Goal: Information Seeking & Learning: Learn about a topic

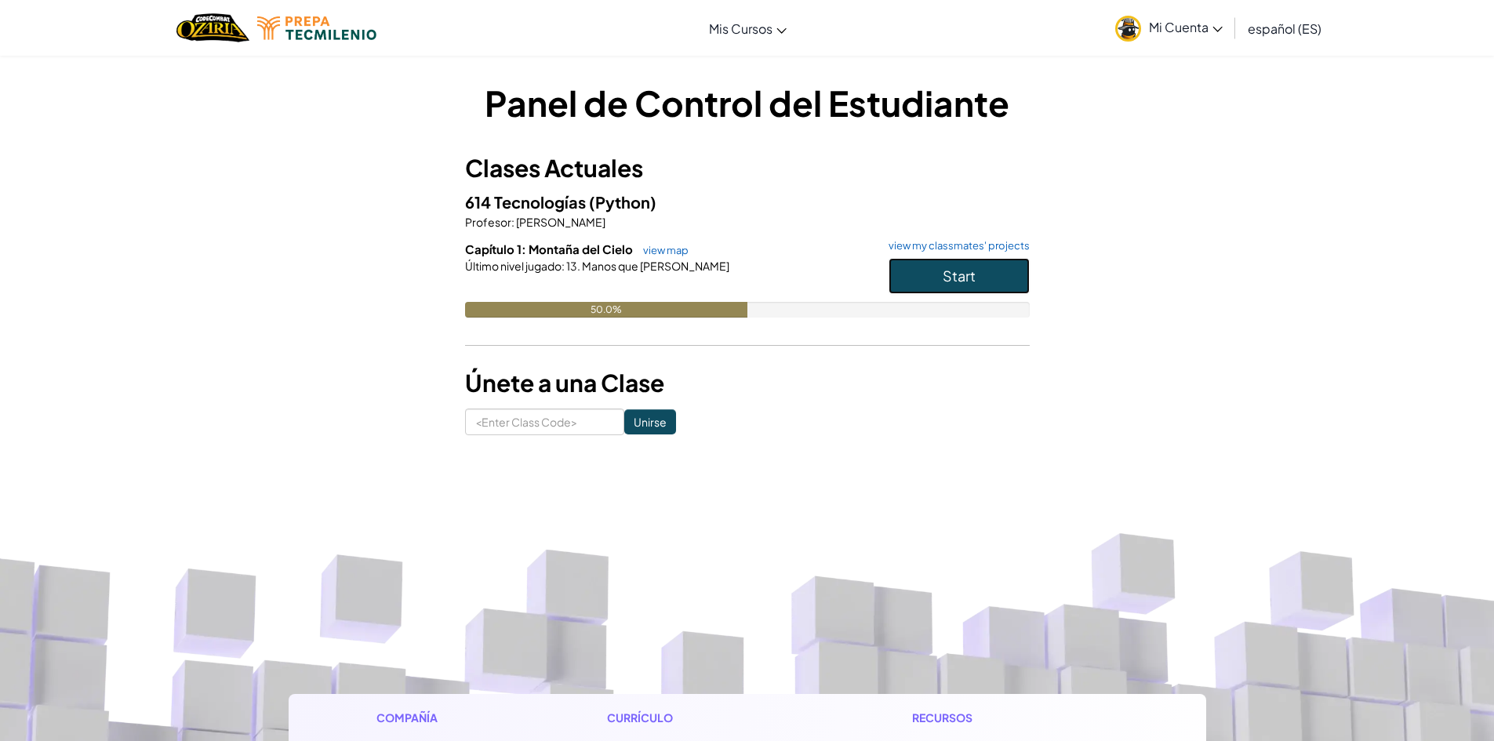
click at [960, 285] on button "Start" at bounding box center [959, 276] width 141 height 36
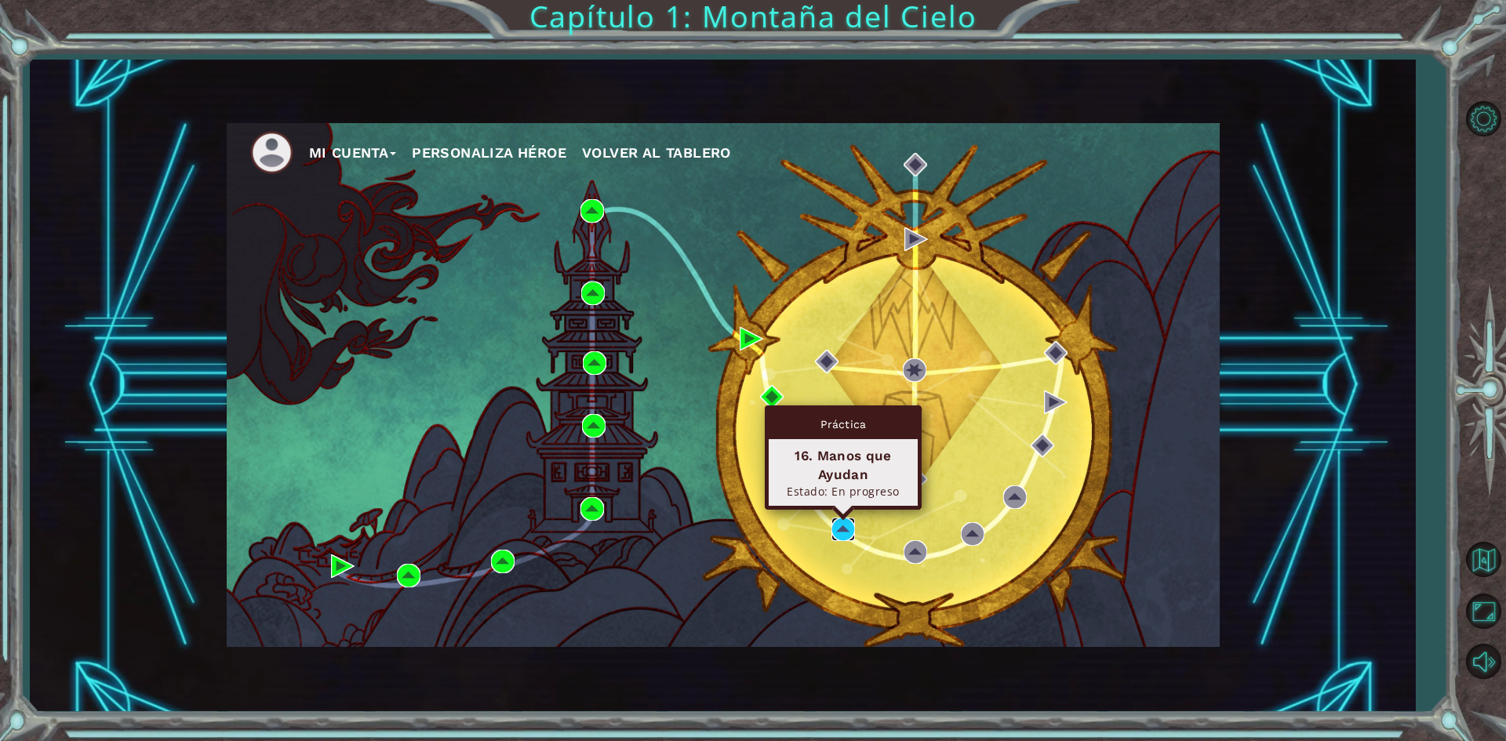
click at [835, 525] on img at bounding box center [843, 530] width 24 height 24
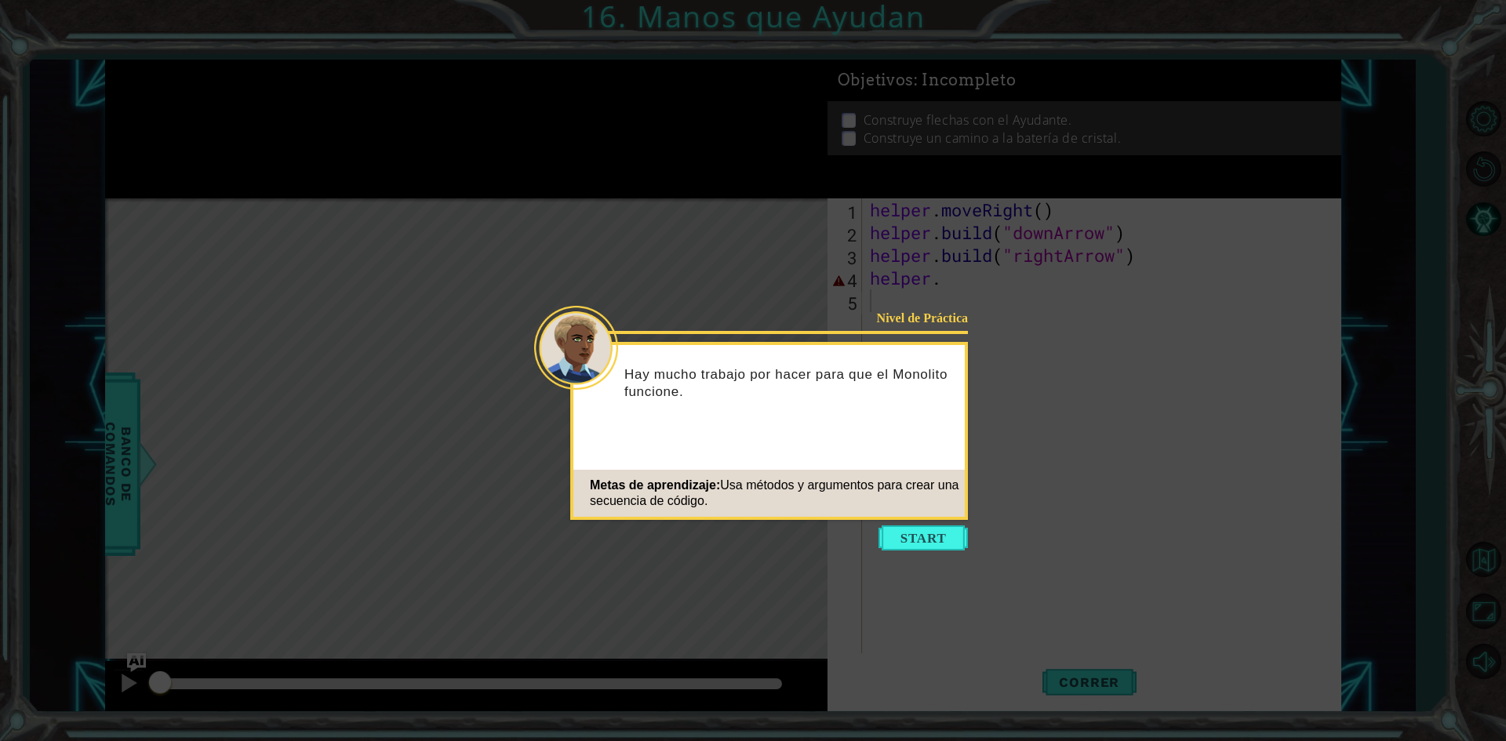
click at [1442, 448] on icon at bounding box center [753, 370] width 1506 height 741
click at [915, 533] on button "Start" at bounding box center [922, 537] width 89 height 25
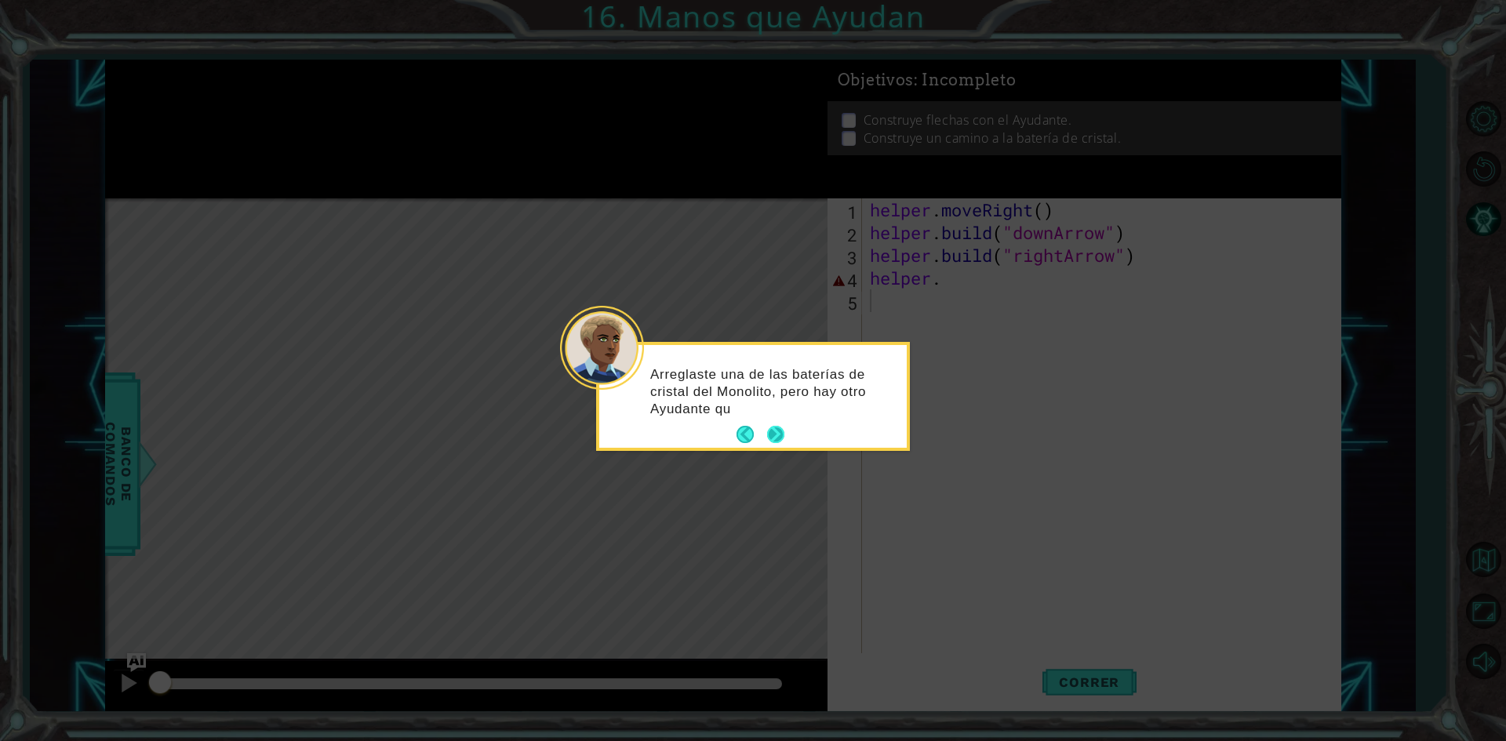
click at [773, 427] on button "Next" at bounding box center [776, 435] width 24 height 24
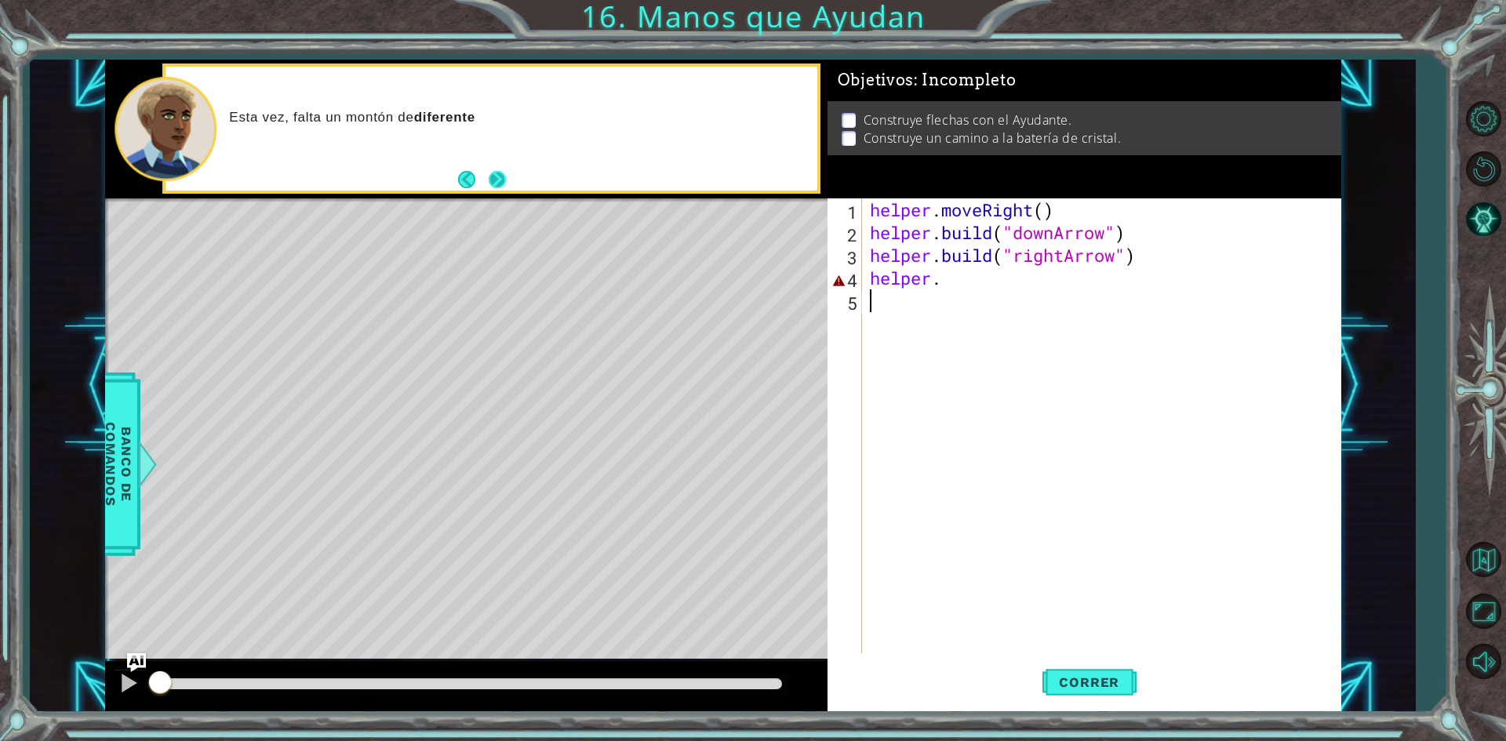
click at [511, 191] on div "Esta vez, falta un montón de diferente" at bounding box center [490, 129] width 657 height 130
click at [505, 174] on button "Next" at bounding box center [497, 179] width 17 height 17
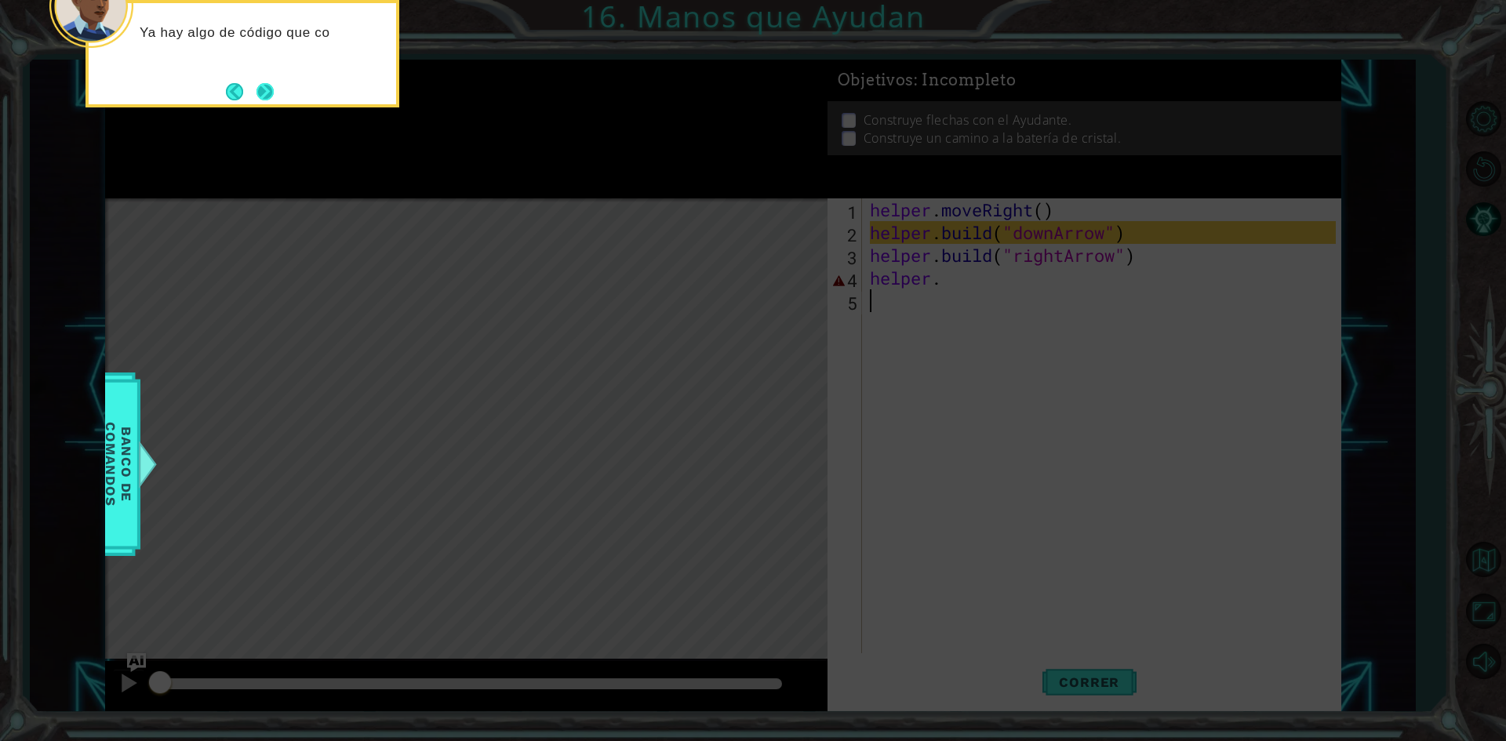
click at [267, 96] on button "Next" at bounding box center [264, 91] width 17 height 17
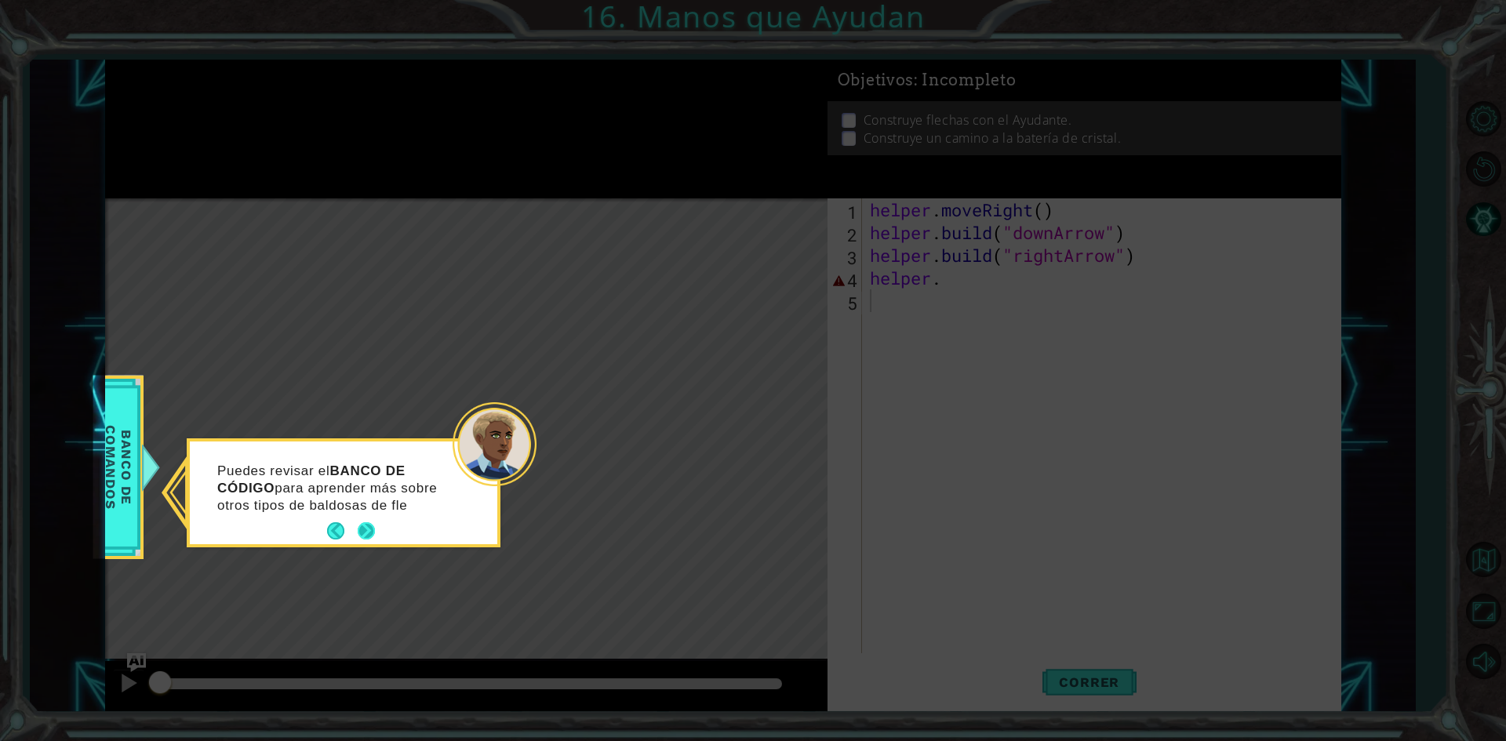
click at [360, 528] on button "Next" at bounding box center [366, 530] width 17 height 17
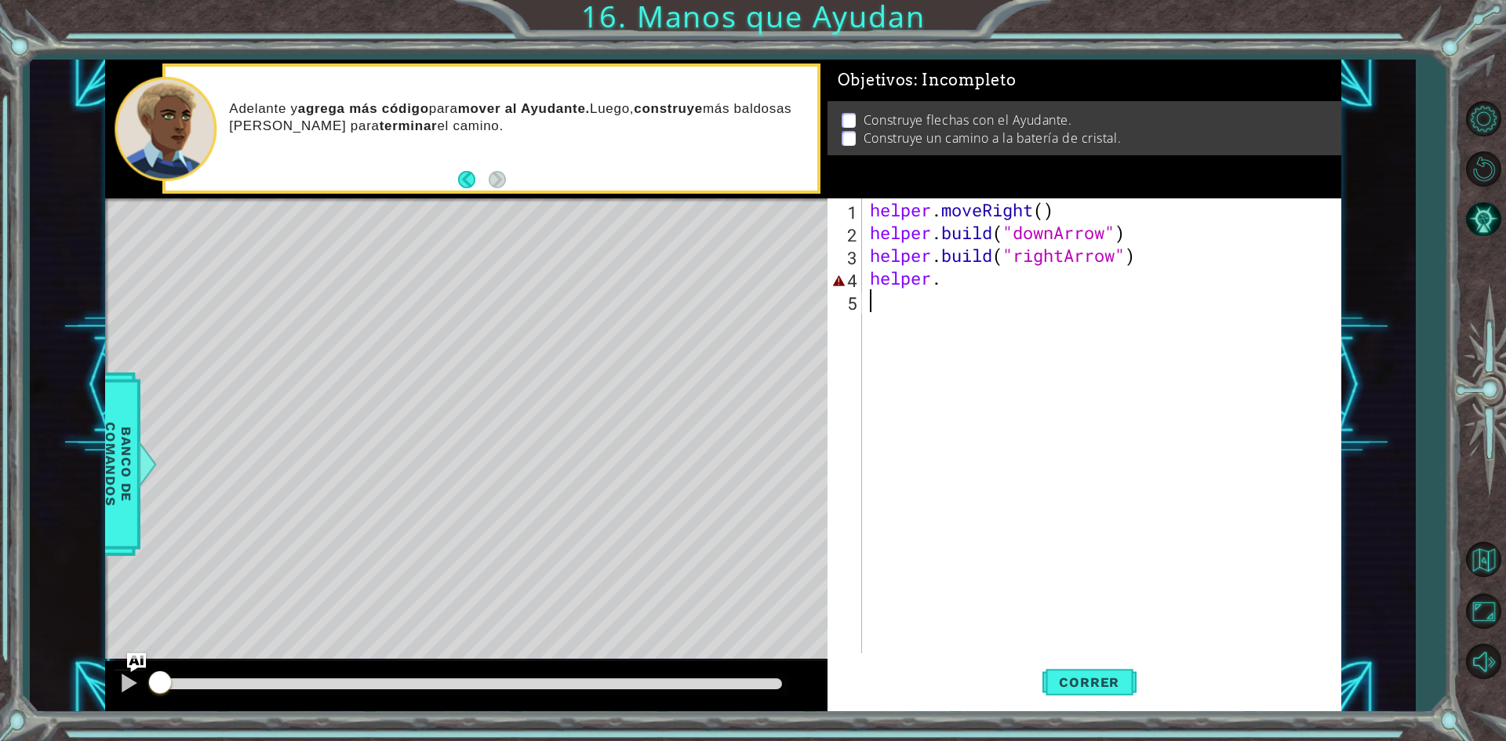
click at [976, 287] on div "helper . moveRight ( ) helper . build ( "downArrow" ) helper . build ( "rightAr…" at bounding box center [1105, 448] width 477 height 500
type textarea "helper."
click at [1089, 699] on button "Correr" at bounding box center [1089, 682] width 94 height 51
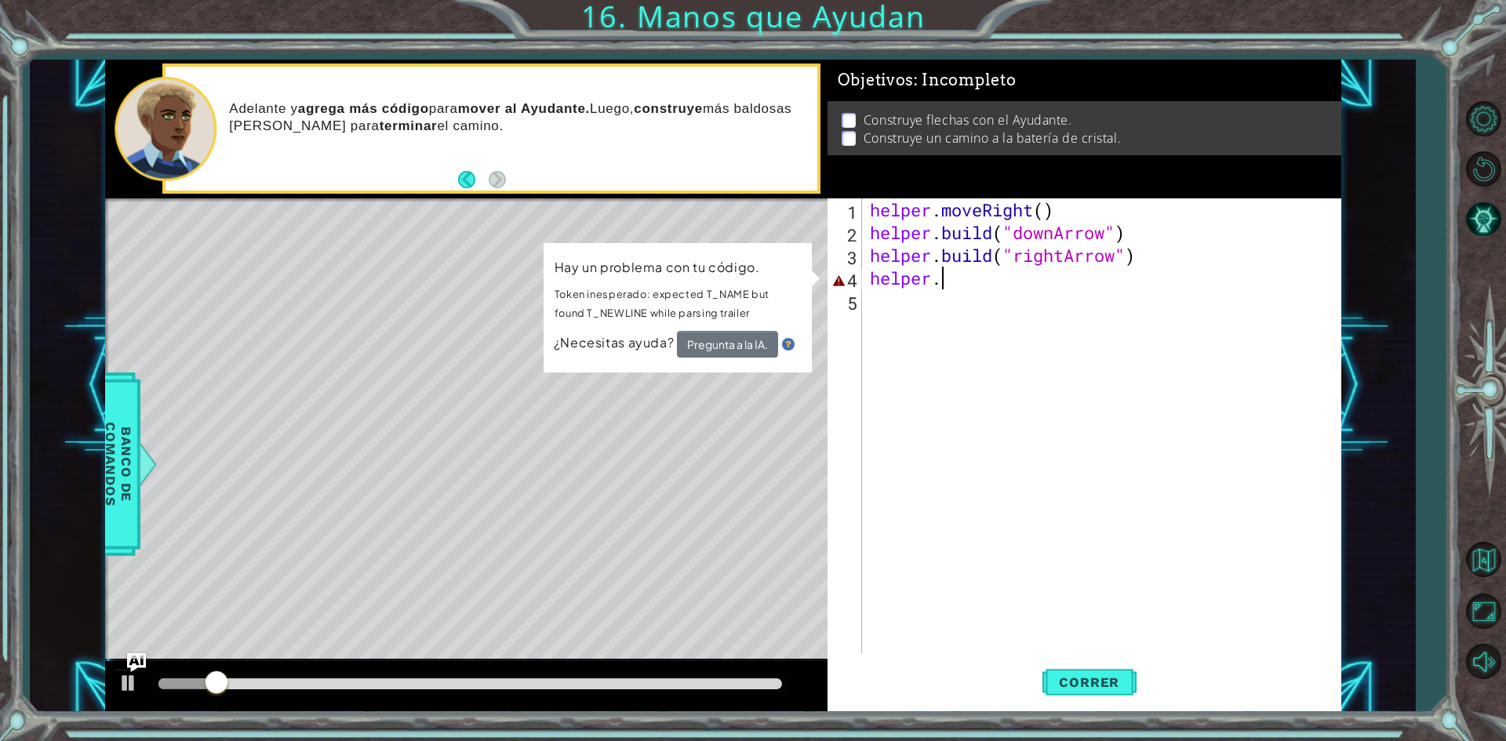
click at [926, 347] on div "helper . moveRight ( ) helper . build ( "downArrow" ) helper . build ( "rightAr…" at bounding box center [1105, 448] width 477 height 500
click at [958, 288] on div "helper . moveRight ( ) helper . build ( "downArrow" ) helper . build ( "rightAr…" at bounding box center [1105, 448] width 477 height 500
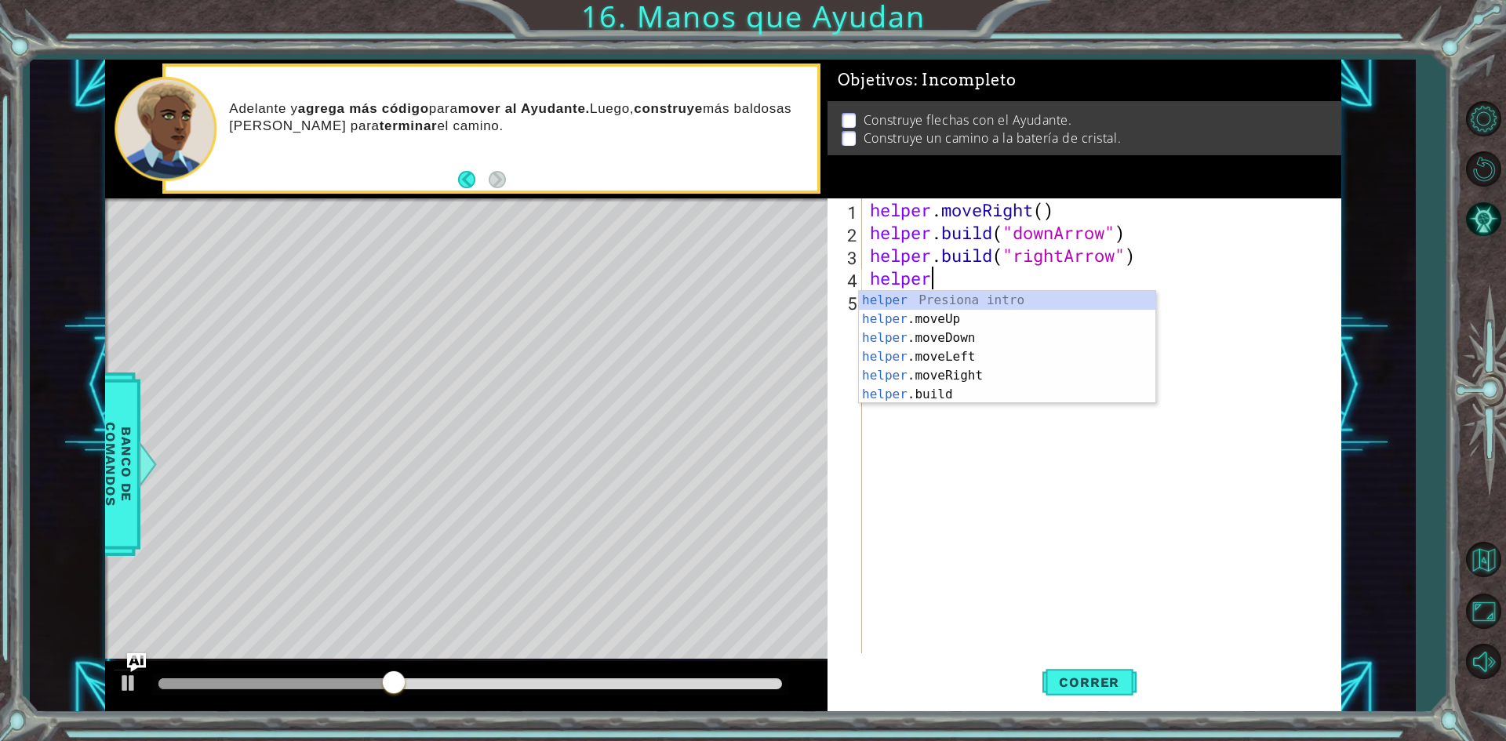
scroll to position [0, 2]
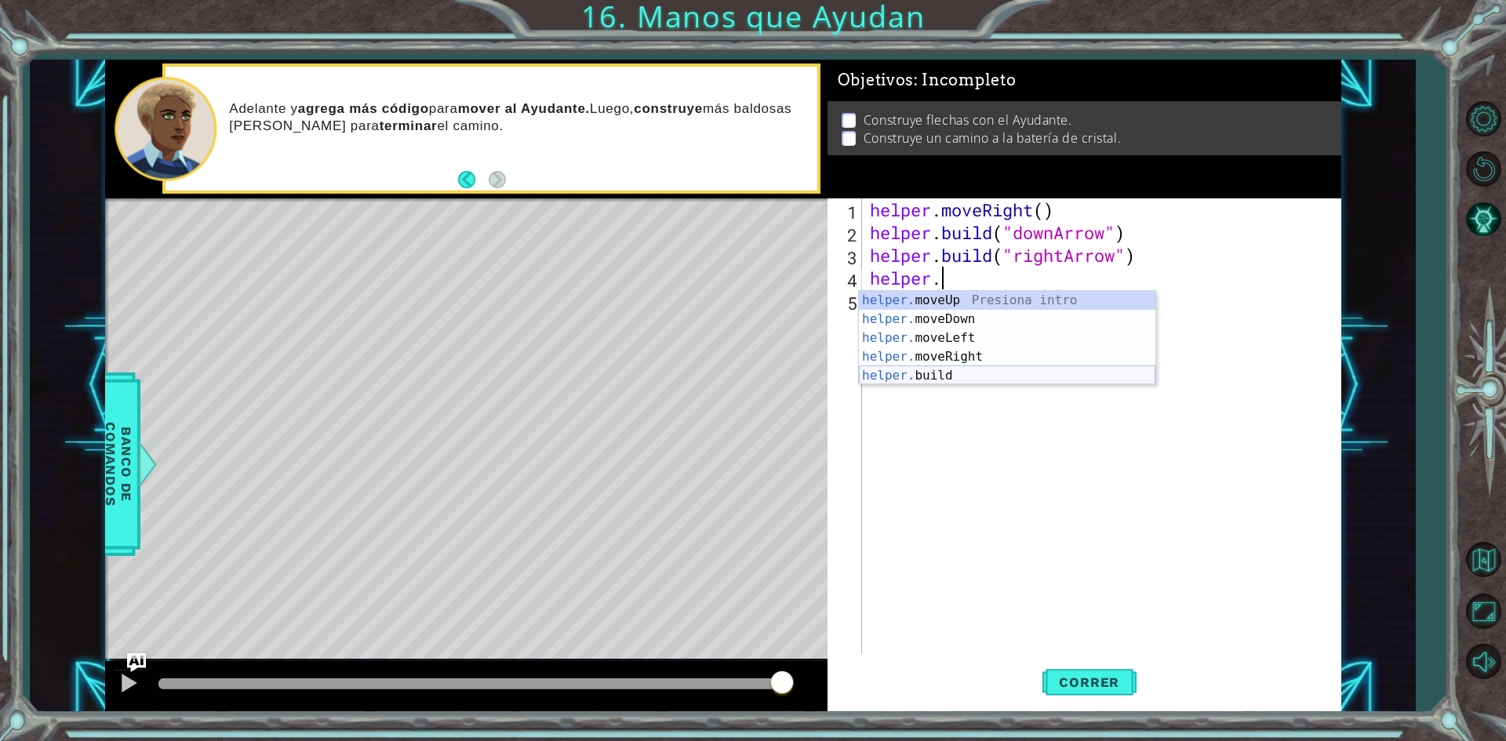
click at [958, 381] on div "helper. moveUp Presiona intro helper. moveDown Presiona intro helper. moveLeft …" at bounding box center [1007, 357] width 296 height 132
type textarea "[DOMAIN_NAME]("rightArrow")"
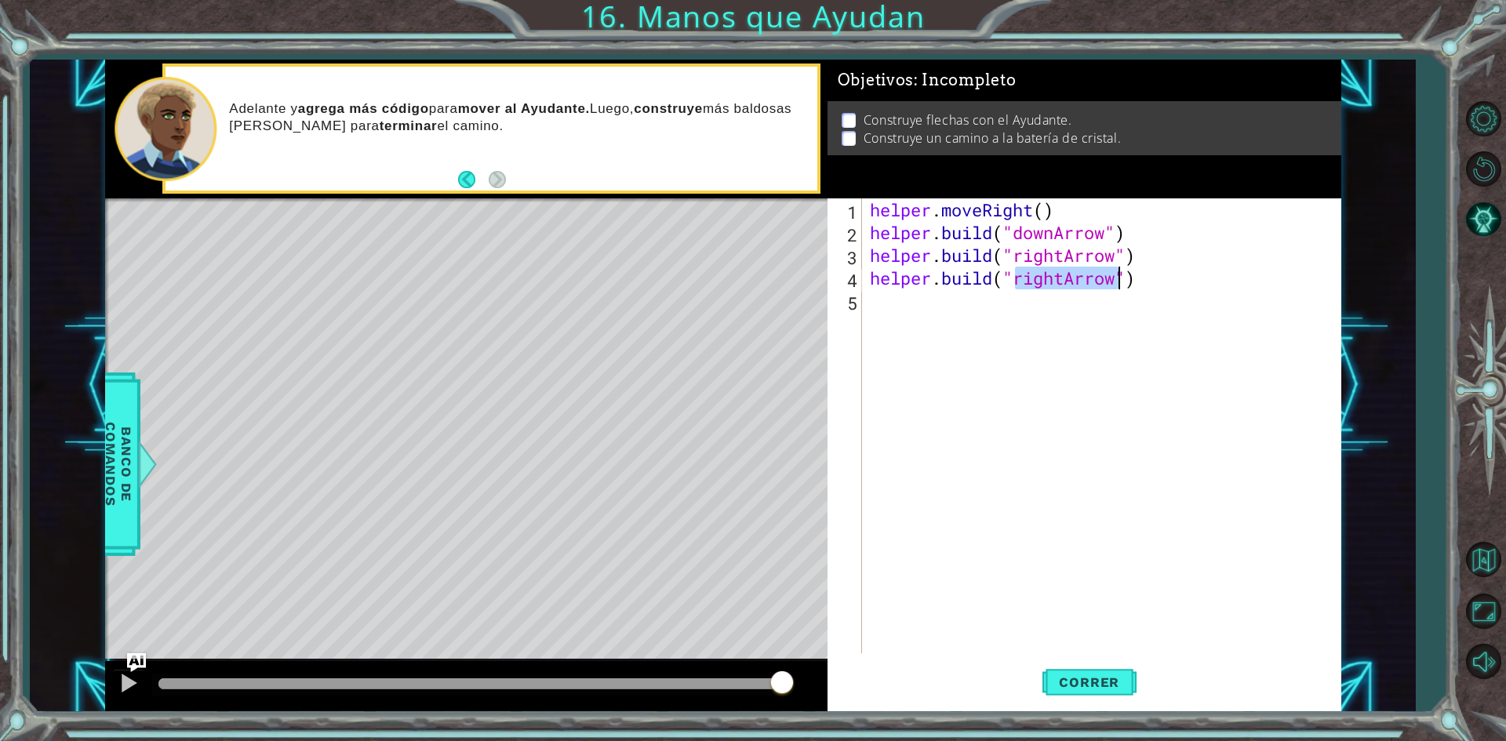
click at [1196, 382] on div "helper . moveRight ( ) helper . build ( "downArrow" ) helper . build ( "rightAr…" at bounding box center [1105, 448] width 477 height 500
click at [1076, 679] on span "Correr" at bounding box center [1089, 682] width 92 height 16
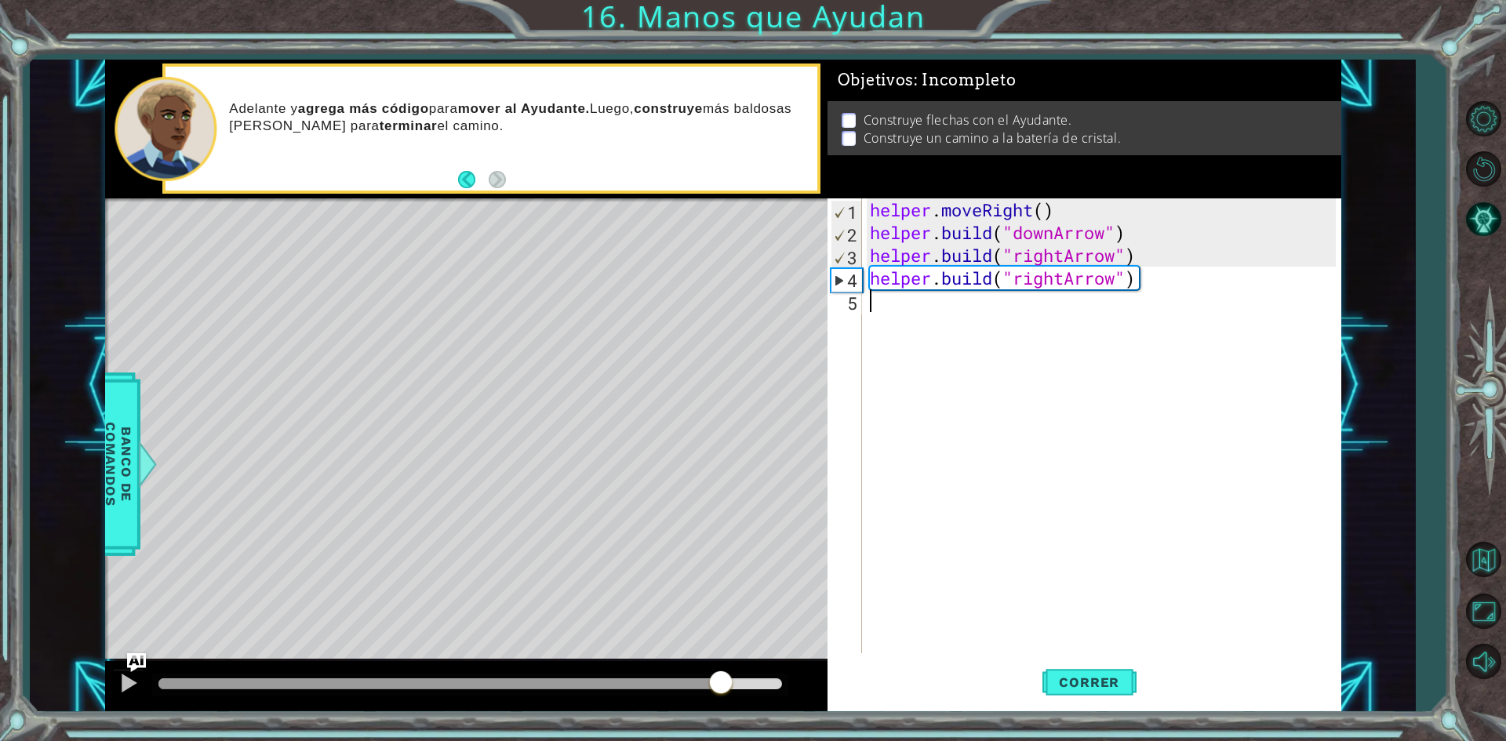
drag, startPoint x: 289, startPoint y: 685, endPoint x: 772, endPoint y: 667, distance: 483.5
click at [762, 669] on div at bounding box center [466, 686] width 722 height 50
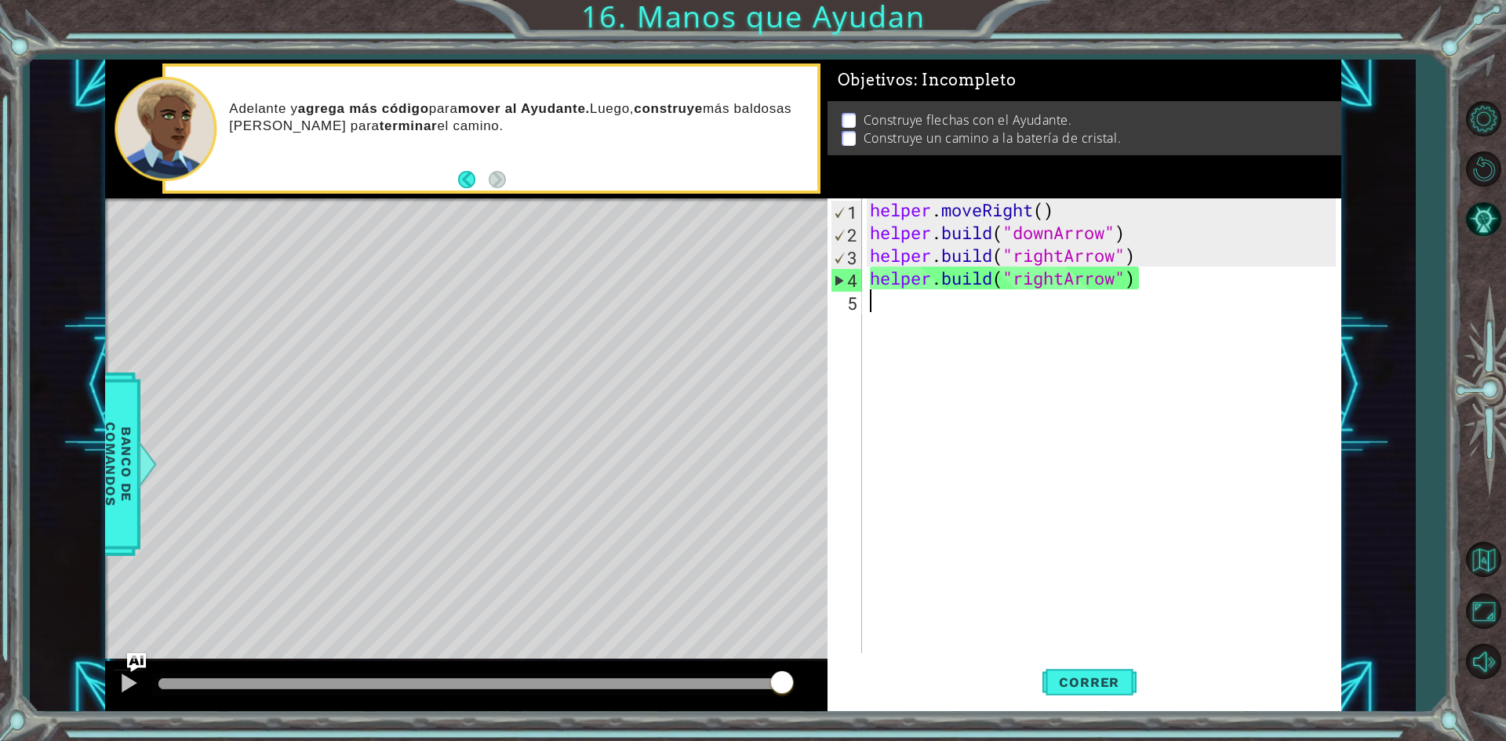
click at [970, 324] on div "helper . moveRight ( ) helper . build ( "downArrow" ) helper . build ( "rightAr…" at bounding box center [1105, 448] width 477 height 500
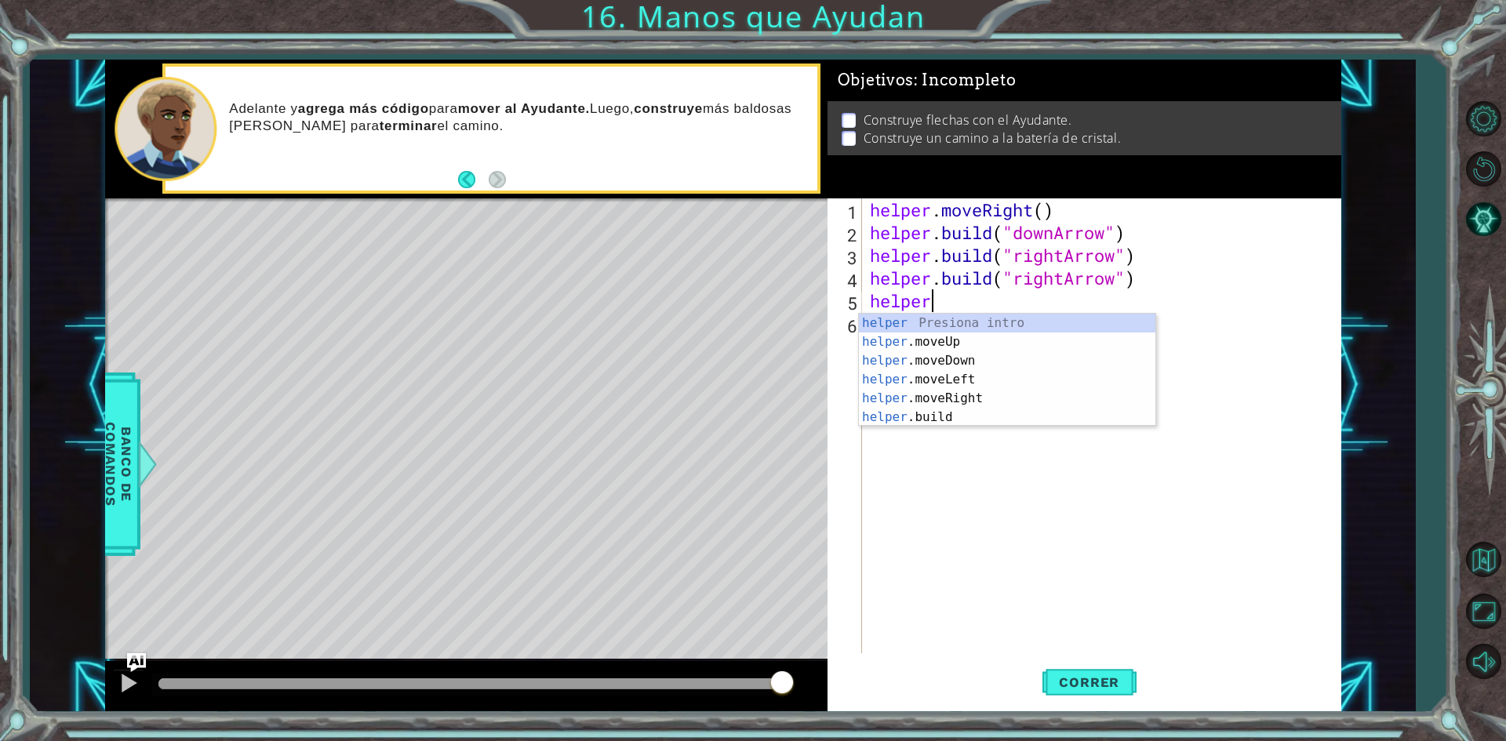
type textarea "h"
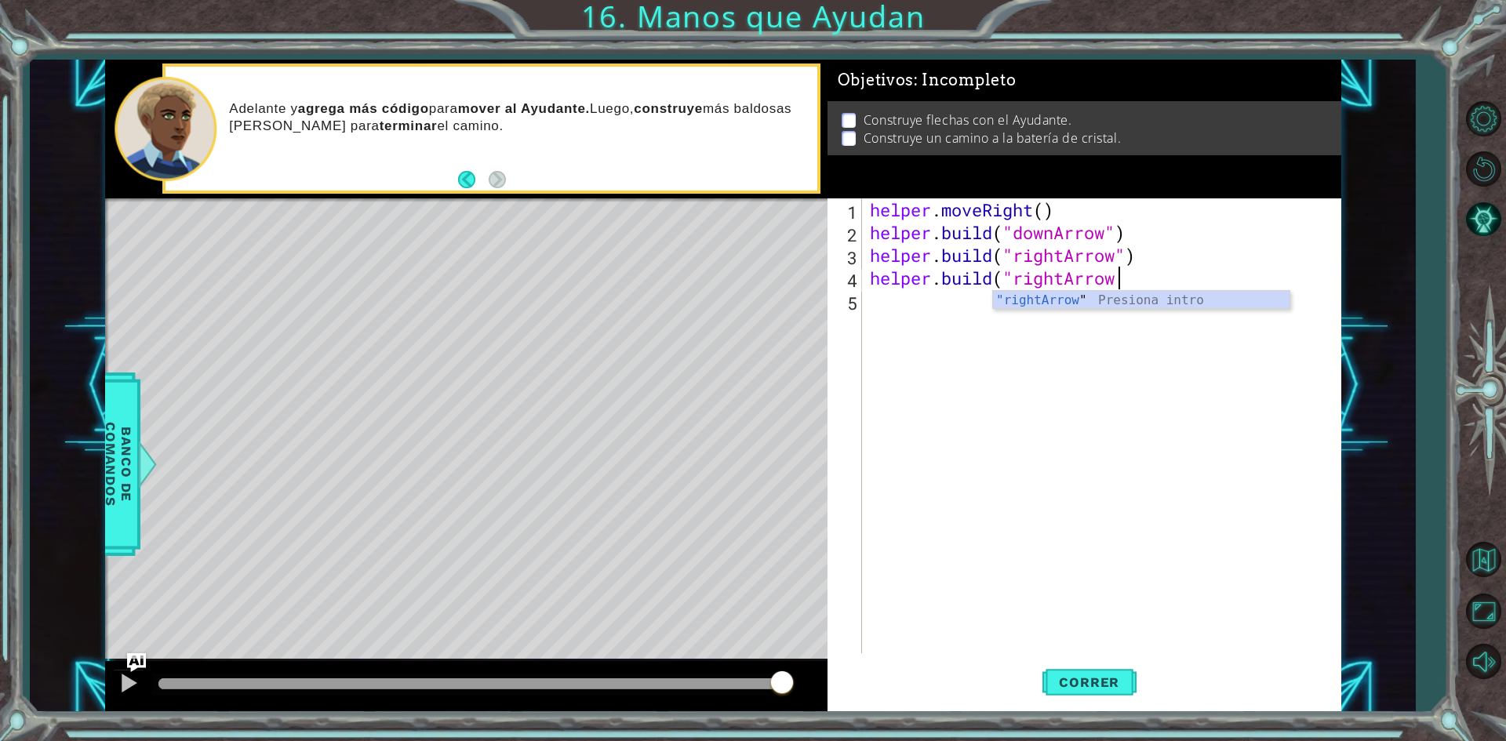
type textarea "[DOMAIN_NAME]("rightArrow)"
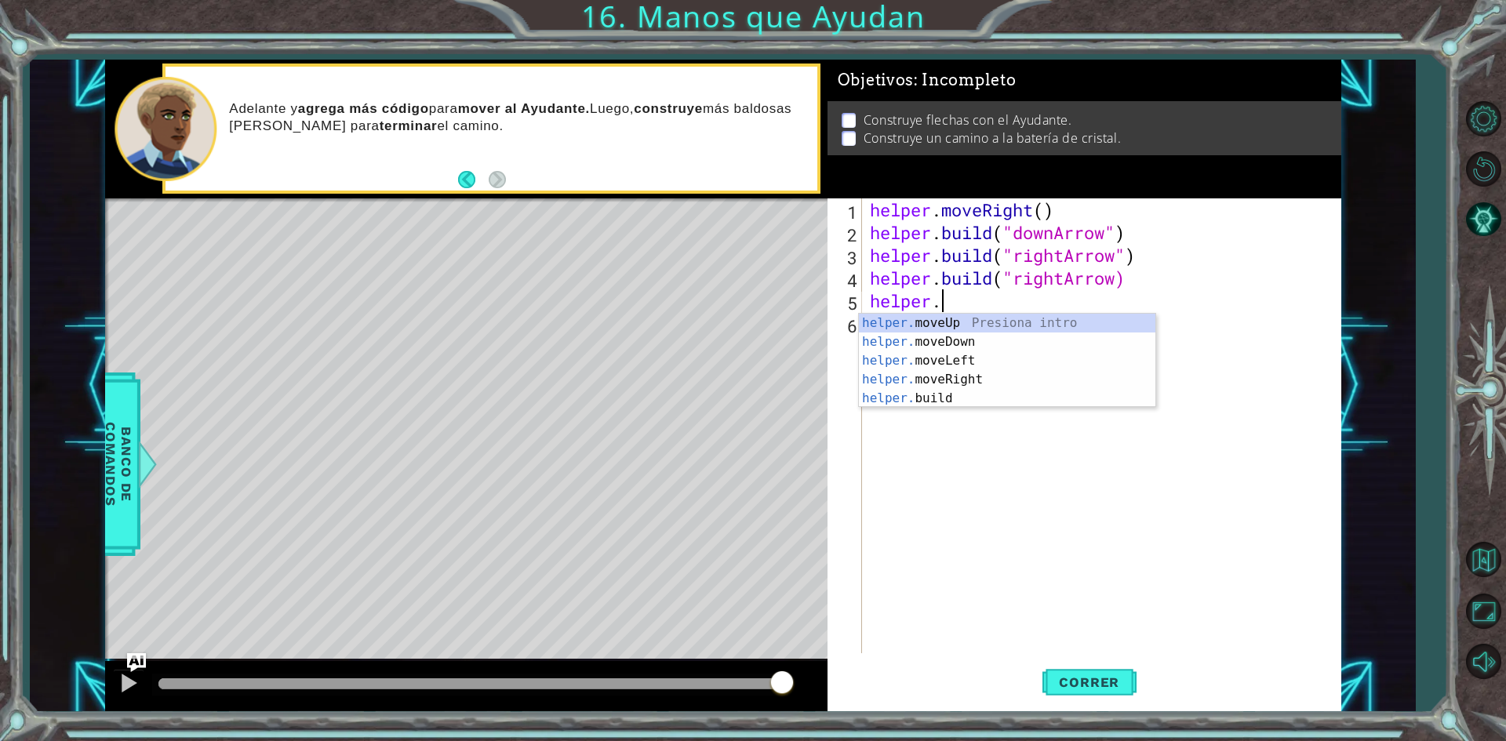
scroll to position [0, 2]
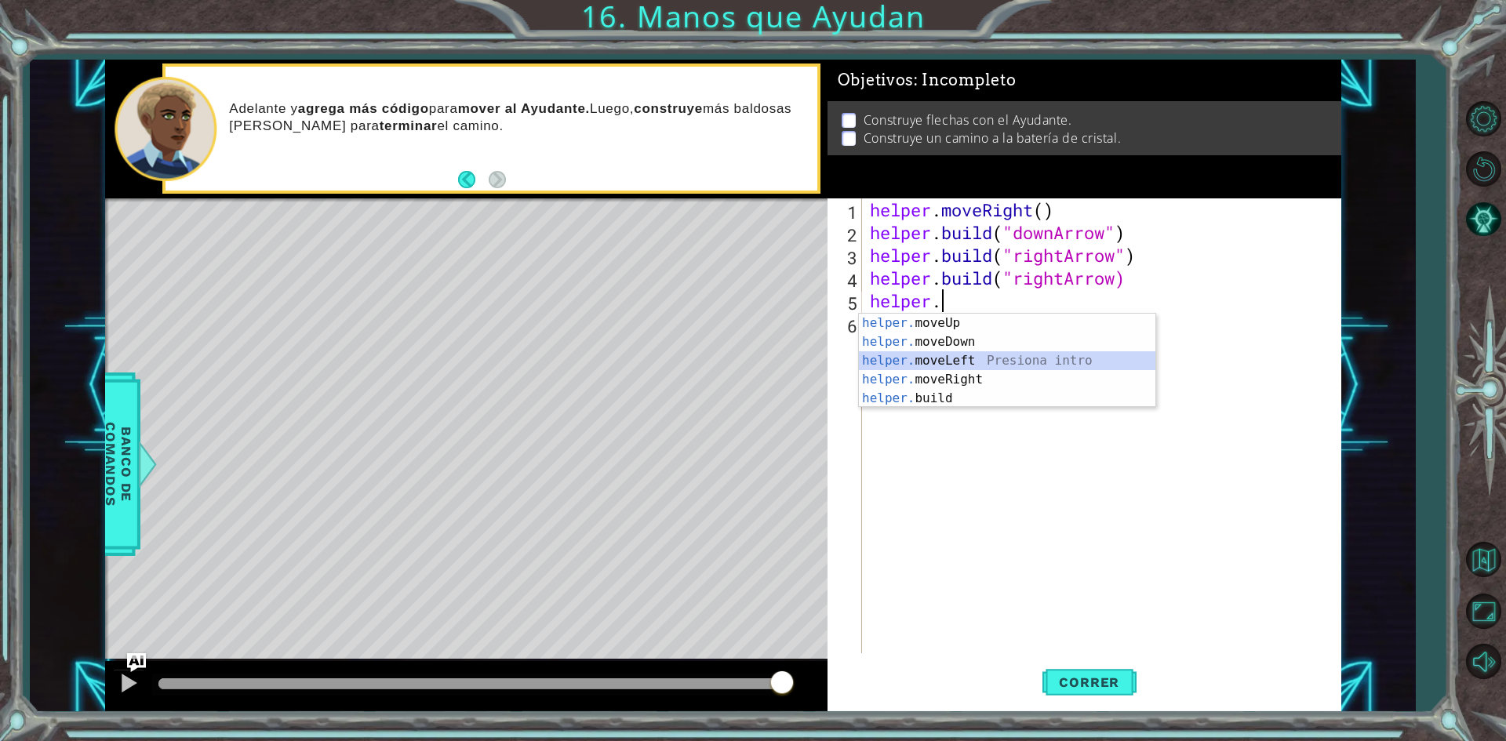
click at [939, 352] on div "helper. moveUp Presiona intro helper. moveDown Presiona intro helper. moveLeft …" at bounding box center [1007, 380] width 296 height 132
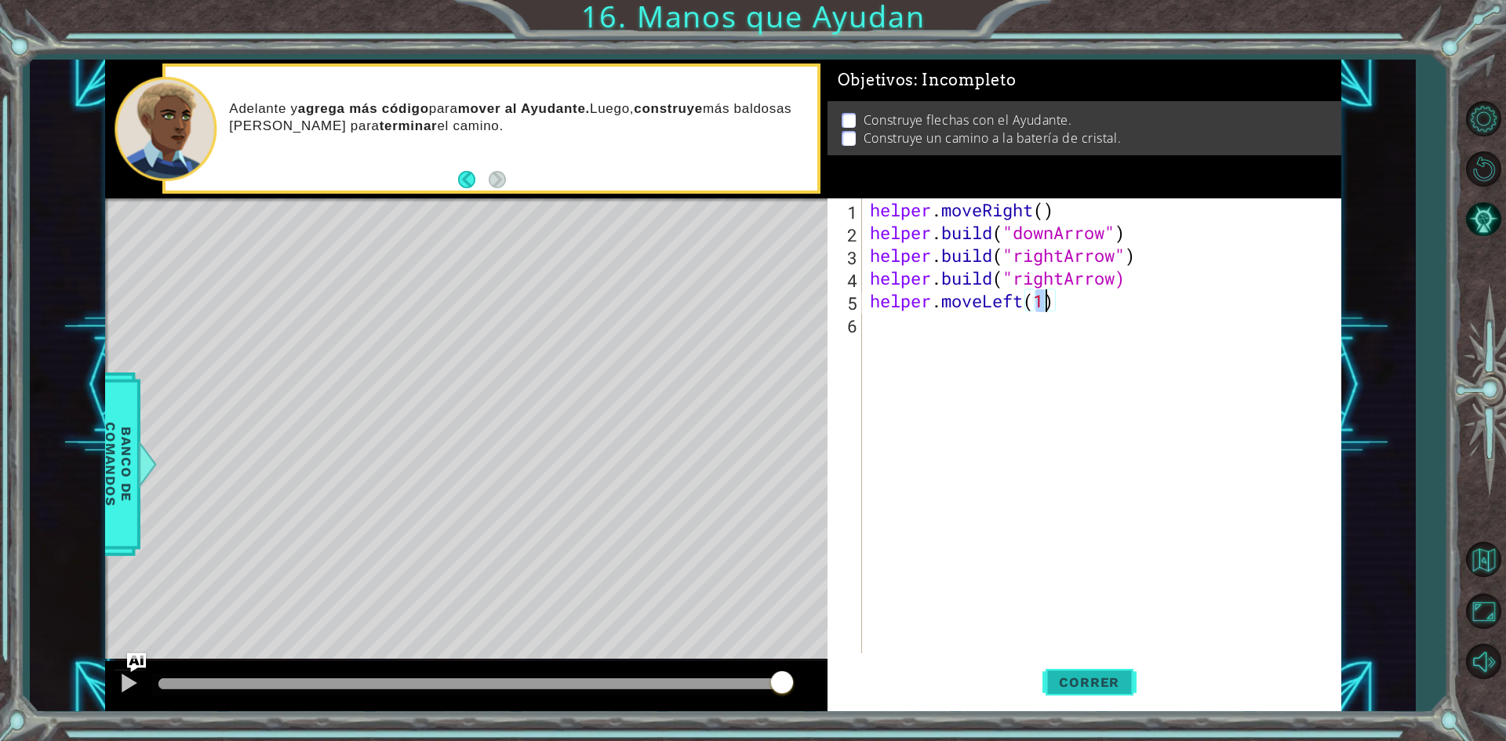
click at [1081, 678] on span "Correr" at bounding box center [1089, 682] width 92 height 16
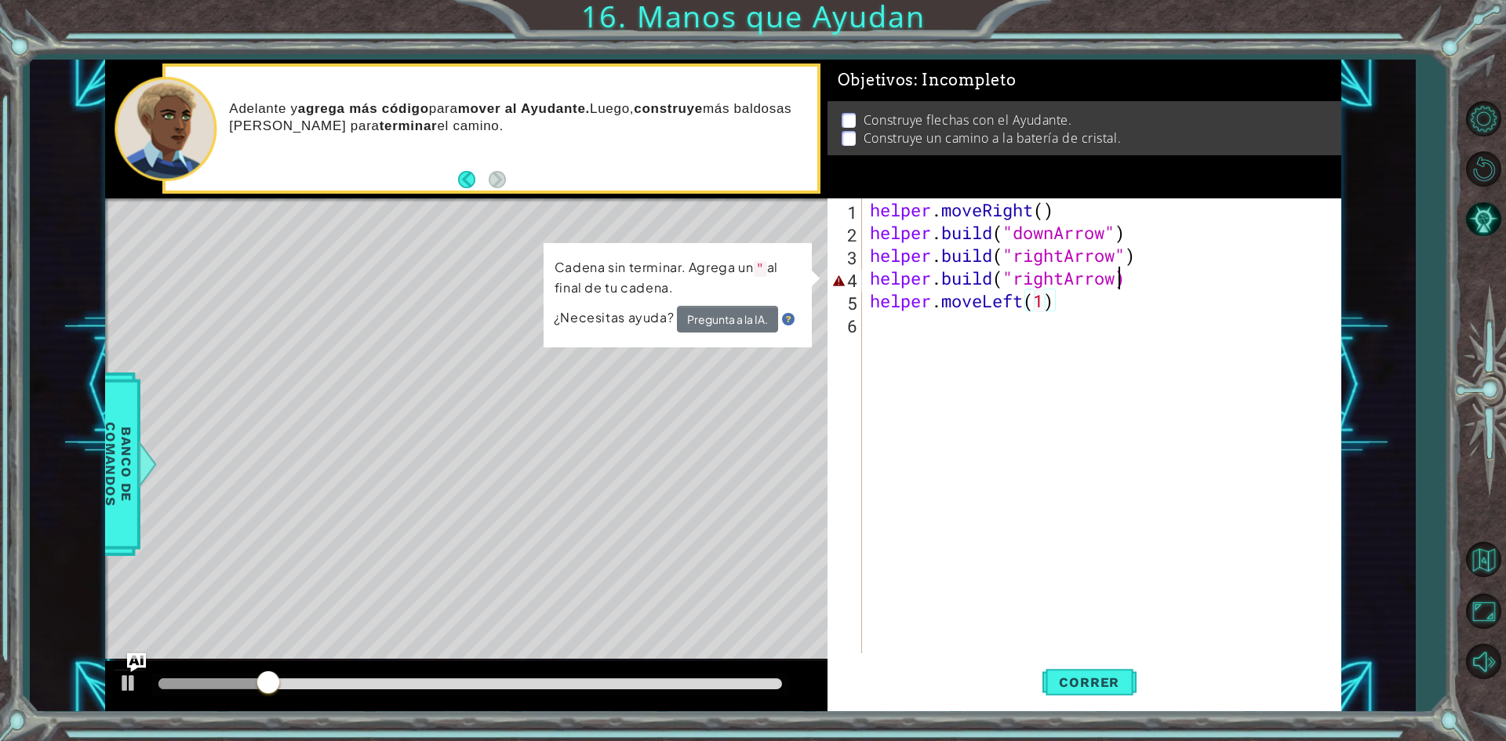
click at [1122, 278] on div "helper . moveRight ( ) helper . build ( "downArrow" ) helper . build ( "rightAr…" at bounding box center [1105, 448] width 477 height 500
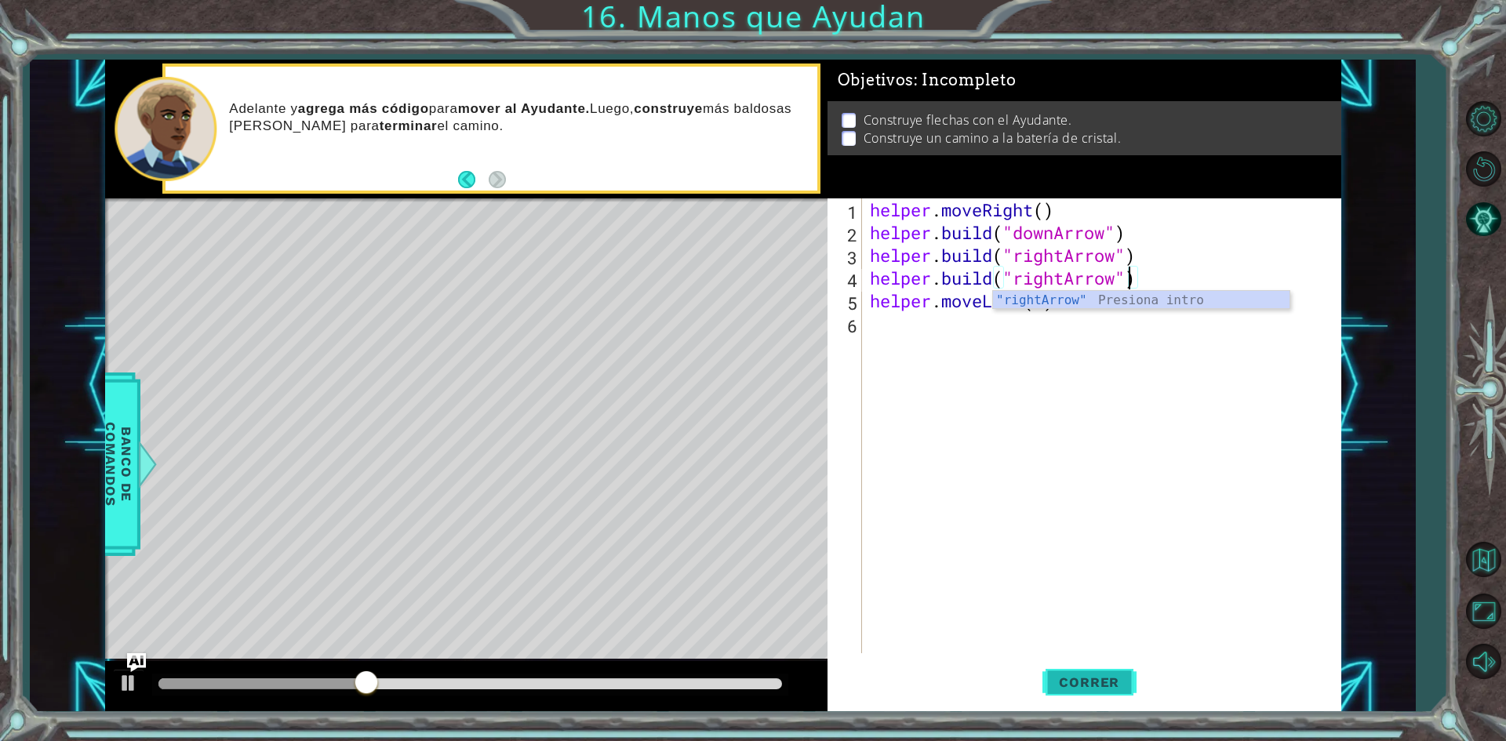
type textarea "[DOMAIN_NAME]("rightArrow")"
click at [1067, 679] on span "Correr" at bounding box center [1089, 682] width 92 height 16
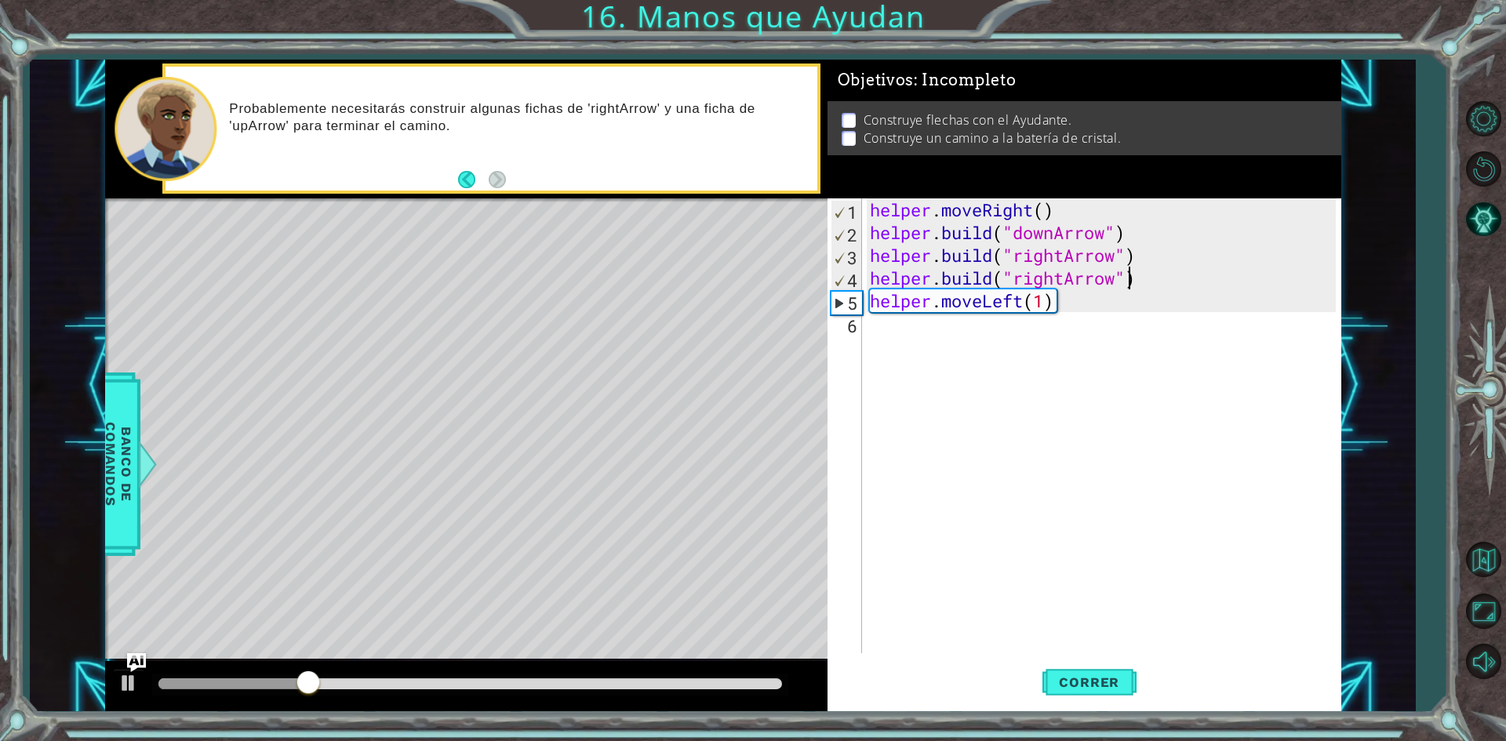
click at [1060, 312] on div "helper . moveRight ( ) helper . build ( "downArrow" ) helper . build ( "rightAr…" at bounding box center [1105, 448] width 477 height 500
click at [1053, 302] on div "helper . moveRight ( ) helper . build ( "downArrow" ) helper . build ( "rightAr…" at bounding box center [1105, 448] width 477 height 500
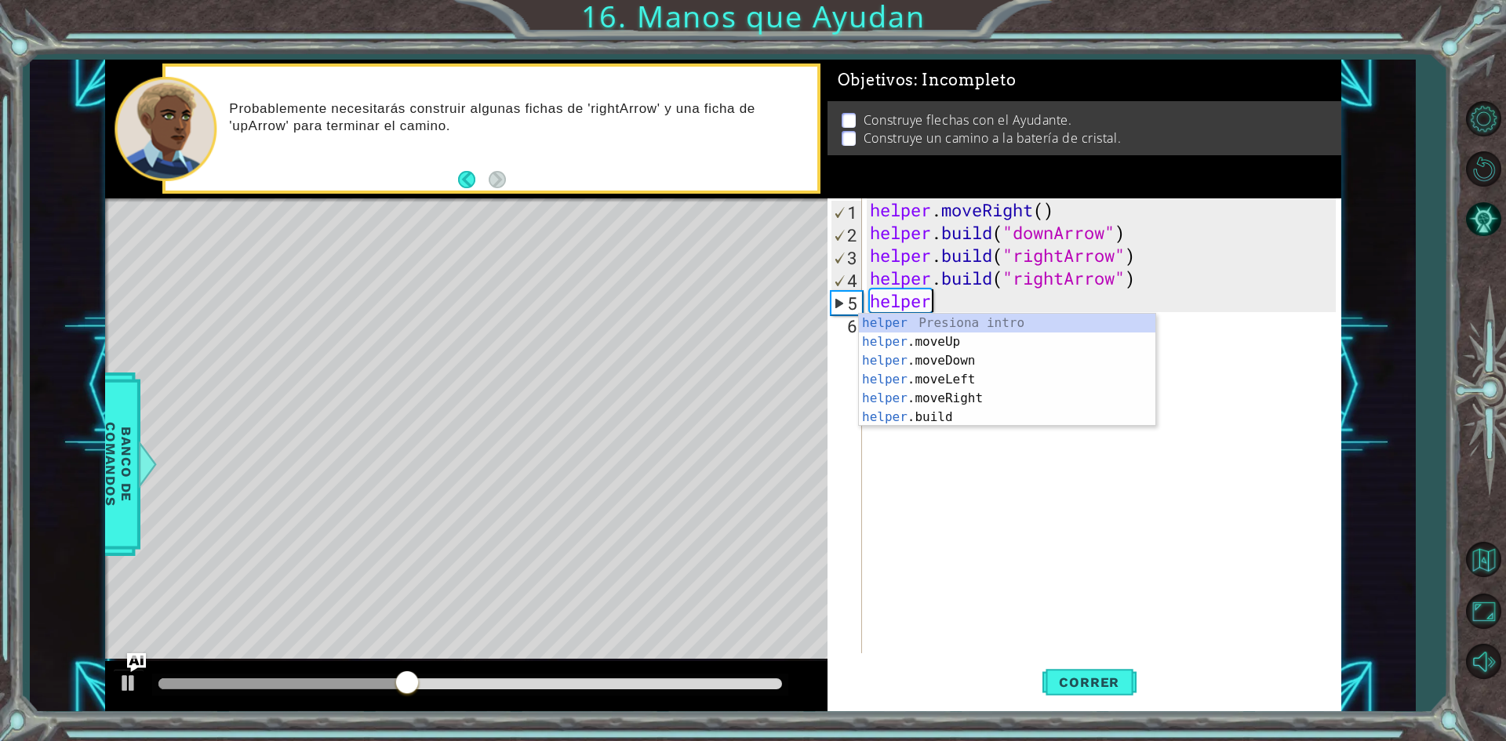
scroll to position [0, 2]
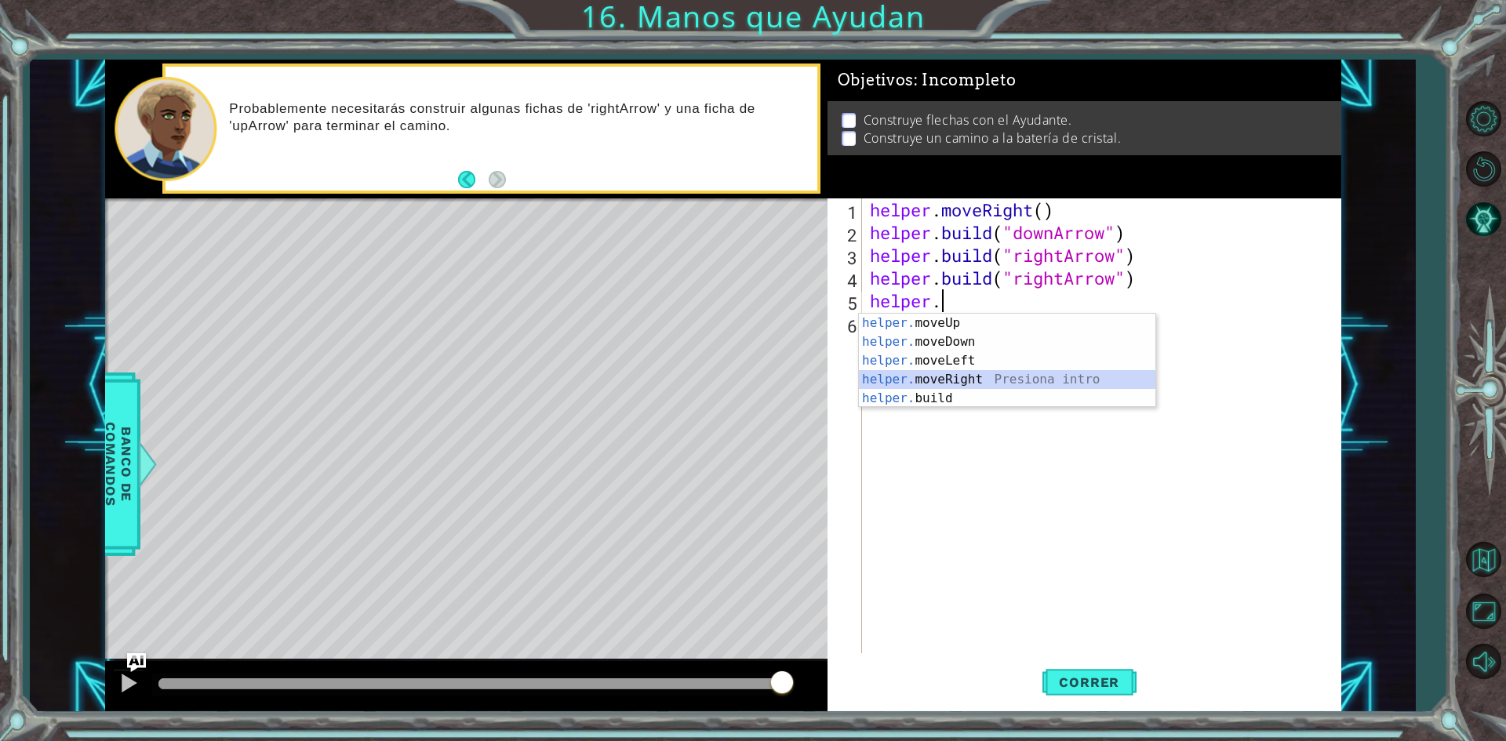
click at [927, 380] on div "helper. moveUp Presiona intro helper. moveDown Presiona intro helper. moveLeft …" at bounding box center [1007, 380] width 296 height 132
type textarea "helper.moveRight(1)"
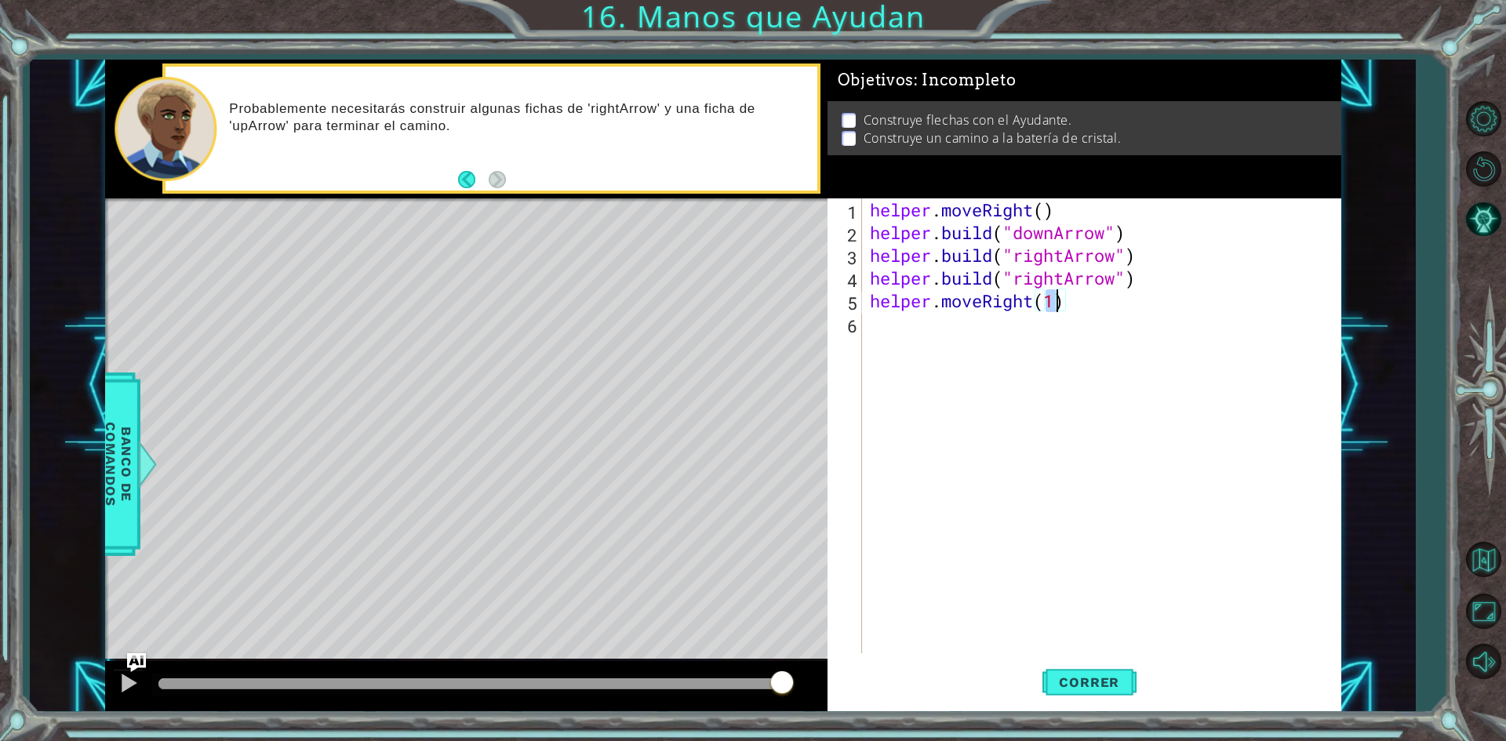
click at [1073, 460] on div "helper . moveRight ( ) helper . build ( "downArrow" ) helper . build ( "rightAr…" at bounding box center [1105, 448] width 477 height 500
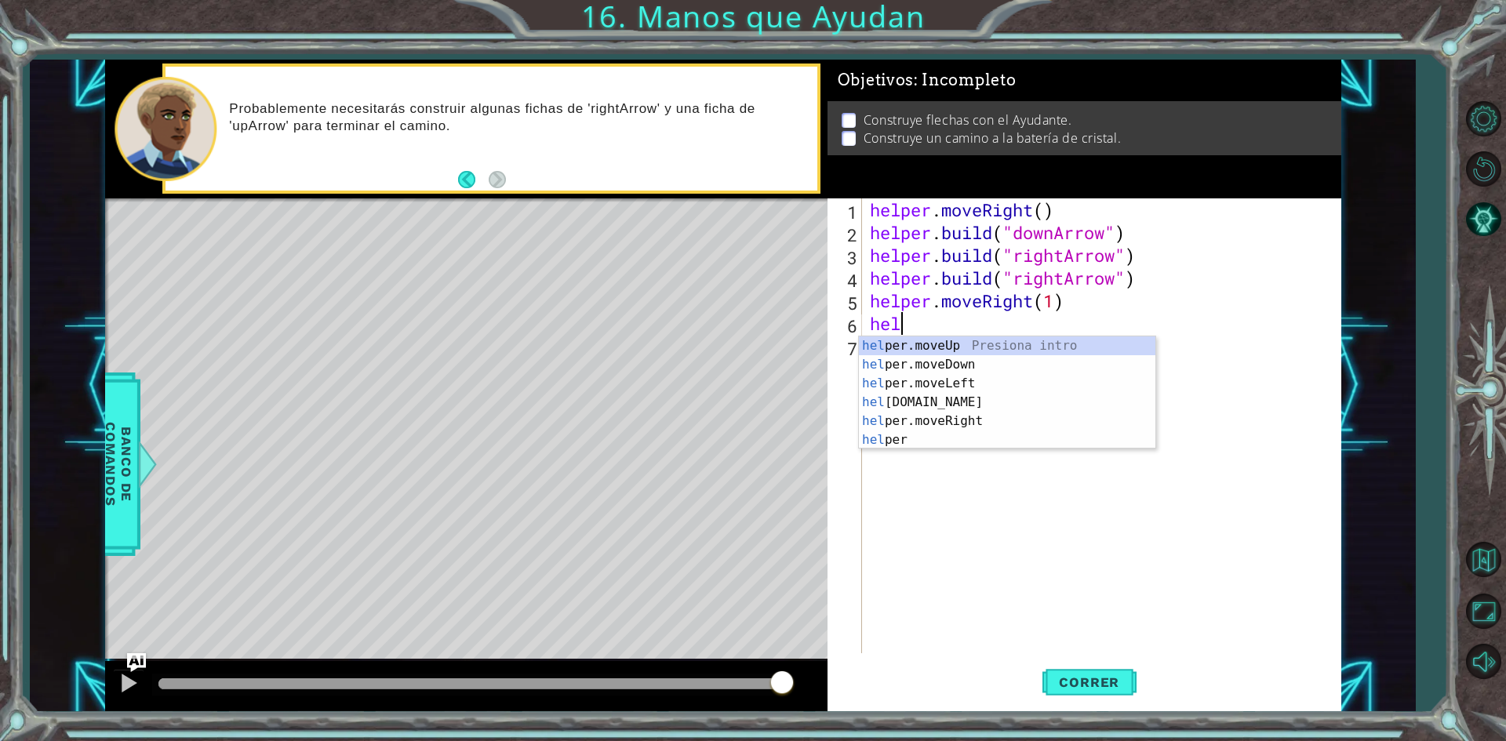
scroll to position [0, 2]
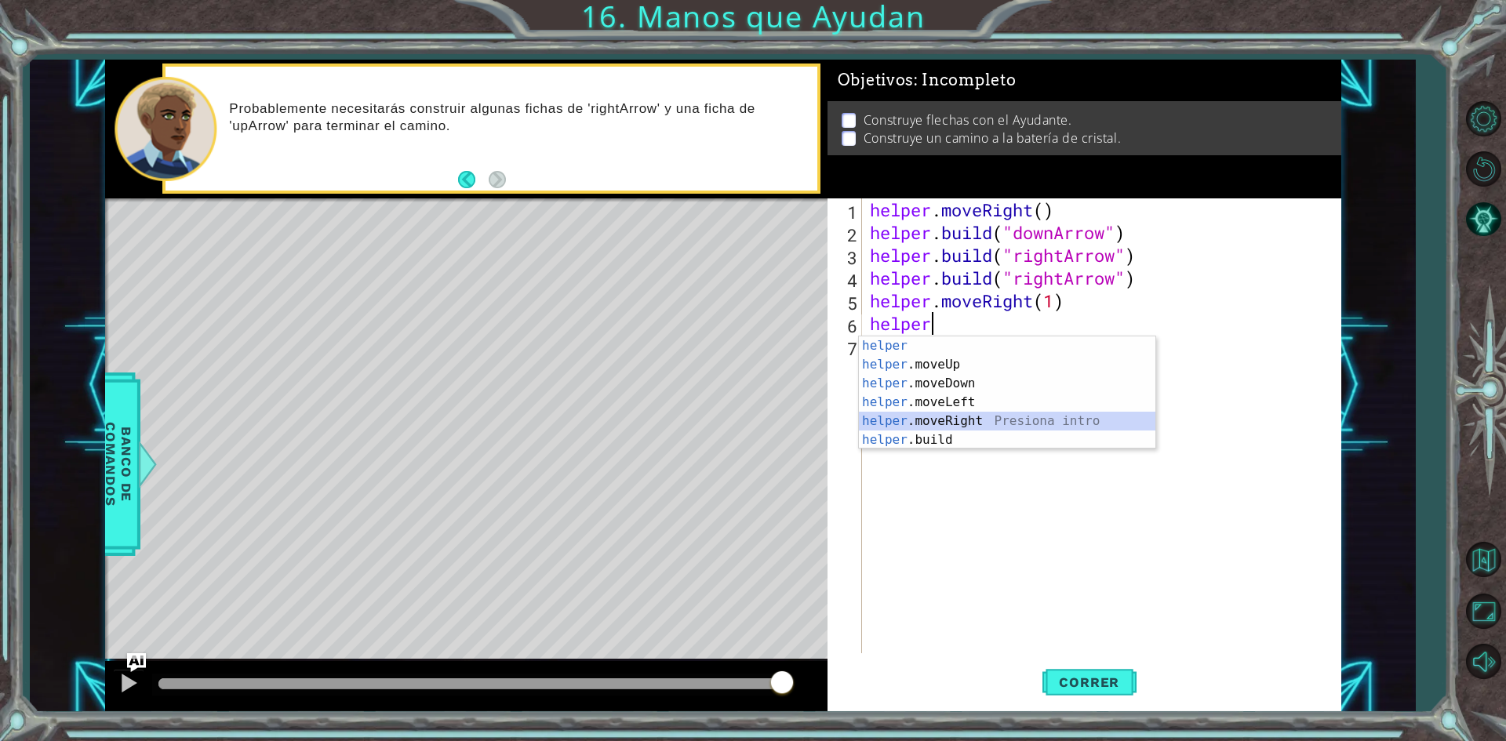
click at [966, 419] on div "helper Presiona intro helper .moveUp Presiona intro helper .moveDown Presiona i…" at bounding box center [1007, 411] width 296 height 151
type textarea "helper.moveRight(1)"
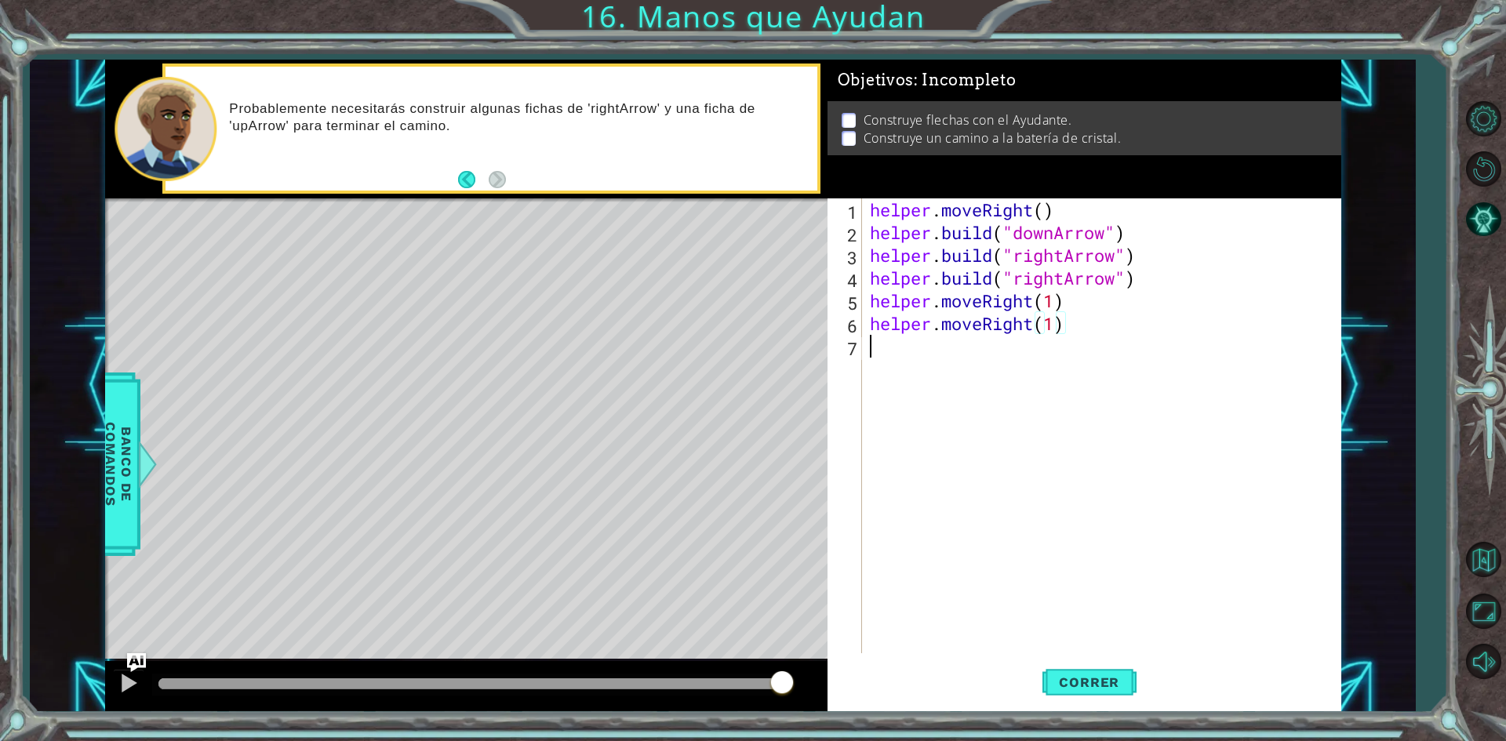
click at [970, 389] on div "helper . moveRight ( ) helper . build ( "downArrow" ) helper . build ( "rightAr…" at bounding box center [1105, 448] width 477 height 500
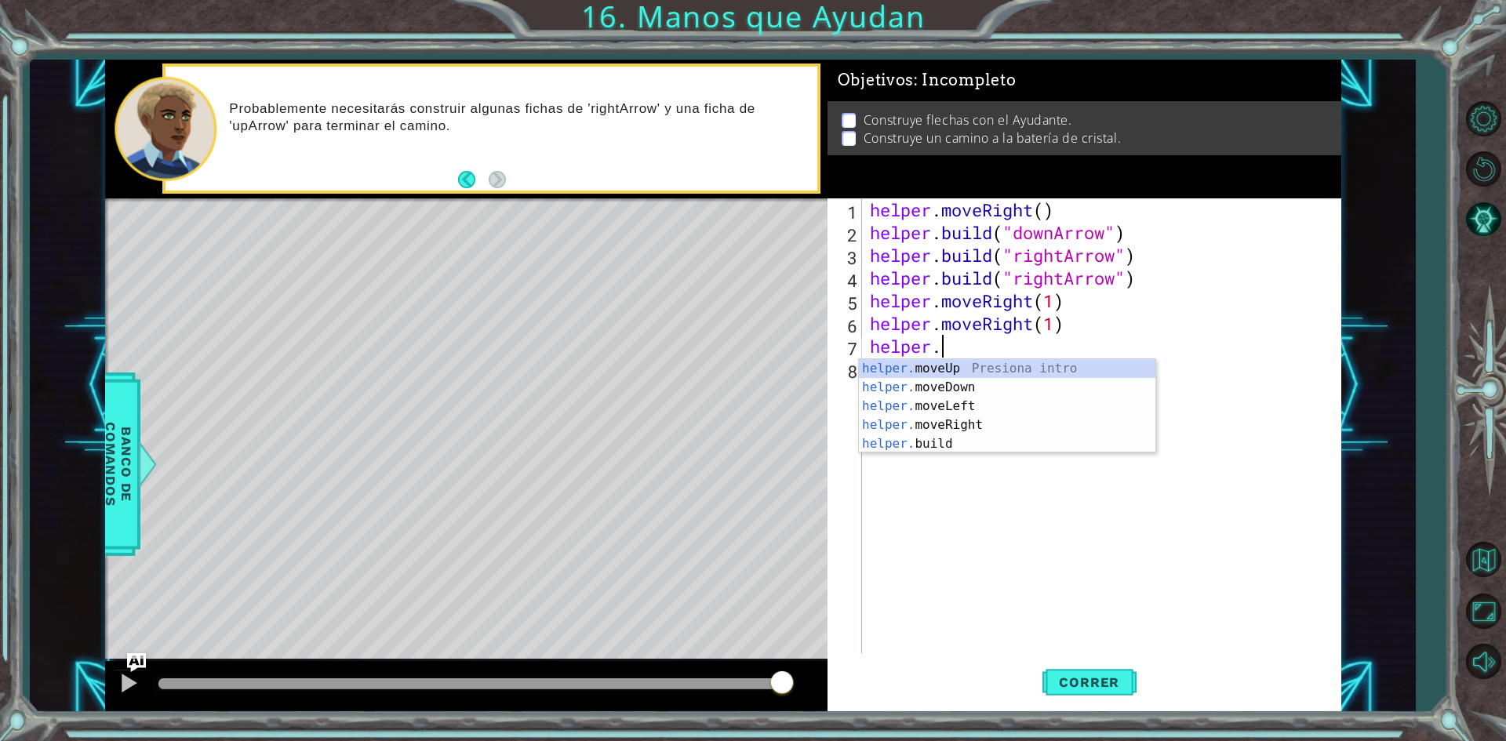
scroll to position [0, 2]
click at [1193, 342] on div "helper . moveRight ( ) helper . build ( "downArrow" ) helper . build ( "rightAr…" at bounding box center [1105, 448] width 477 height 500
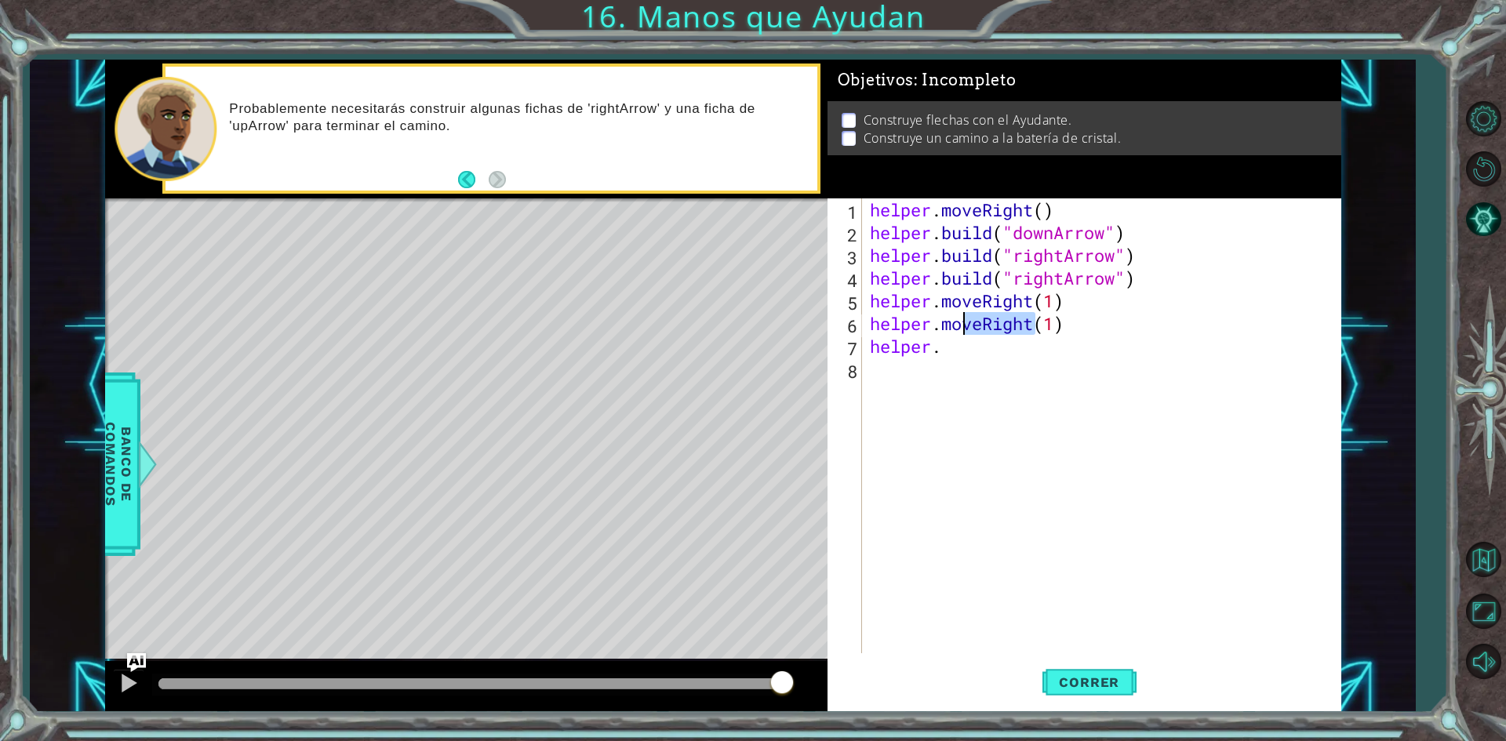
drag, startPoint x: 1038, startPoint y: 333, endPoint x: 988, endPoint y: 340, distance: 49.8
click at [977, 340] on div "helper . moveRight ( ) helper . build ( "downArrow" ) helper . build ( "rightAr…" at bounding box center [1105, 448] width 477 height 500
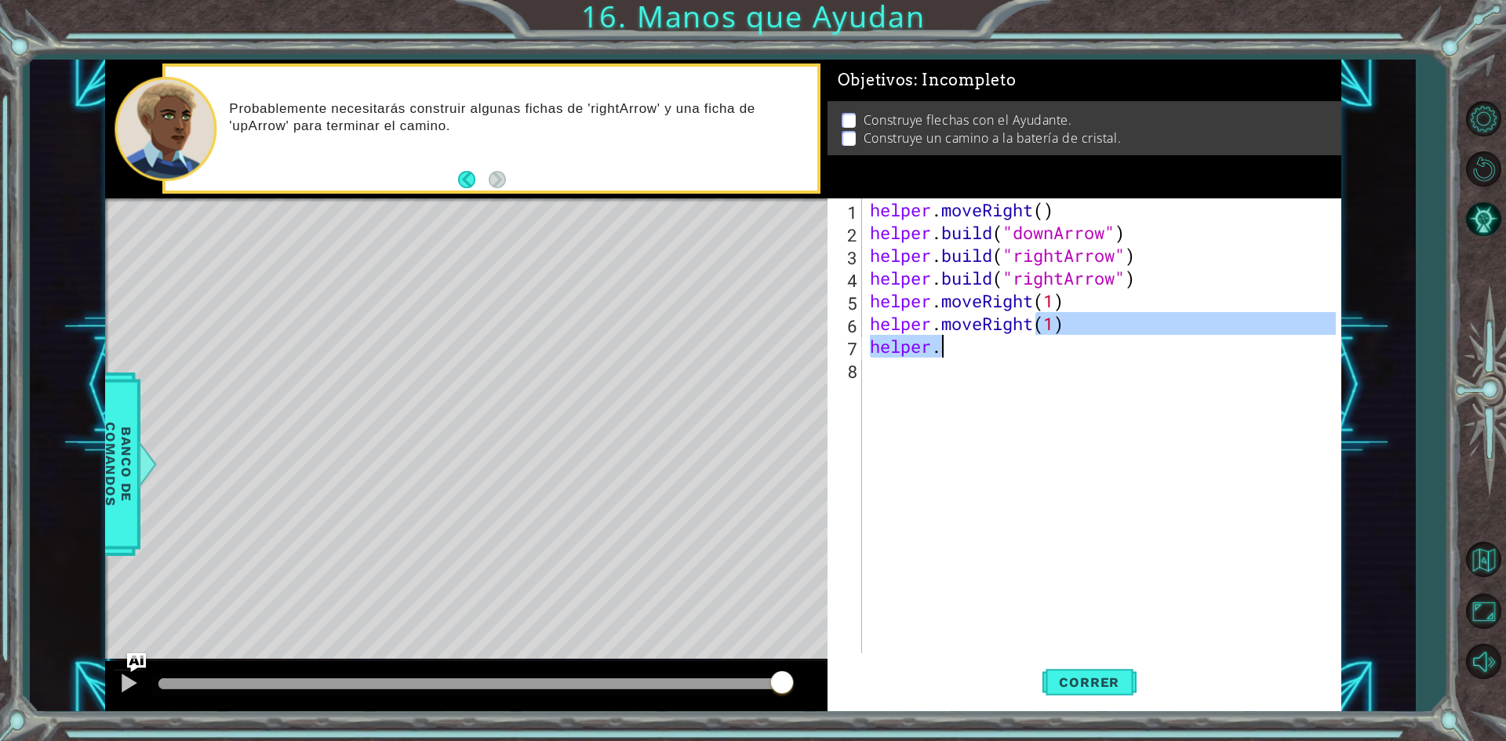
click at [1118, 349] on div "helper . moveRight ( ) helper . build ( "downArrow" ) helper . build ( "rightAr…" at bounding box center [1101, 425] width 469 height 455
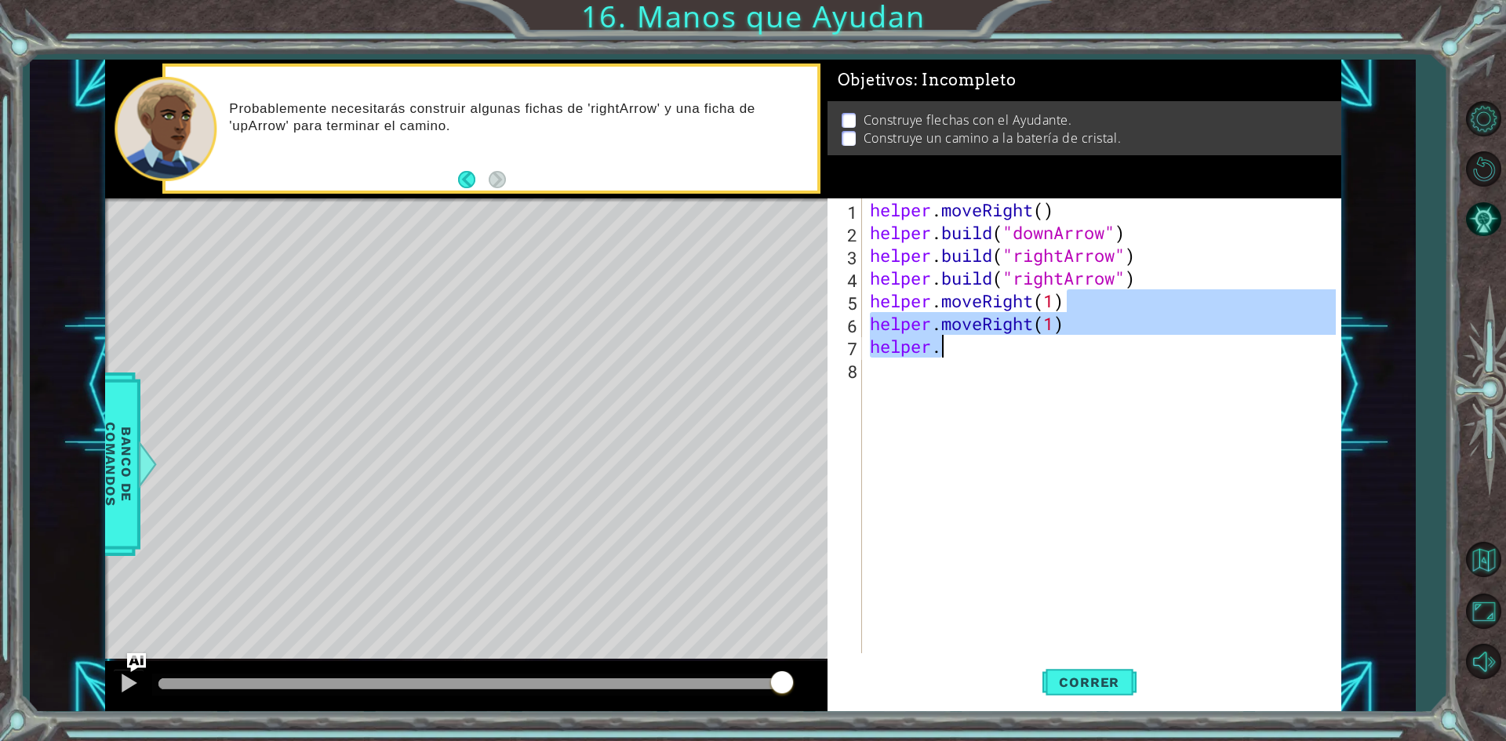
drag, startPoint x: 1103, startPoint y: 305, endPoint x: 991, endPoint y: 337, distance: 115.9
click at [981, 336] on div "helper . moveRight ( ) helper . build ( "downArrow" ) helper . build ( "rightAr…" at bounding box center [1105, 448] width 477 height 500
type textarea "helper.moveRight(1) helper."
click at [1021, 446] on div "helper . moveRight ( ) helper . build ( "downArrow" ) helper . build ( "rightAr…" at bounding box center [1105, 448] width 477 height 500
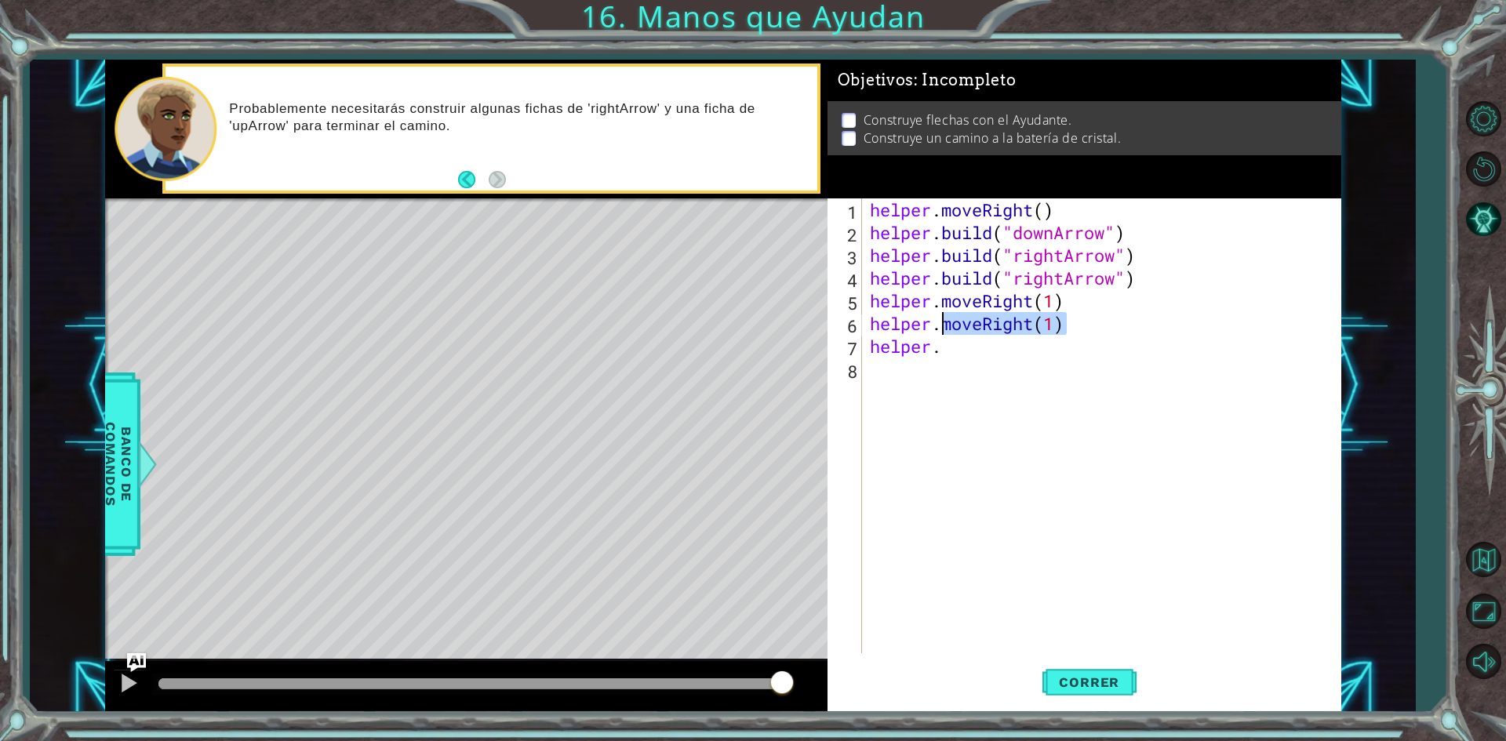
drag, startPoint x: 1110, startPoint y: 322, endPoint x: 942, endPoint y: 319, distance: 167.9
click at [942, 319] on div "helper . moveRight ( ) helper . build ( "downArrow" ) helper . build ( "rightAr…" at bounding box center [1105, 448] width 477 height 500
click at [999, 346] on div "helper . moveRight ( ) helper . build ( "downArrow" ) helper . build ( "rightAr…" at bounding box center [1105, 448] width 477 height 500
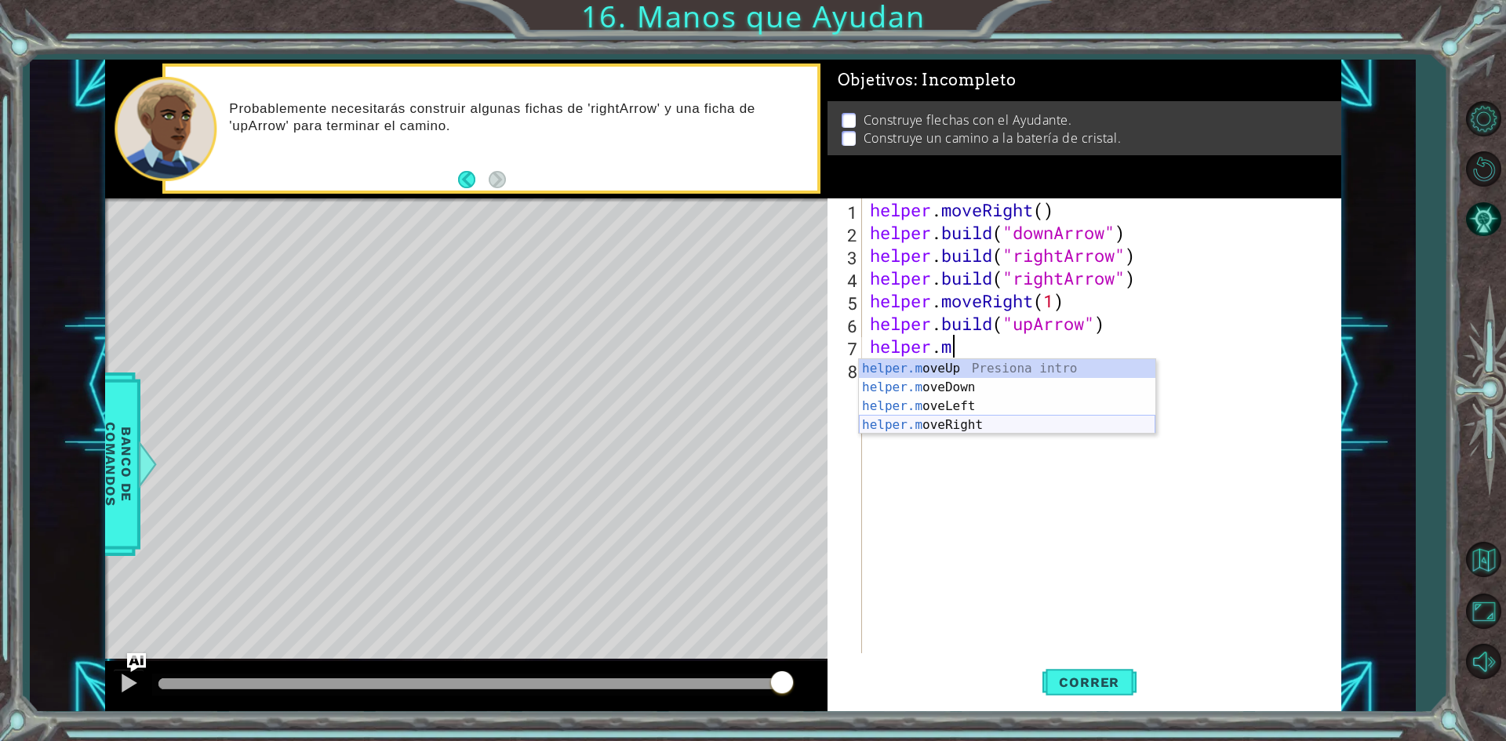
click at [962, 420] on div "helper.m oveUp Presiona intro helper.m oveDown Presiona intro helper.m oveLeft …" at bounding box center [1007, 415] width 296 height 113
type textarea "helper.moveRight(1)"
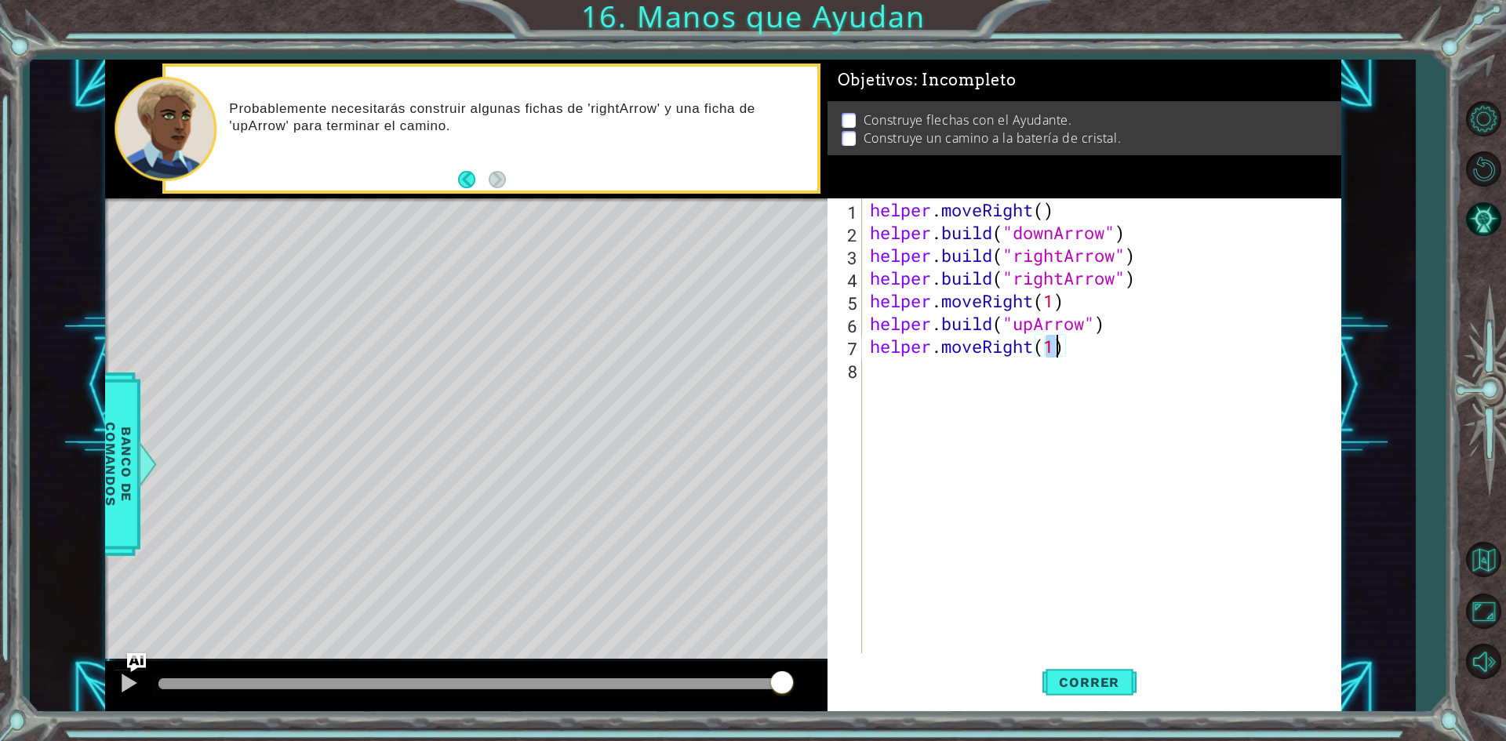
click at [1013, 433] on div "helper . moveRight ( ) helper . build ( "downArrow" ) helper . build ( "rightAr…" at bounding box center [1105, 448] width 477 height 500
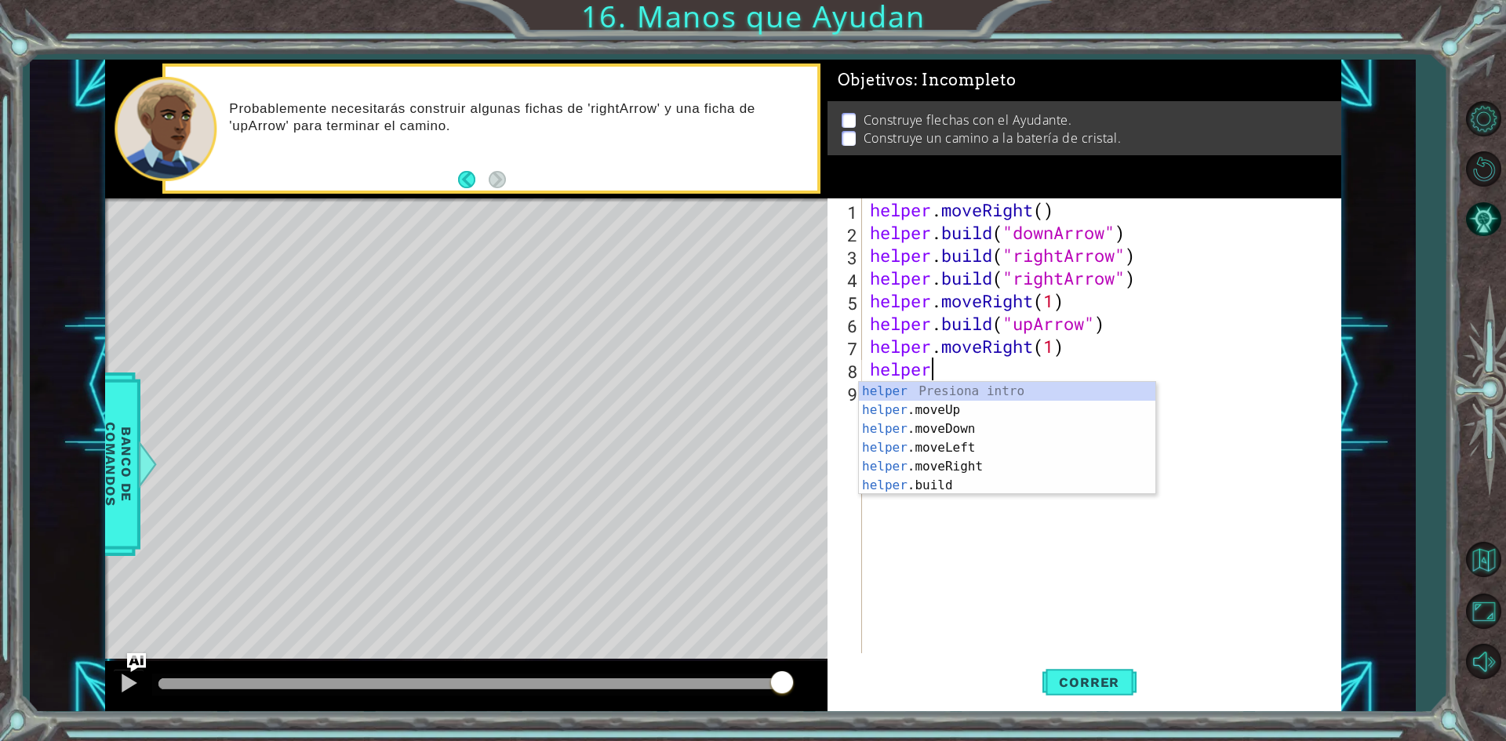
type textarea "helper."
click at [1094, 691] on button "Correr" at bounding box center [1089, 682] width 94 height 51
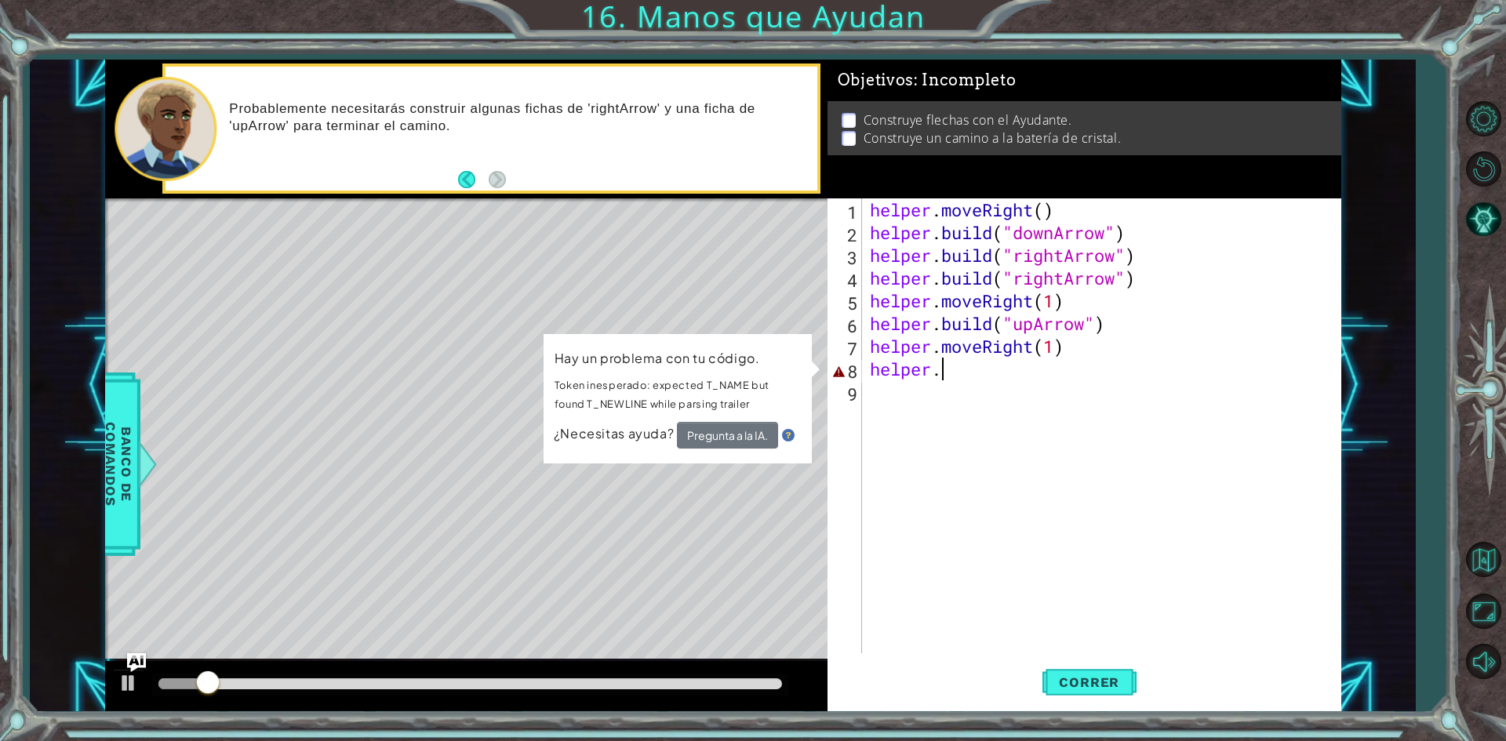
click at [998, 445] on div "helper . moveRight ( ) helper . build ( "downArrow" ) helper . build ( "rightAr…" at bounding box center [1105, 448] width 477 height 500
drag, startPoint x: 962, startPoint y: 382, endPoint x: 900, endPoint y: 376, distance: 63.1
click at [894, 379] on div "helper . moveRight ( ) helper . build ( "downArrow" ) helper . build ( "rightAr…" at bounding box center [1105, 448] width 477 height 500
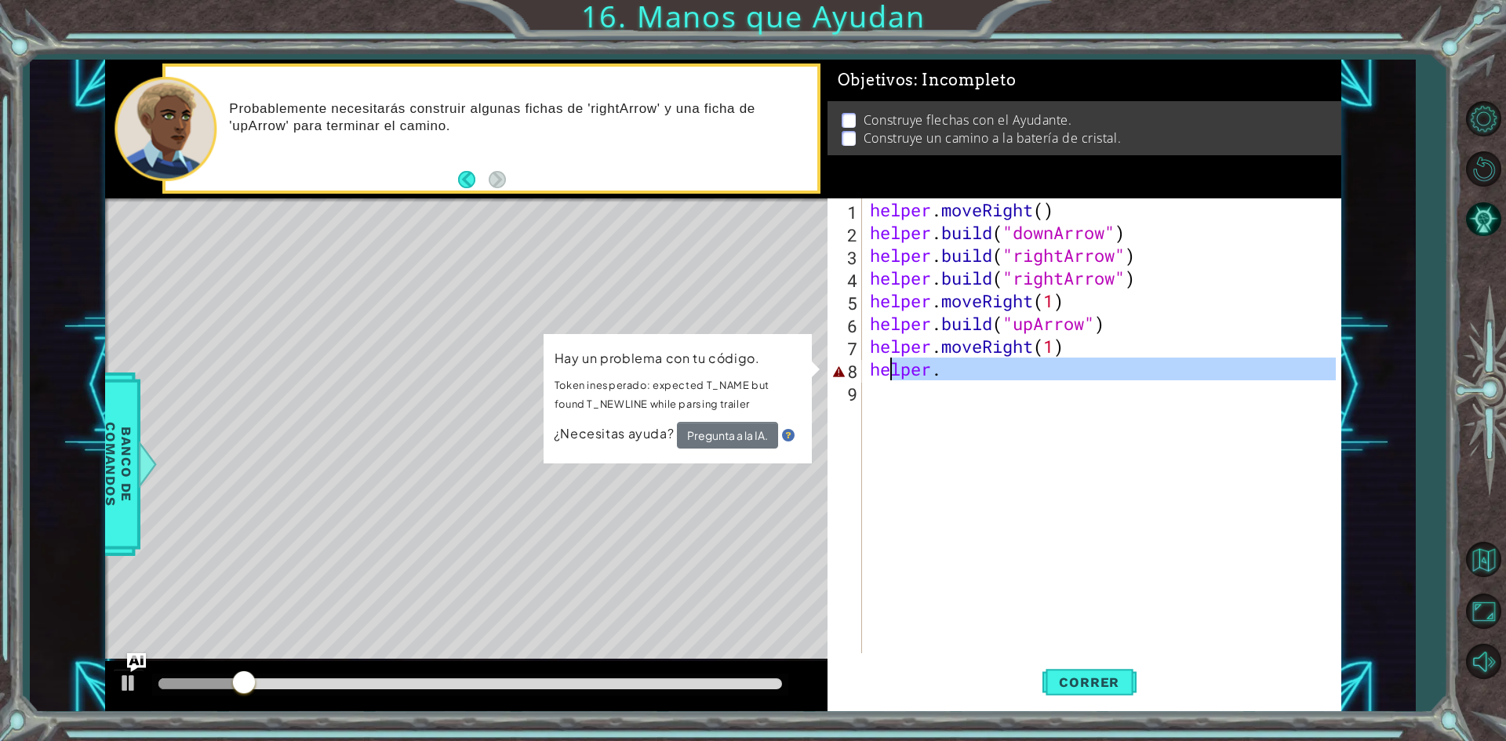
click at [968, 362] on div "helper . moveRight ( ) helper . build ( "downArrow" ) helper . build ( "rightAr…" at bounding box center [1101, 425] width 469 height 455
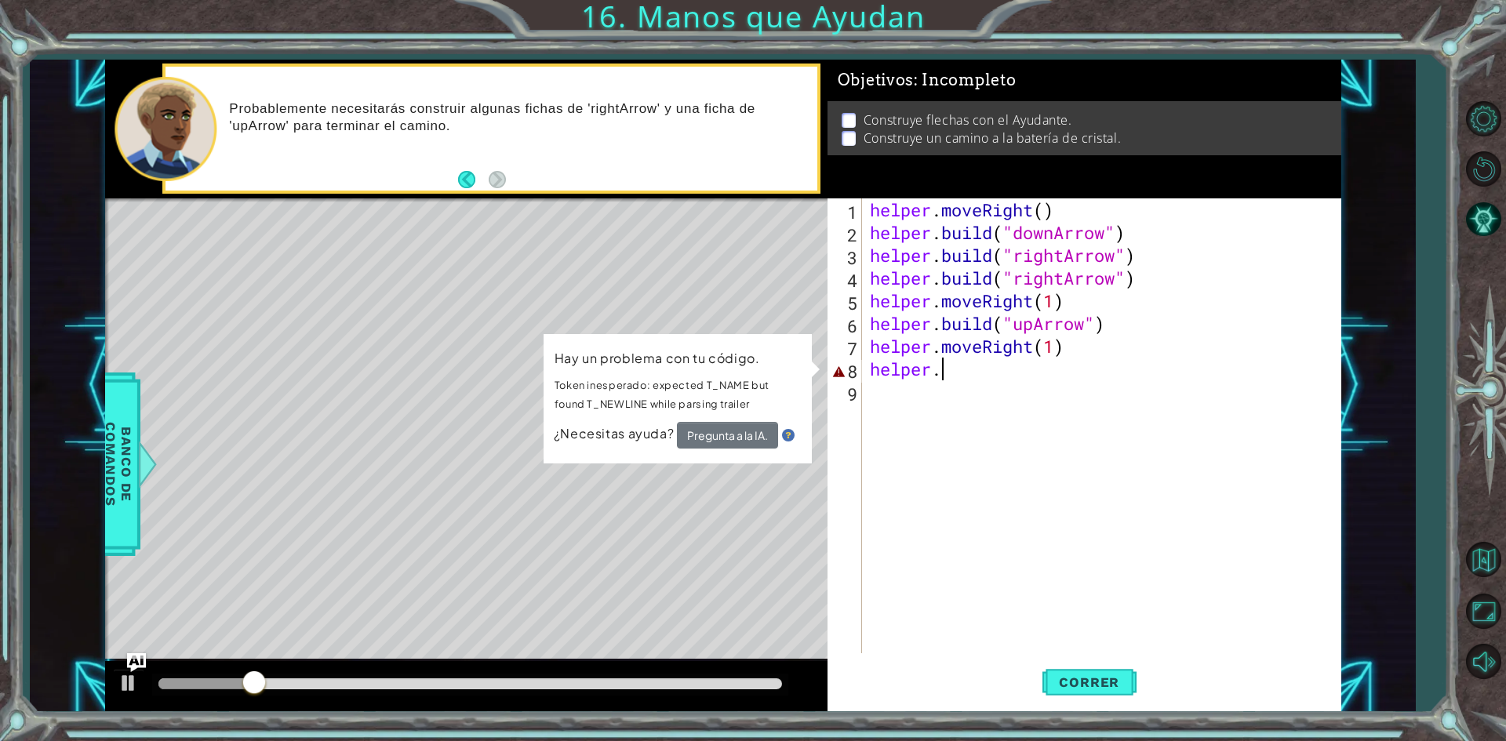
click at [953, 371] on div "helper . moveRight ( ) helper . build ( "downArrow" ) helper . build ( "rightAr…" at bounding box center [1105, 448] width 477 height 500
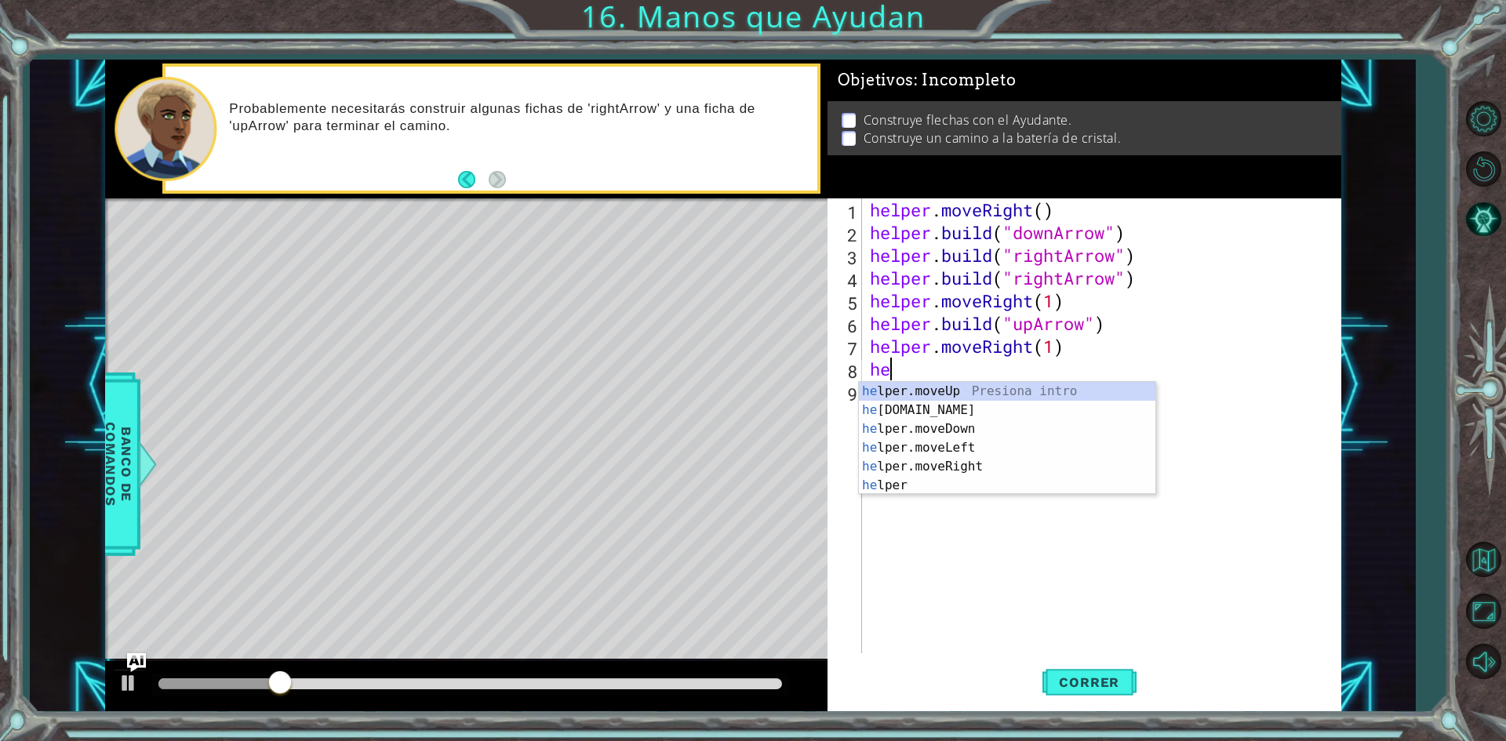
type textarea "h"
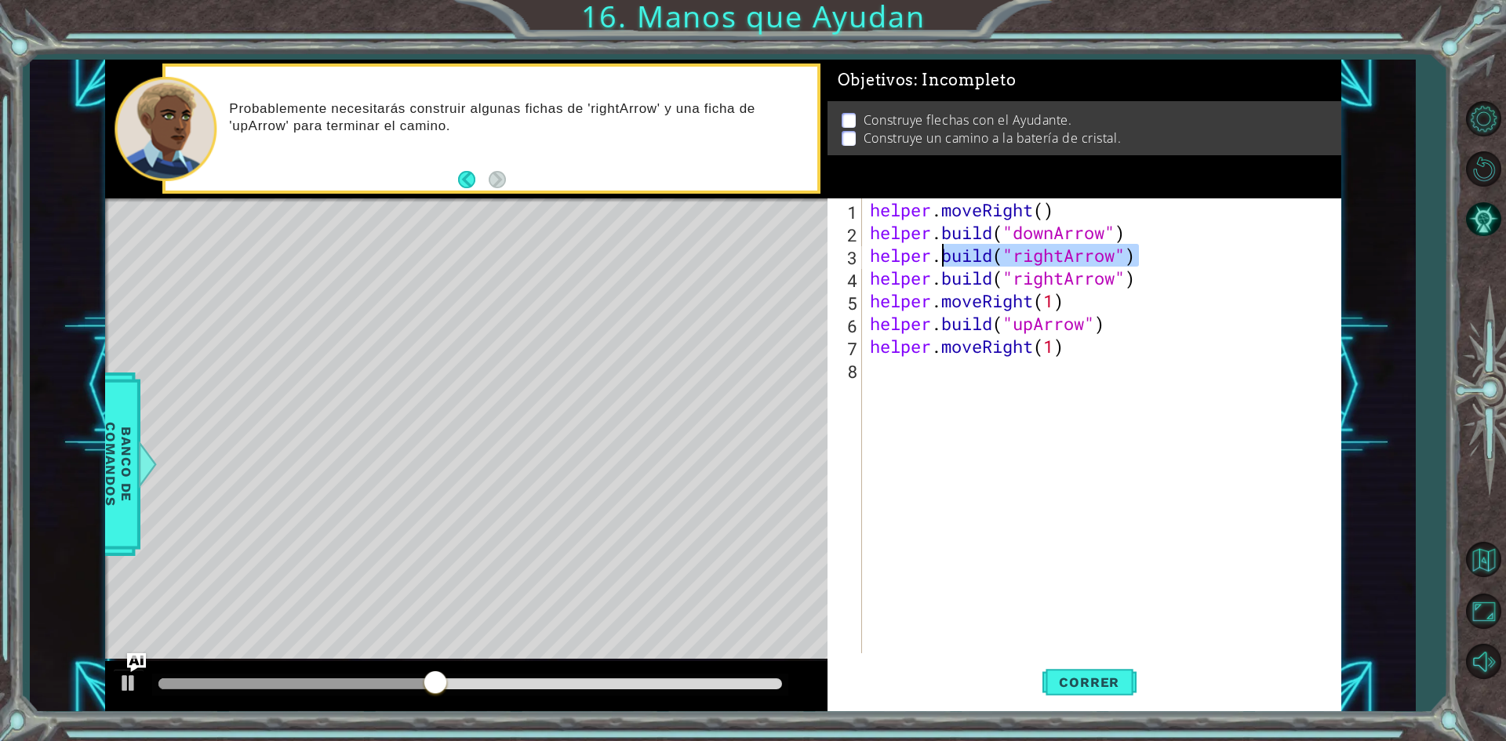
drag, startPoint x: 1173, startPoint y: 253, endPoint x: 944, endPoint y: 253, distance: 229.0
click at [944, 253] on div "helper . moveRight ( ) helper . build ( "downArrow" ) helper . build ( "rightAr…" at bounding box center [1105, 448] width 477 height 500
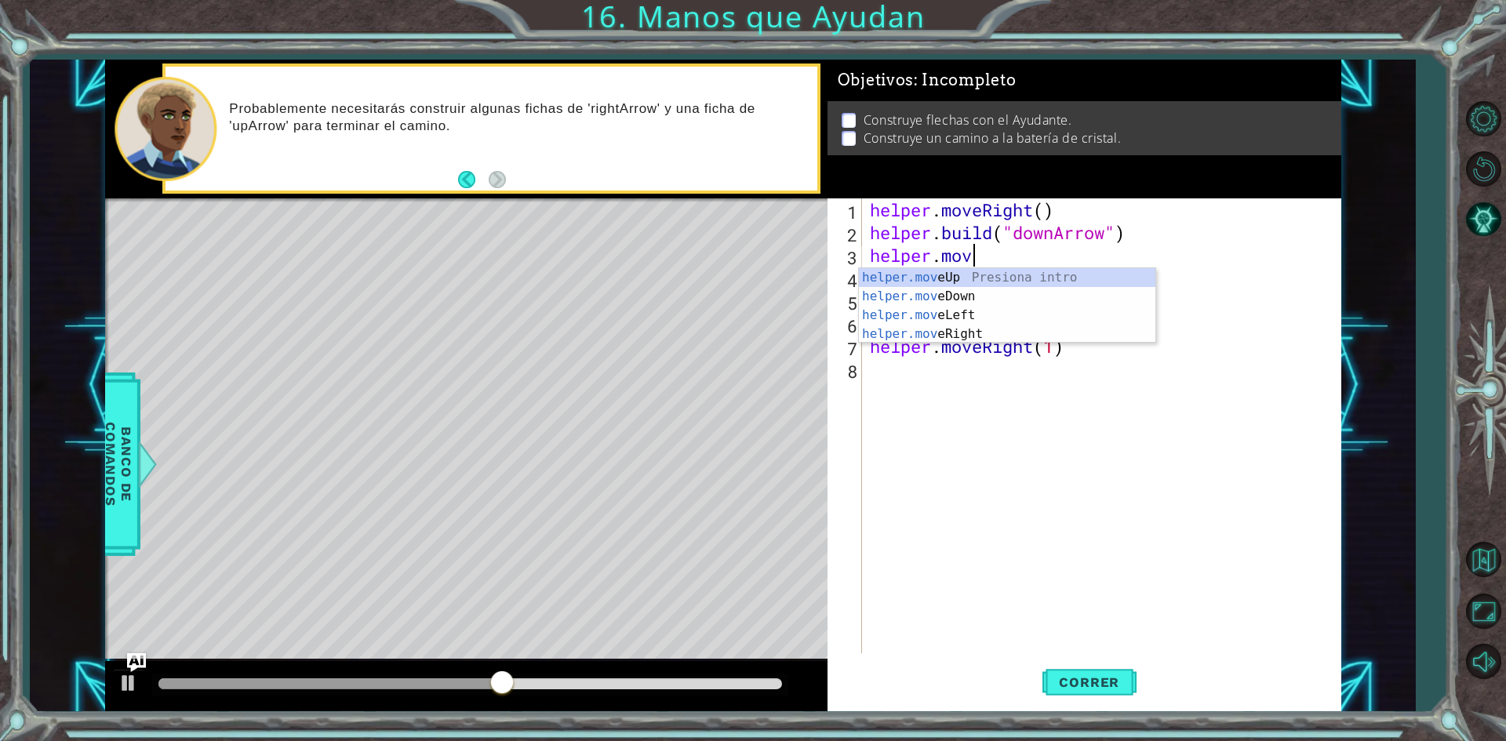
scroll to position [0, 4]
click at [931, 292] on div "helper.move Up Presiona intro helper.move Down Presiona intro helper.move Left …" at bounding box center [1007, 324] width 296 height 113
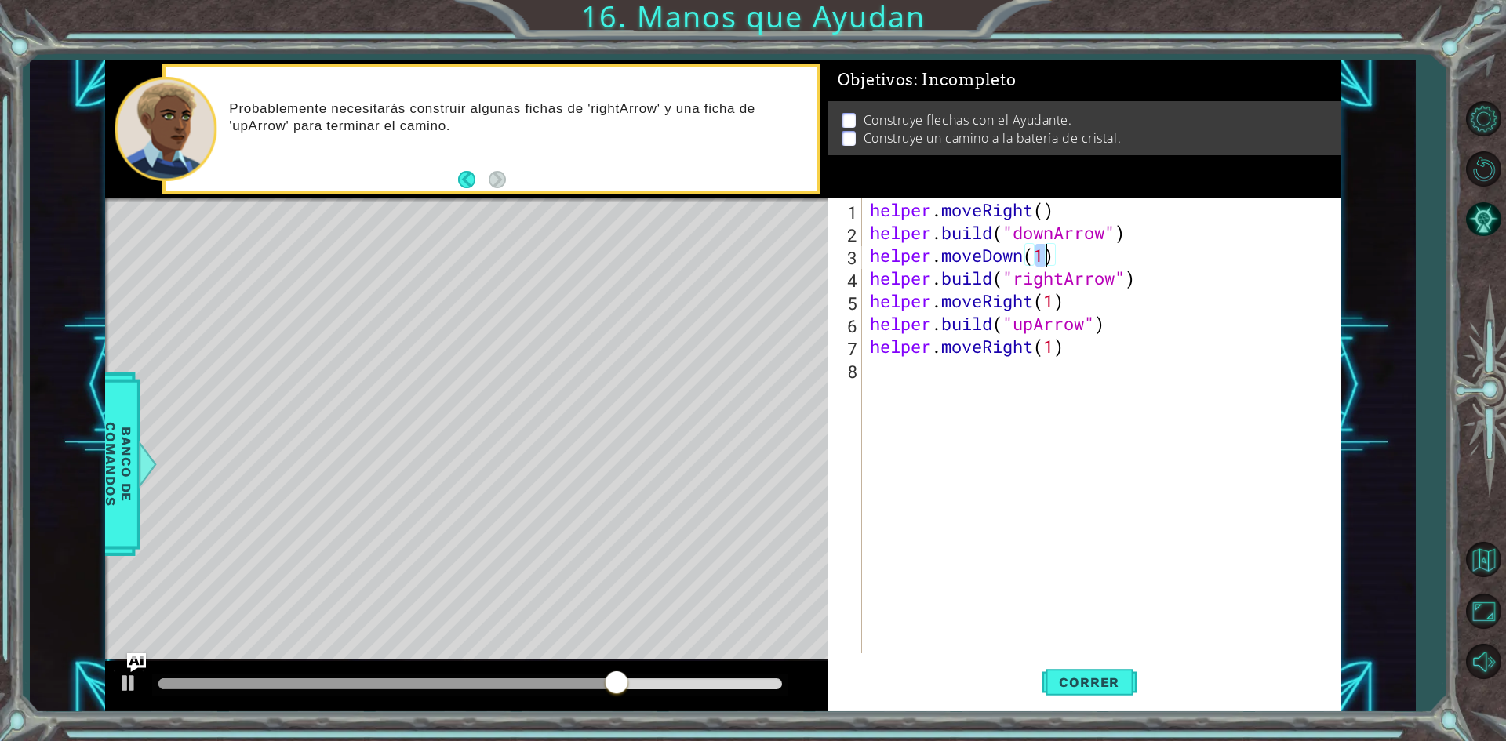
click at [1150, 261] on div "helper . moveRight ( ) helper . build ( "downArrow" ) helper . moveDown ( 1 ) h…" at bounding box center [1105, 448] width 477 height 500
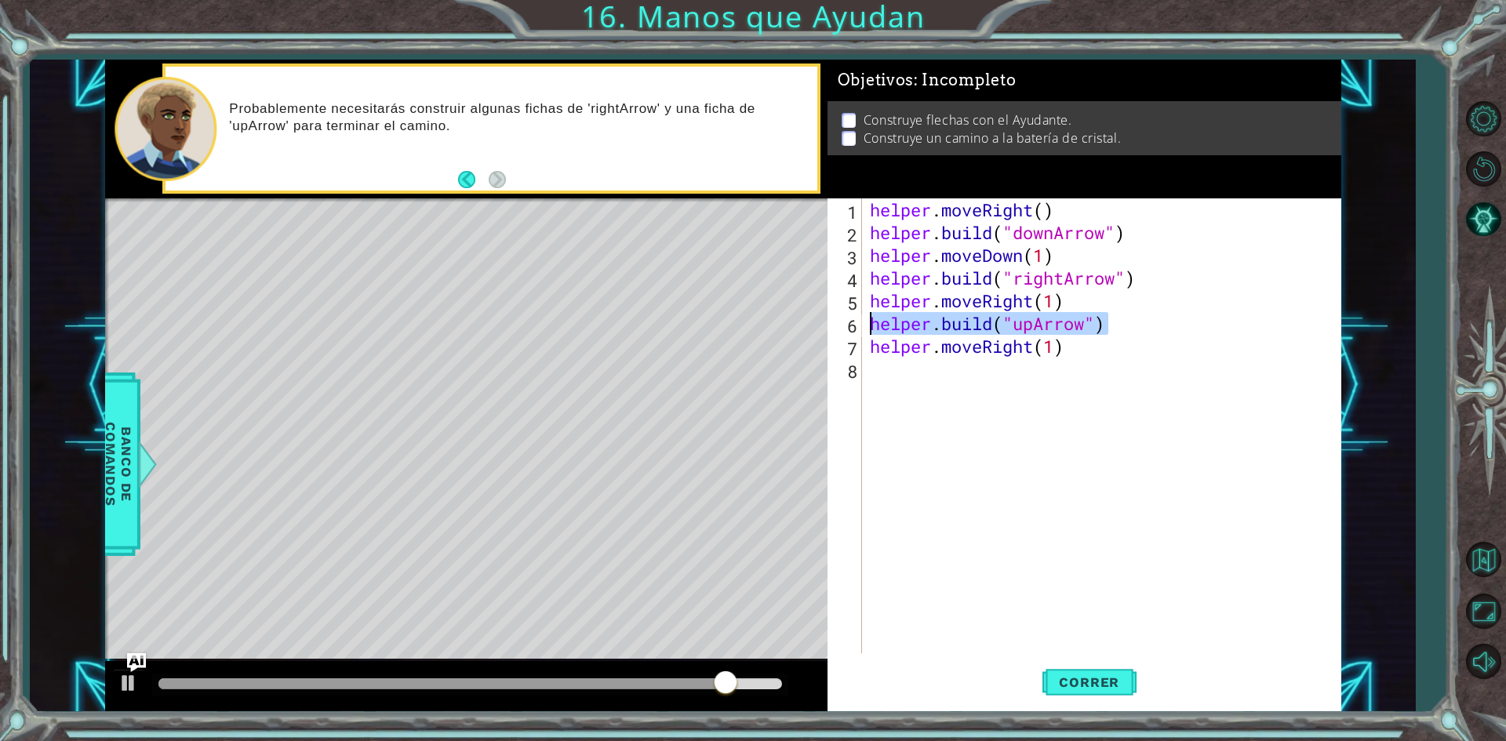
drag, startPoint x: 1140, startPoint y: 319, endPoint x: 863, endPoint y: 315, distance: 277.7
click at [863, 315] on div "helper.moveDown(1) 1 2 3 4 5 6 7 8 helper . moveRight ( ) helper . build ( "dow…" at bounding box center [1081, 425] width 508 height 455
type textarea "[DOMAIN_NAME]("upArrow")"
type textarea "helper.moveRight(1)"
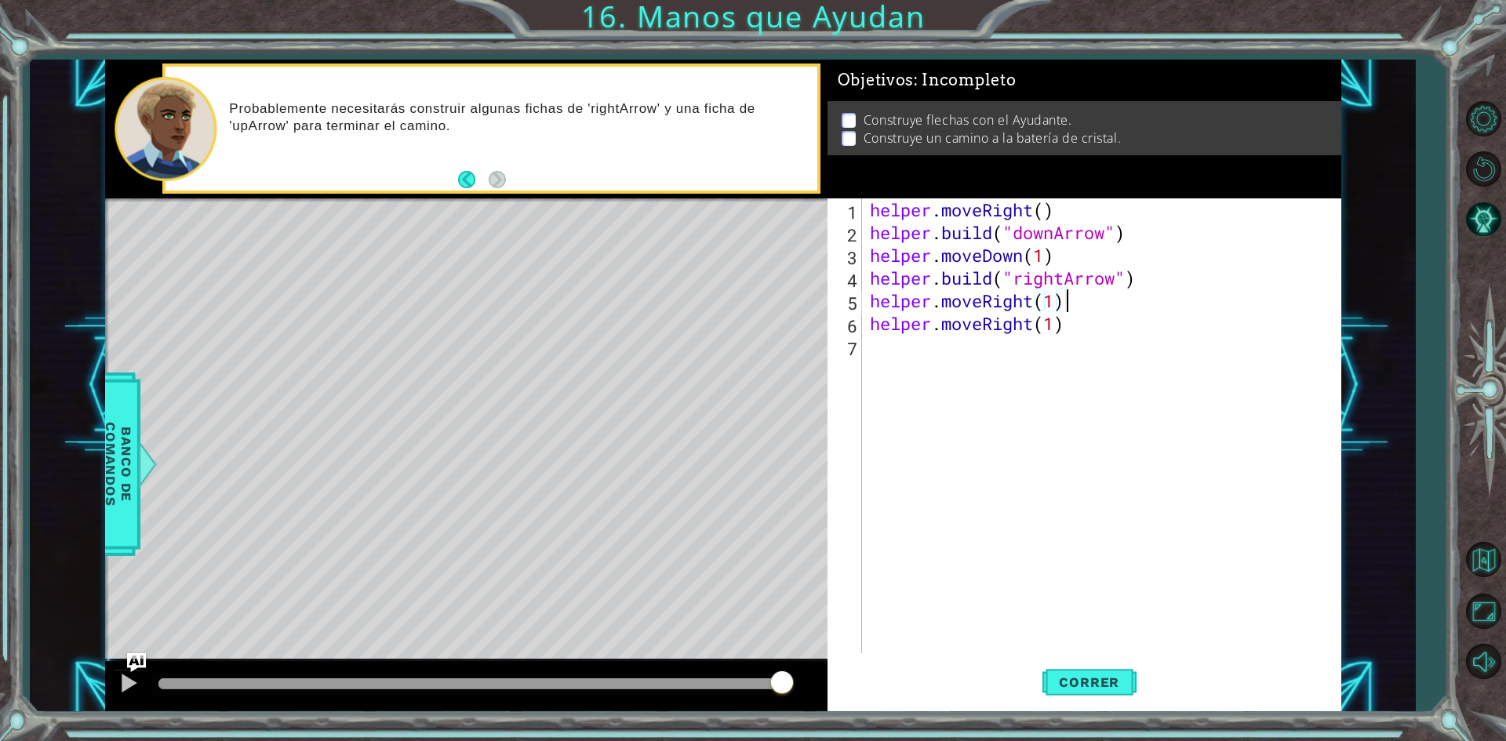
click at [896, 337] on div "helper . moveRight ( ) helper . build ( "downArrow" ) helper . moveDown ( 1 ) h…" at bounding box center [1105, 448] width 477 height 500
drag, startPoint x: 1147, startPoint y: 333, endPoint x: 981, endPoint y: 328, distance: 165.6
click at [981, 328] on div "helper . moveRight ( ) helper . build ( "downArrow" ) helper . moveDown ( 1 ) h…" at bounding box center [1105, 448] width 477 height 500
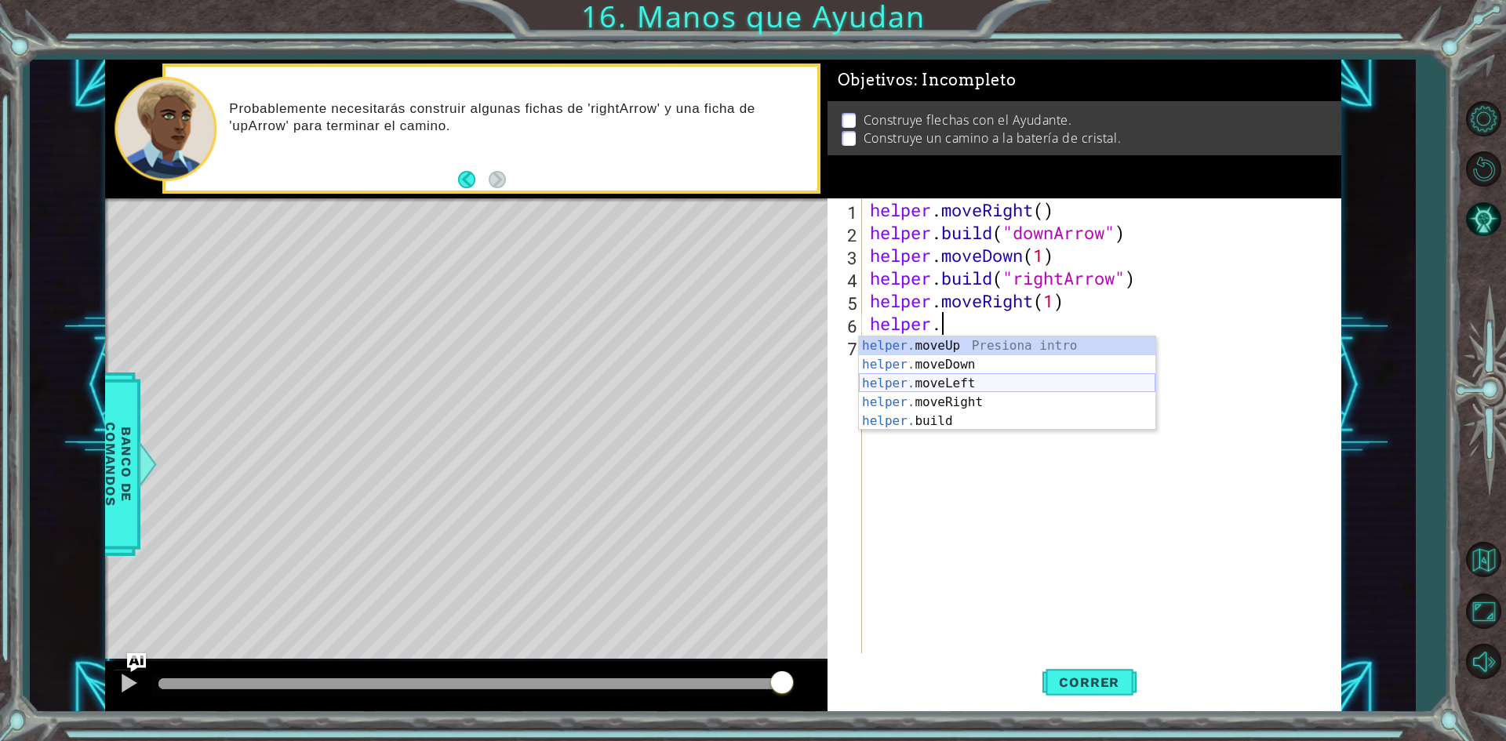
scroll to position [0, 2]
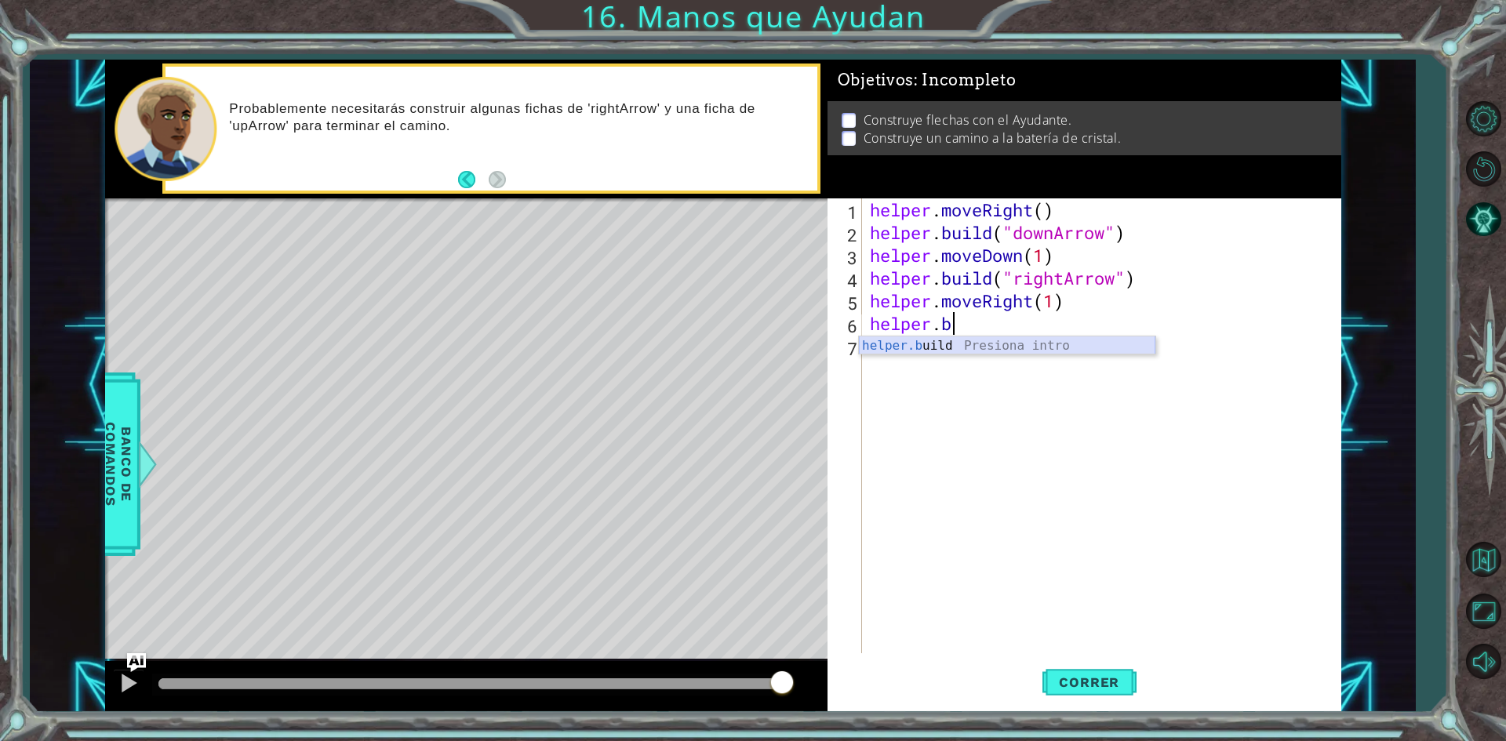
click at [998, 348] on div "helper.b uild Presiona intro" at bounding box center [1007, 364] width 296 height 56
click at [1064, 322] on div "helper . moveRight ( ) helper . build ( "downArrow" ) helper . moveDown ( 1 ) h…" at bounding box center [1101, 425] width 469 height 455
click at [1064, 322] on div "helper . moveRight ( ) helper . build ( "downArrow" ) helper . moveDown ( 1 ) h…" at bounding box center [1105, 448] width 477 height 500
type textarea "[DOMAIN_NAME]("rightArrow")"
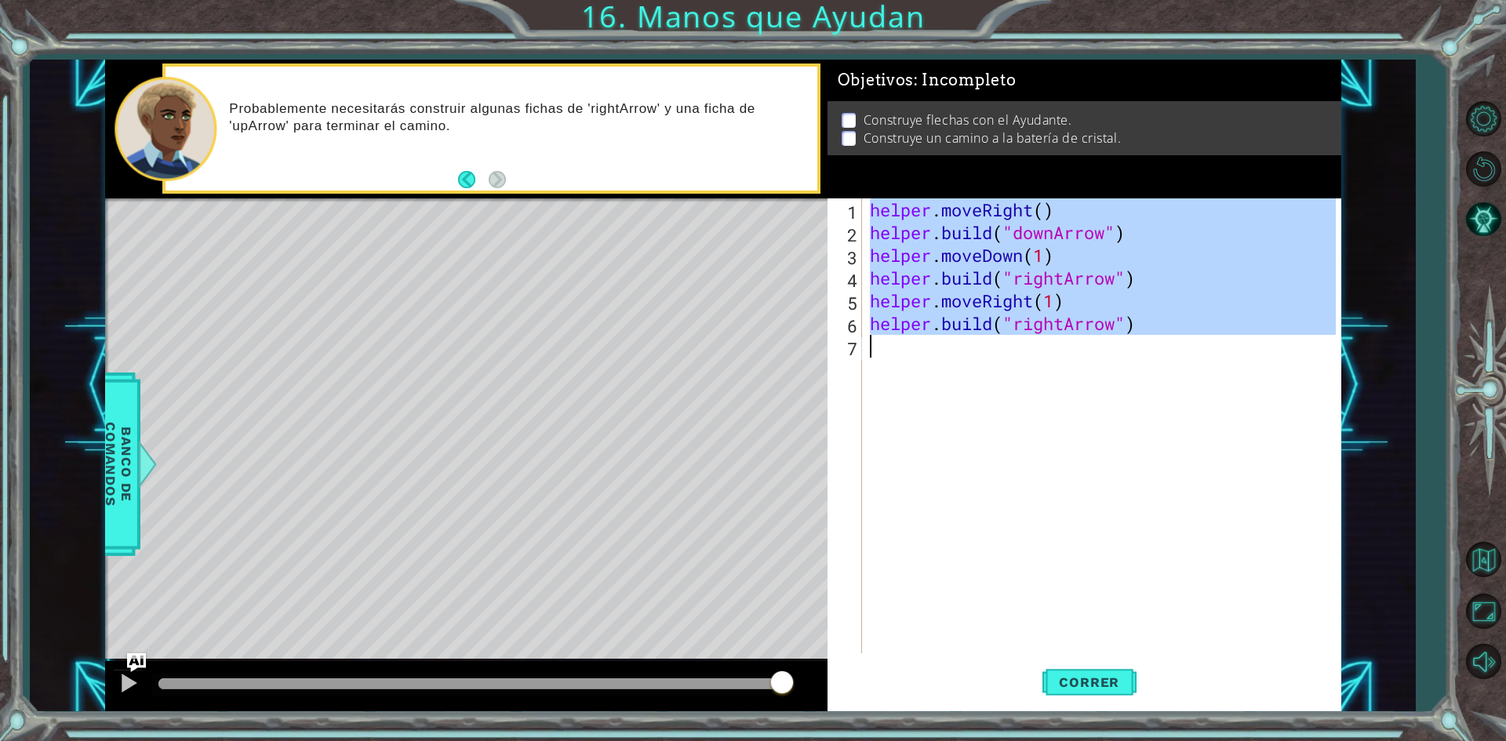
click at [1064, 322] on div "helper . moveRight ( ) helper . build ( "downArrow" ) helper . moveDown ( 1 ) h…" at bounding box center [1105, 448] width 477 height 500
click at [1067, 358] on div "helper . moveRight ( ) helper . build ( "downArrow" ) helper . moveDown ( 1 ) h…" at bounding box center [1101, 425] width 469 height 455
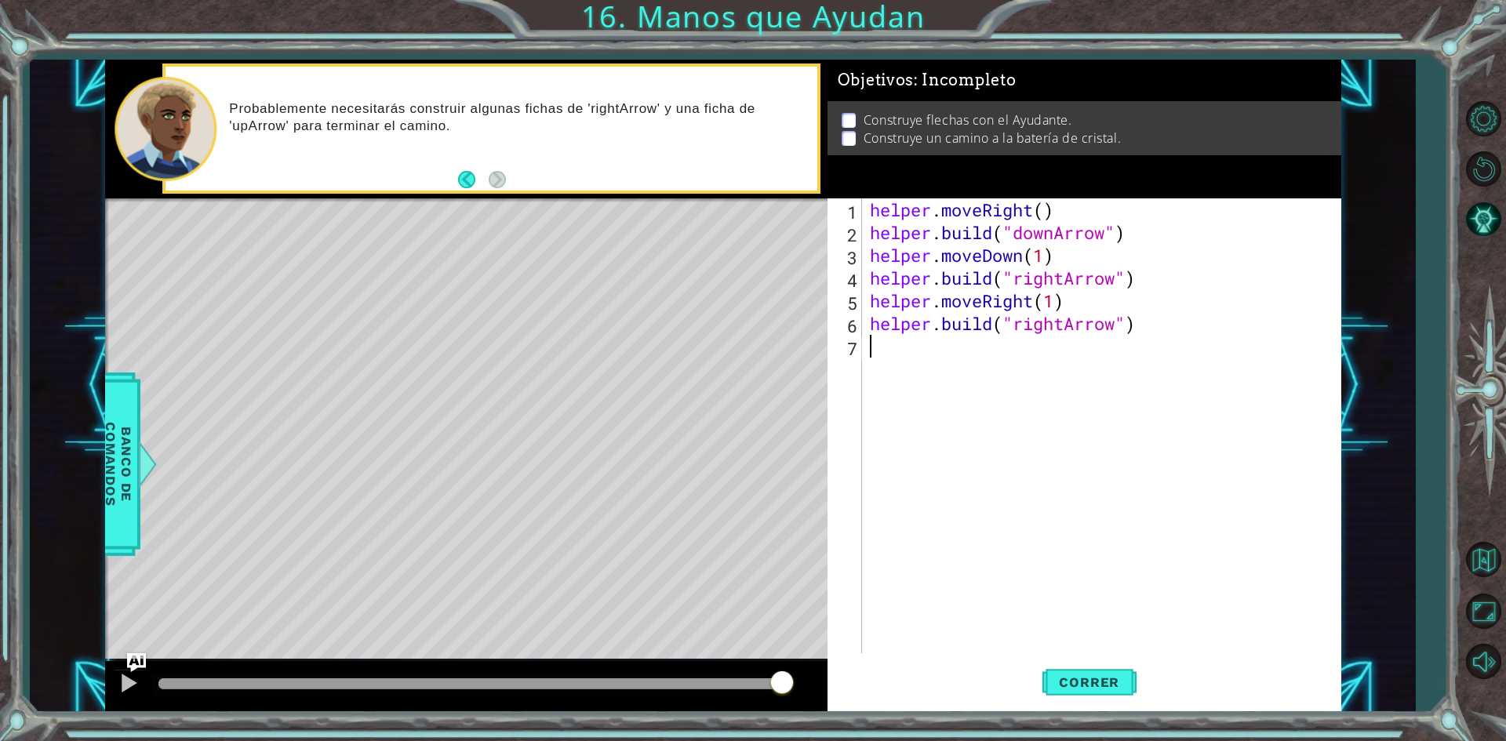
click at [1062, 329] on div "helper . moveRight ( ) helper . build ( "downArrow" ) helper . moveDown ( 1 ) h…" at bounding box center [1105, 448] width 477 height 500
type textarea "[DOMAIN_NAME]("upArrow")"
click at [1173, 376] on div "helper . moveRight ( ) helper . build ( "downArrow" ) helper . moveDown ( 1 ) h…" at bounding box center [1105, 448] width 477 height 500
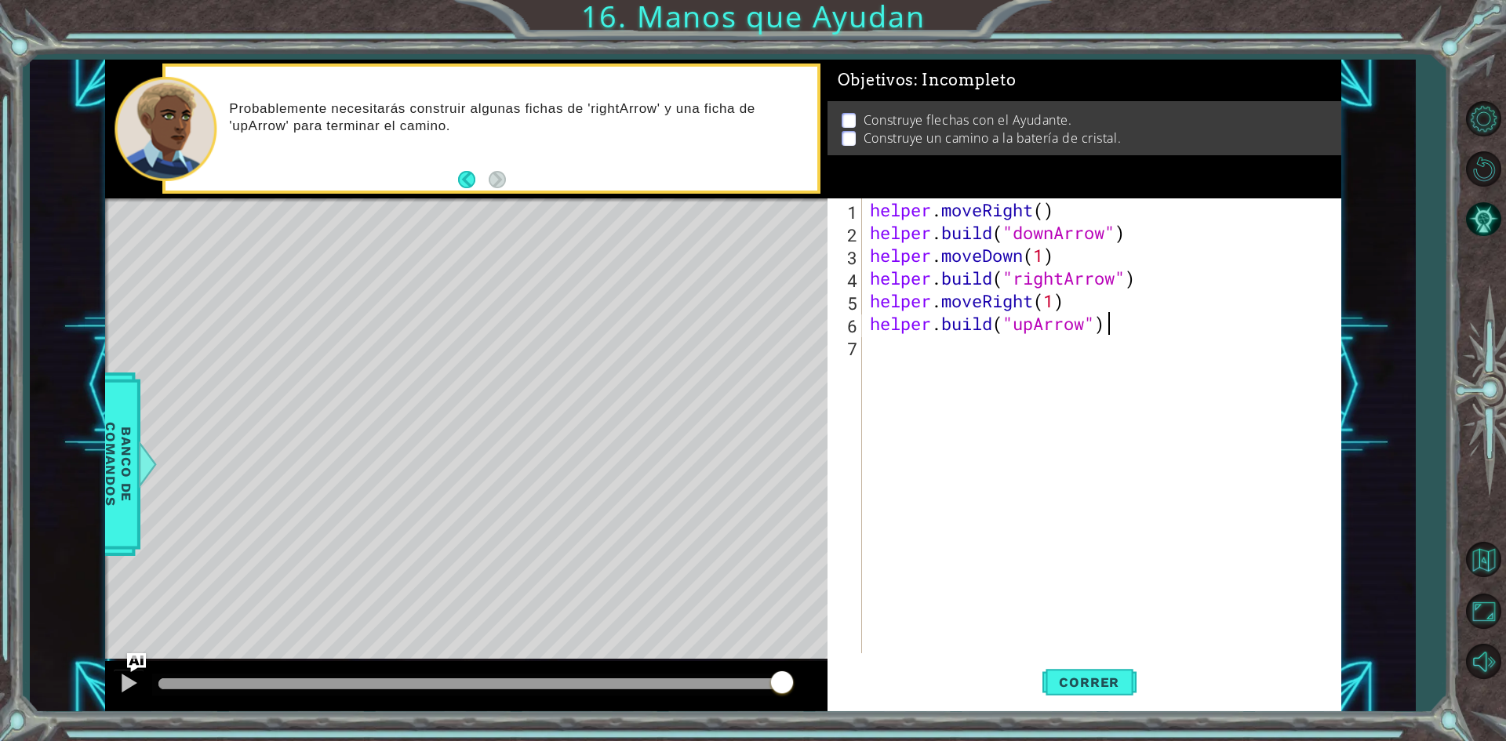
click at [1130, 318] on div "helper . moveRight ( ) helper . build ( "downArrow" ) helper . moveDown ( 1 ) h…" at bounding box center [1105, 448] width 477 height 500
type textarea "[DOMAIN_NAME]("upArrow")"
click at [1000, 363] on div "helper . moveRight ( ) helper . build ( "downArrow" ) helper . moveDown ( 1 ) h…" at bounding box center [1105, 448] width 477 height 500
click at [1060, 682] on span "Correr" at bounding box center [1089, 682] width 92 height 16
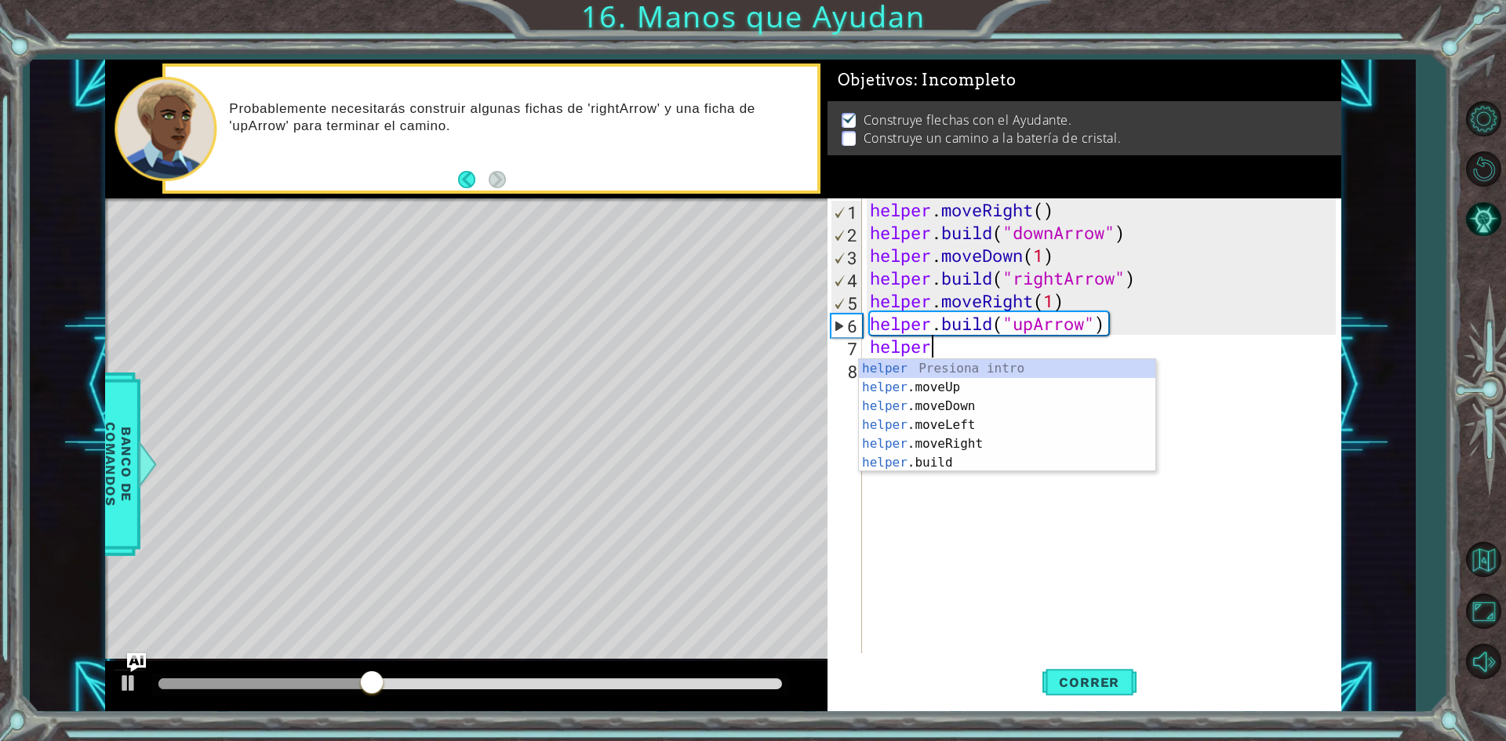
scroll to position [0, 2]
click at [982, 425] on div "helper. moveUp Presiona intro helper. moveDown Presiona intro helper. moveLeft …" at bounding box center [1007, 425] width 296 height 132
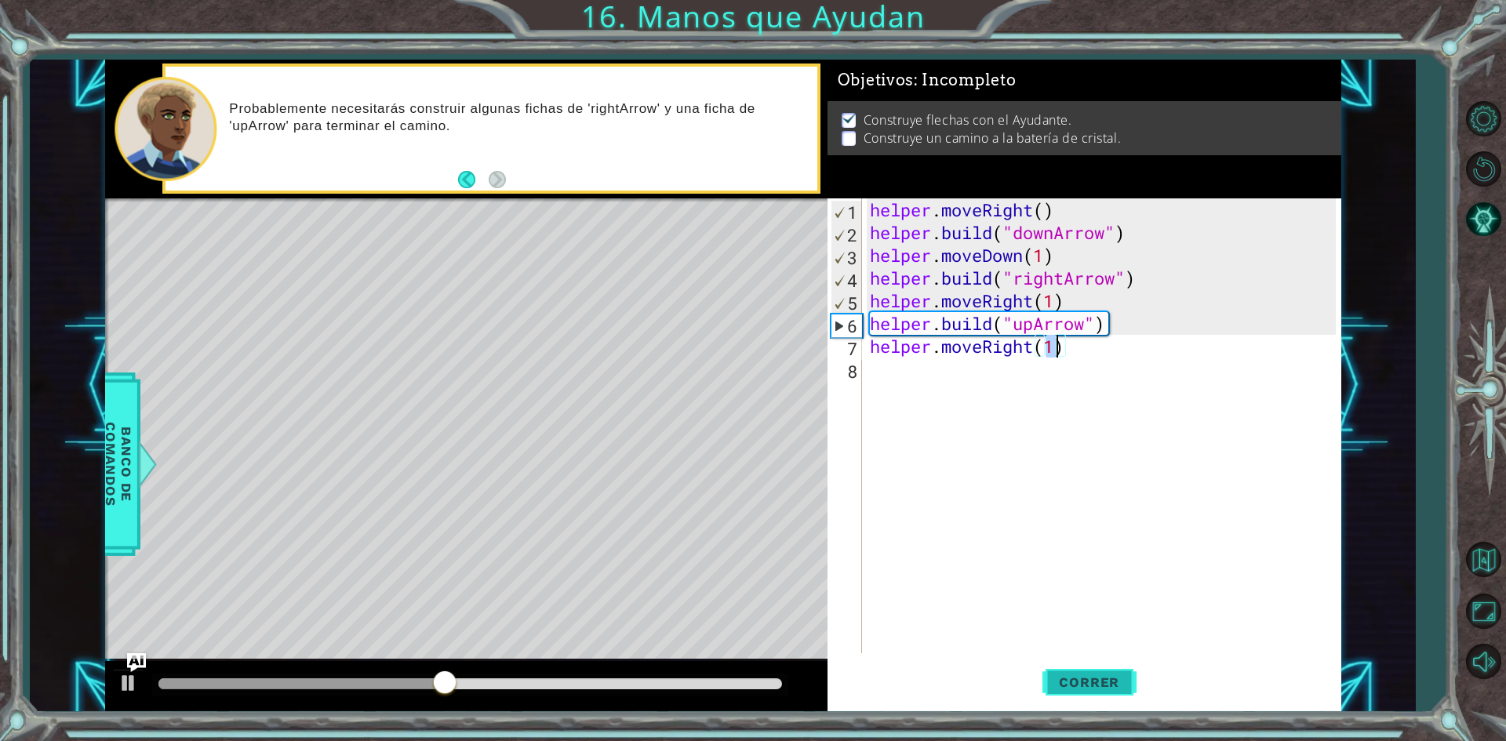
type textarea "helper.moveRight(1)"
click at [1074, 691] on button "Correr" at bounding box center [1089, 682] width 94 height 51
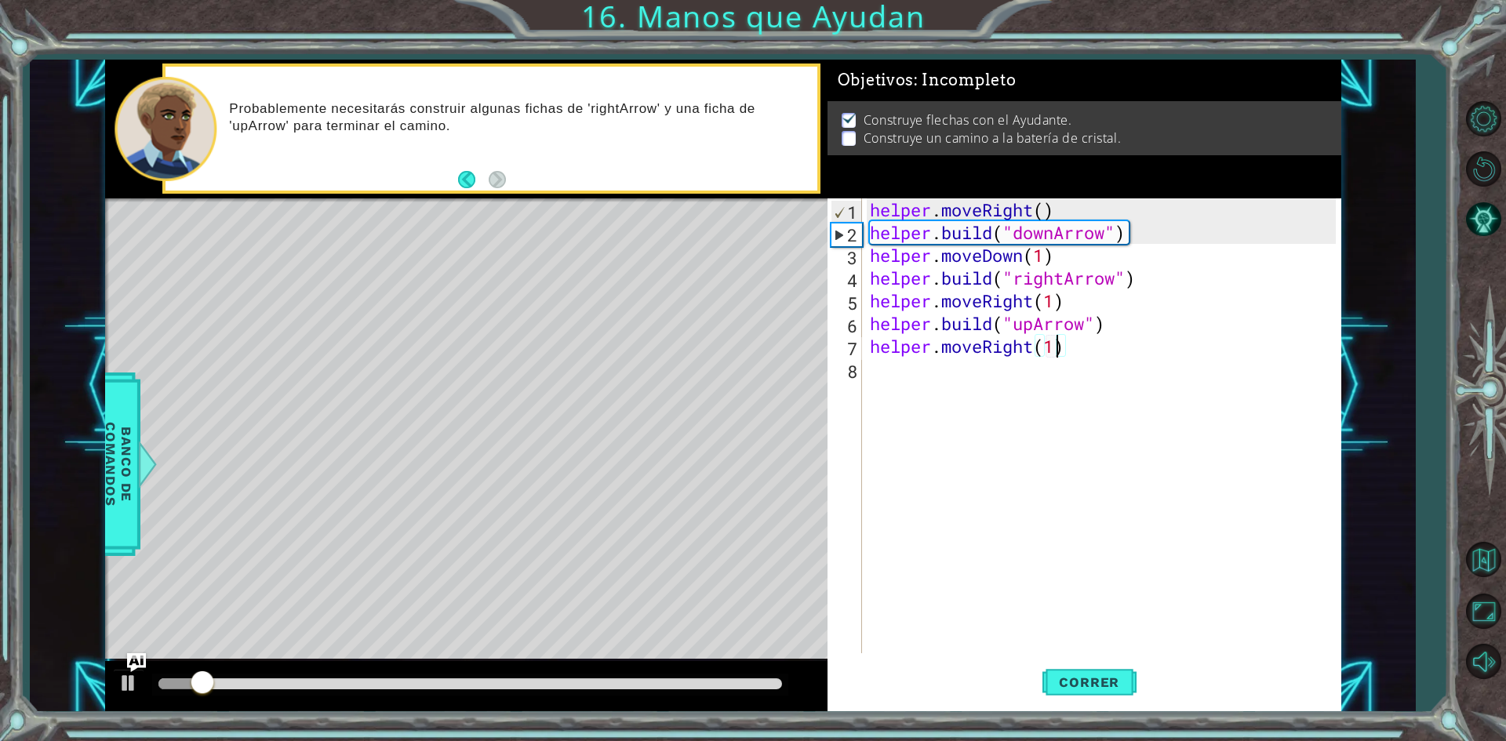
click at [897, 367] on div "helper . moveRight ( ) helper . build ( "downArrow" ) helper . moveDown ( 1 ) h…" at bounding box center [1105, 448] width 477 height 500
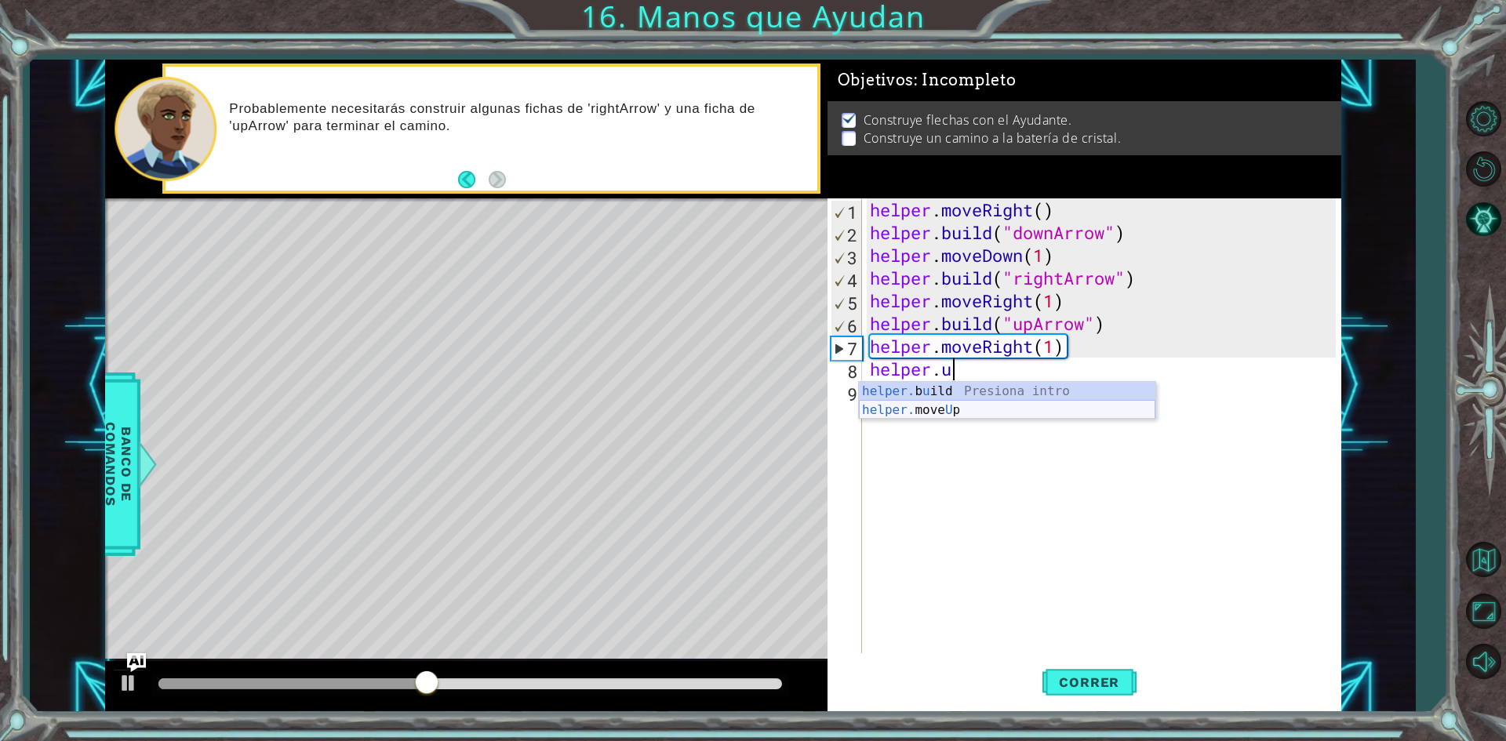
click at [1005, 408] on div "helper. b u ild Presiona intro helper. move U p Presiona intro" at bounding box center [1007, 419] width 296 height 75
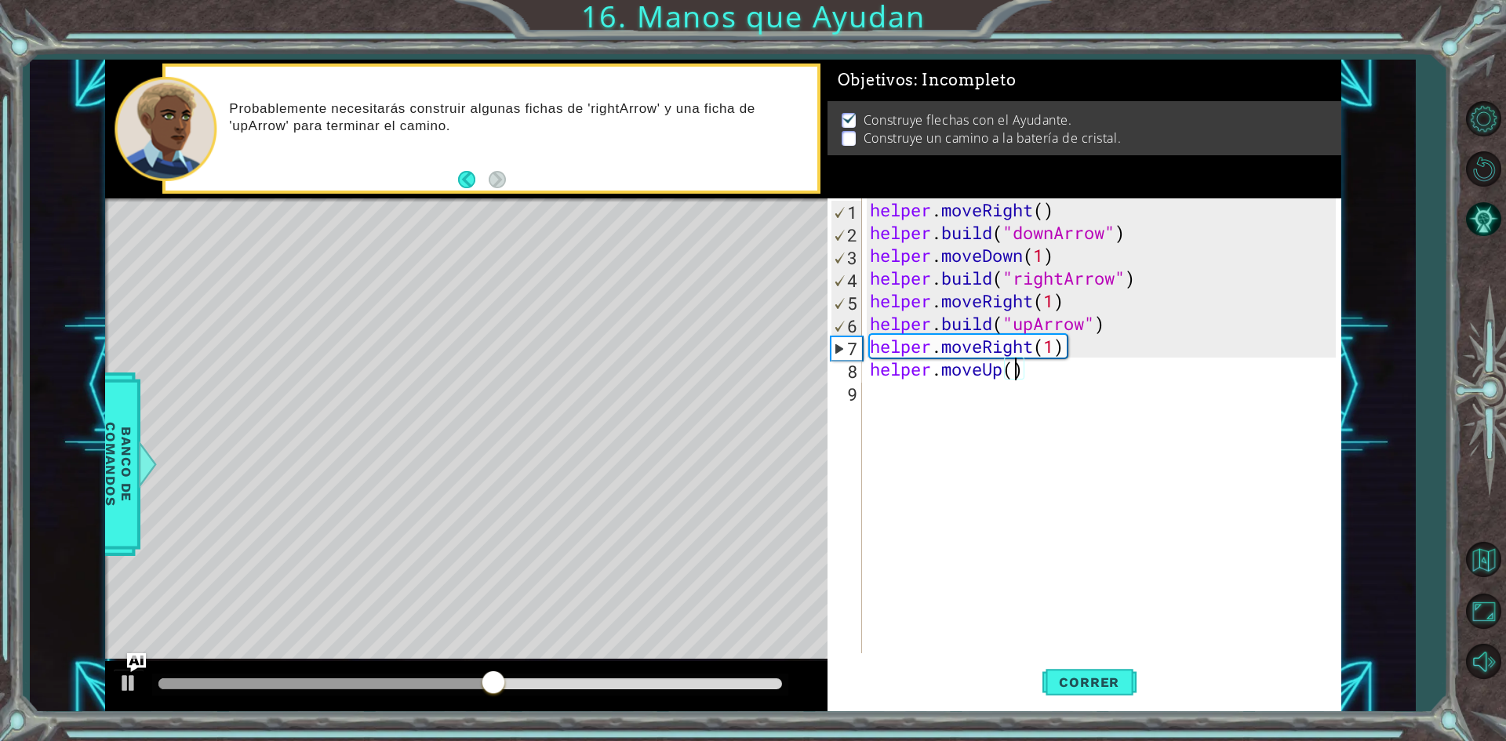
scroll to position [0, 6]
type textarea "helper.moveUp(2)"
click at [1101, 674] on span "Correr" at bounding box center [1089, 682] width 92 height 16
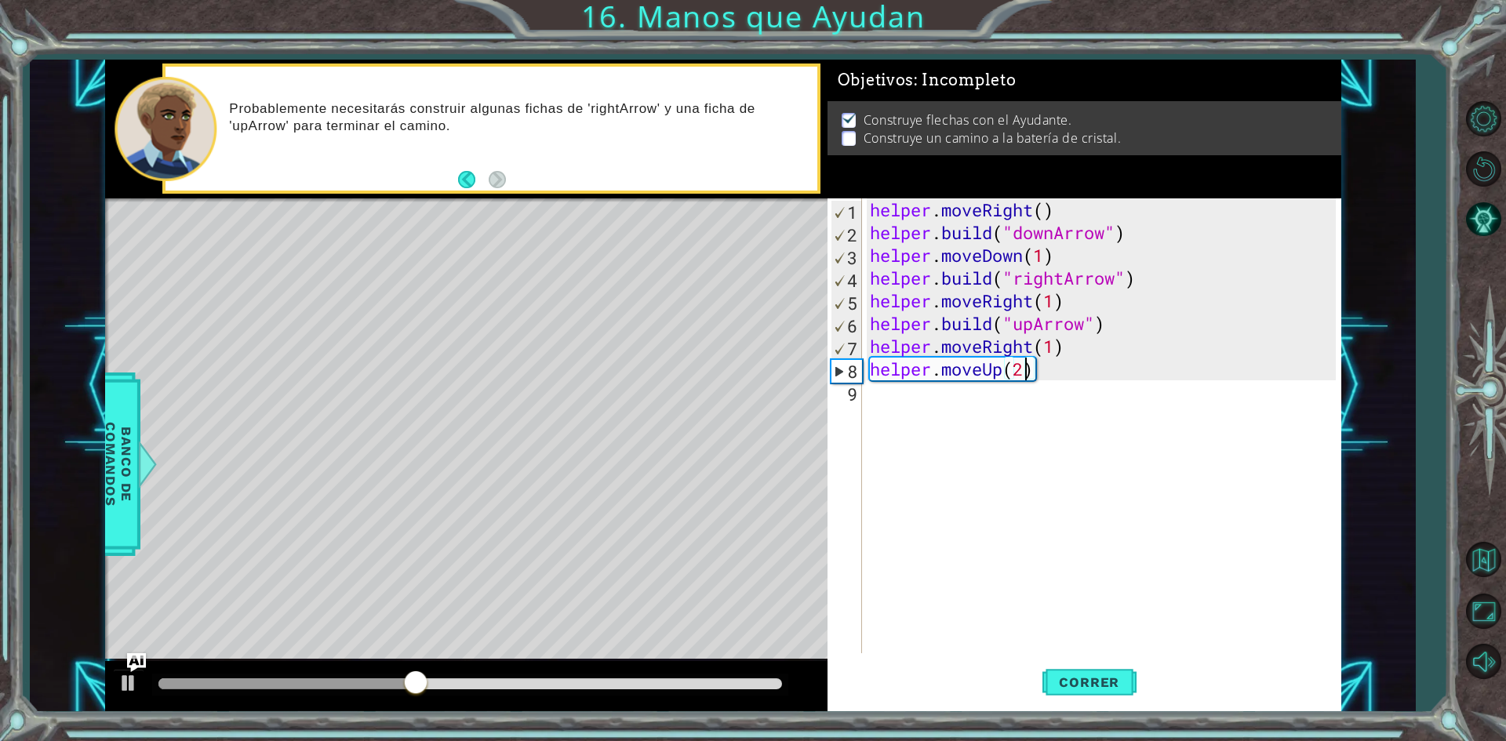
click at [962, 406] on div "helper . moveRight ( ) helper . build ( "downArrow" ) helper . moveDown ( 1 ) h…" at bounding box center [1105, 448] width 477 height 500
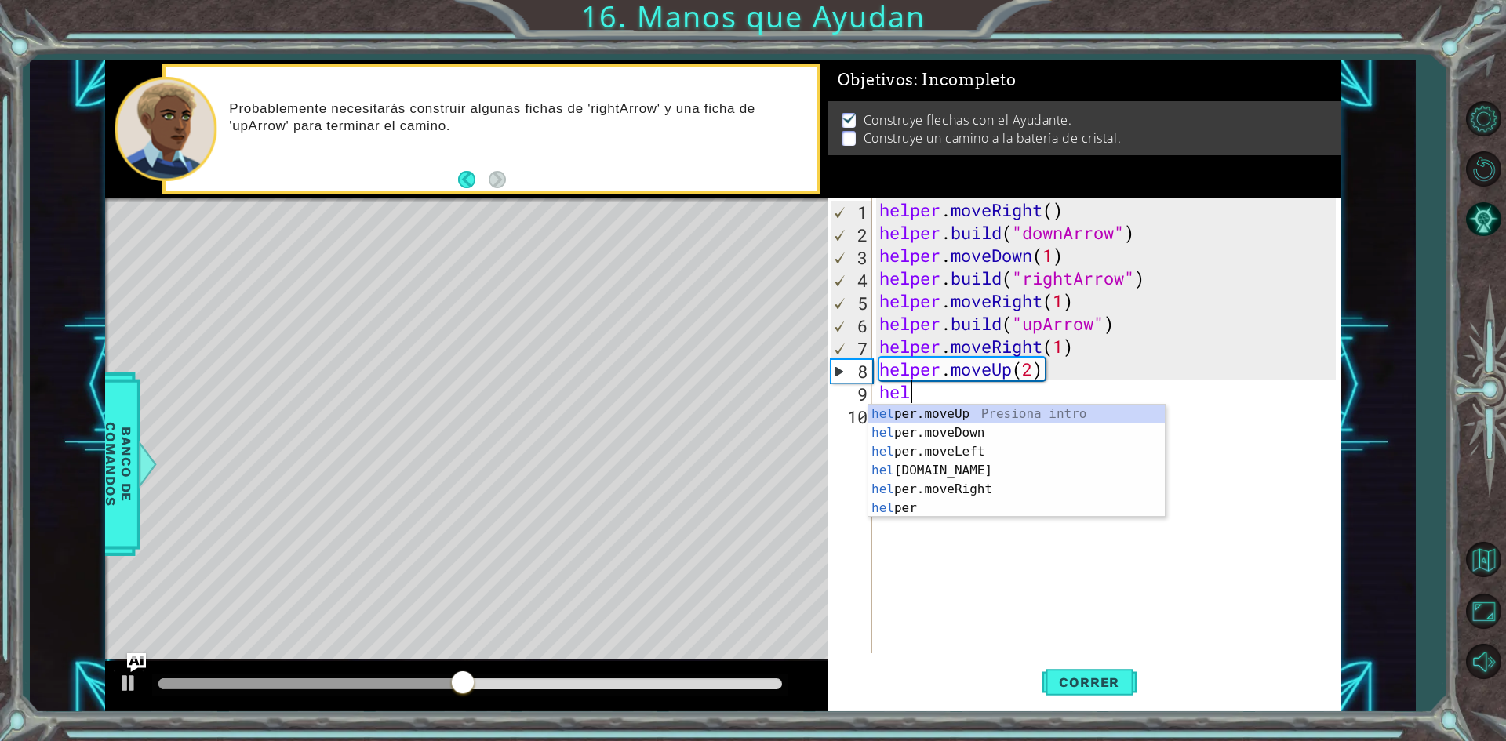
scroll to position [0, 1]
click at [1029, 362] on div "helper . moveRight ( ) helper . build ( "downArrow" ) helper . moveDown ( 1 ) h…" at bounding box center [1109, 448] width 467 height 500
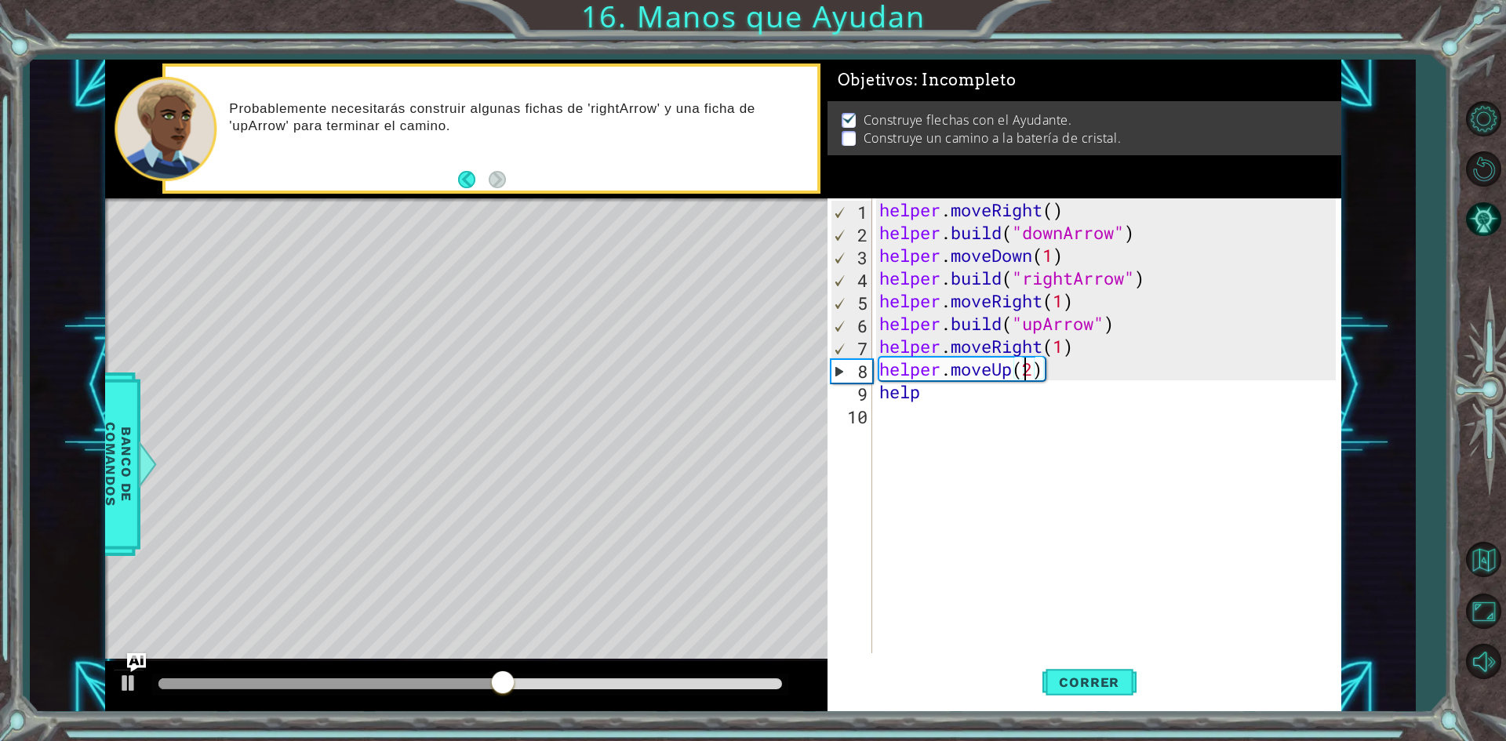
click at [1034, 368] on div "helper . moveRight ( ) helper . build ( "downArrow" ) helper . moveDown ( 1 ) h…" at bounding box center [1109, 448] width 467 height 500
type textarea "helper.moveUp(3)"
click at [973, 404] on div "helper . moveRight ( ) helper . build ( "downArrow" ) helper . moveDown ( 1 ) h…" at bounding box center [1109, 448] width 467 height 500
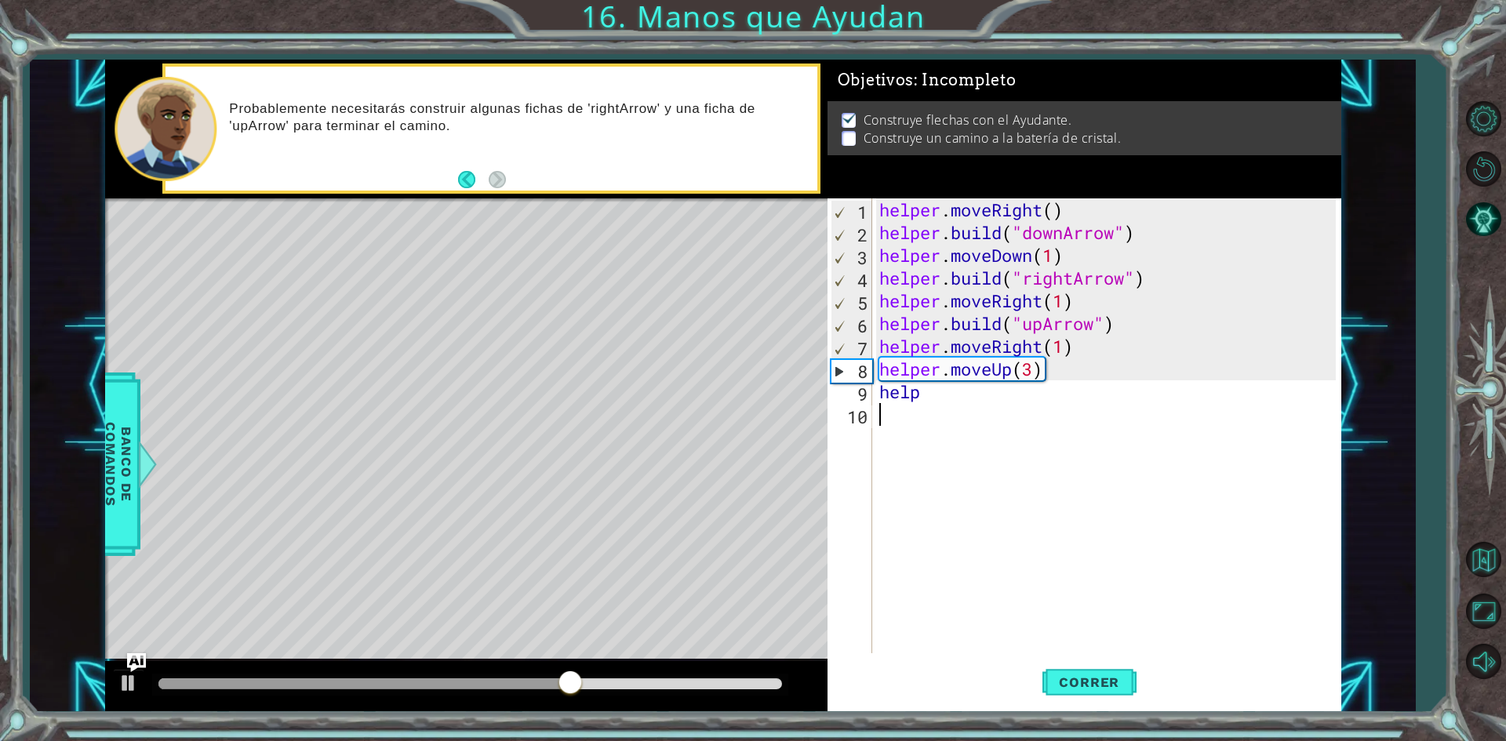
click at [973, 404] on div "helper . moveRight ( ) helper . build ( "downArrow" ) helper . moveDown ( 1 ) h…" at bounding box center [1109, 448] width 467 height 500
click at [944, 392] on div "helper . moveRight ( ) helper . build ( "downArrow" ) helper . moveDown ( 1 ) h…" at bounding box center [1109, 448] width 467 height 500
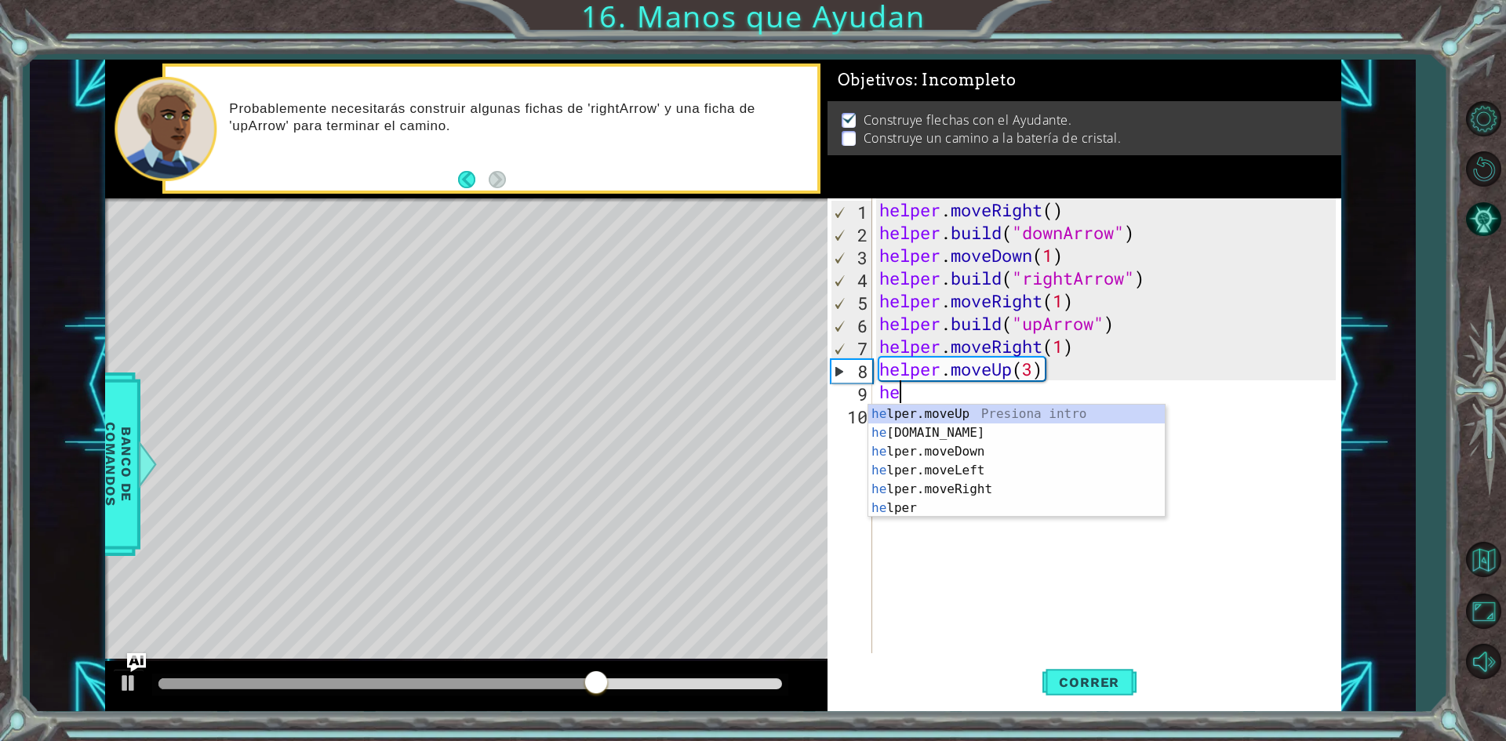
type textarea "h"
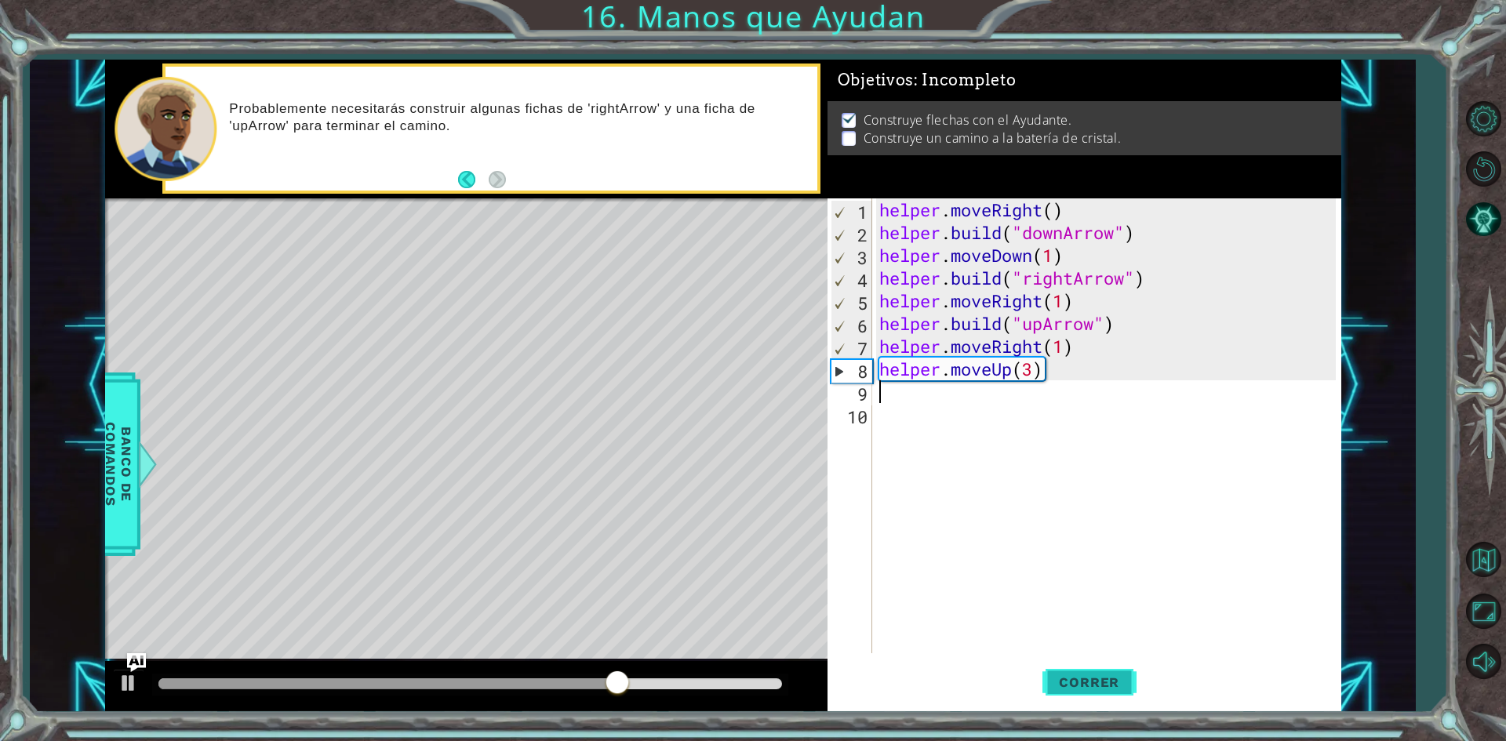
click at [1092, 700] on button "Correr" at bounding box center [1089, 682] width 94 height 51
drag, startPoint x: 256, startPoint y: 689, endPoint x: 469, endPoint y: 671, distance: 213.4
click at [469, 671] on div at bounding box center [469, 684] width 28 height 28
click at [472, 182] on button "Back" at bounding box center [473, 179] width 31 height 17
click at [506, 188] on button "Next" at bounding box center [497, 179] width 17 height 17
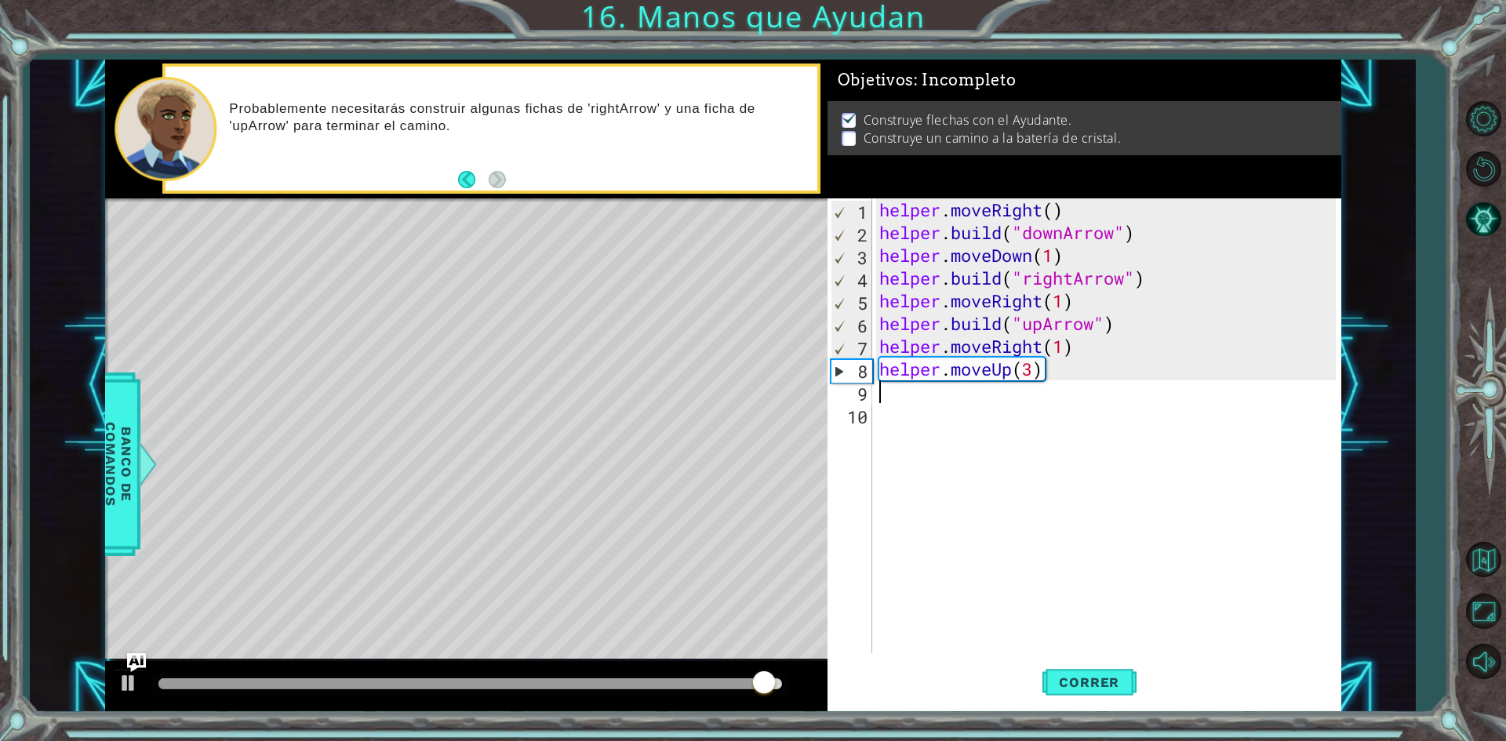
click at [917, 413] on div "helper . moveRight ( ) helper . build ( "downArrow" ) helper . moveDown ( 1 ) h…" at bounding box center [1109, 448] width 467 height 500
type textarea "h"
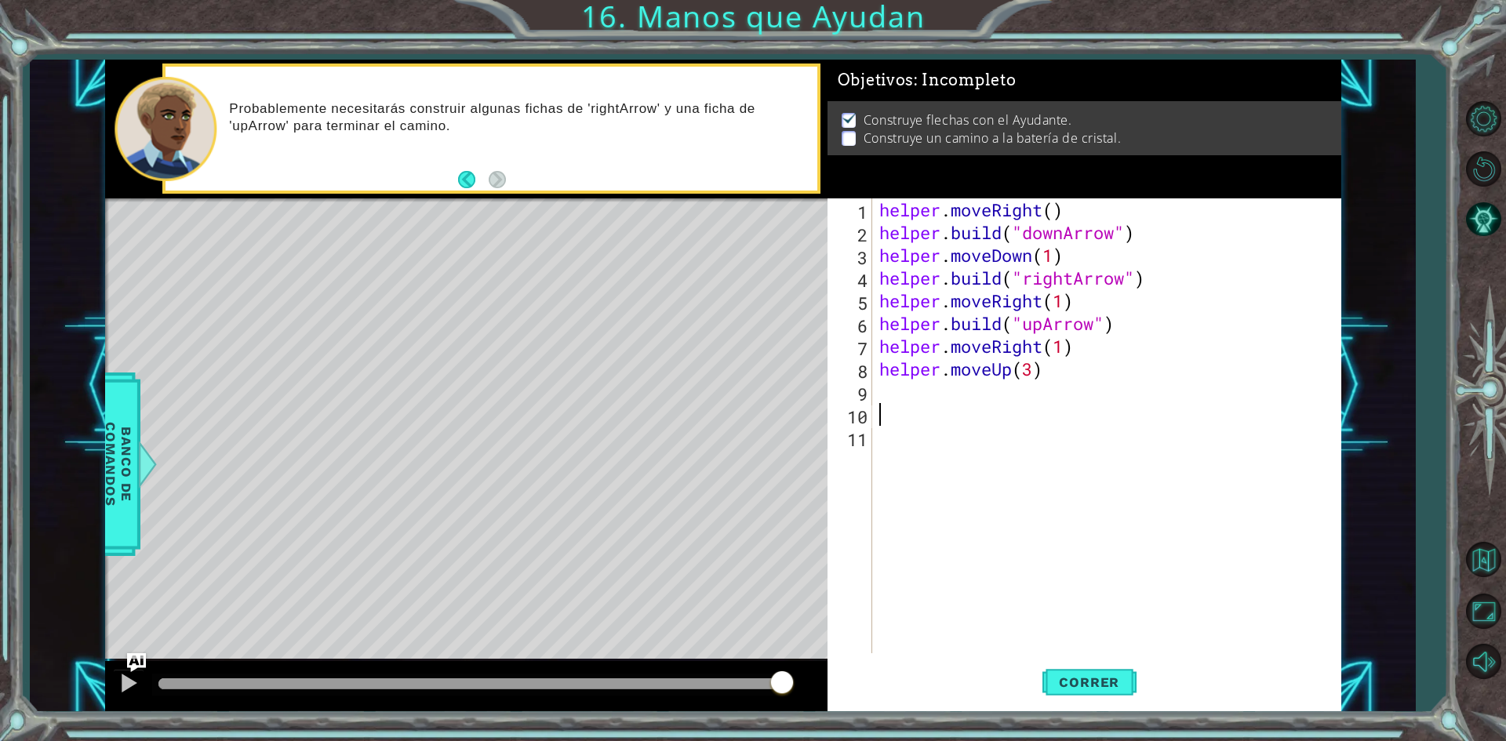
click at [1020, 374] on div "helper . moveRight ( ) helper . build ( "downArrow" ) helper . moveDown ( 1 ) h…" at bounding box center [1109, 448] width 467 height 500
click at [1059, 374] on div "helper . moveRight ( ) helper . build ( "downArrow" ) helper . moveDown ( 1 ) h…" at bounding box center [1109, 448] width 467 height 500
click at [1090, 673] on button "Correr" at bounding box center [1089, 682] width 94 height 51
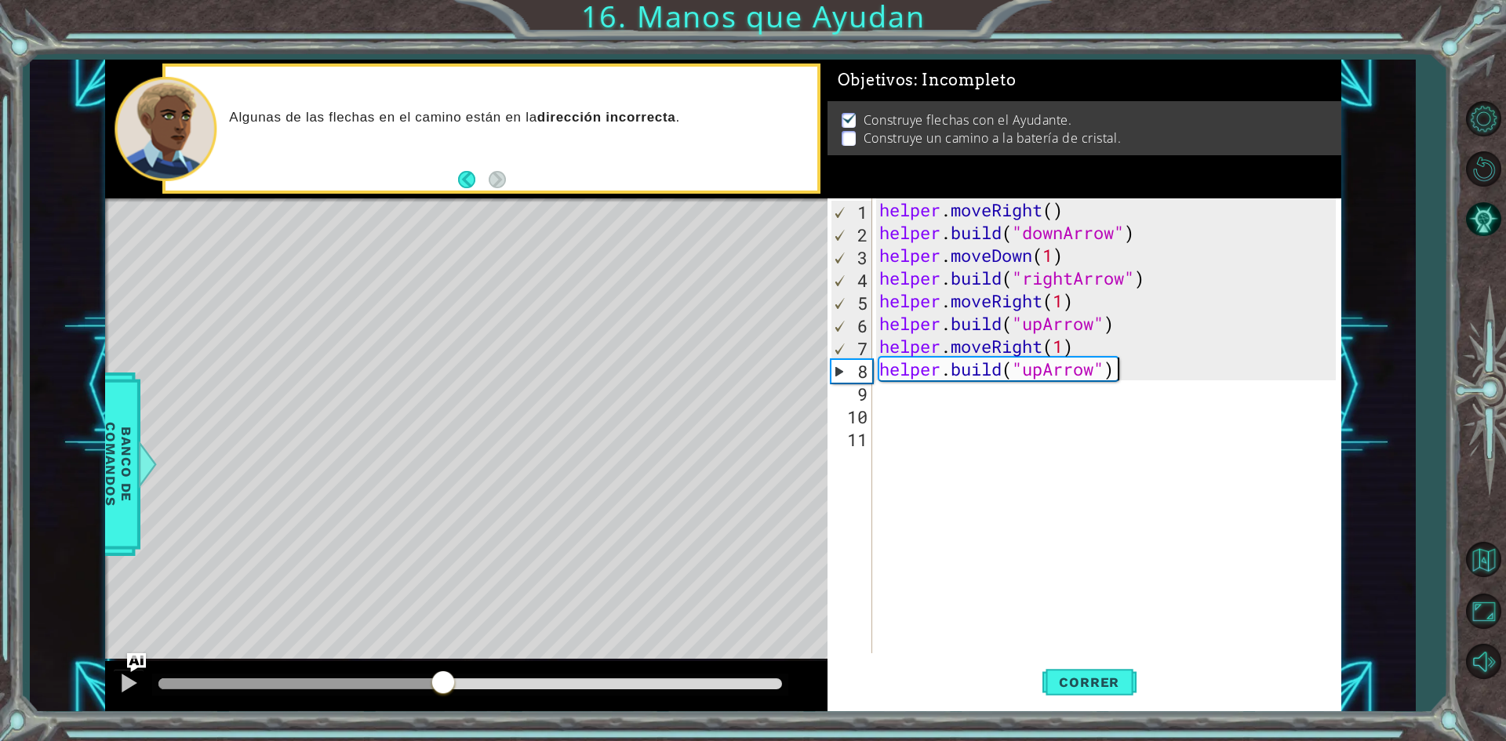
drag, startPoint x: 219, startPoint y: 682, endPoint x: 458, endPoint y: 685, distance: 239.2
click at [457, 685] on div at bounding box center [443, 684] width 28 height 28
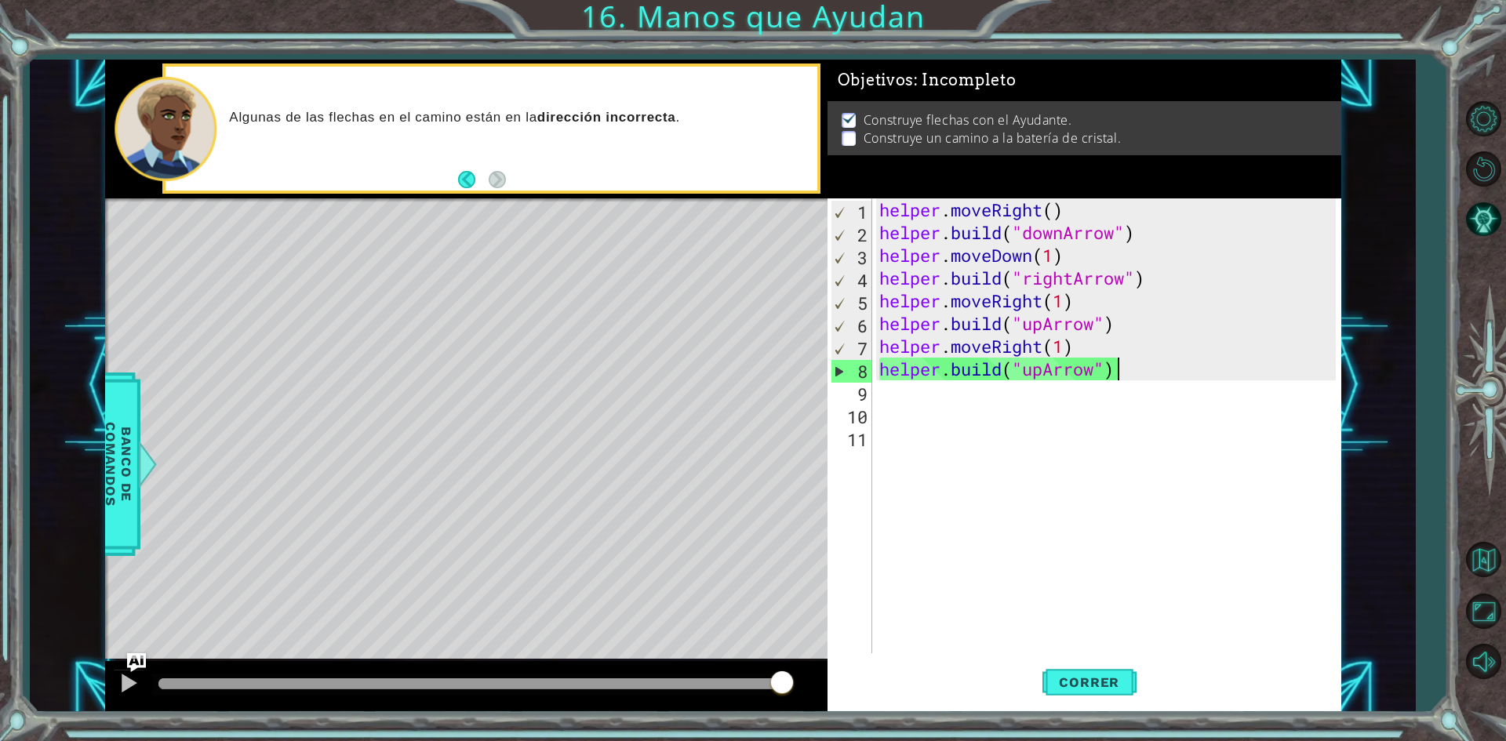
click at [1092, 326] on div "helper . moveRight ( ) helper . build ( "downArrow" ) helper . moveDown ( 1 ) h…" at bounding box center [1109, 448] width 467 height 500
drag, startPoint x: 1095, startPoint y: 324, endPoint x: 1023, endPoint y: 328, distance: 72.3
click at [1023, 328] on div "helper . moveRight ( ) helper . build ( "downArrow" ) helper . moveDown ( 1 ) h…" at bounding box center [1109, 448] width 467 height 500
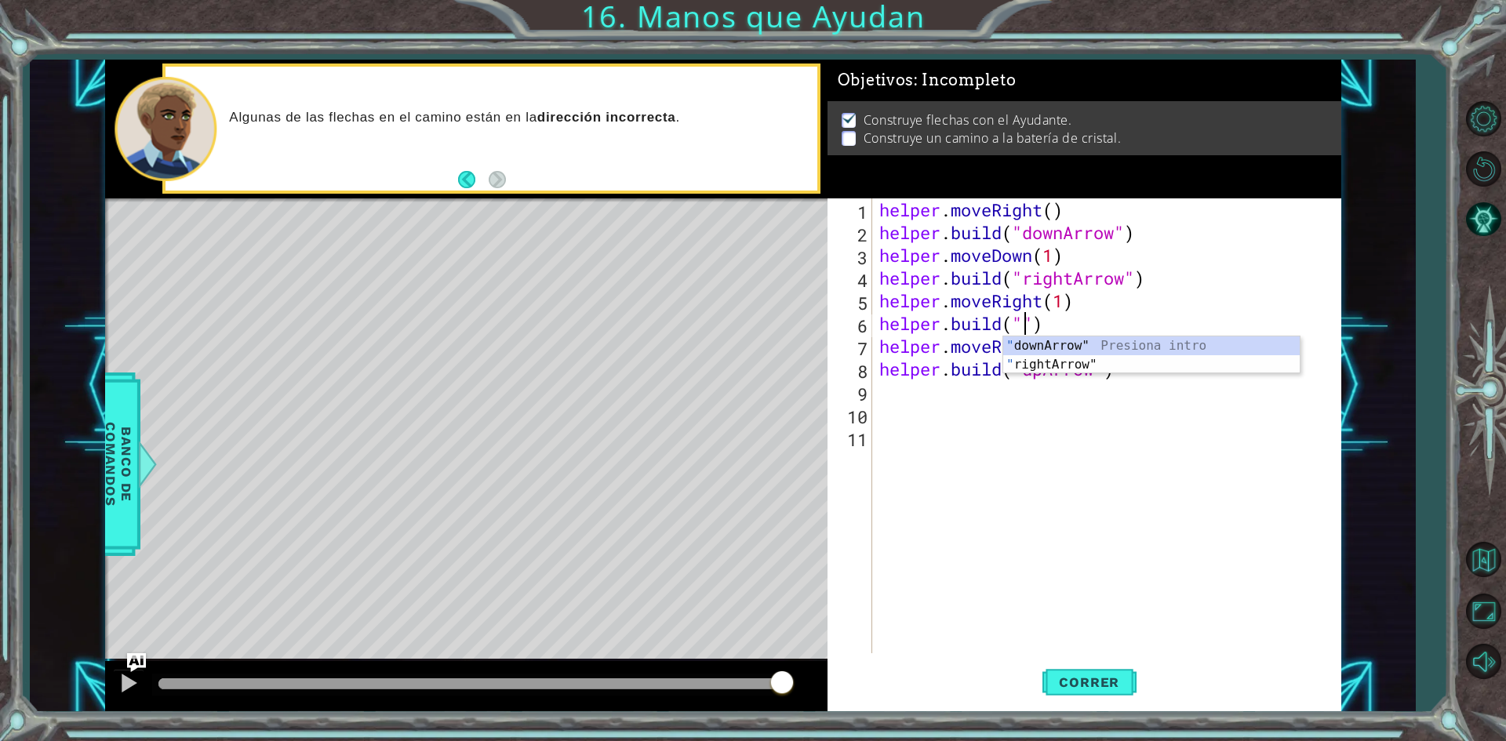
scroll to position [0, 7]
click at [1046, 362] on div "" downArrow" Presiona intro " rightArrow" Presiona intro" at bounding box center [1151, 373] width 296 height 75
type textarea "[DOMAIN_NAME]("rightArrow")"
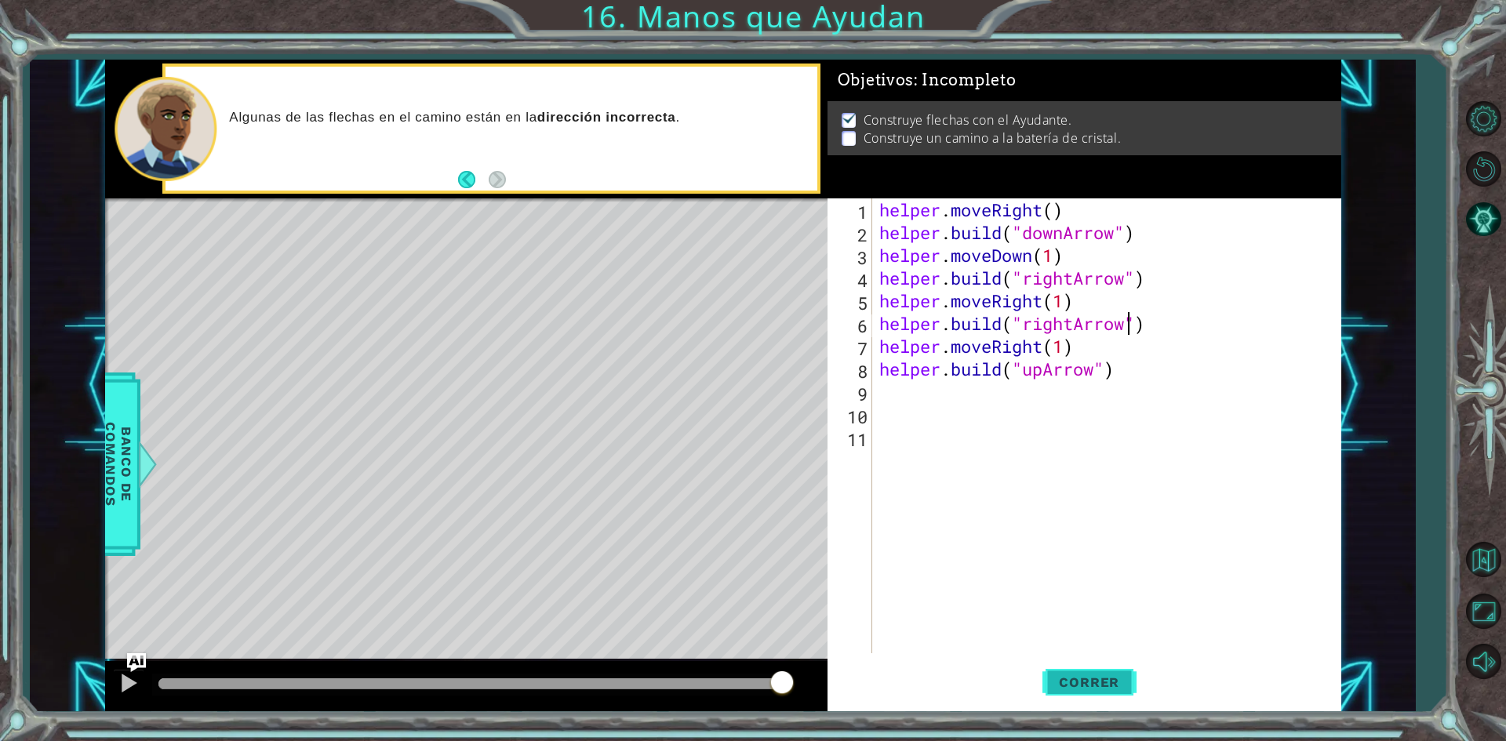
click at [1068, 675] on span "Correr" at bounding box center [1089, 682] width 92 height 16
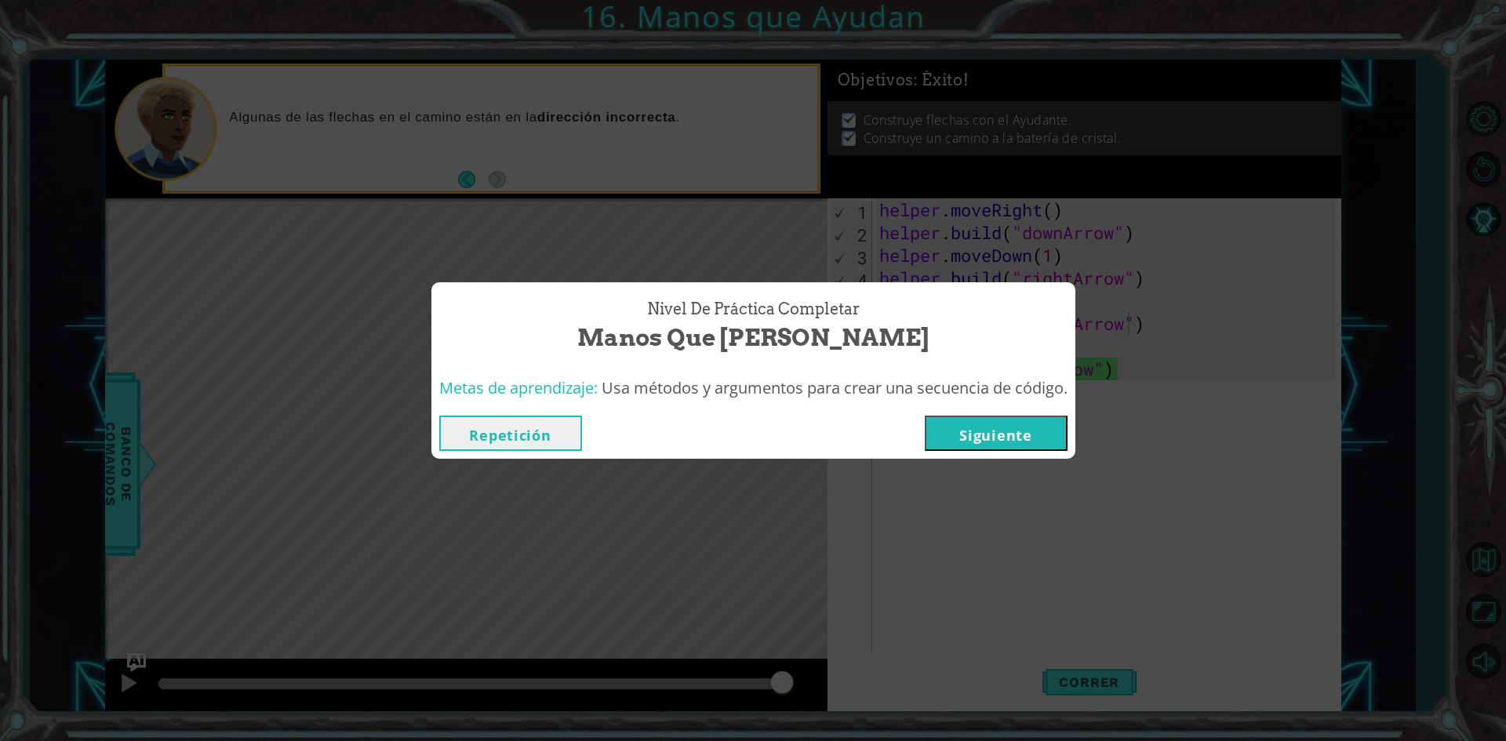
click at [1027, 424] on button "Siguiente" at bounding box center [996, 433] width 143 height 35
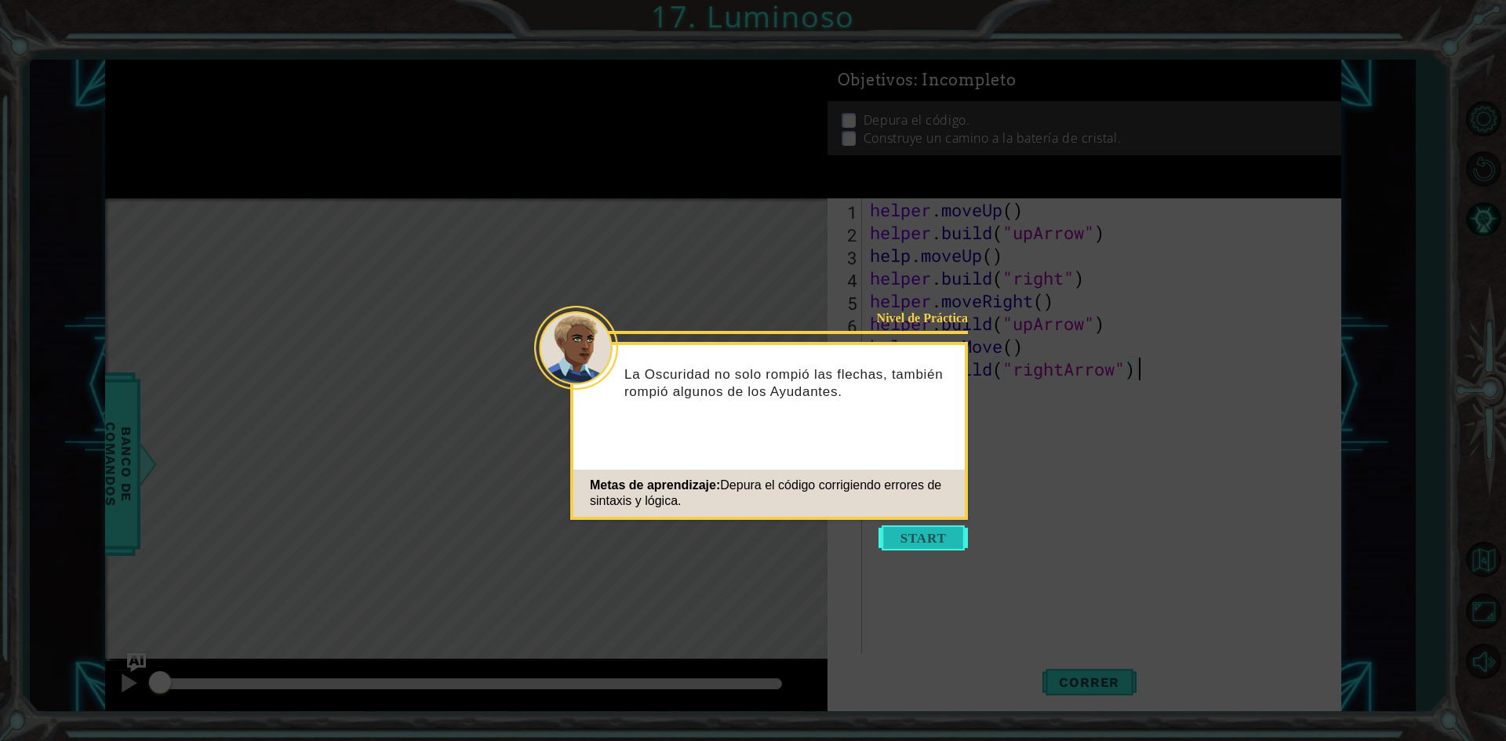
click at [907, 544] on button "Start" at bounding box center [922, 537] width 89 height 25
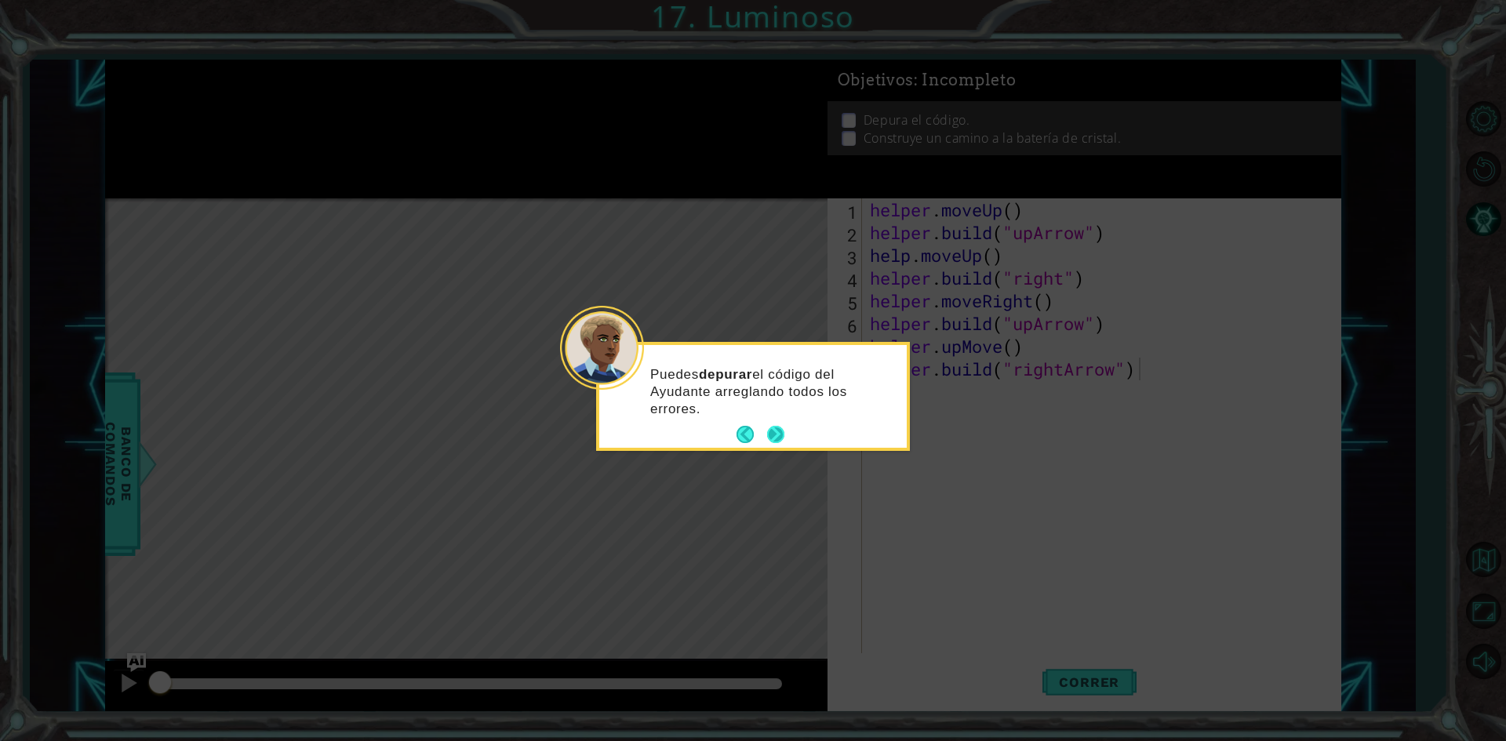
click at [784, 434] on button "Next" at bounding box center [775, 434] width 17 height 17
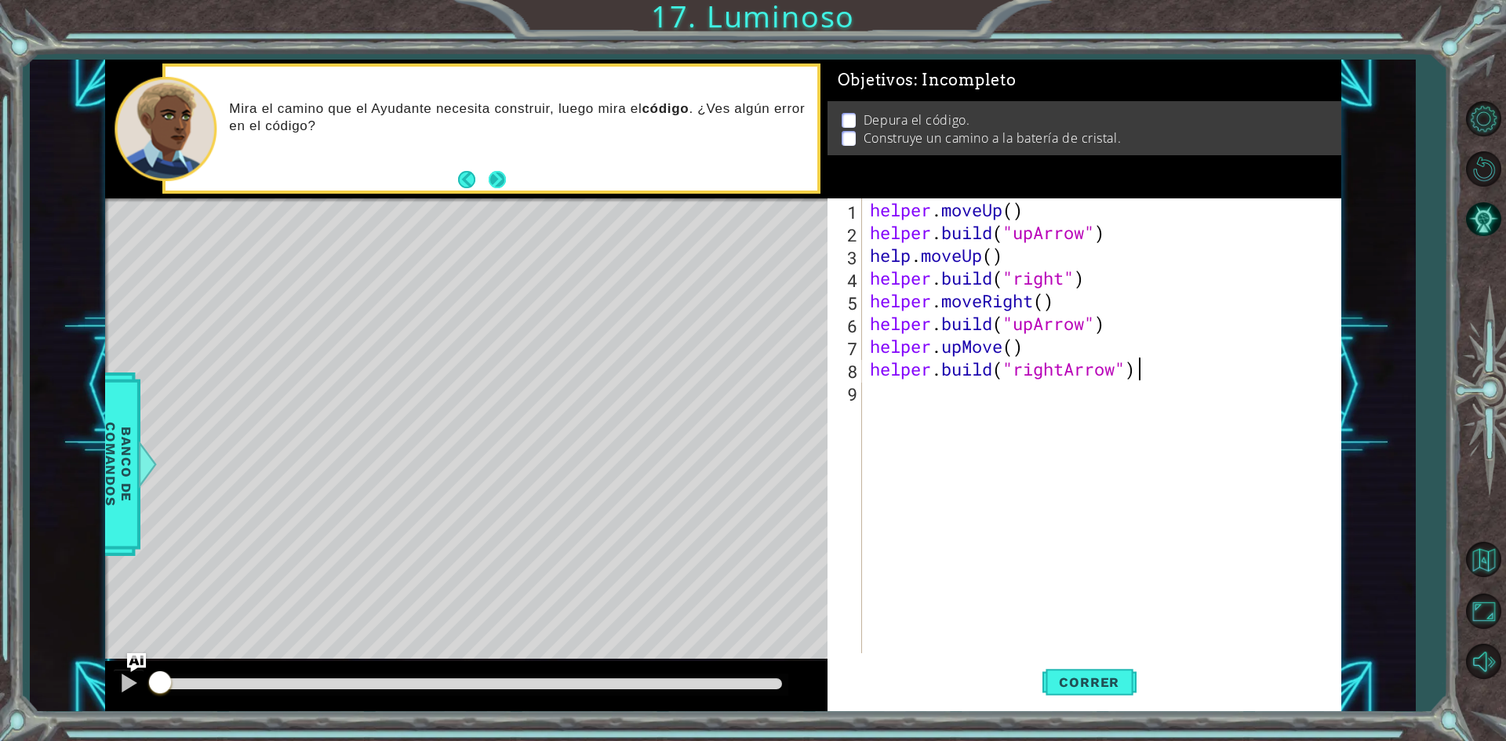
click at [490, 175] on button "Next" at bounding box center [497, 179] width 17 height 17
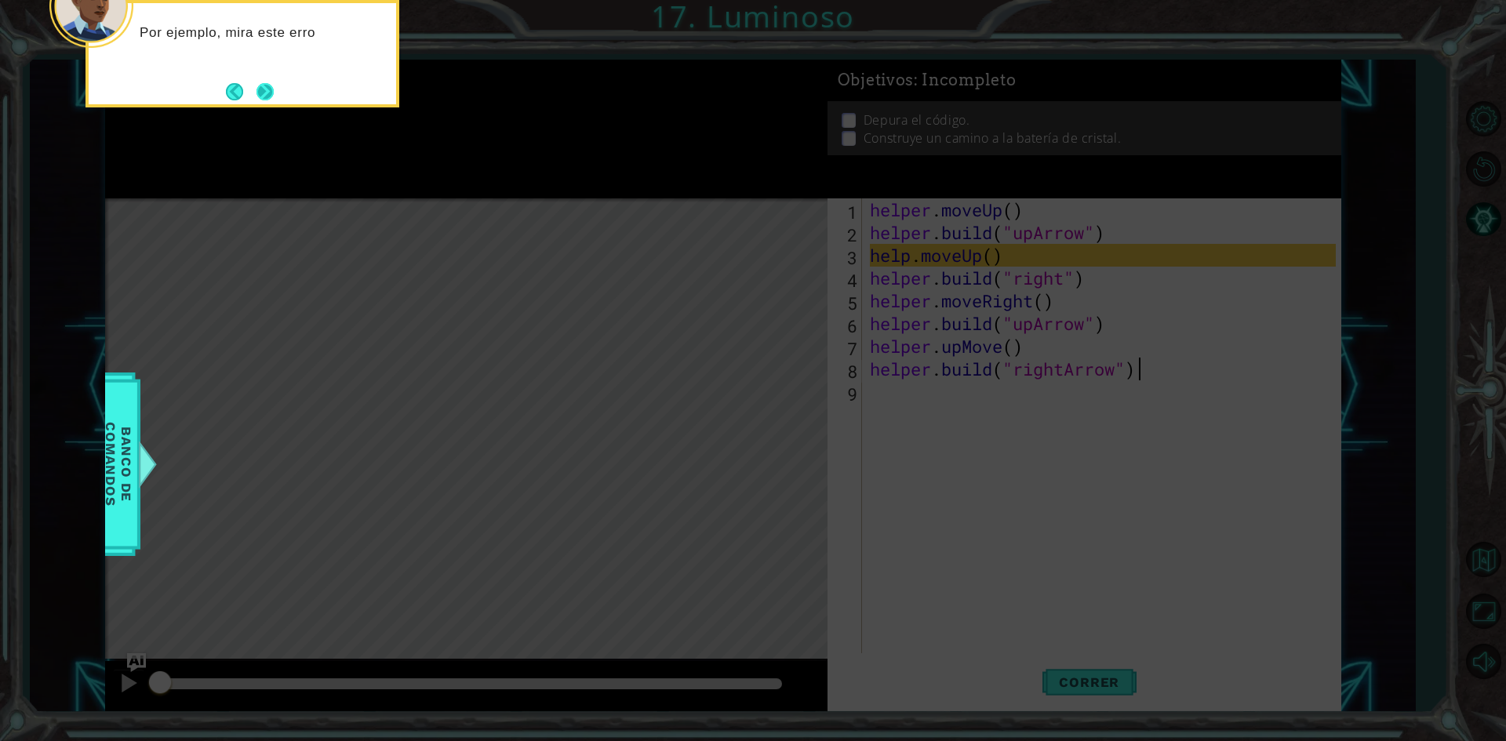
click at [266, 98] on button "Next" at bounding box center [264, 91] width 17 height 17
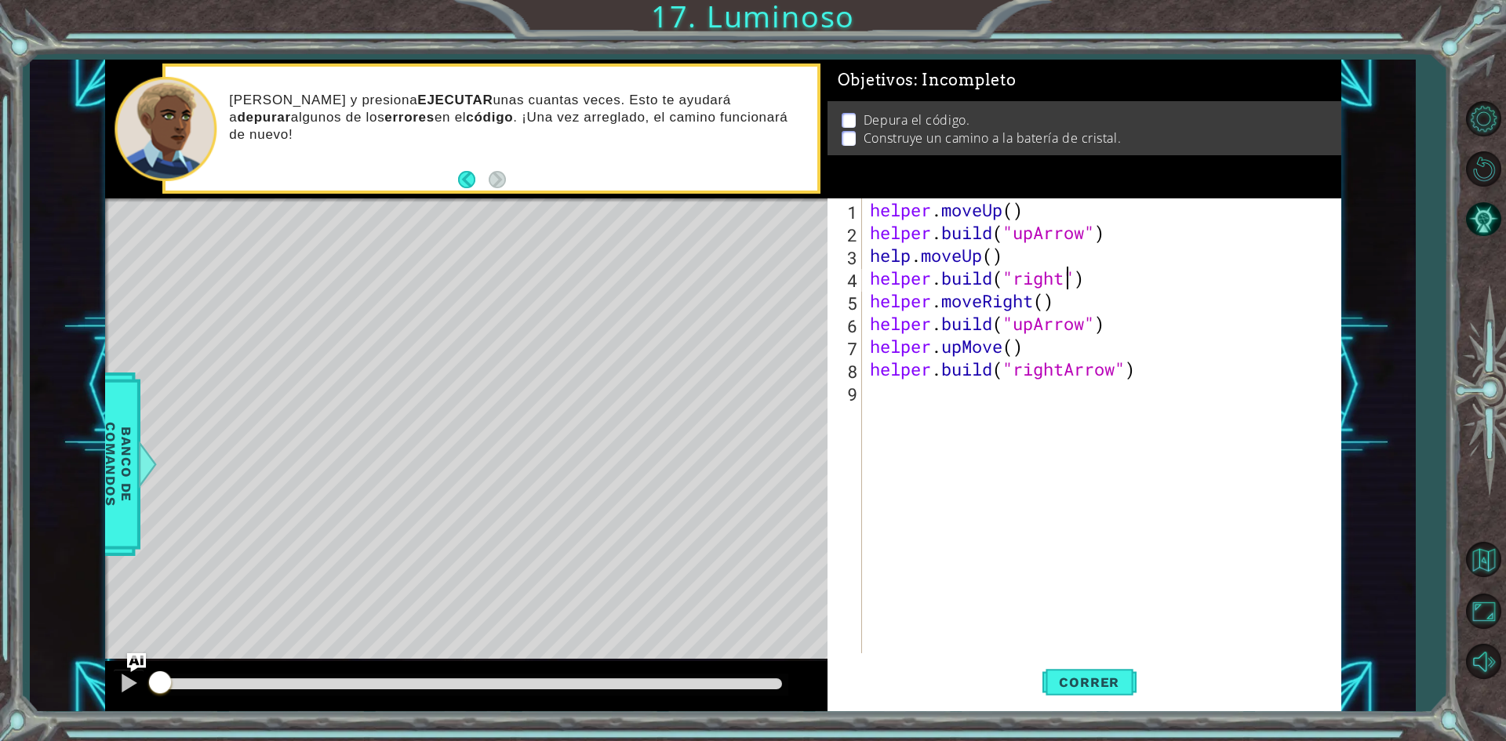
click at [1063, 280] on div "helper . moveUp ( ) helper . build ( "upArrow" ) help . moveUp ( ) helper . bui…" at bounding box center [1105, 448] width 477 height 500
click at [1118, 306] on div ""rightA rrow" Presiona intro" at bounding box center [1141, 319] width 296 height 56
click at [992, 257] on div "helper . moveUp ( ) helper . build ( "upArrow" ) help . moveUp ( ) helper . bui…" at bounding box center [1105, 448] width 477 height 500
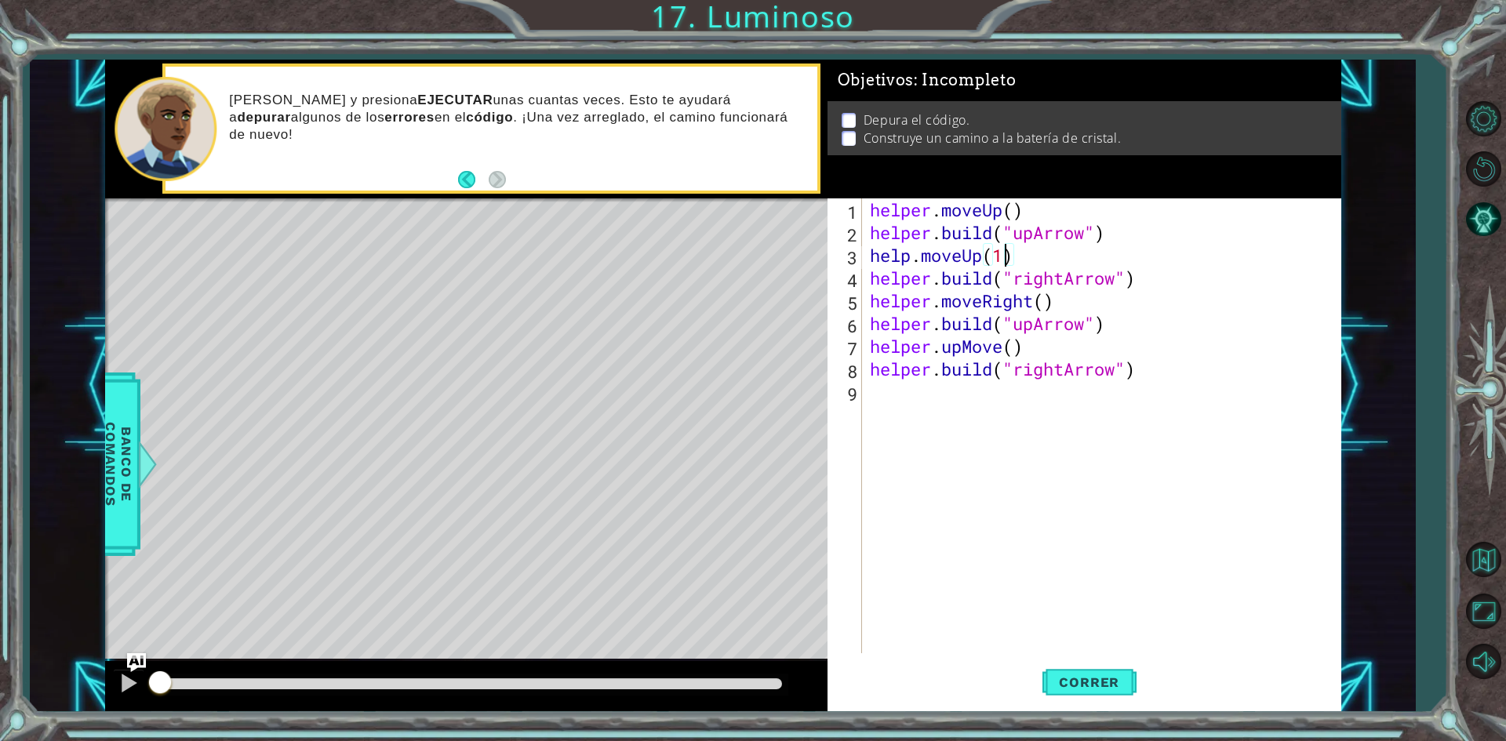
click at [1013, 211] on div "helper . moveUp ( ) helper . build ( "upArrow" ) help . moveUp ( 1 ) helper . b…" at bounding box center [1105, 448] width 477 height 500
click at [1041, 301] on div "helper . moveUp ( 1 ) helper . build ( "upArrow" ) help . moveUp ( 1 ) helper .…" at bounding box center [1105, 448] width 477 height 500
click at [1019, 347] on div "helper . moveUp ( 1 ) helper . build ( "upArrow" ) help . moveUp ( 1 ) helper .…" at bounding box center [1105, 448] width 477 height 500
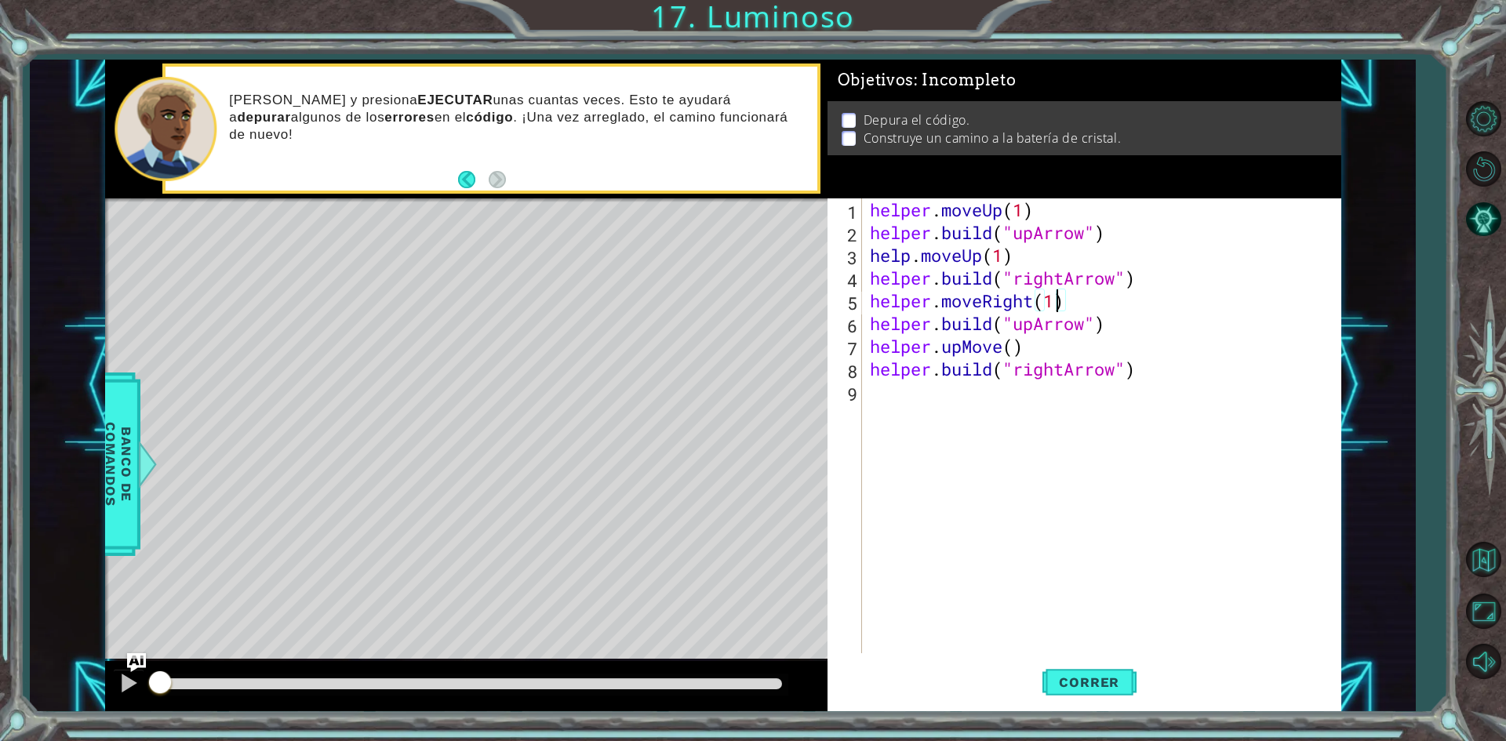
scroll to position [0, 6]
type textarea "helper.upMove(1)"
click at [1171, 383] on div "helper . moveUp ( 1 ) helper . build ( "upArrow" ) help . moveUp ( 1 ) helper .…" at bounding box center [1105, 448] width 477 height 500
click at [909, 264] on div "helper . moveUp ( 1 ) helper . build ( "upArrow" ) help . moveUp ( 1 ) helper .…" at bounding box center [1105, 448] width 477 height 500
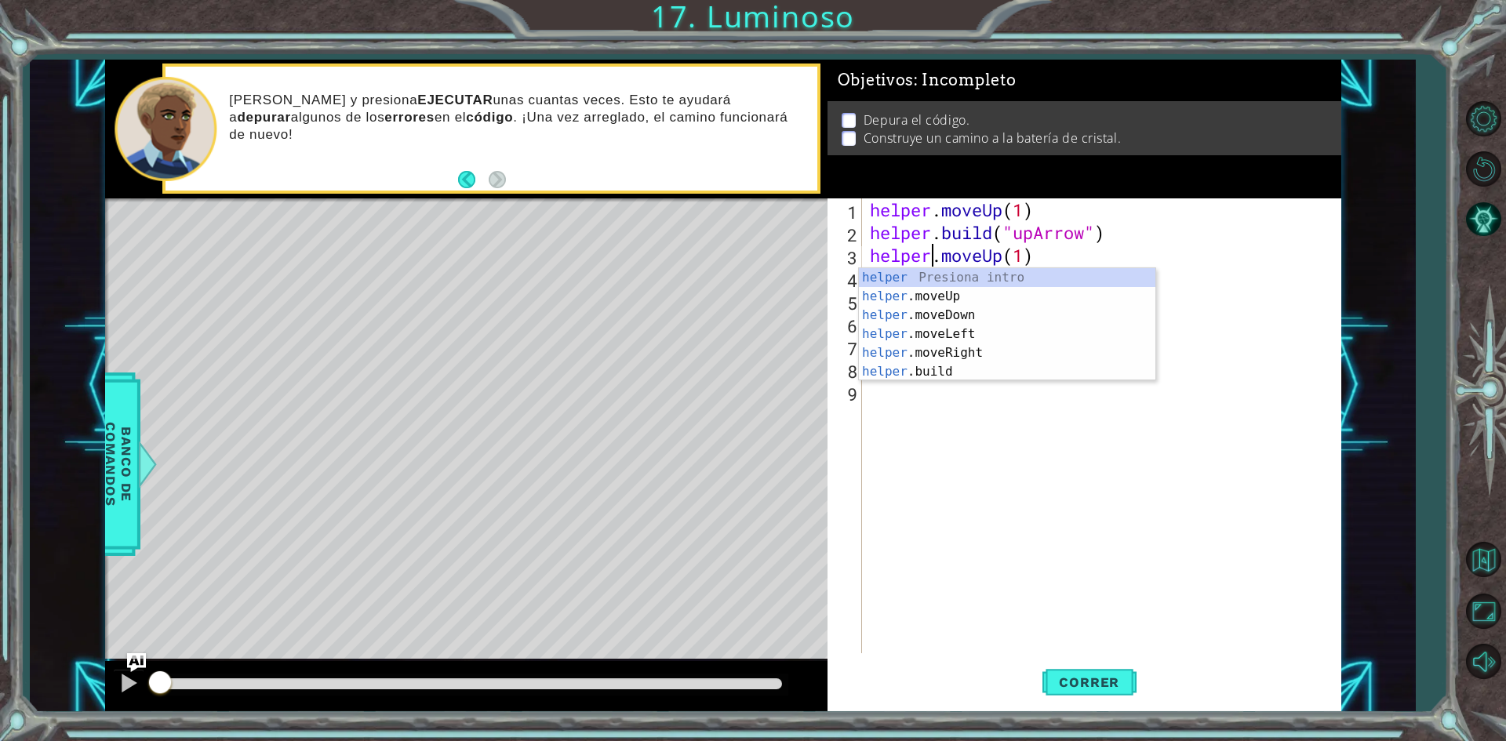
scroll to position [0, 3]
type textarea "helper.moveUp(1)"
click at [1269, 397] on div "helper . moveUp ( 1 ) helper . build ( "upArrow" ) helper . moveUp ( 1 ) helper…" at bounding box center [1105, 448] width 477 height 500
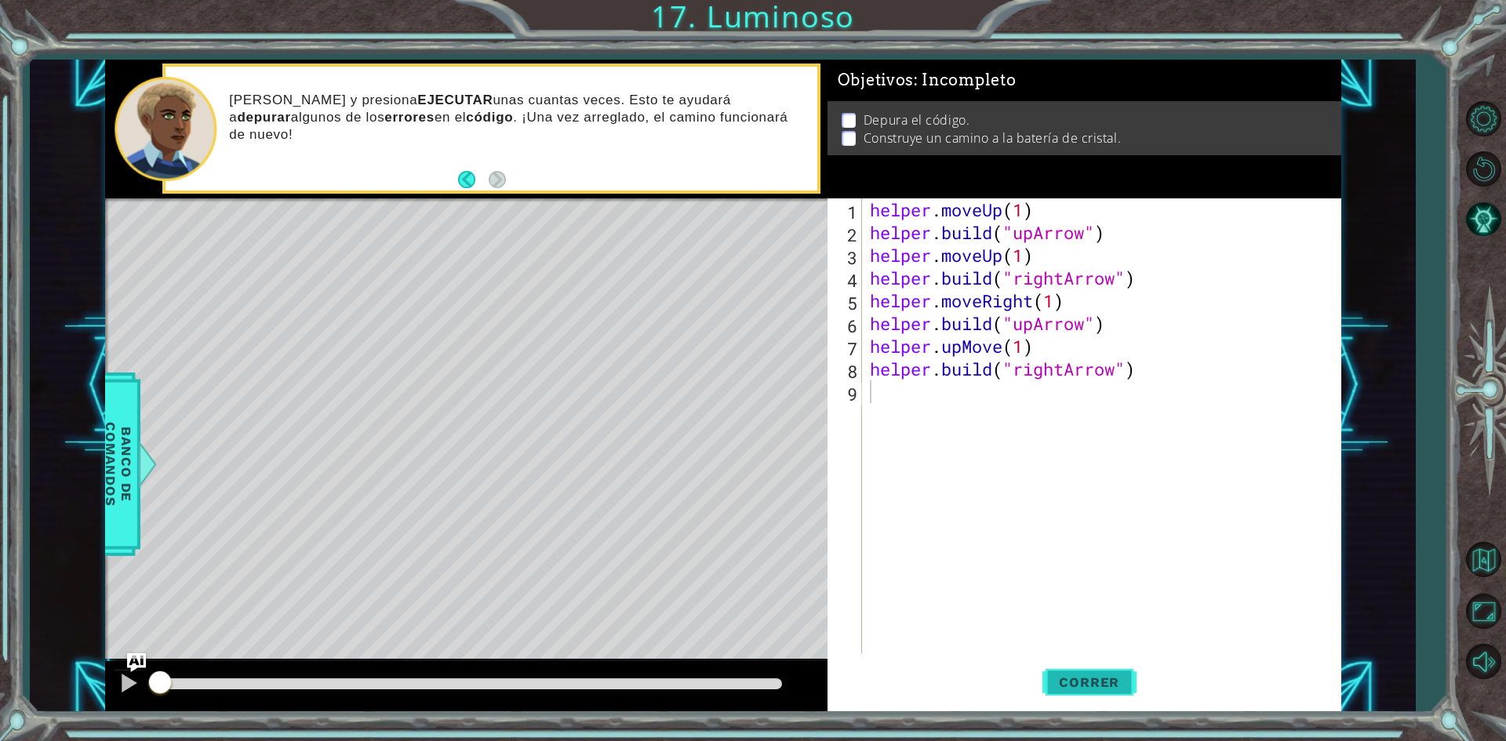
click at [1078, 680] on span "Correr" at bounding box center [1089, 682] width 92 height 16
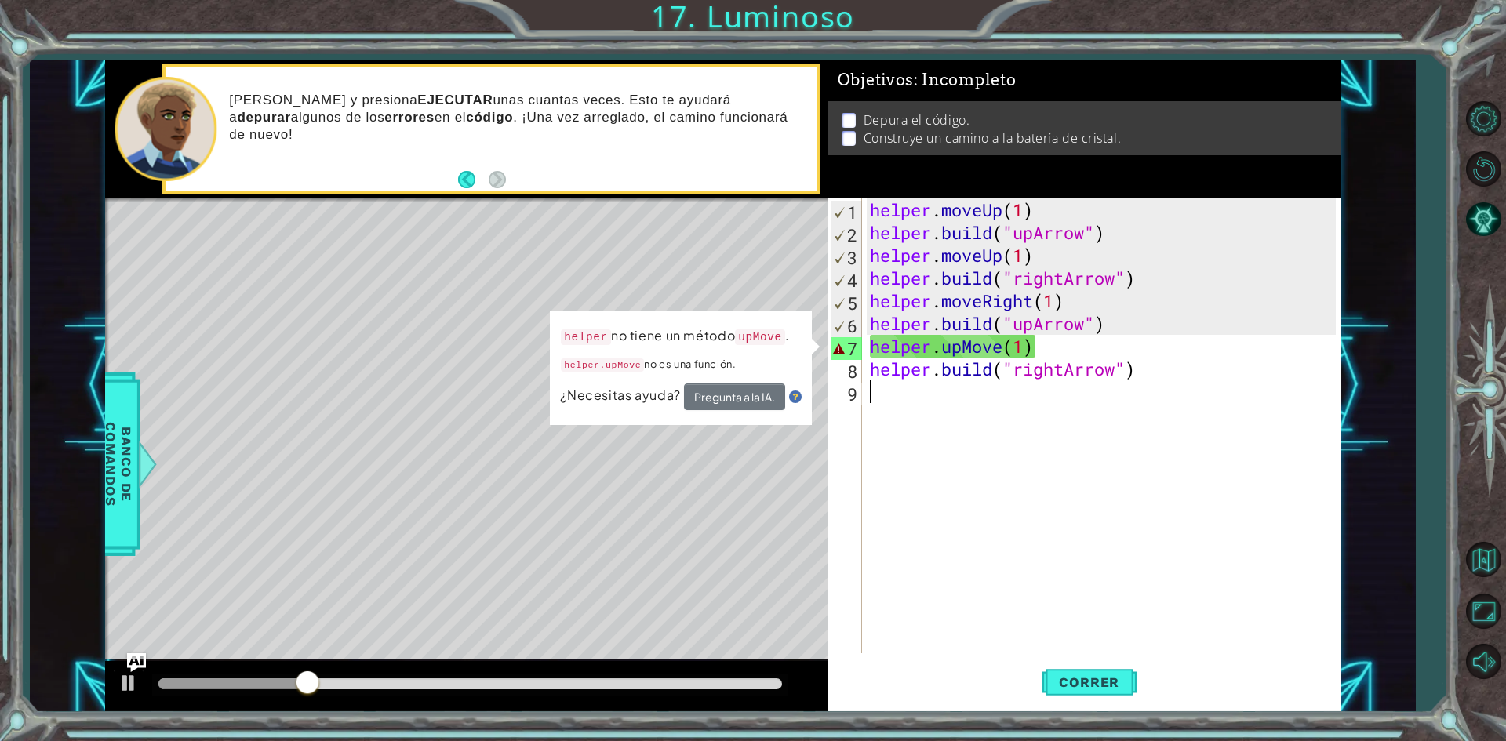
click at [1005, 352] on div "helper . moveUp ( 1 ) helper . build ( "upArrow" ) helper . moveUp ( 1 ) helper…" at bounding box center [1105, 448] width 477 height 500
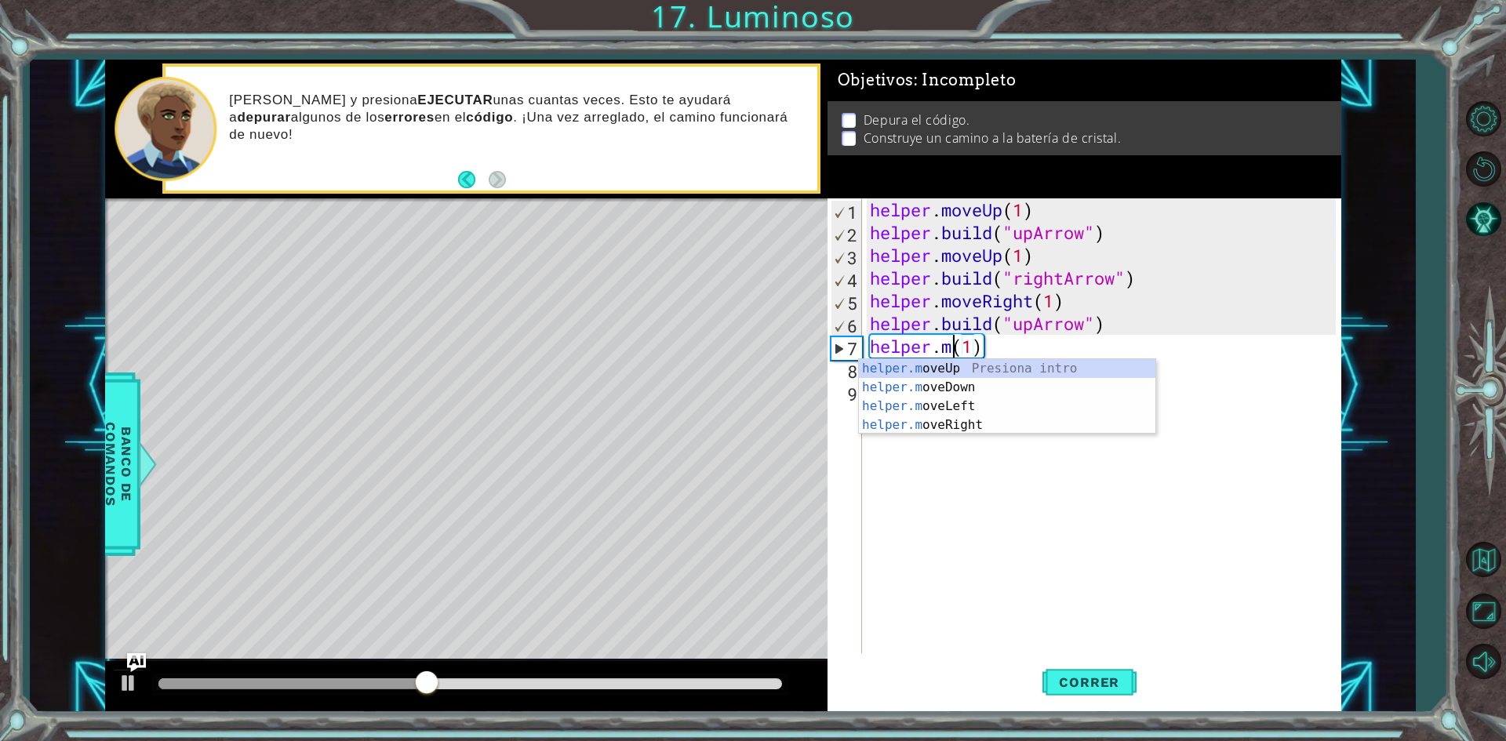
scroll to position [0, 4]
click at [951, 369] on div "[DOMAIN_NAME] veUp Presiona intro [DOMAIN_NAME] veDown Presiona intro [DOMAIN_N…" at bounding box center [1007, 415] width 296 height 113
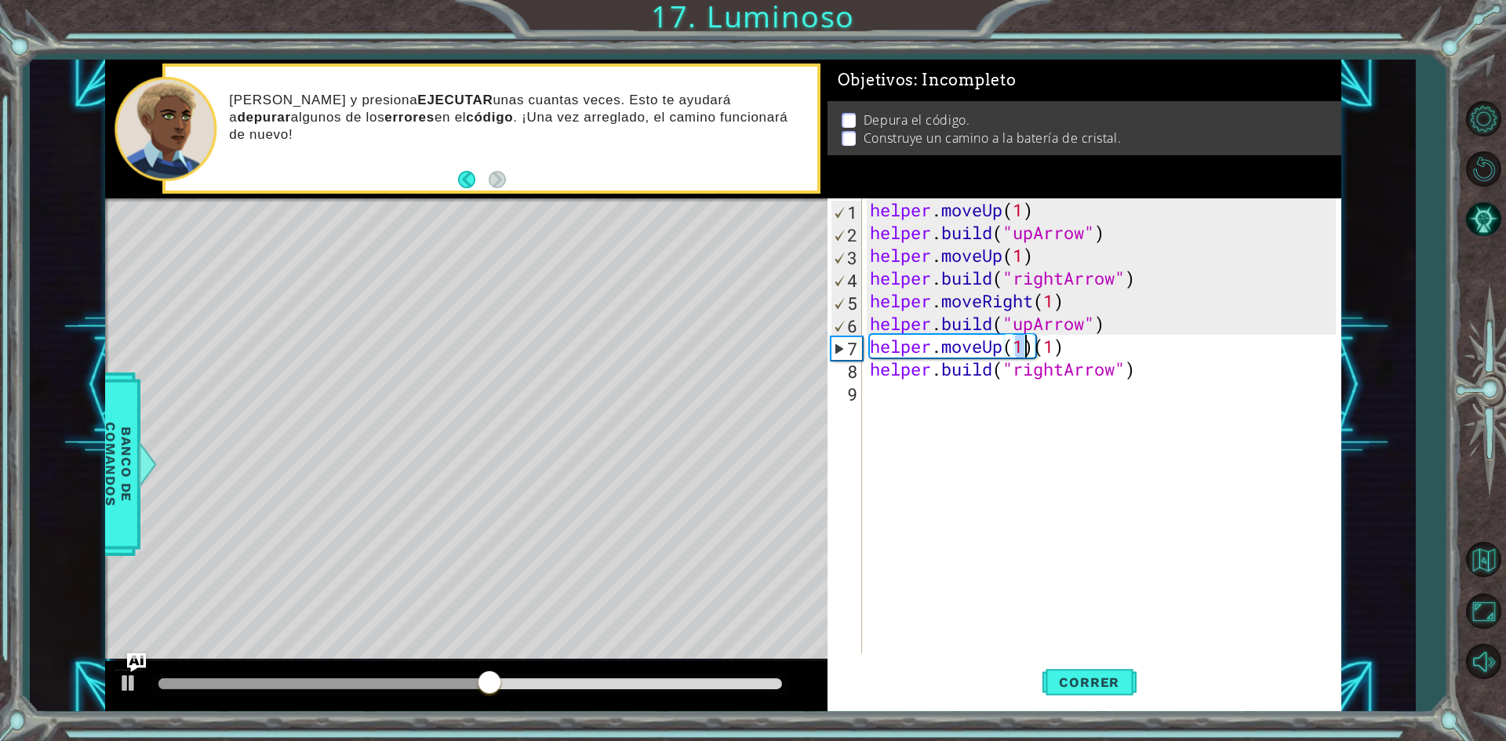
click at [1074, 347] on div "helper . moveUp ( 1 ) helper . build ( "upArrow" ) helper . moveUp ( 1 ) helper…" at bounding box center [1105, 448] width 477 height 500
type textarea "helper.moveUp(1)"
click at [1111, 696] on button "Correr" at bounding box center [1089, 682] width 94 height 51
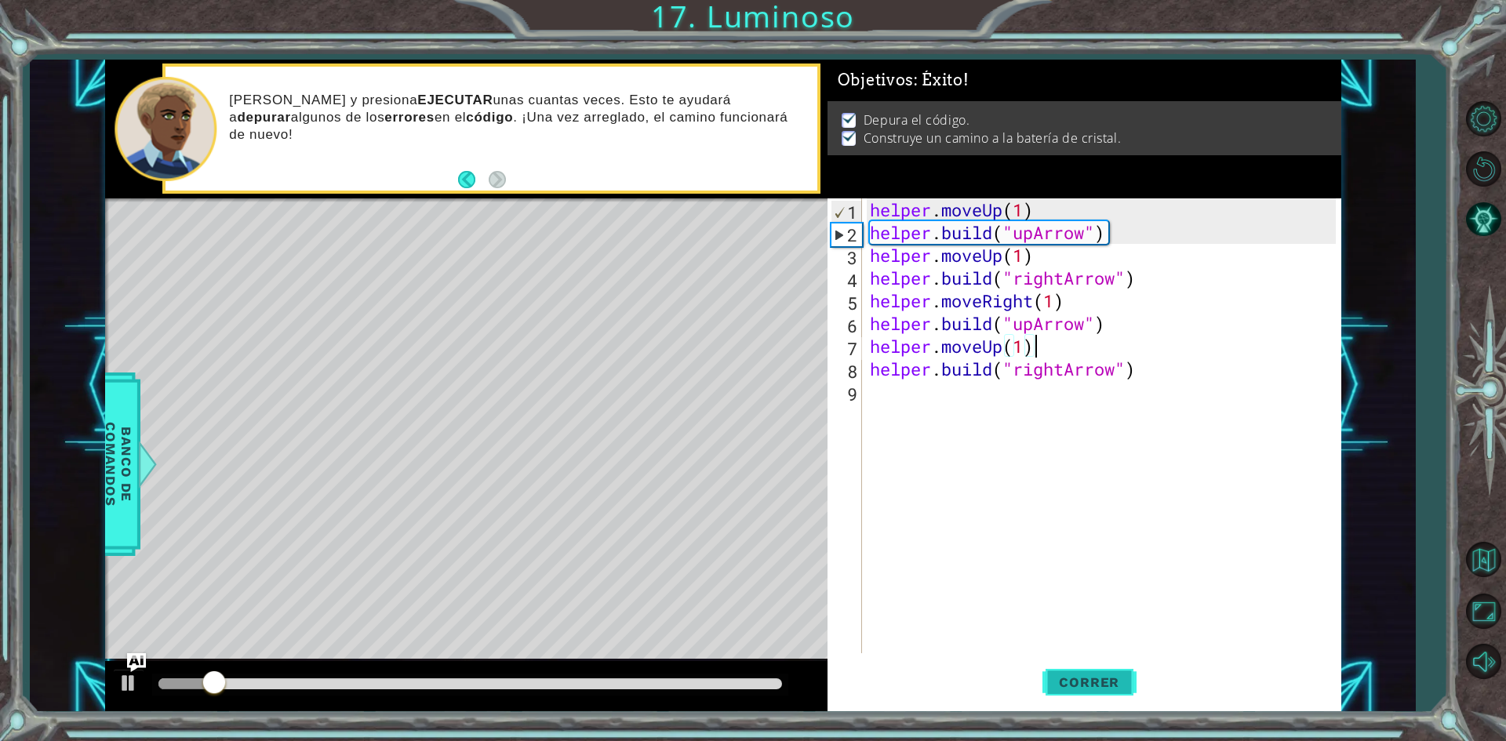
click at [1096, 675] on span "Correr" at bounding box center [1089, 682] width 92 height 16
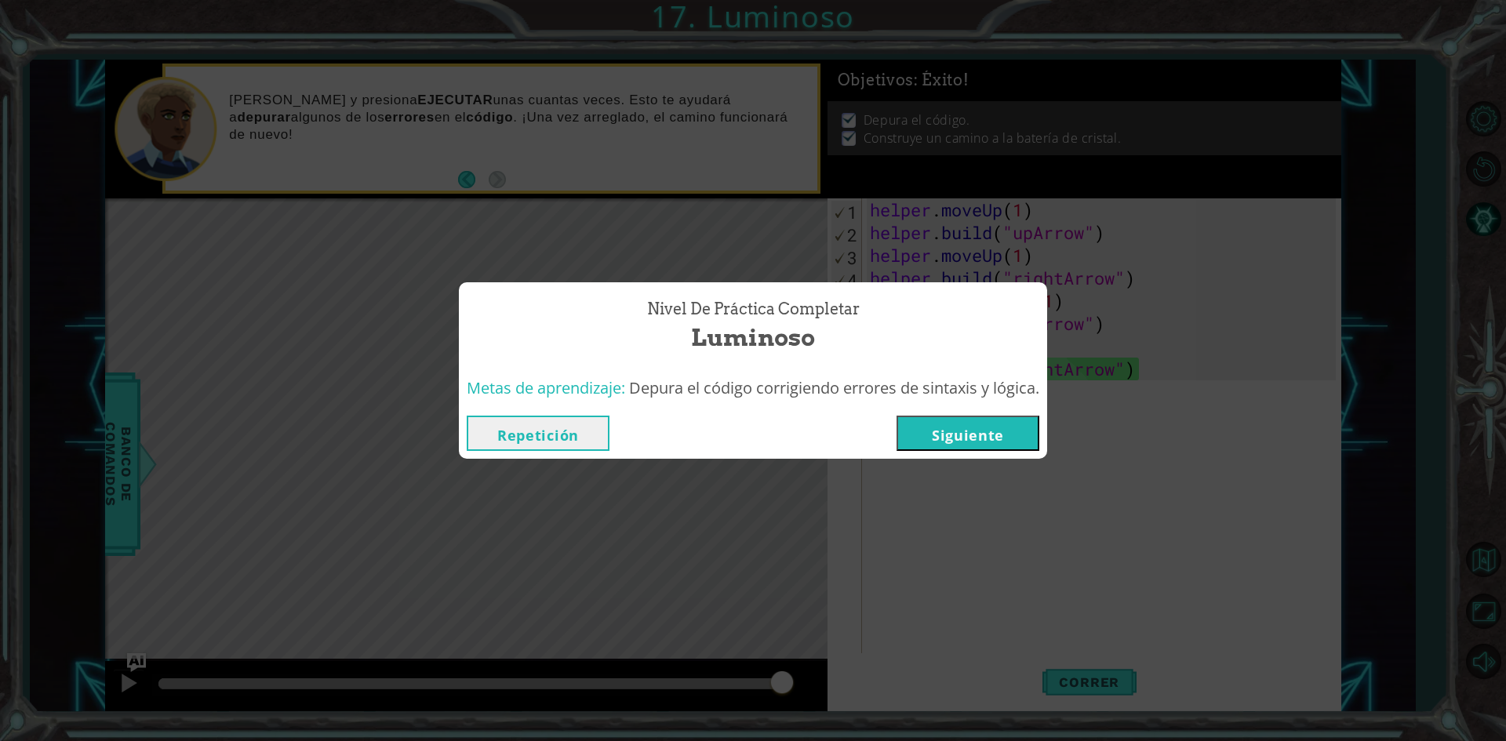
click at [971, 436] on button "Siguiente" at bounding box center [967, 433] width 143 height 35
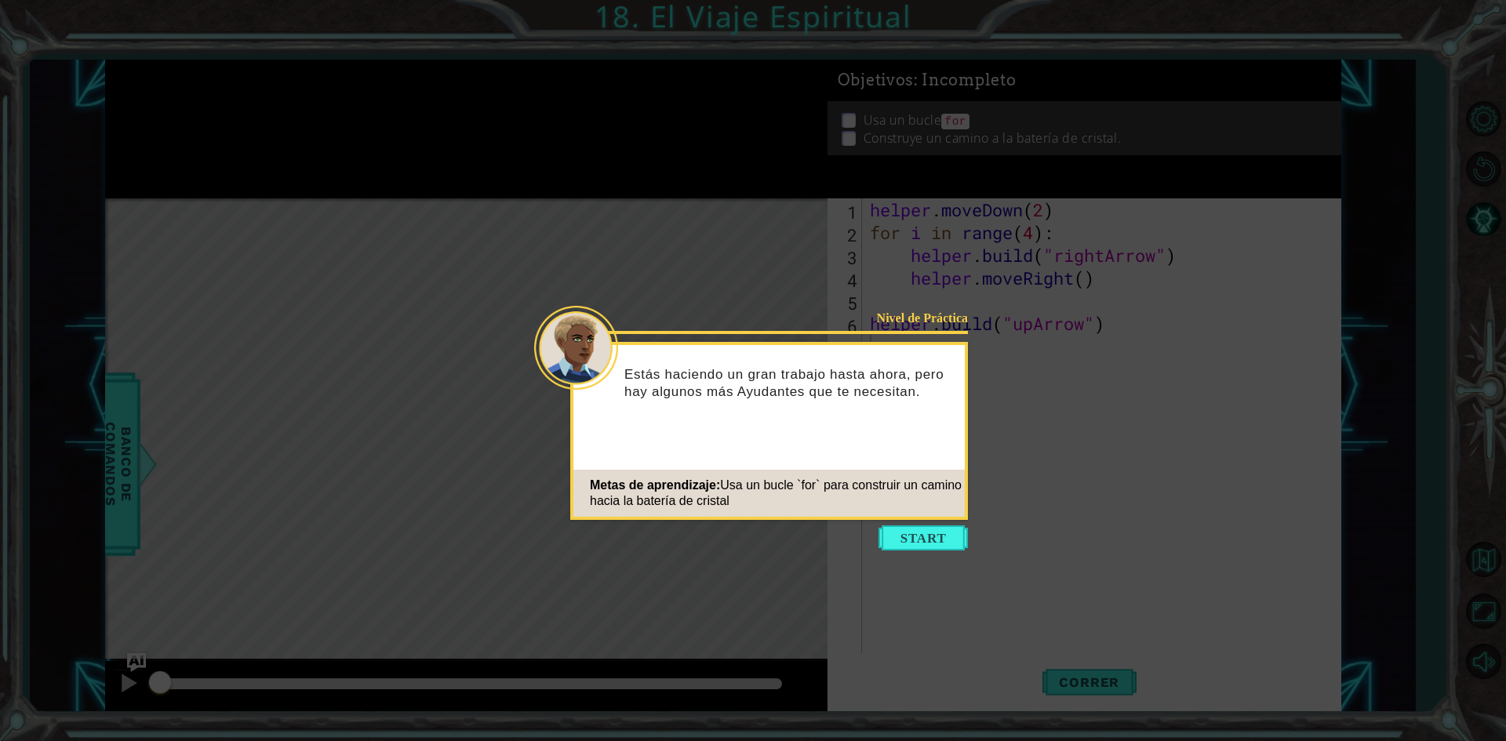
click at [909, 519] on div "Nivel de Práctica Estás haciendo un gran trabajo hasta ahora, pero hay algunos …" at bounding box center [769, 431] width 398 height 178
click at [926, 538] on button "Start" at bounding box center [922, 537] width 89 height 25
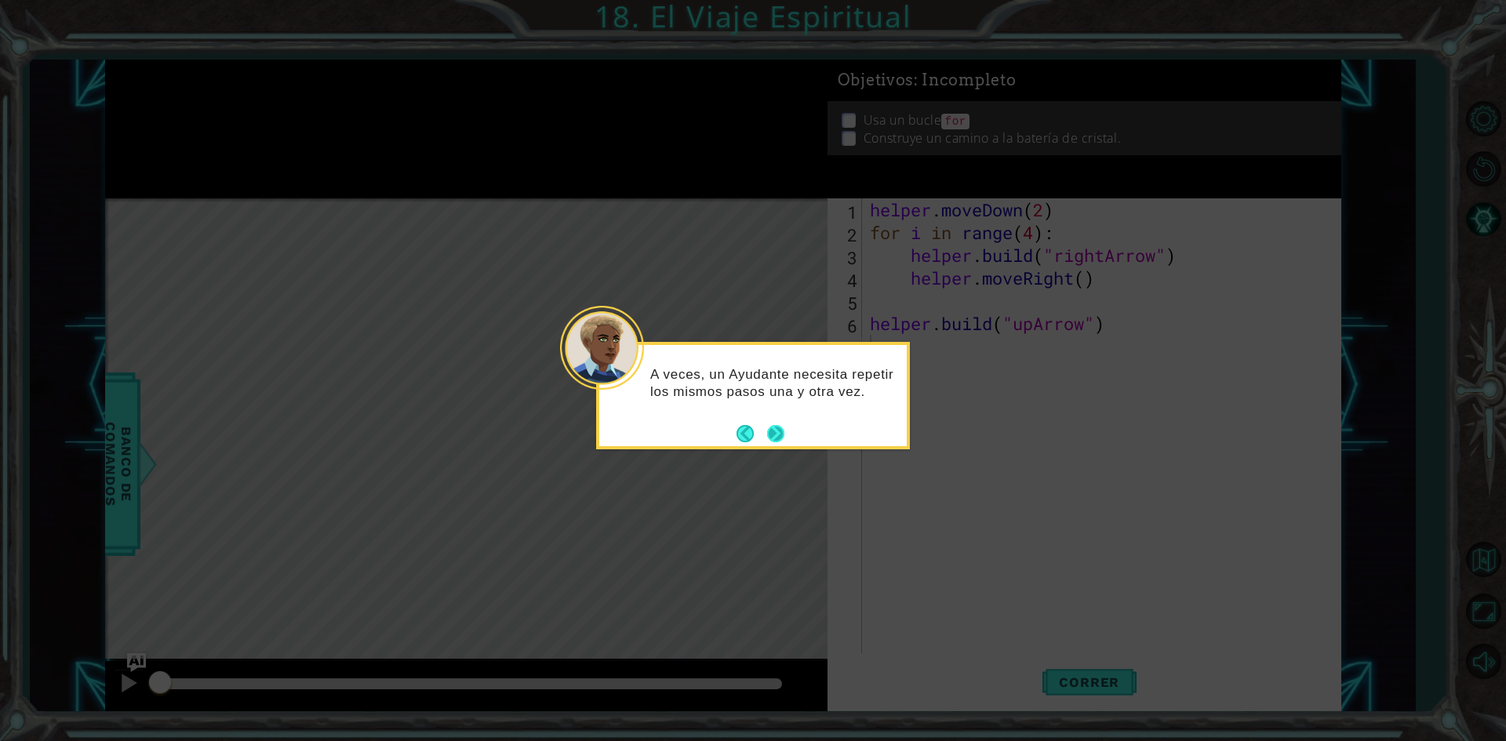
click at [782, 442] on button "Next" at bounding box center [775, 433] width 17 height 17
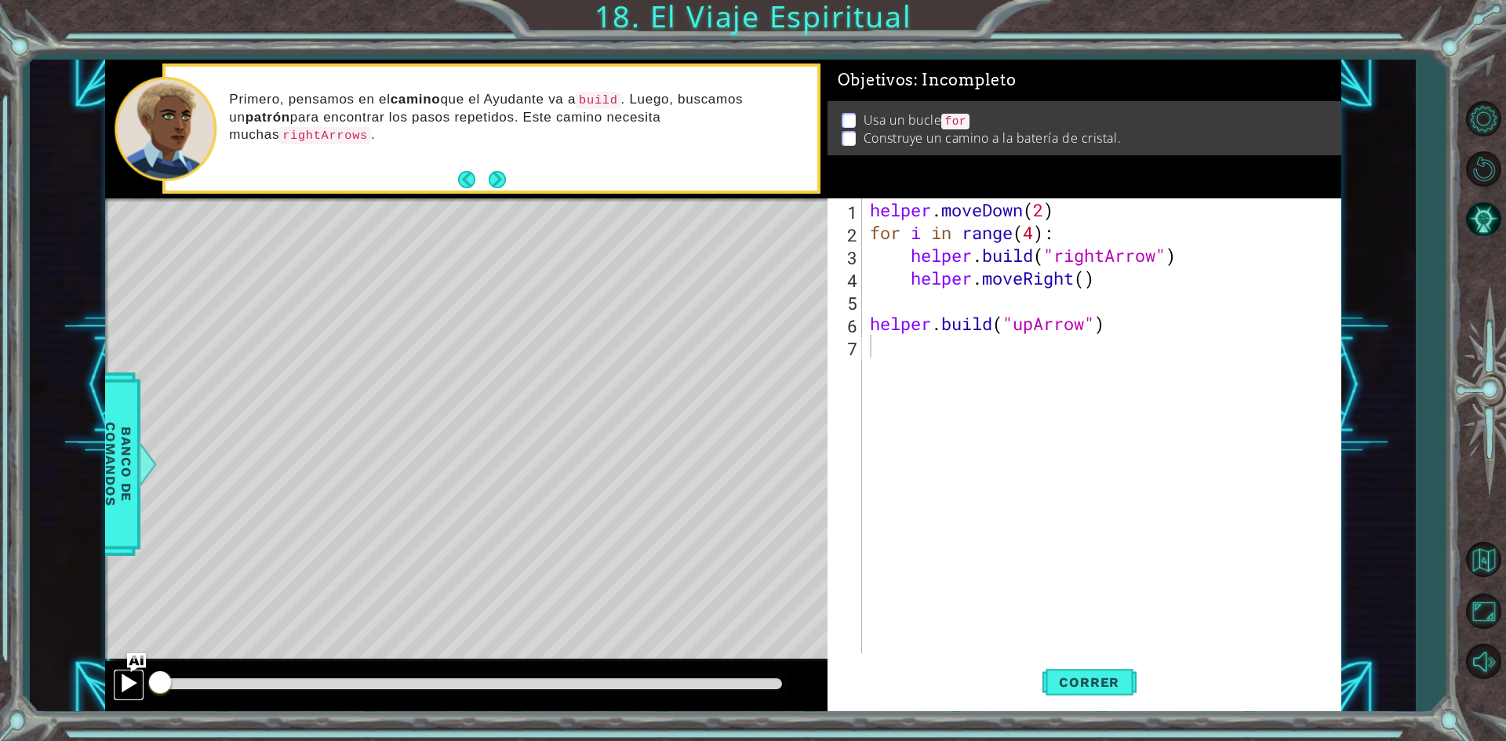
click at [123, 693] on div at bounding box center [128, 683] width 20 height 20
click at [897, 249] on div "helper . moveDown ( 2 ) for i in range ( 4 ) : helper . build ( "rightArrow" ) …" at bounding box center [1105, 448] width 477 height 500
click at [902, 275] on div "helper . moveDown ( 2 ) for i in range ( 4 ) helper . build ( "rightArrow" ) he…" at bounding box center [1105, 448] width 477 height 500
click at [874, 279] on div "helper . moveDown ( 2 ) for i in range ( 4 ) helper . build ( "rightArrow" ) he…" at bounding box center [1105, 448] width 477 height 500
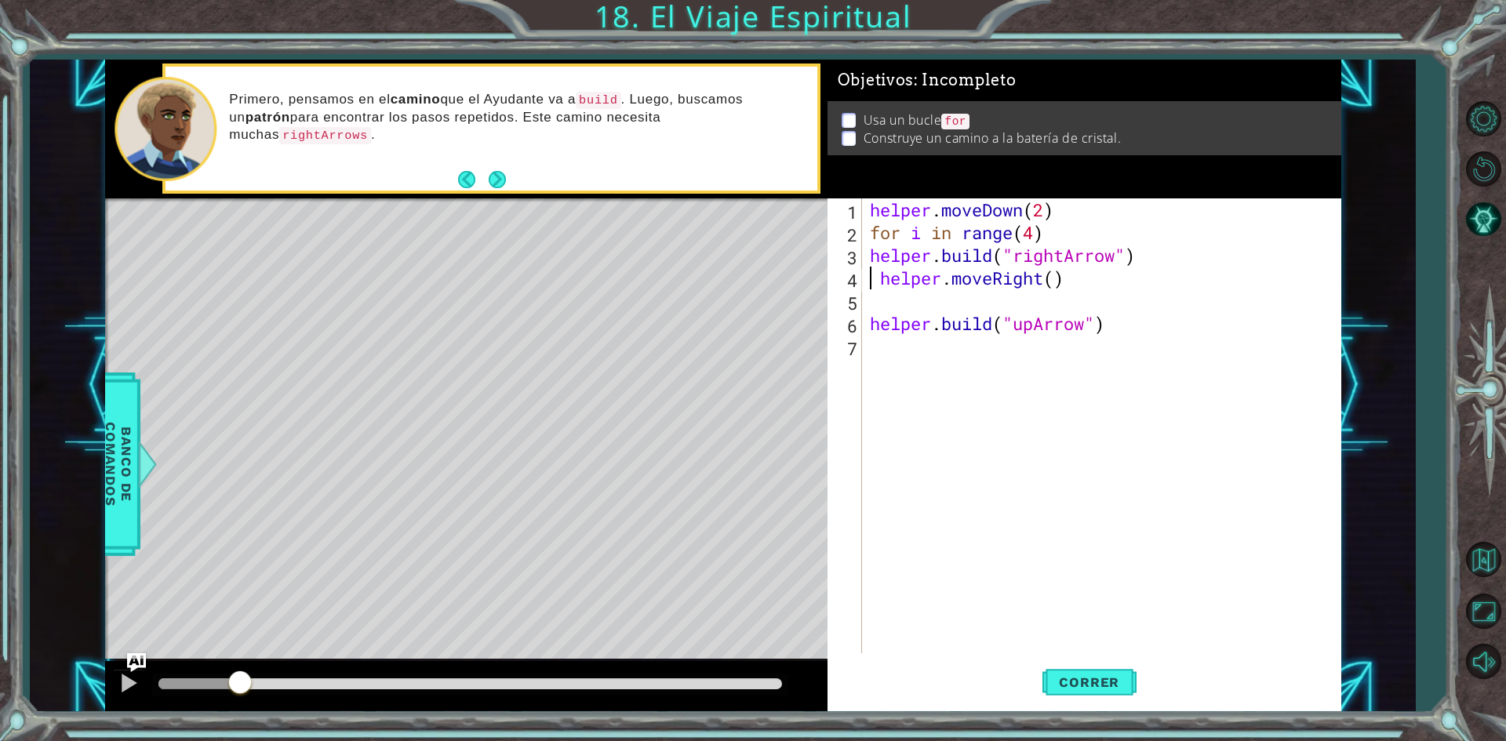
click at [874, 279] on div "helper . moveDown ( 2 ) for i in range ( 4 ) helper . build ( "rightArrow" ) he…" at bounding box center [1105, 448] width 477 height 500
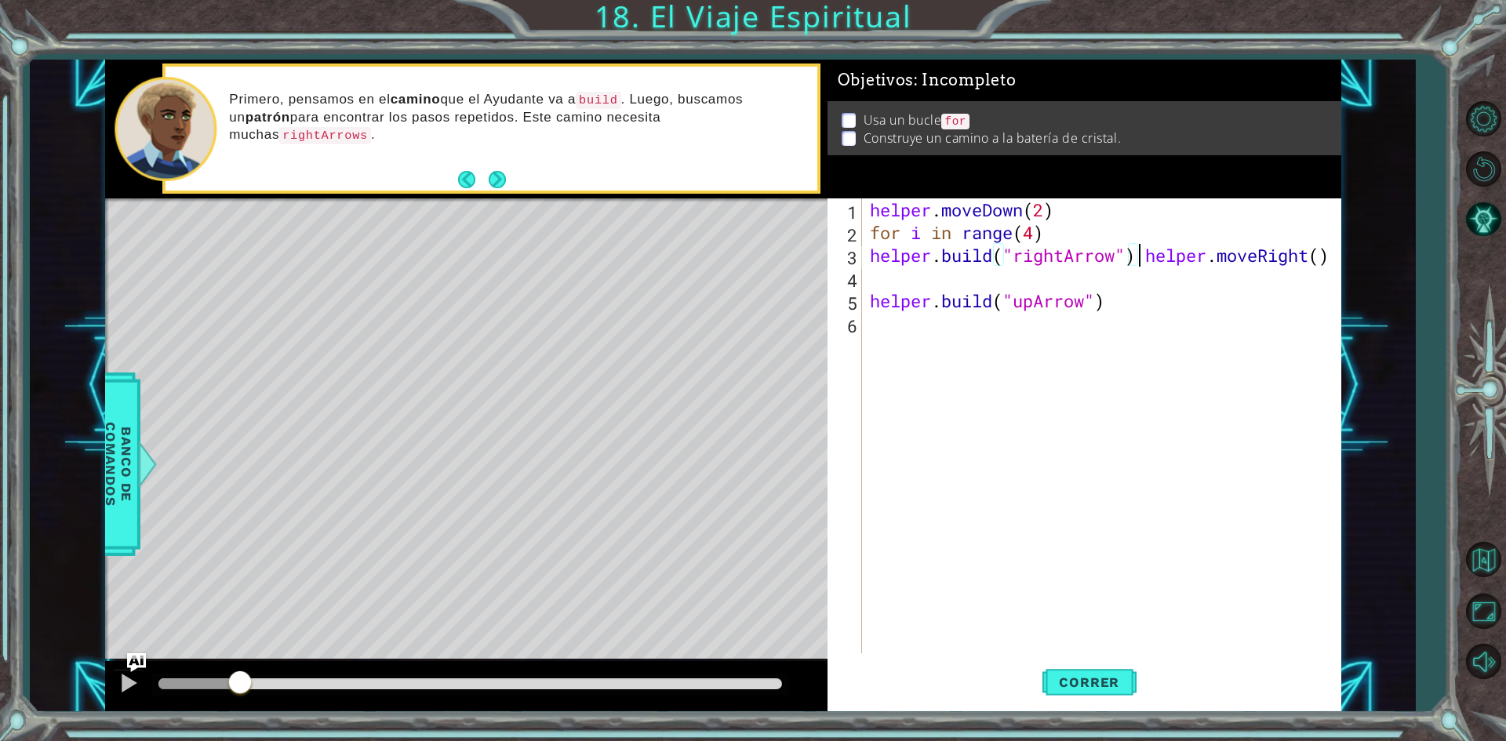
type textarea "helper.moveRight()"
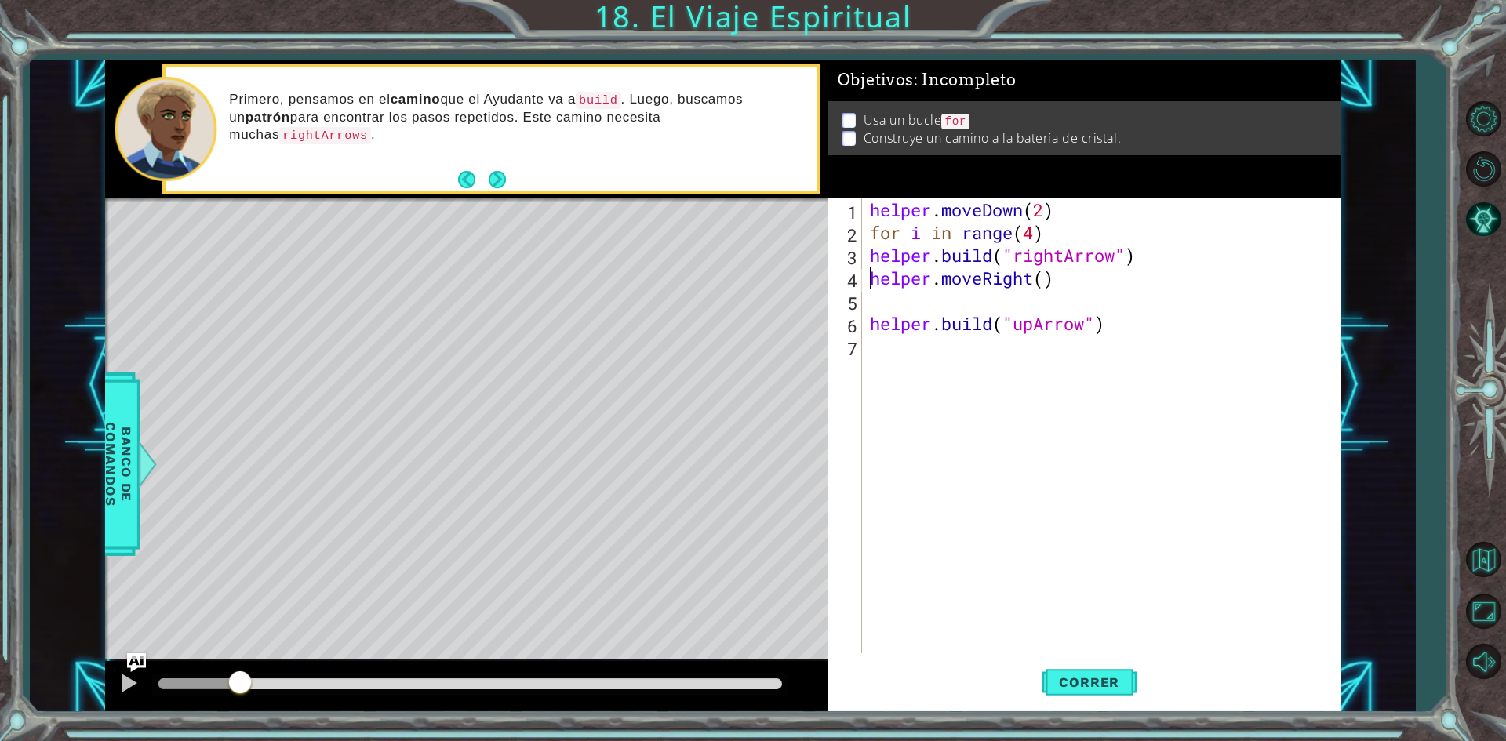
click at [951, 302] on div "helper . moveDown ( 2 ) for i in range ( 4 ) helper . build ( "rightArrow" ) he…" at bounding box center [1105, 448] width 477 height 500
type textarea "helper.moveRight()"
click at [963, 237] on div "helper . moveDown ( 2 ) for i in range ( 4 ) helper . build ( "rightArrow" ) he…" at bounding box center [1105, 448] width 477 height 500
click at [896, 234] on div "helper . moveDown ( 2 ) for i range ( 4 ) helper . build ( "rightArrow" ) helpe…" at bounding box center [1105, 448] width 477 height 500
click at [899, 234] on div "helper . moveDown ( 2 ) f i range ( 4 ) helper . build ( "rightArrow" ) helper …" at bounding box center [1105, 448] width 477 height 500
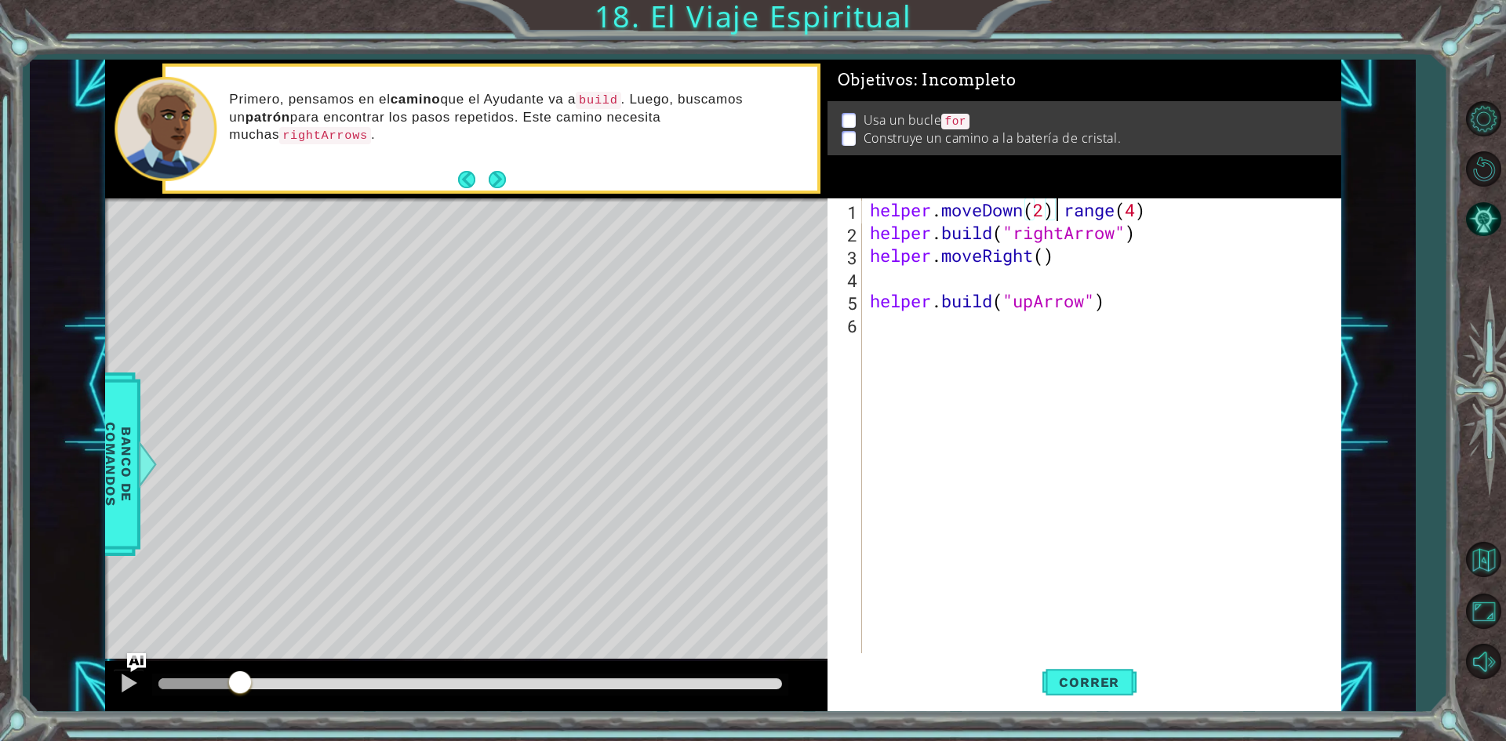
type textarea "range(4)"
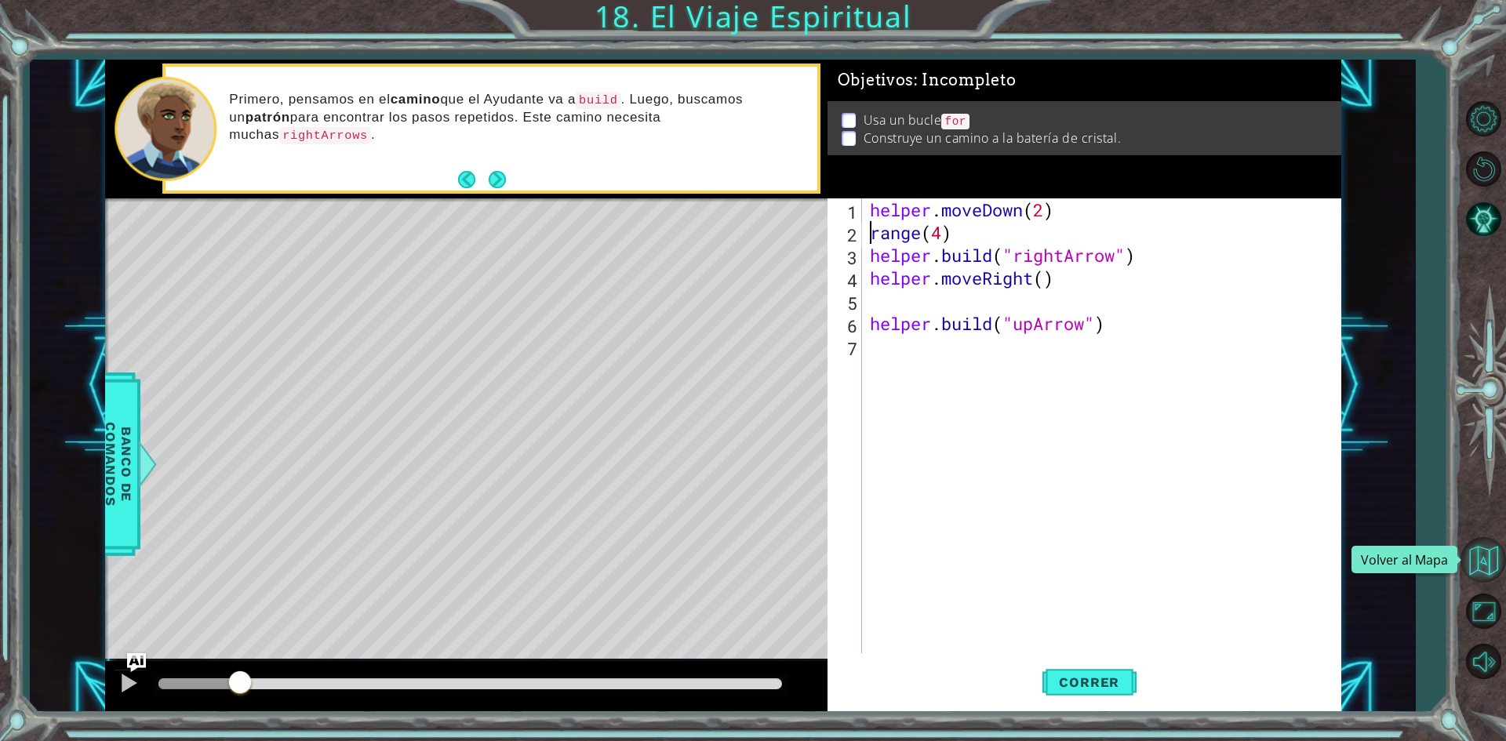
click at [1490, 576] on button "Volver al Mapa" at bounding box center [1482, 559] width 45 height 45
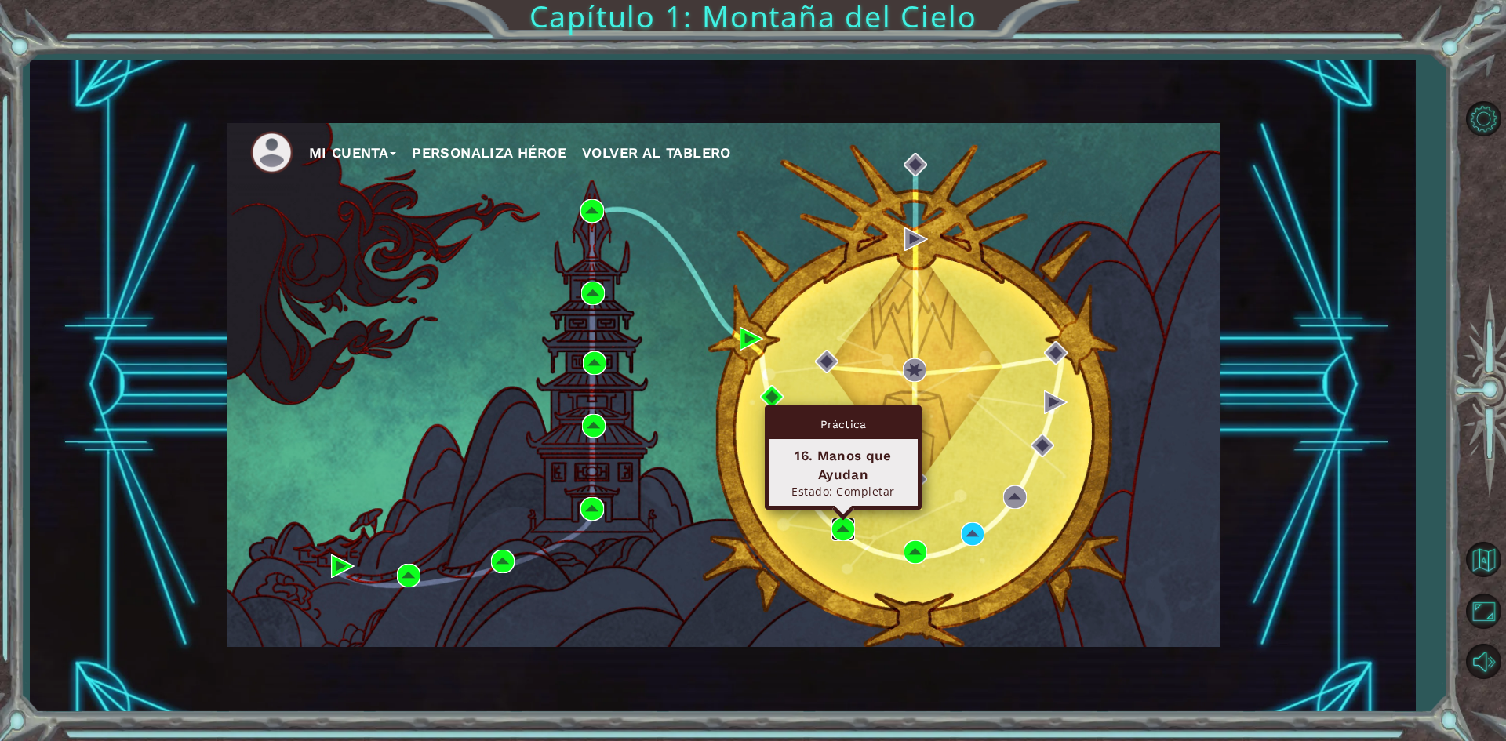
click at [837, 523] on img at bounding box center [843, 530] width 24 height 24
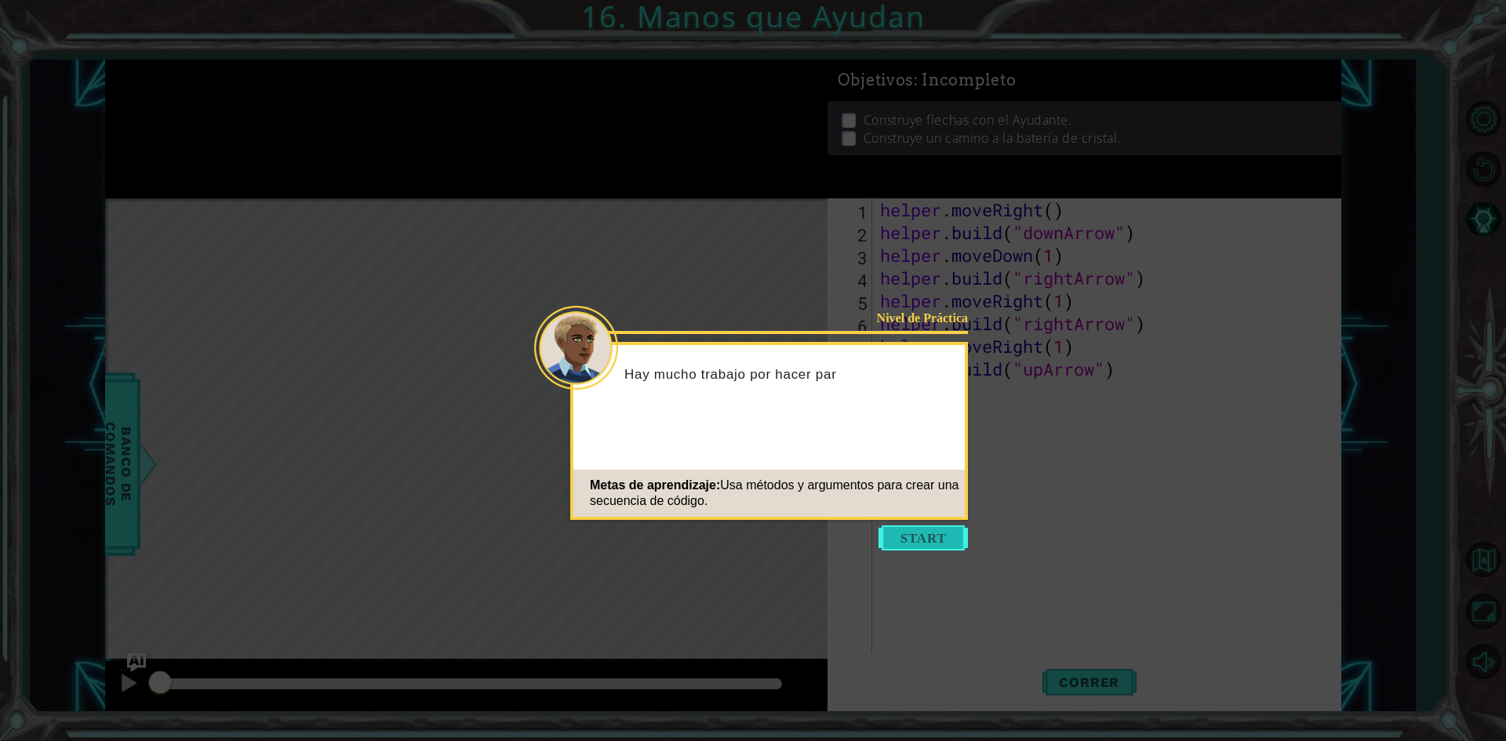
click at [901, 537] on button "Start" at bounding box center [922, 537] width 89 height 25
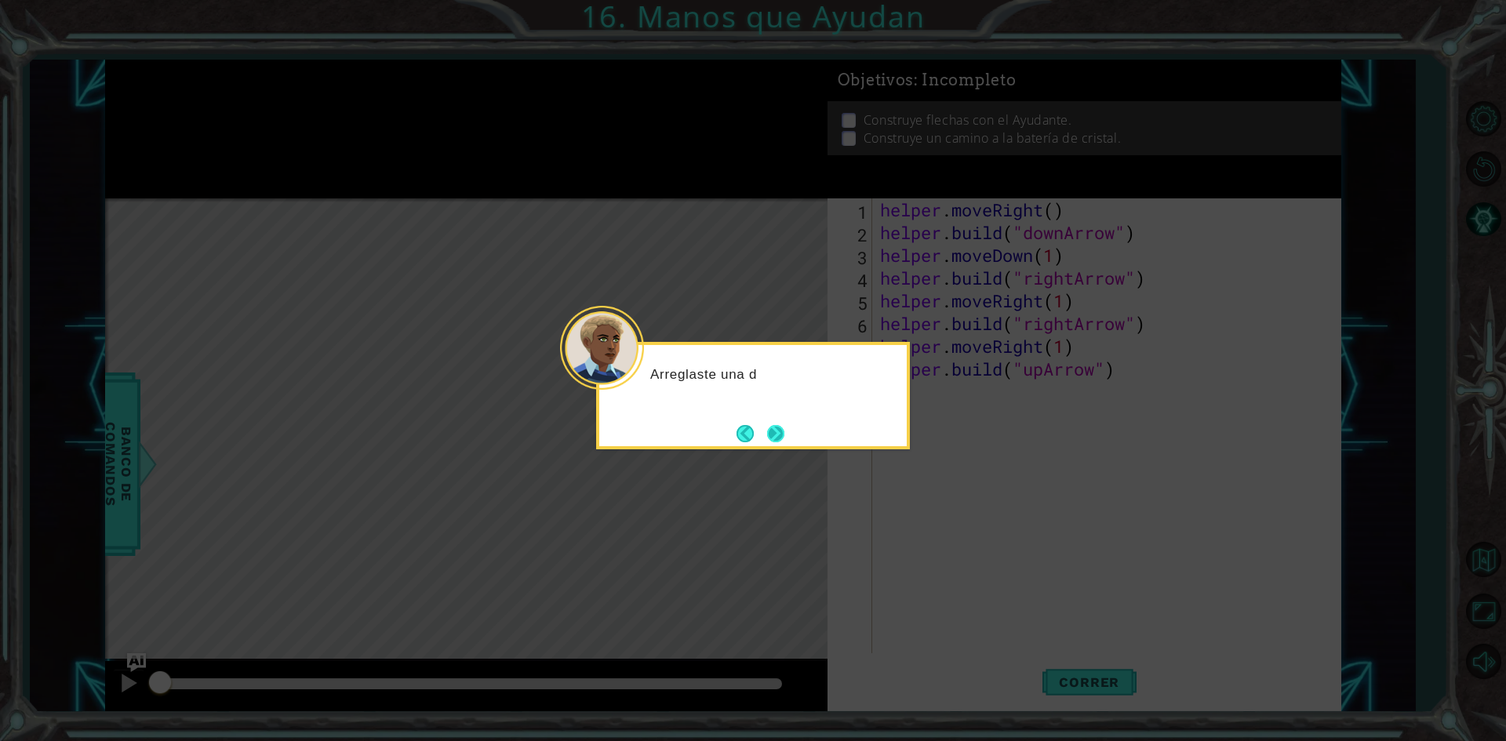
click at [778, 441] on button "Next" at bounding box center [775, 433] width 17 height 17
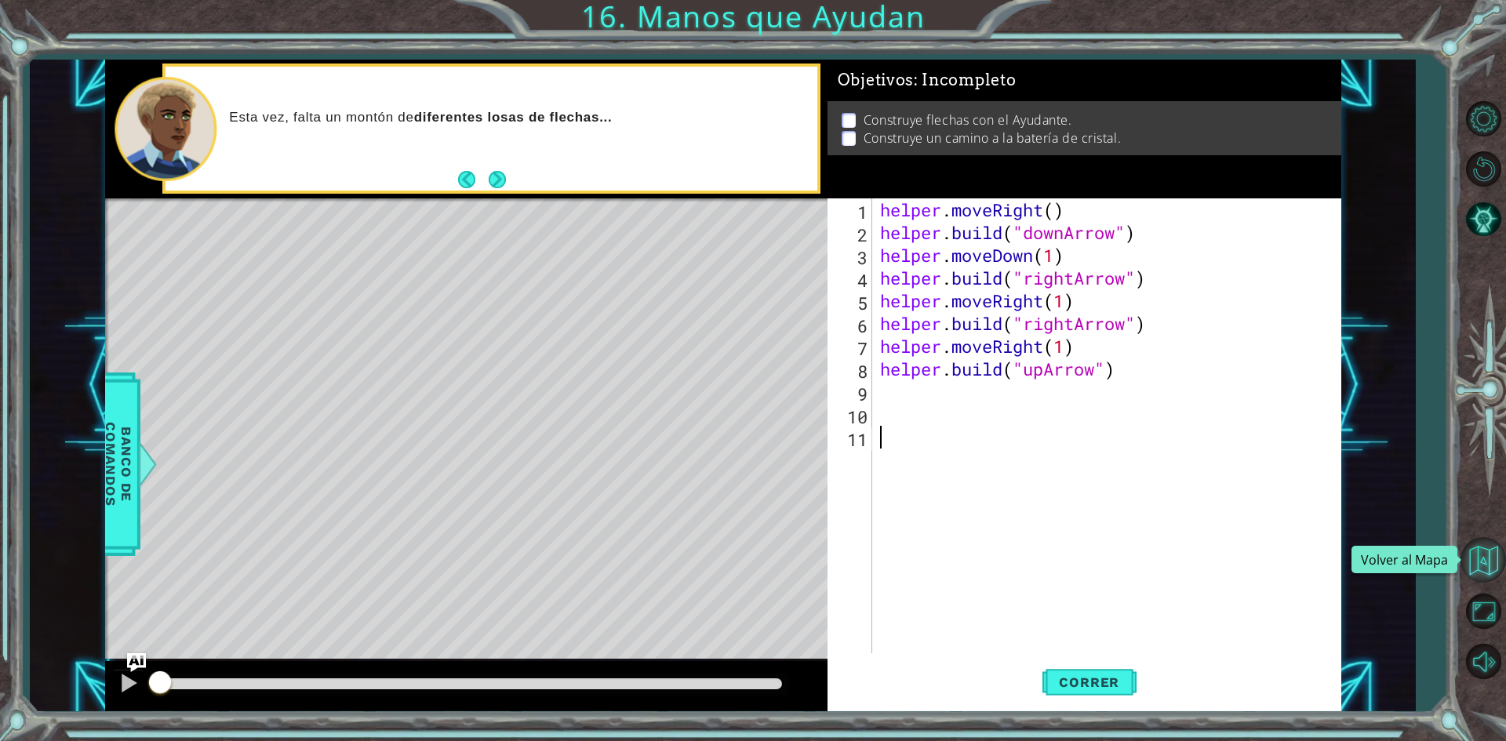
click at [1471, 562] on button "Volver al Mapa" at bounding box center [1482, 559] width 45 height 45
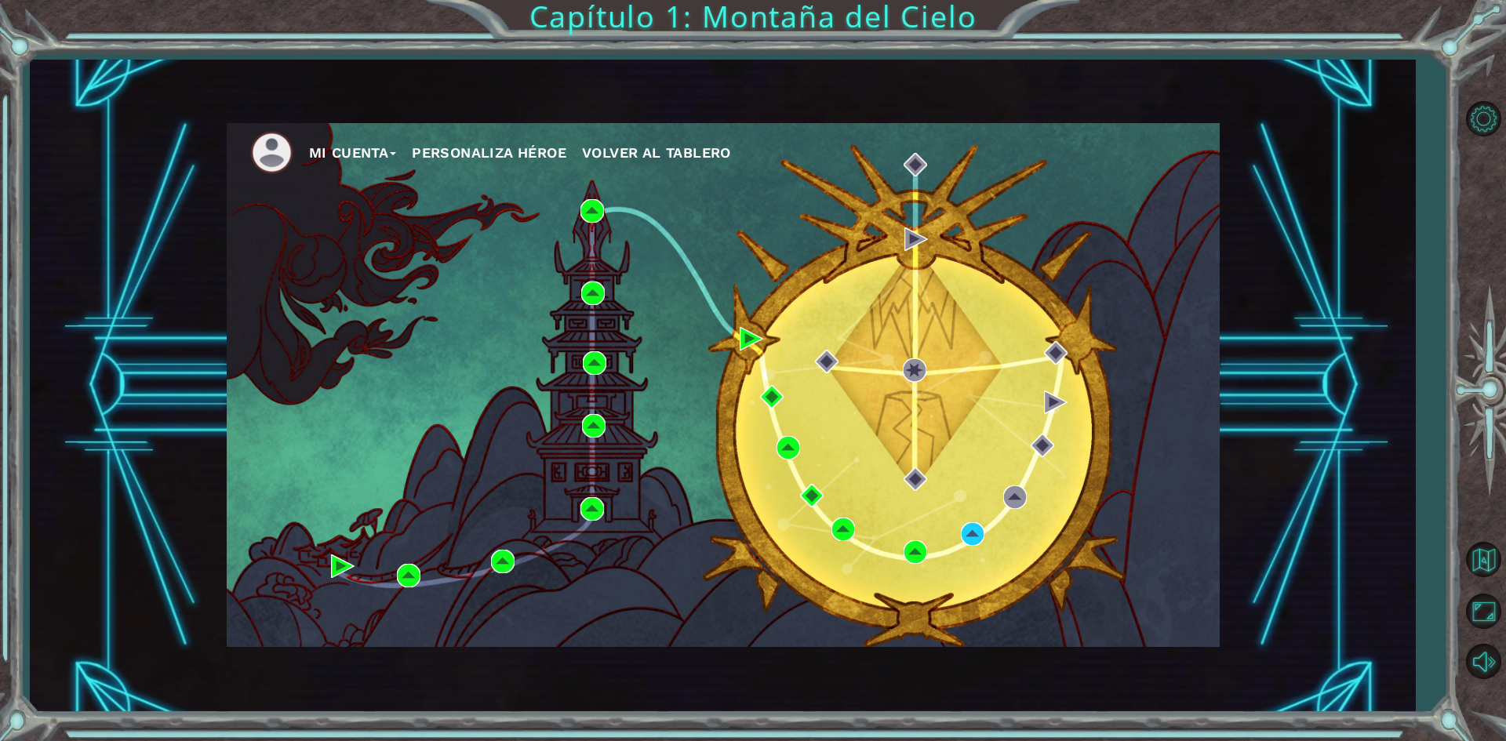
click at [986, 537] on div "Mi Cuenta Personaliza Héroe Volver al Tablero" at bounding box center [723, 385] width 993 height 524
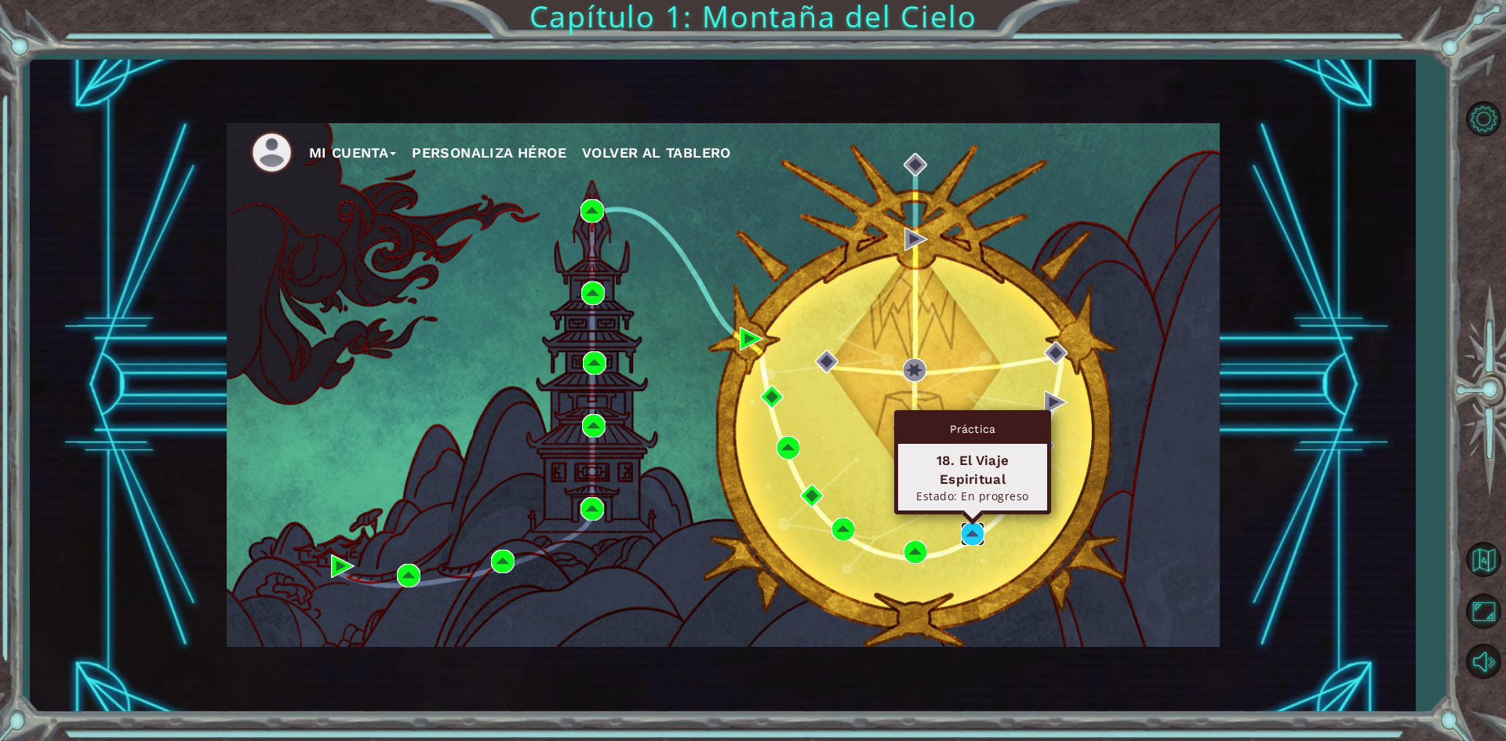
click at [980, 537] on img at bounding box center [973, 534] width 24 height 24
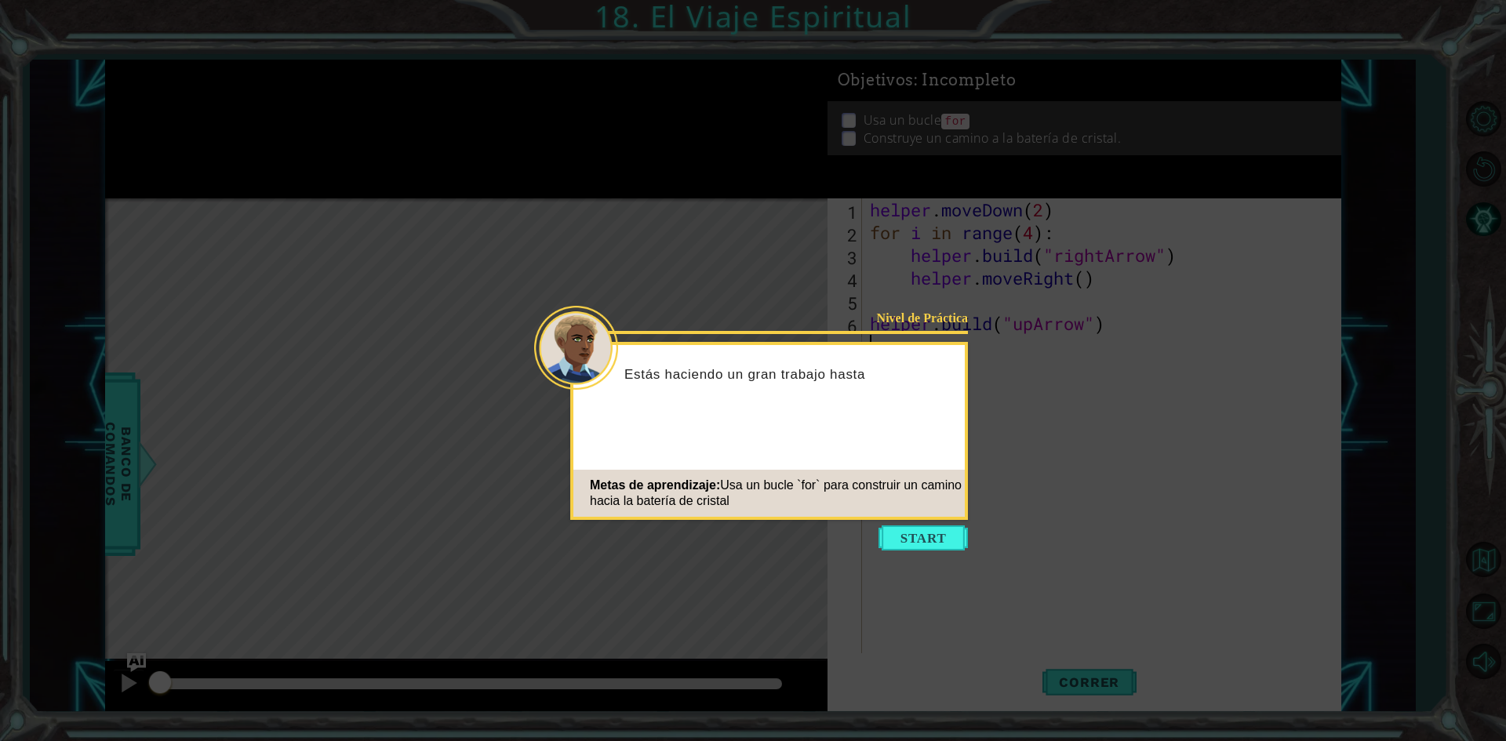
click at [947, 553] on icon at bounding box center [753, 370] width 1506 height 741
click at [925, 537] on button "Start" at bounding box center [922, 537] width 89 height 25
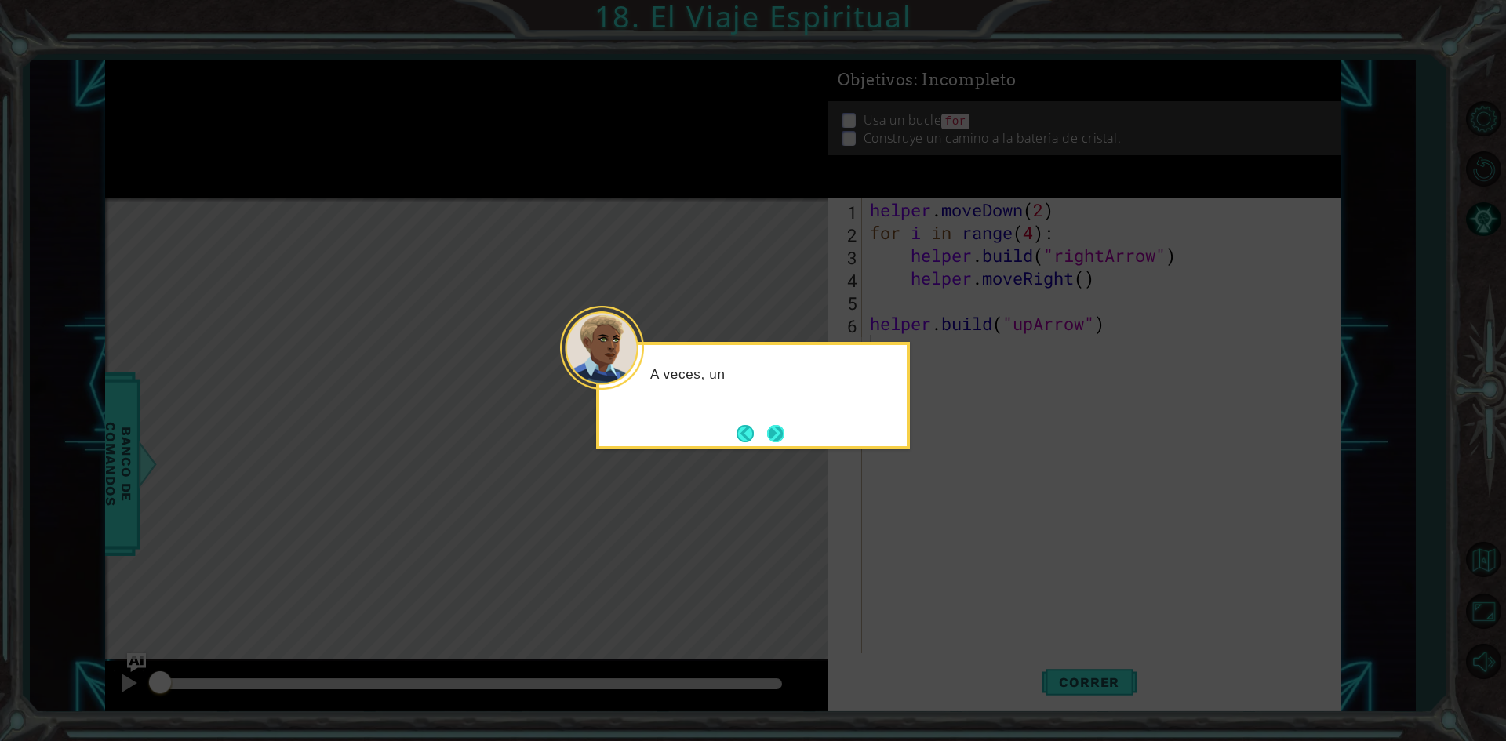
click at [784, 436] on button "Next" at bounding box center [775, 433] width 17 height 17
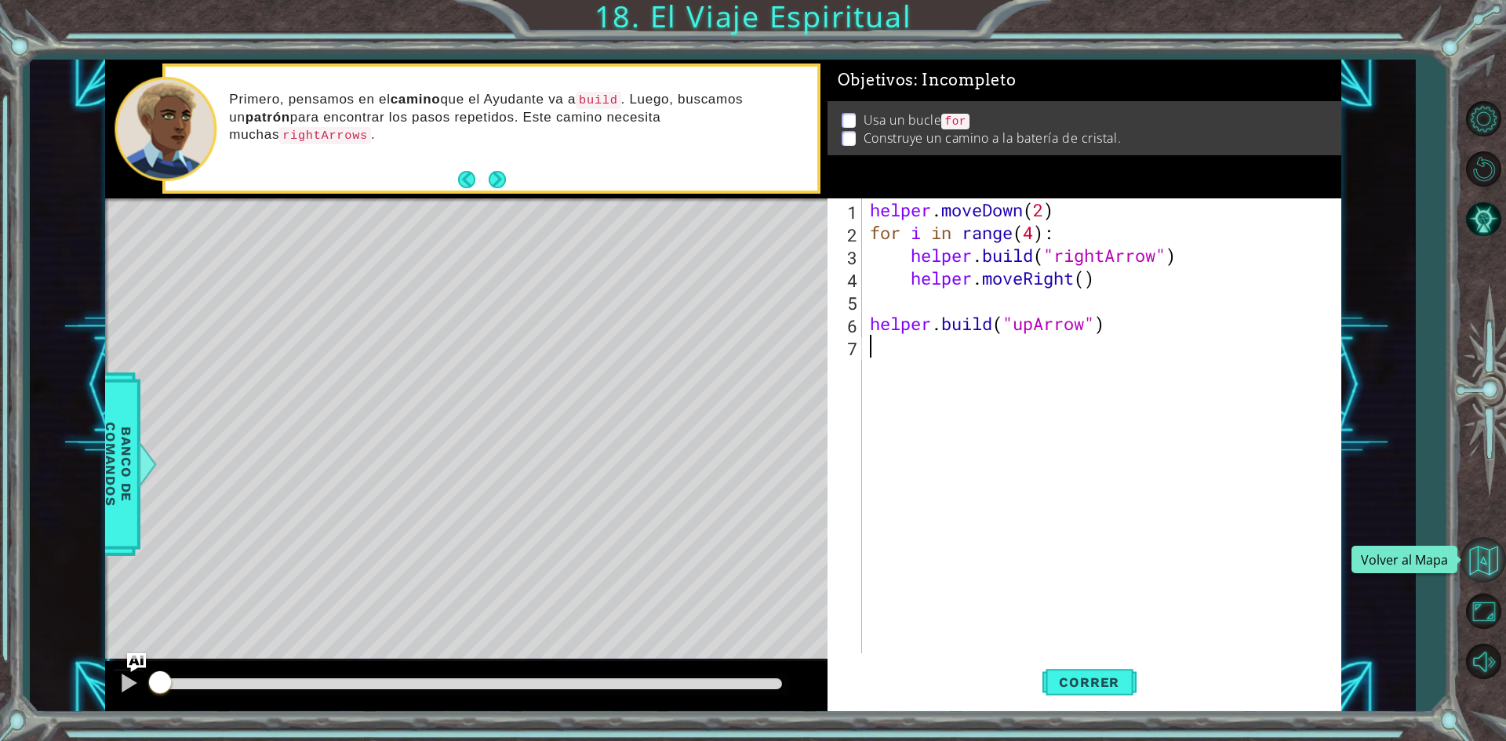
click at [1493, 565] on button "Volver al Mapa" at bounding box center [1482, 559] width 45 height 45
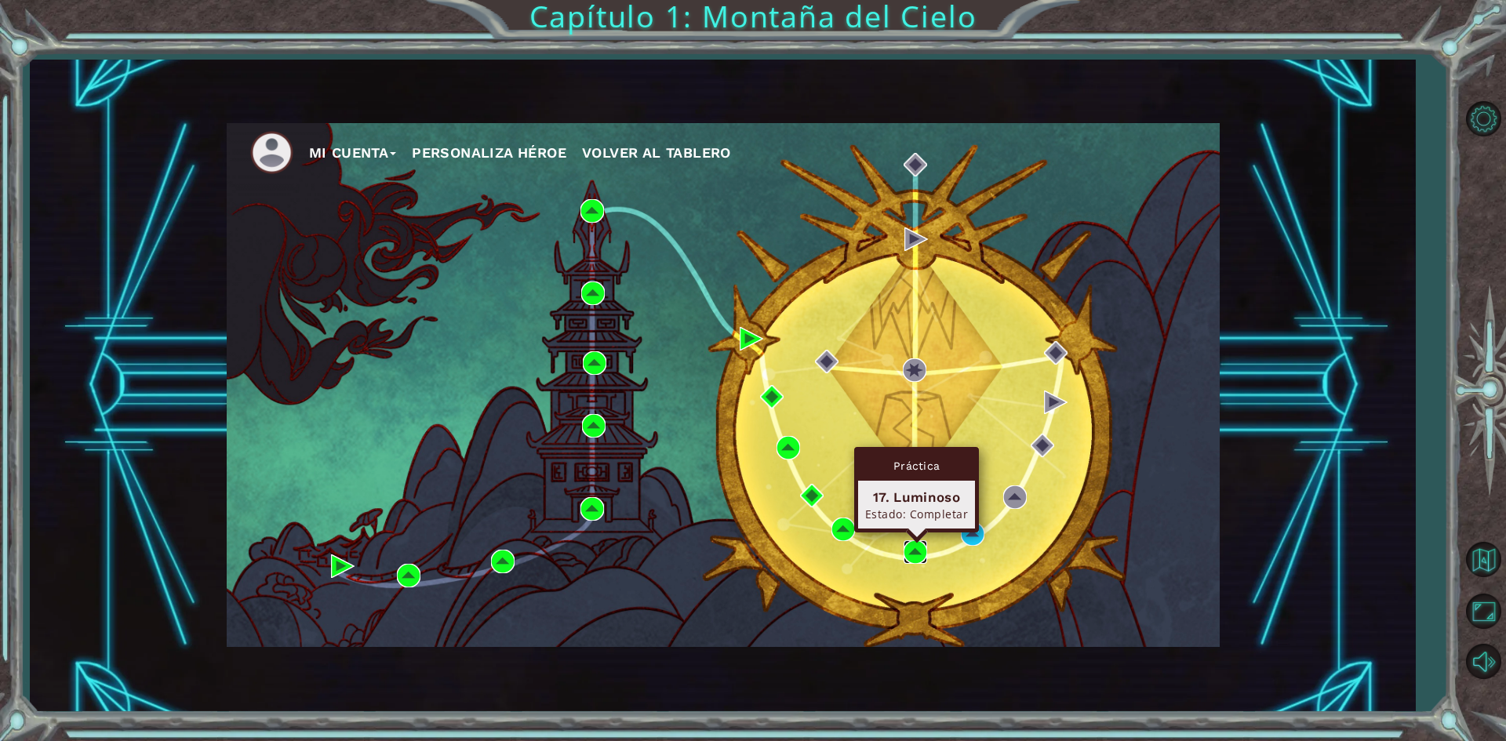
click at [907, 549] on img at bounding box center [916, 552] width 24 height 24
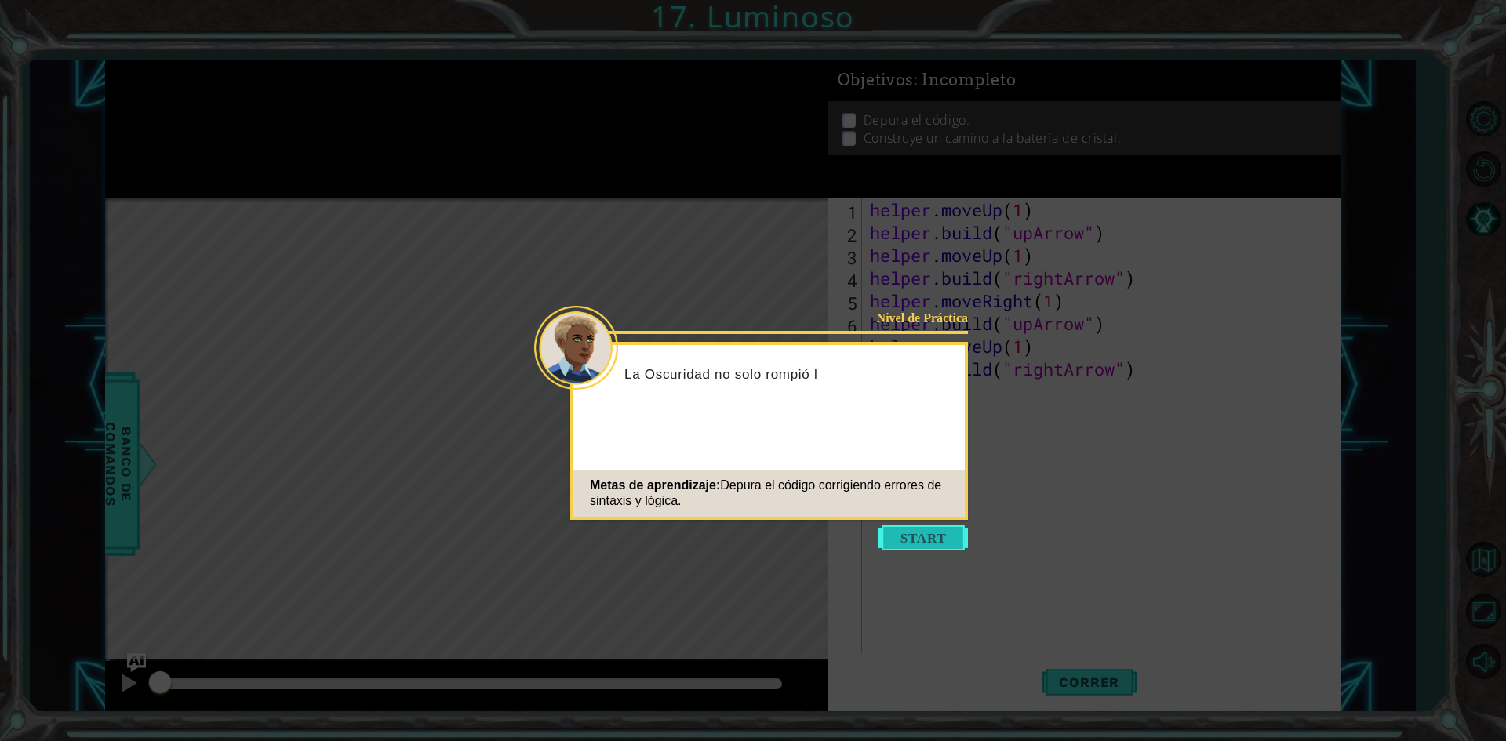
click at [932, 544] on button "Start" at bounding box center [922, 537] width 89 height 25
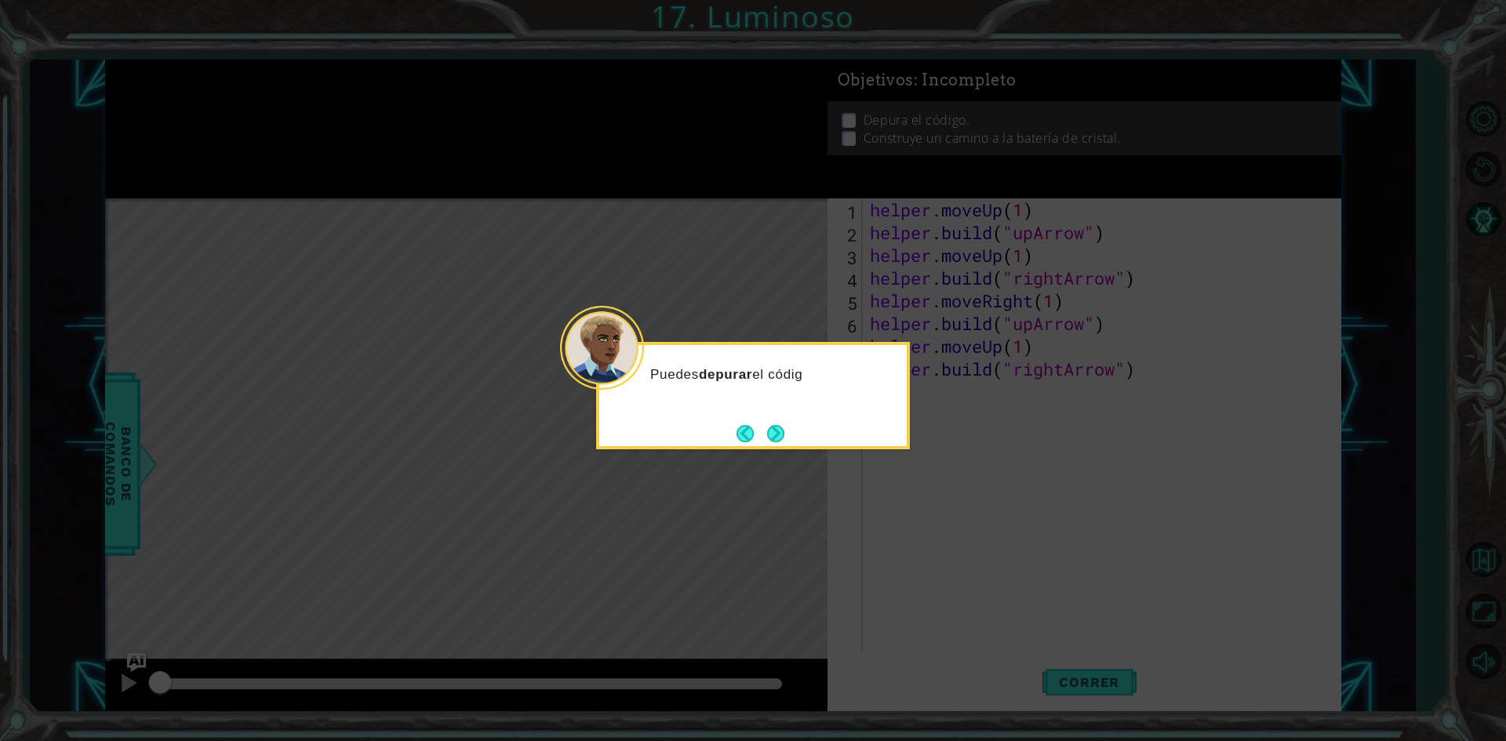
click at [771, 448] on div "Puedes depurar el códig" at bounding box center [753, 395] width 314 height 107
click at [773, 442] on button "Next" at bounding box center [775, 433] width 17 height 17
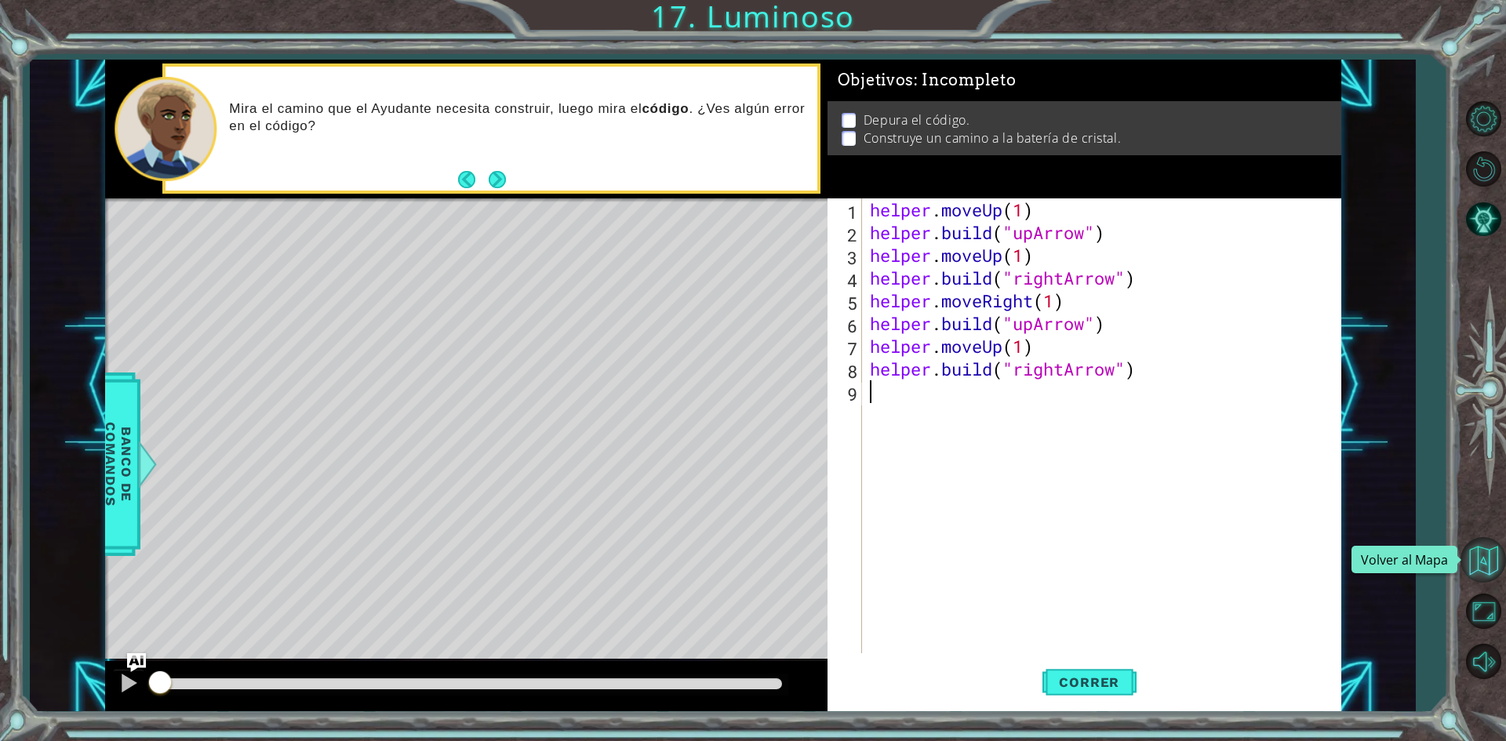
click at [1489, 571] on button "Volver al Mapa" at bounding box center [1482, 559] width 45 height 45
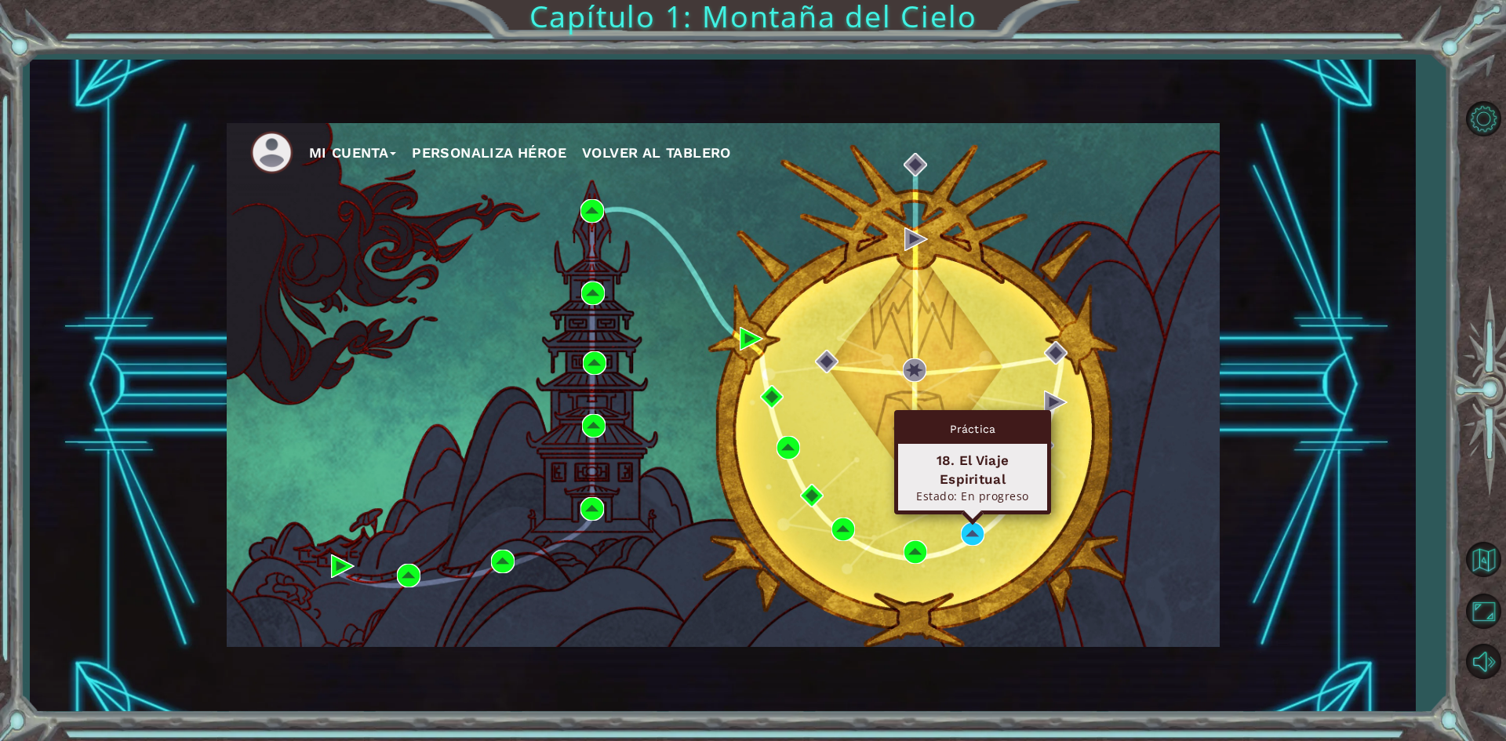
click at [980, 546] on div "Mi Cuenta Personaliza Héroe Volver al Tablero" at bounding box center [723, 385] width 993 height 524
click at [979, 544] on img at bounding box center [973, 534] width 24 height 24
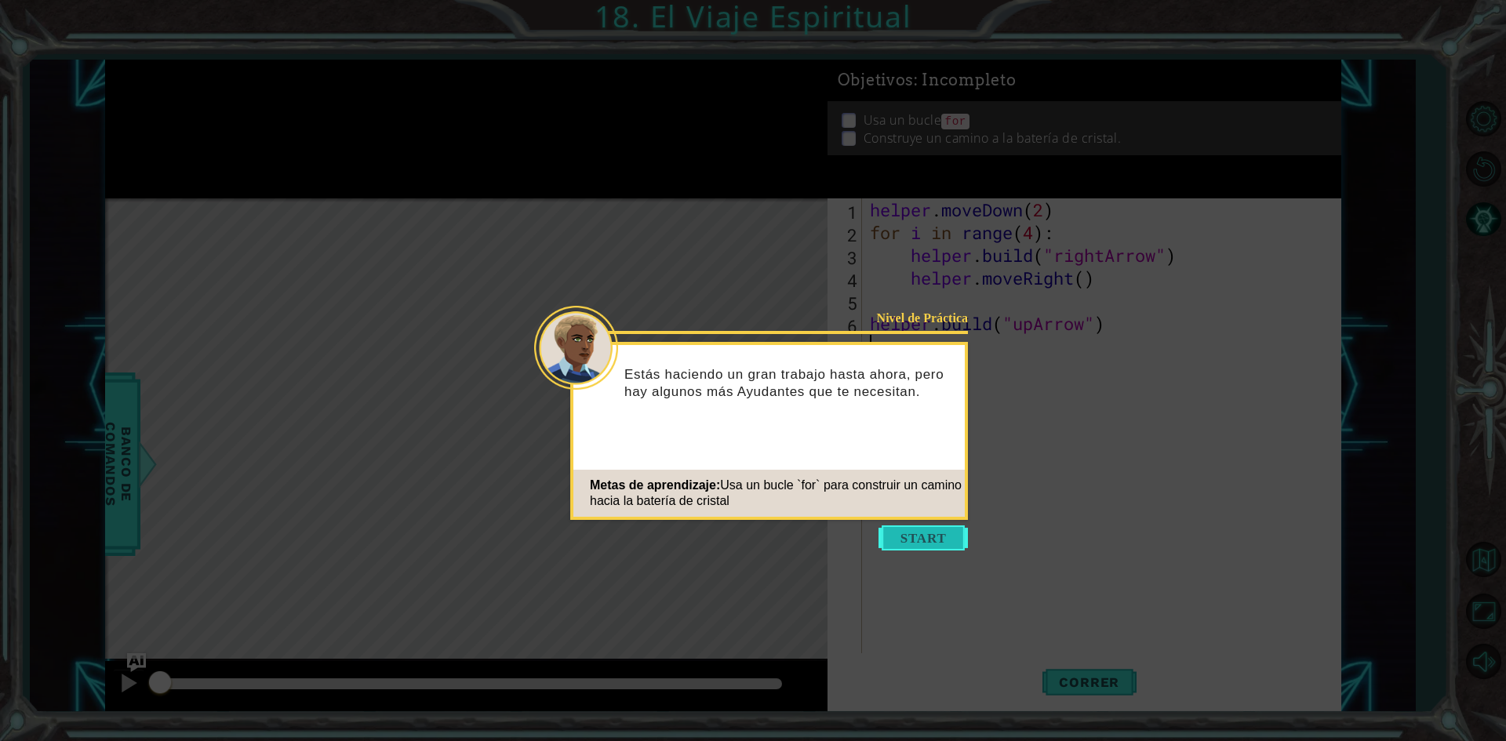
click at [931, 541] on button "Start" at bounding box center [922, 537] width 89 height 25
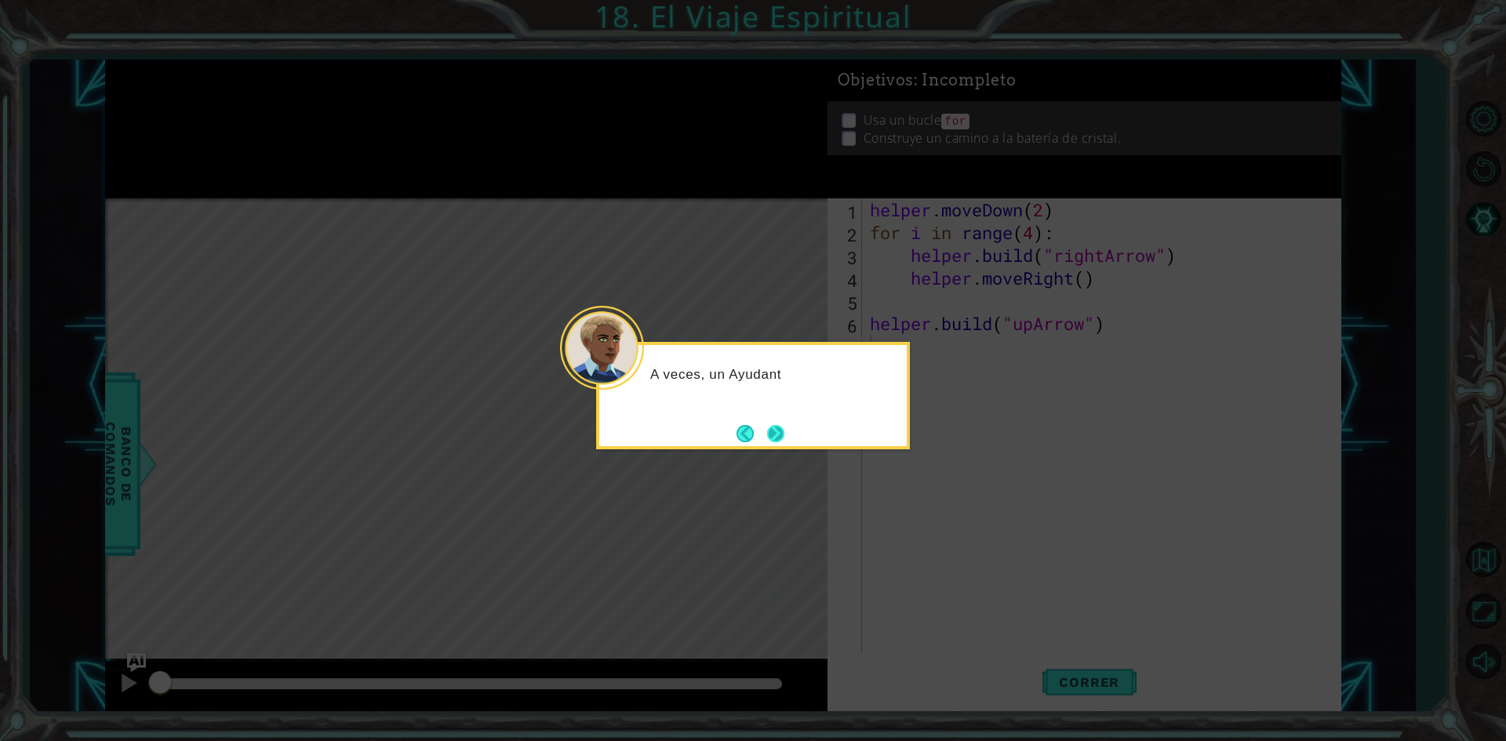
click at [776, 438] on button "Next" at bounding box center [775, 433] width 17 height 17
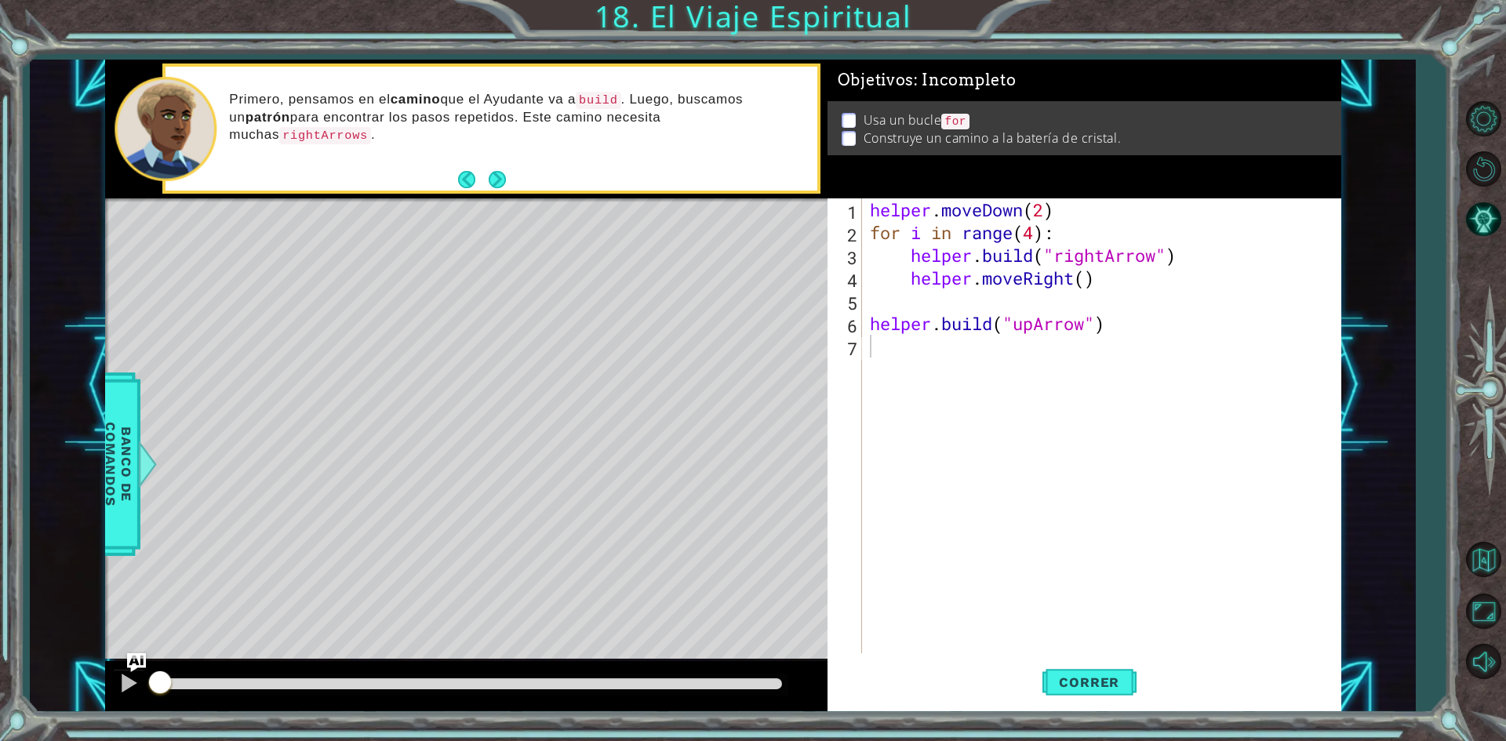
click at [1358, 431] on div "1 ההההההההההההההההההההההההההההההההההההההההההההההההההההההההההההההההההההההההההההה…" at bounding box center [722, 386] width 1385 height 653
type textarea "[DOMAIN_NAME]("upArrow")"
click at [1190, 328] on div "helper . moveDown ( 2 ) for i in range ( 4 ) : helper . build ( "rightArrow" ) …" at bounding box center [1105, 448] width 477 height 500
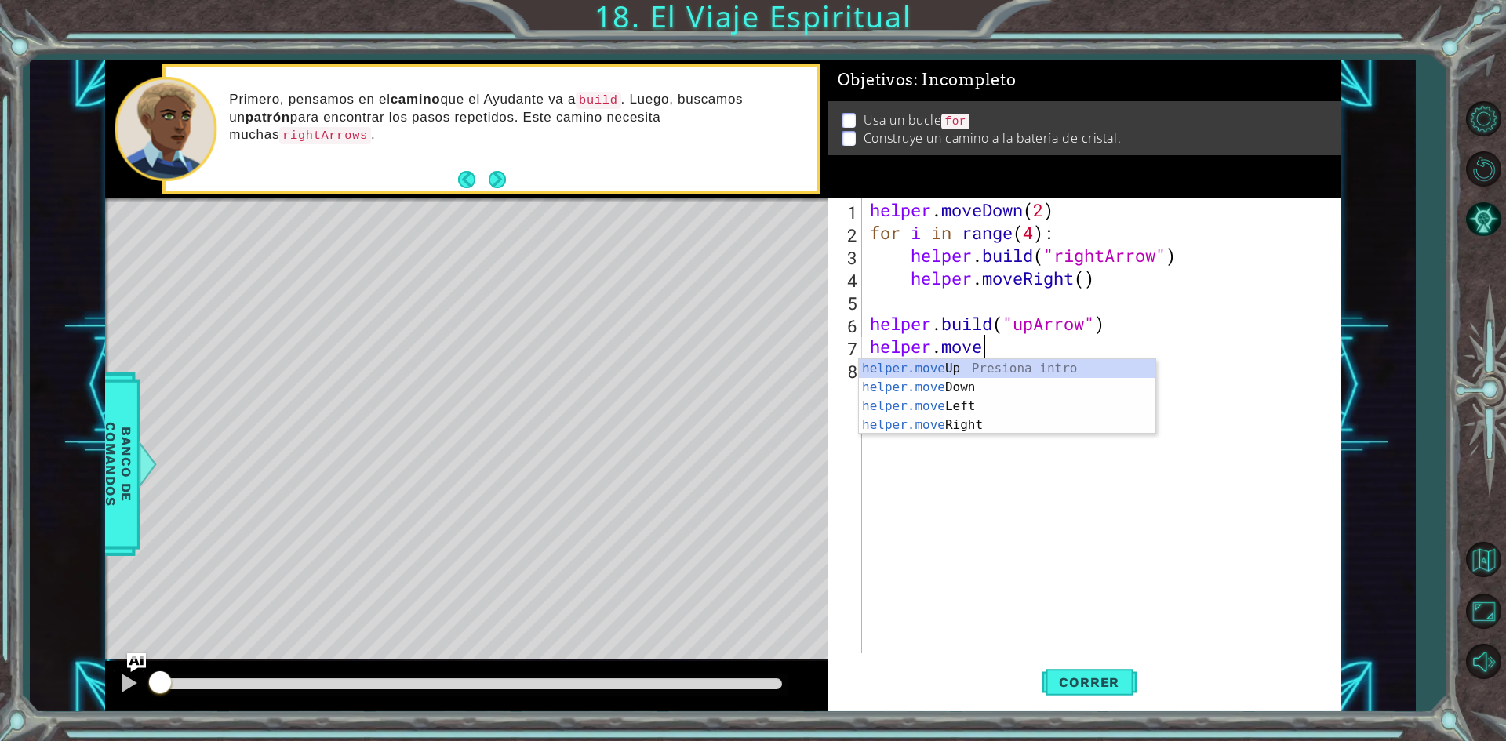
scroll to position [0, 5]
click at [1020, 375] on div "helper.moveUp Presiona intro" at bounding box center [1007, 387] width 296 height 56
type textarea "helper.moveUp(1)"
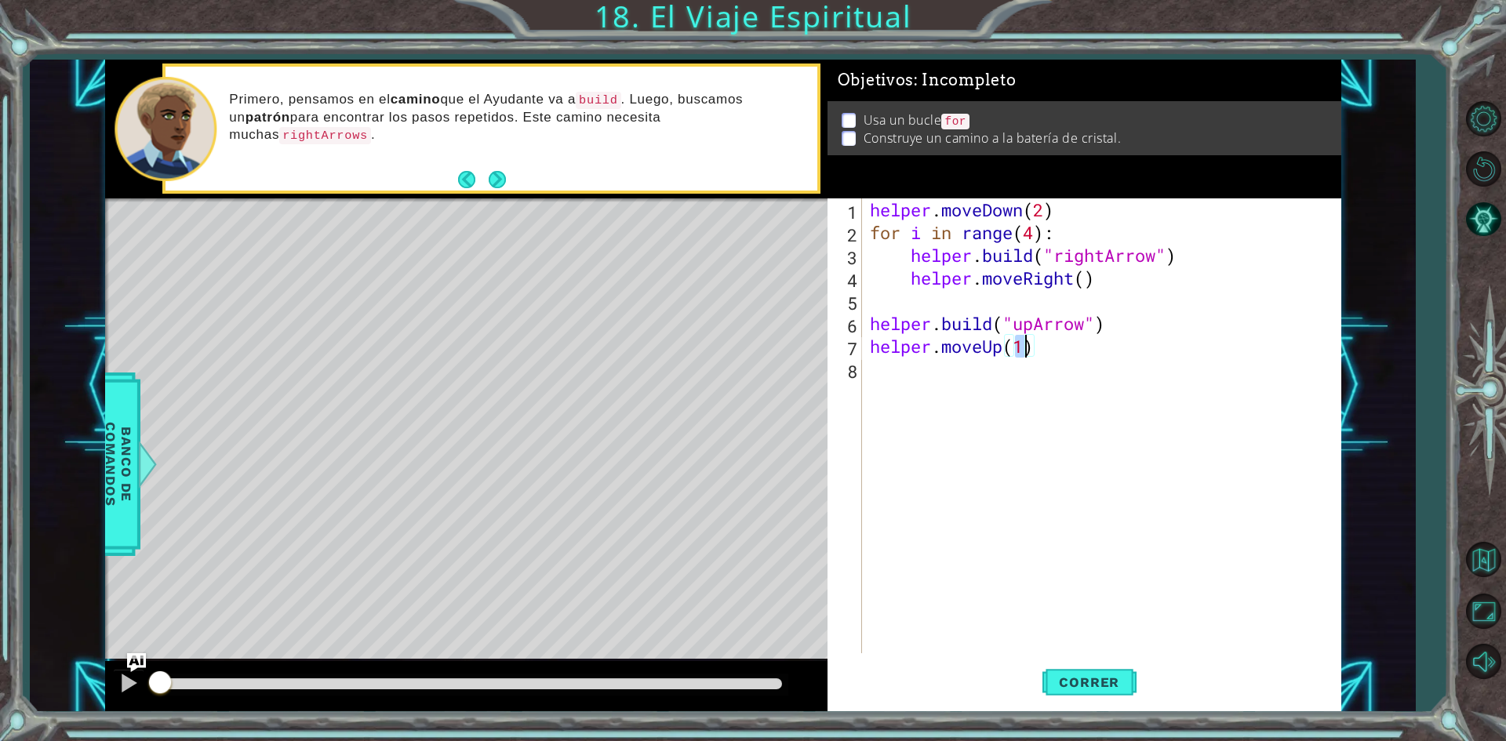
click at [1020, 376] on div "helper . moveDown ( 2 ) for i in range ( 4 ) : helper . build ( "rightArrow" ) …" at bounding box center [1105, 448] width 477 height 500
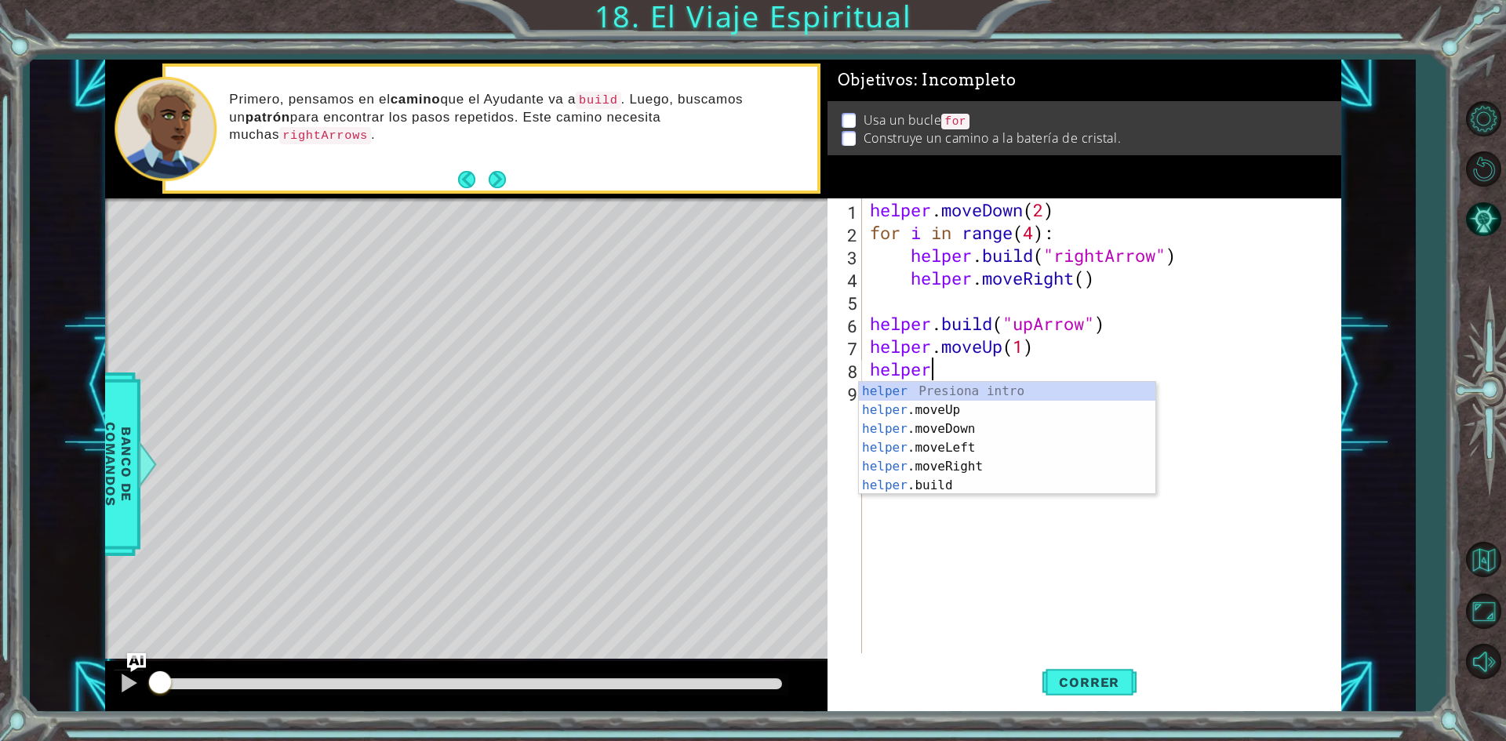
scroll to position [0, 2]
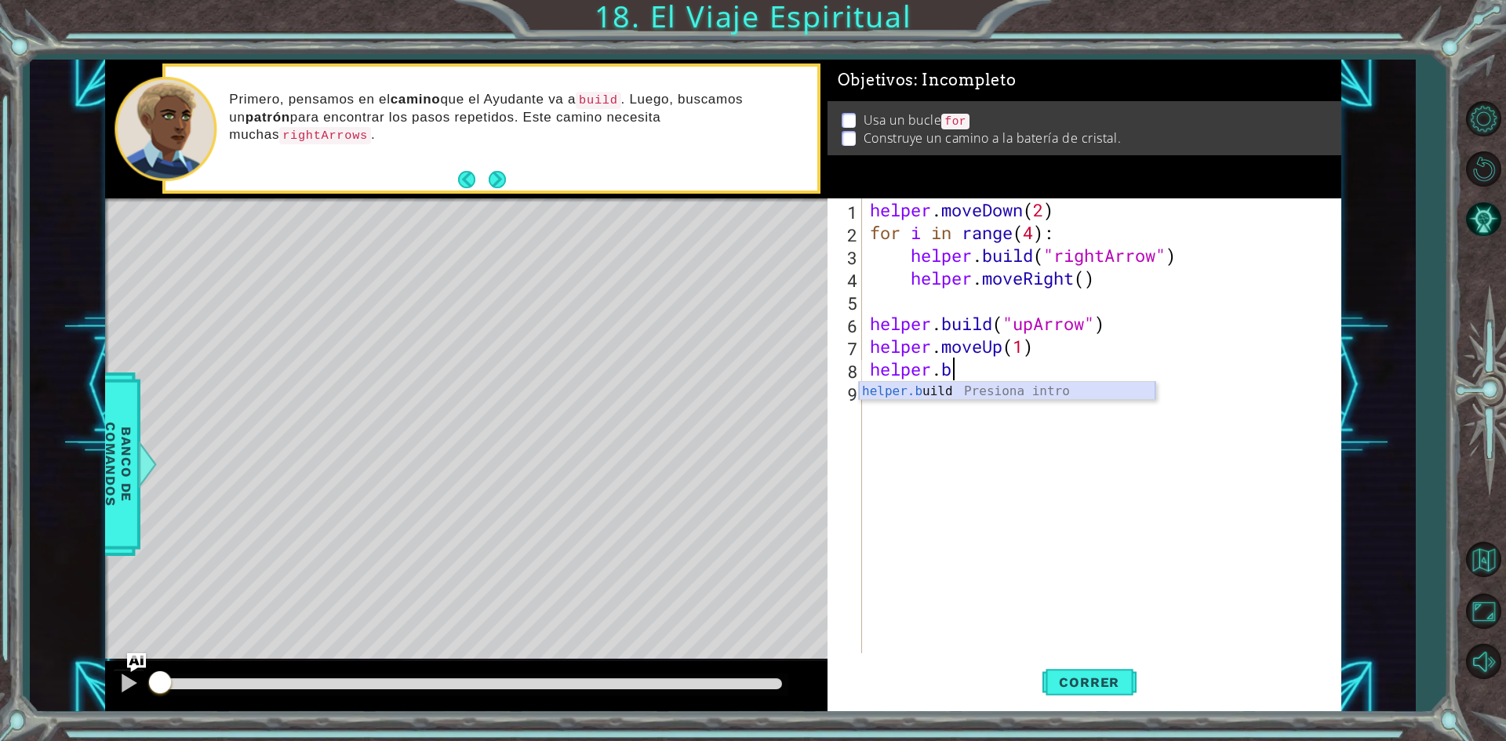
click at [1038, 395] on div "helper.b uild Presiona intro" at bounding box center [1007, 410] width 296 height 56
click at [1066, 365] on div "helper . moveDown ( 2 ) for i in range ( 4 ) : helper . build ( "rightArrow" ) …" at bounding box center [1101, 425] width 469 height 455
click at [1119, 376] on div "helper . moveDown ( 2 ) for i in range ( 4 ) : helper . build ( "rightArrow" ) …" at bounding box center [1105, 448] width 477 height 500
click at [1063, 369] on div "helper . moveDown ( 2 ) for i in range ( 4 ) : helper . build ( "rightArrow" ) …" at bounding box center [1105, 448] width 477 height 500
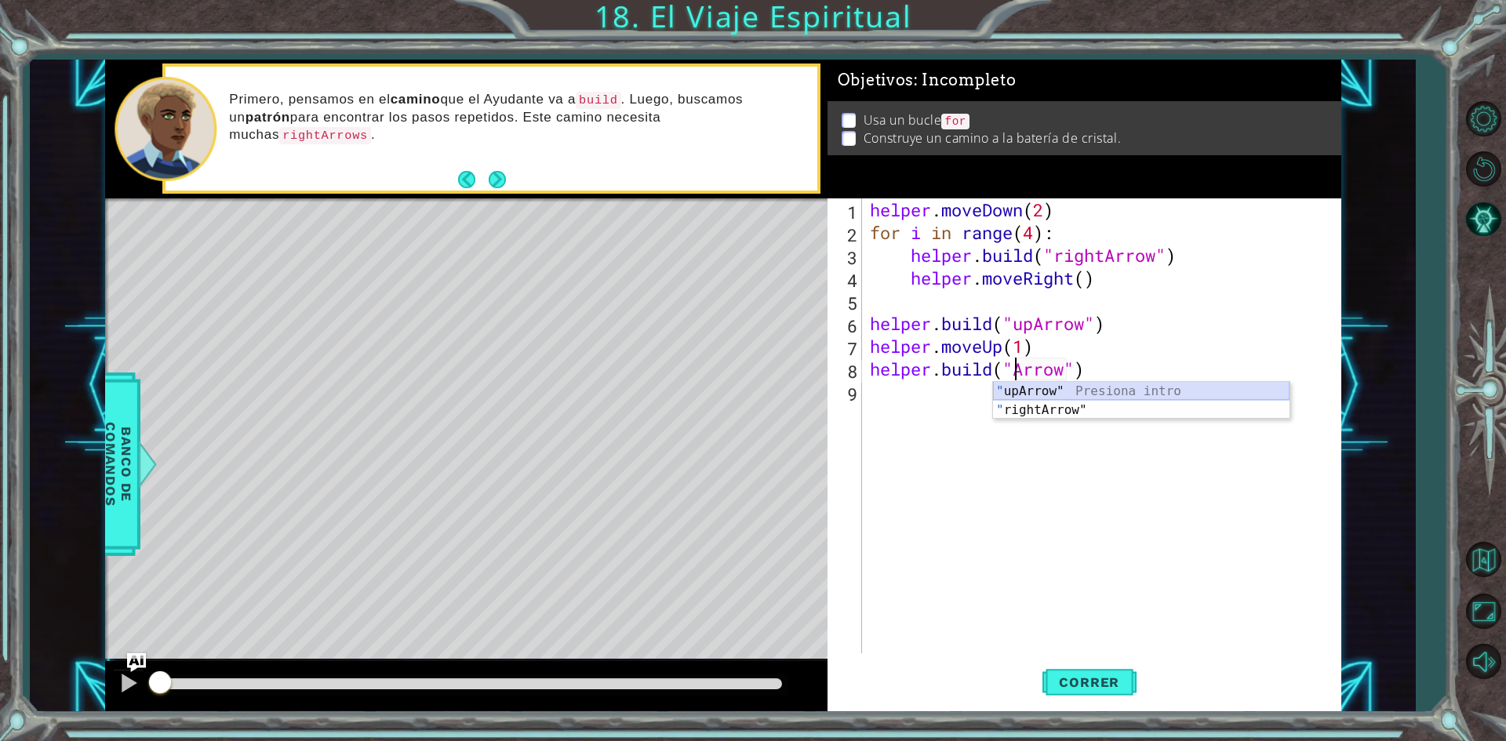
click at [1069, 391] on div "" upArrow" Presiona intro " rightArrow" Presiona intro" at bounding box center [1141, 419] width 296 height 75
click at [994, 391] on div "helper . moveDown ( 2 ) for i in range ( 4 ) : helper . build ( "rightArrow" ) …" at bounding box center [1105, 448] width 477 height 500
type textarea "[DOMAIN_NAME]("upArrow")"
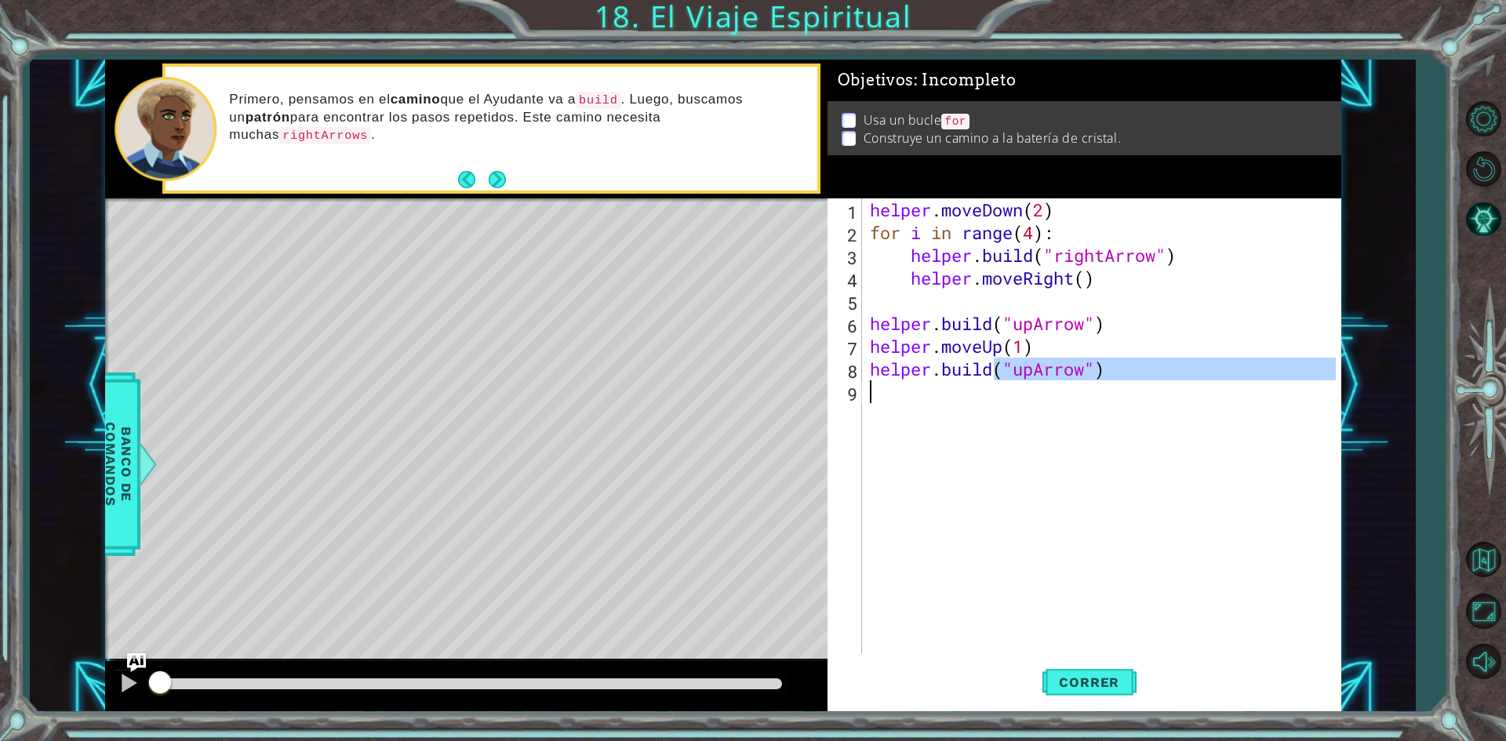
click at [967, 488] on div "helper . moveDown ( 2 ) for i in range ( 4 ) : helper . build ( "rightArrow" ) …" at bounding box center [1101, 425] width 469 height 455
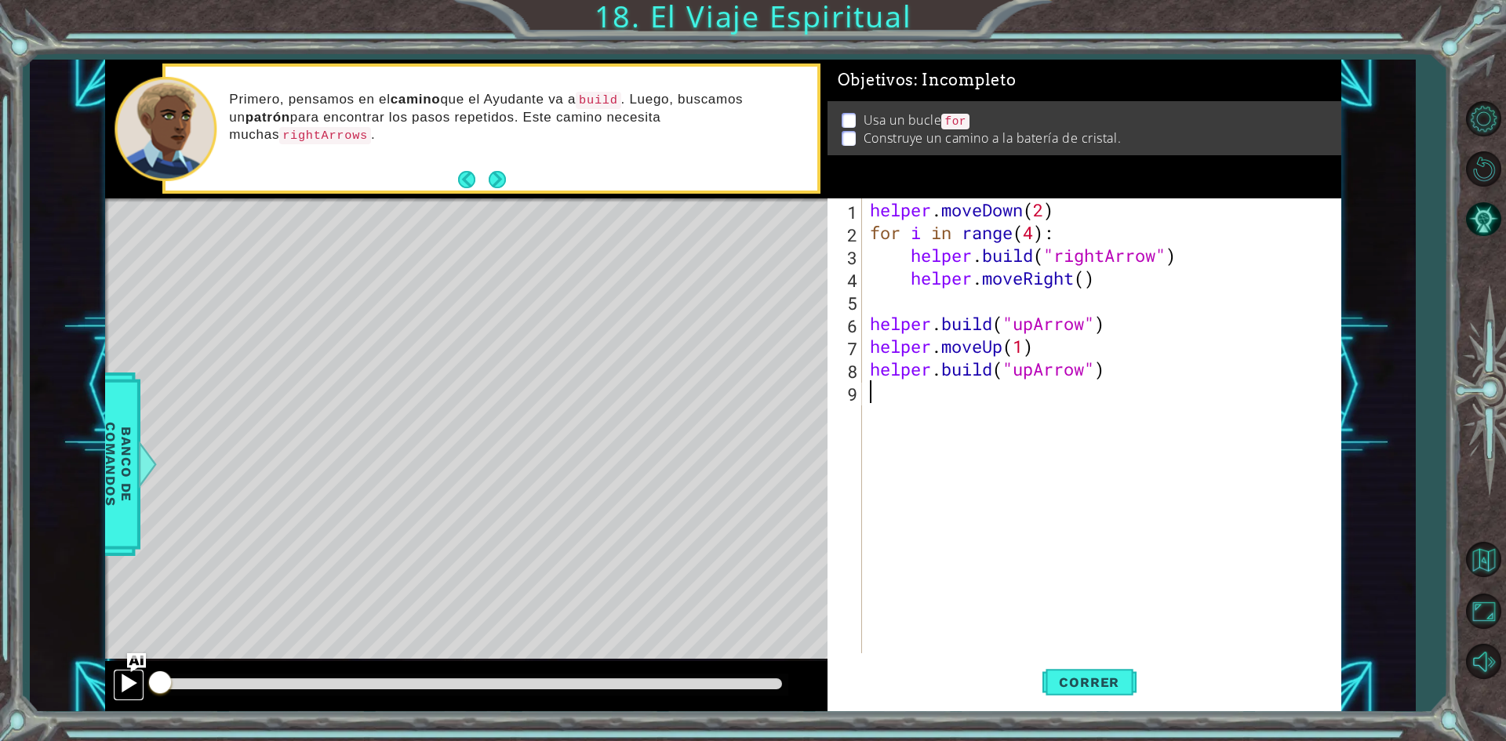
click at [140, 676] on button at bounding box center [128, 685] width 31 height 32
drag, startPoint x: 446, startPoint y: 674, endPoint x: 729, endPoint y: 682, distance: 282.4
click at [729, 682] on div at bounding box center [729, 684] width 28 height 28
click at [1081, 671] on button "Correr" at bounding box center [1089, 682] width 94 height 51
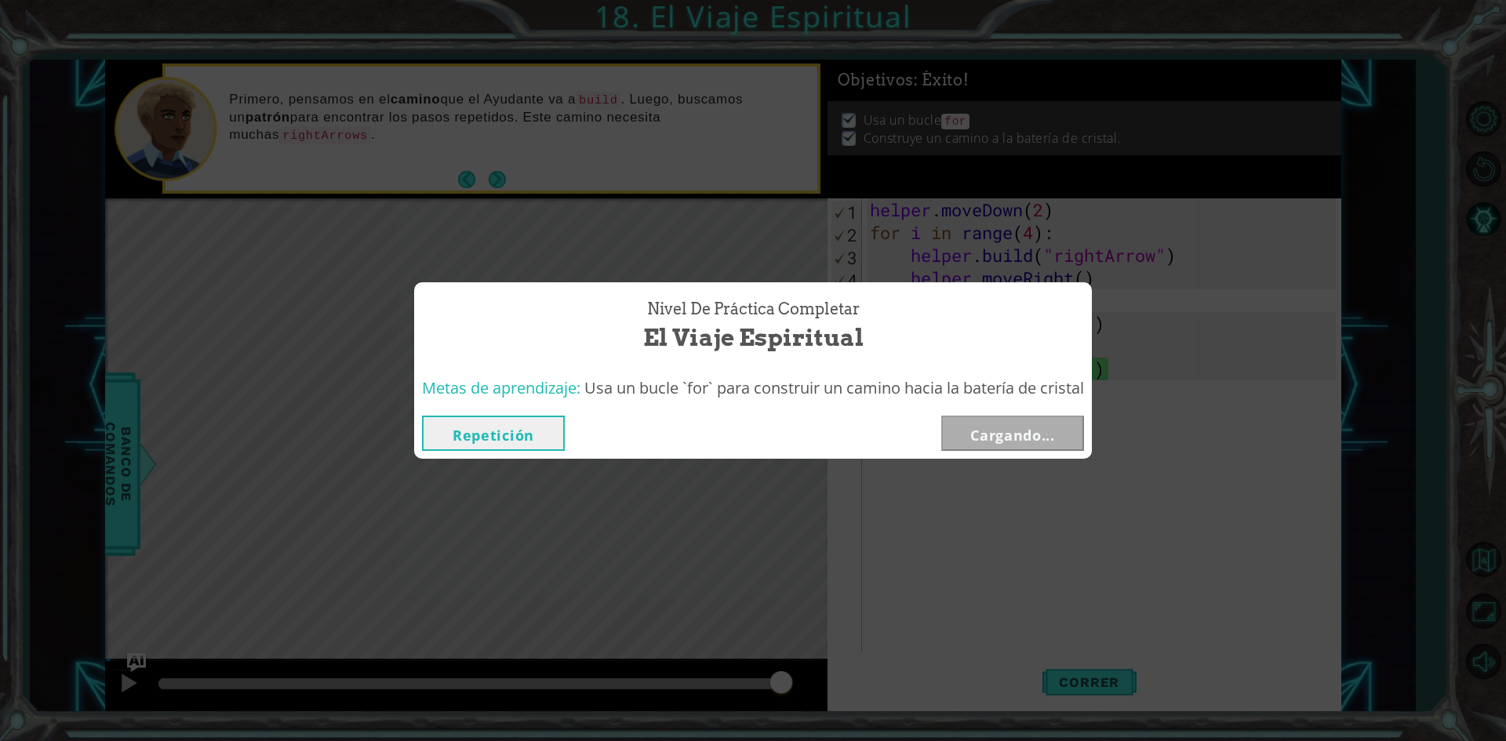
drag, startPoint x: 736, startPoint y: 677, endPoint x: 794, endPoint y: 684, distance: 57.7
click at [794, 684] on body "1 ההההההההההההההההההההההההההההההההההההההההההההההההההההההההההההההההההההההההההההה…" at bounding box center [753, 370] width 1506 height 741
click at [1015, 439] on button "Siguiente" at bounding box center [1012, 433] width 143 height 35
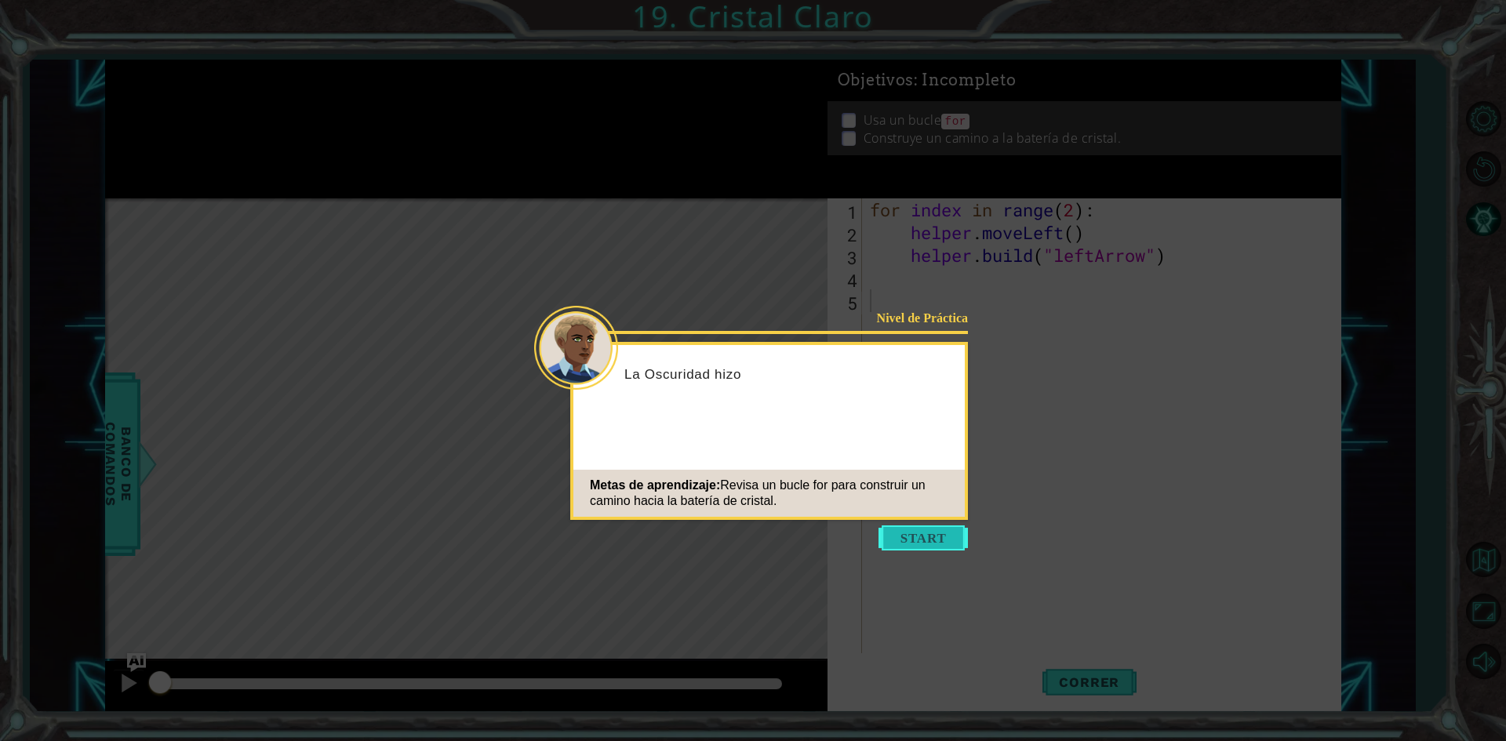
click at [928, 527] on button "Start" at bounding box center [922, 537] width 89 height 25
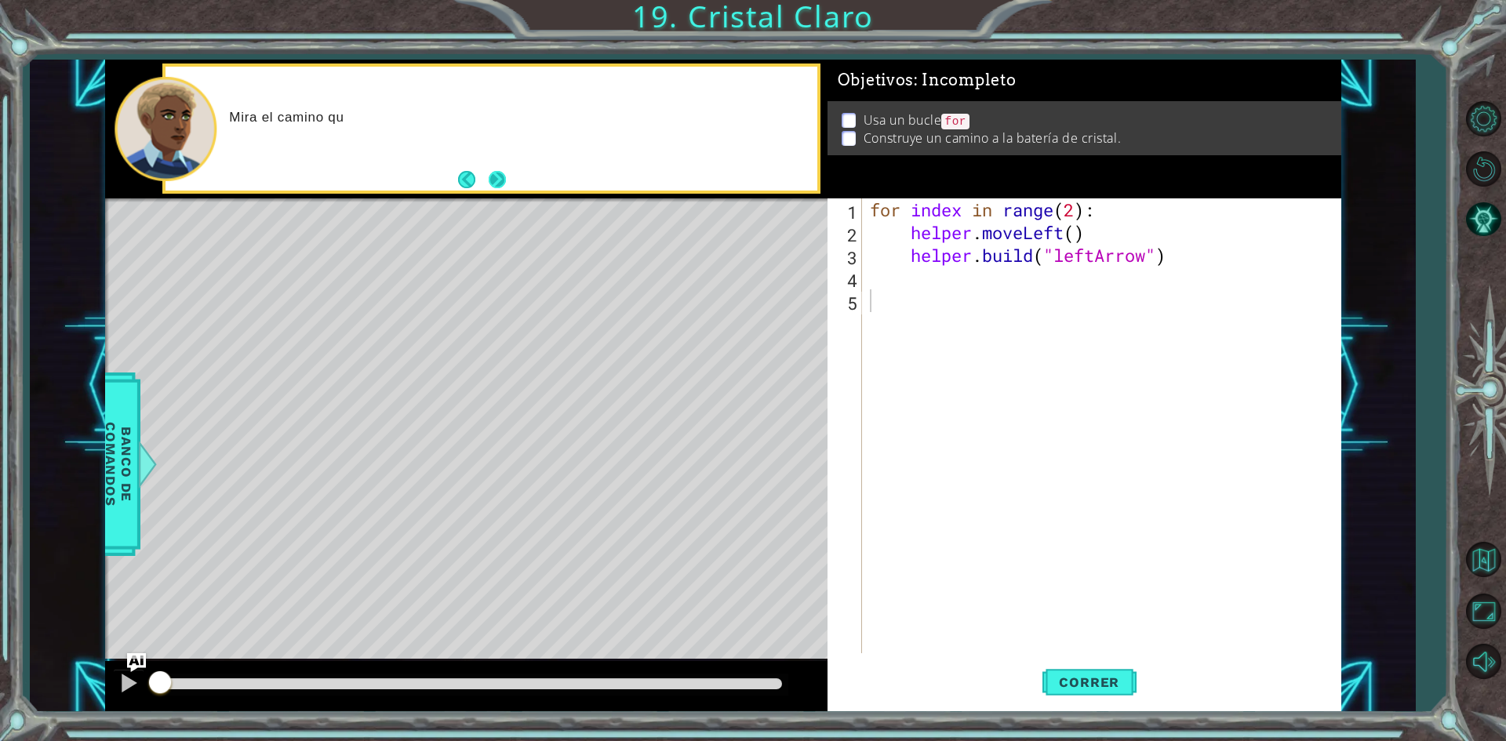
click at [505, 174] on button "Next" at bounding box center [497, 179] width 17 height 17
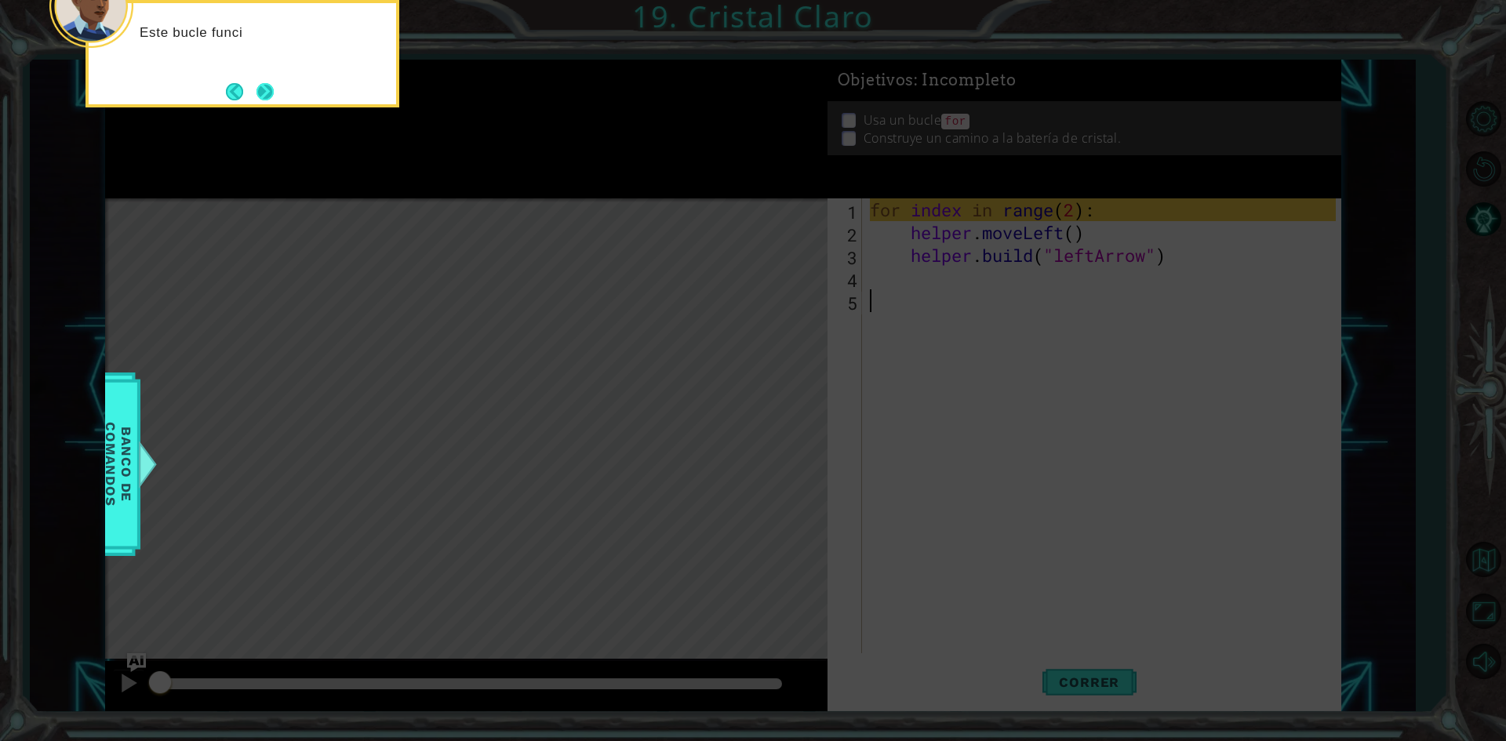
click at [271, 93] on button "Next" at bounding box center [264, 91] width 17 height 17
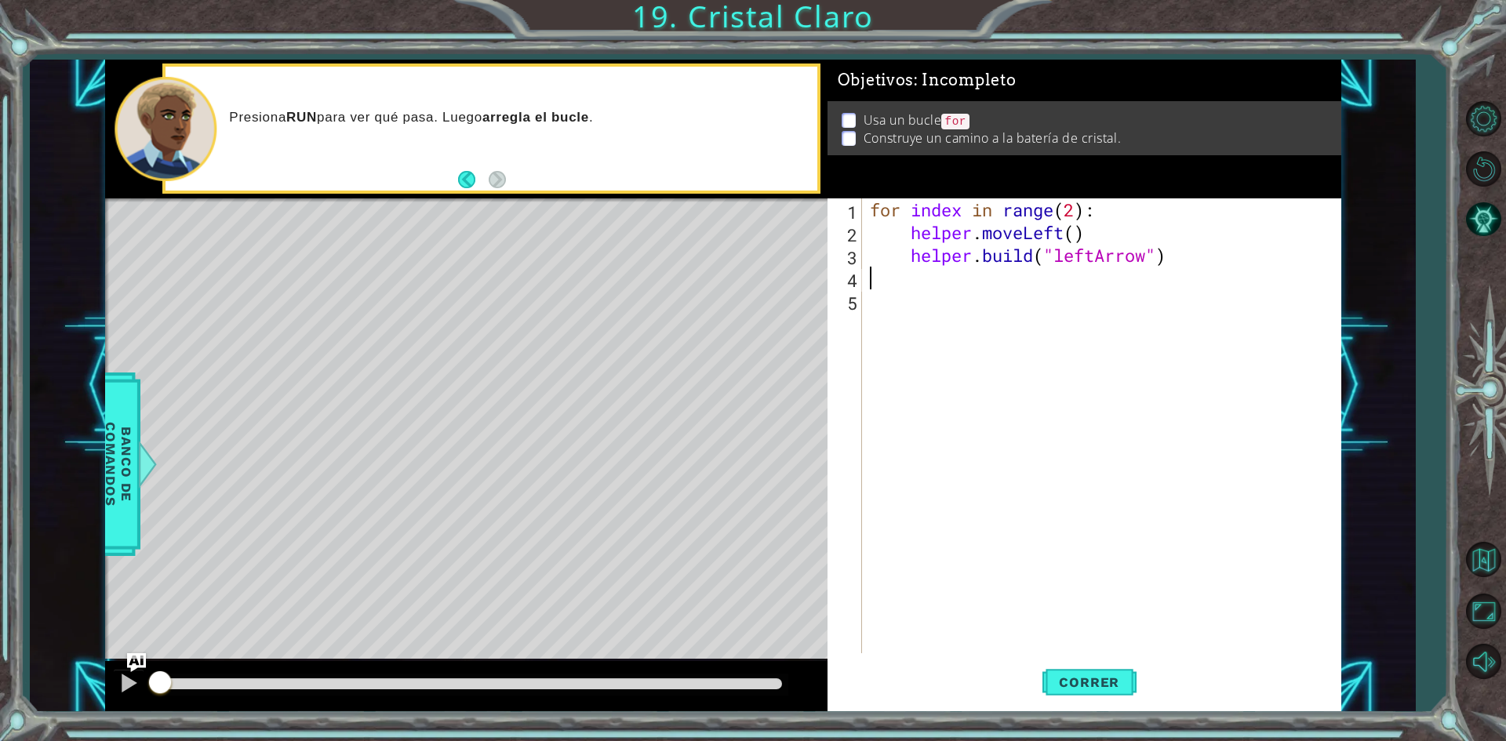
click at [887, 276] on div "for index in range ( 2 ) : helper . moveLeft ( ) helper . build ( "leftArrow" )" at bounding box center [1105, 448] width 477 height 500
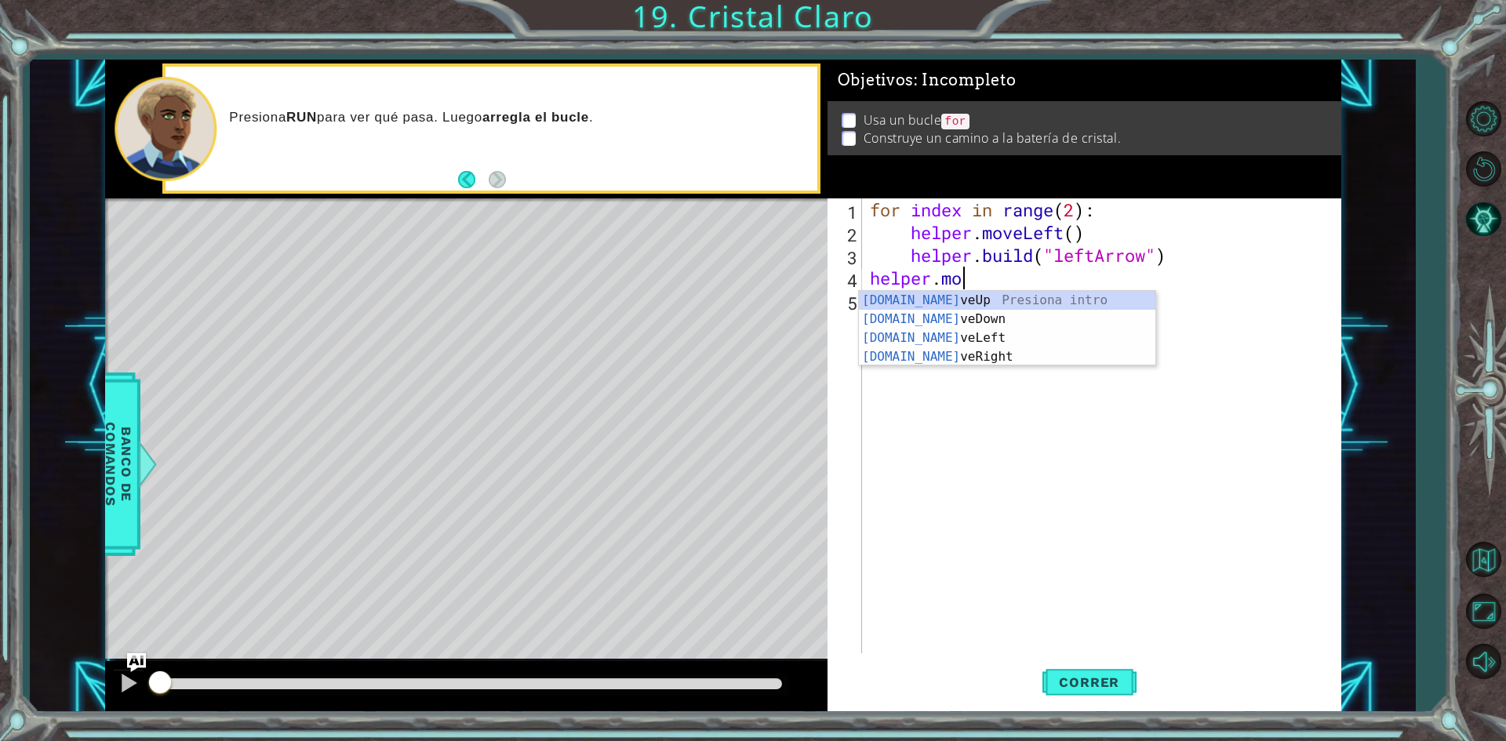
scroll to position [0, 4]
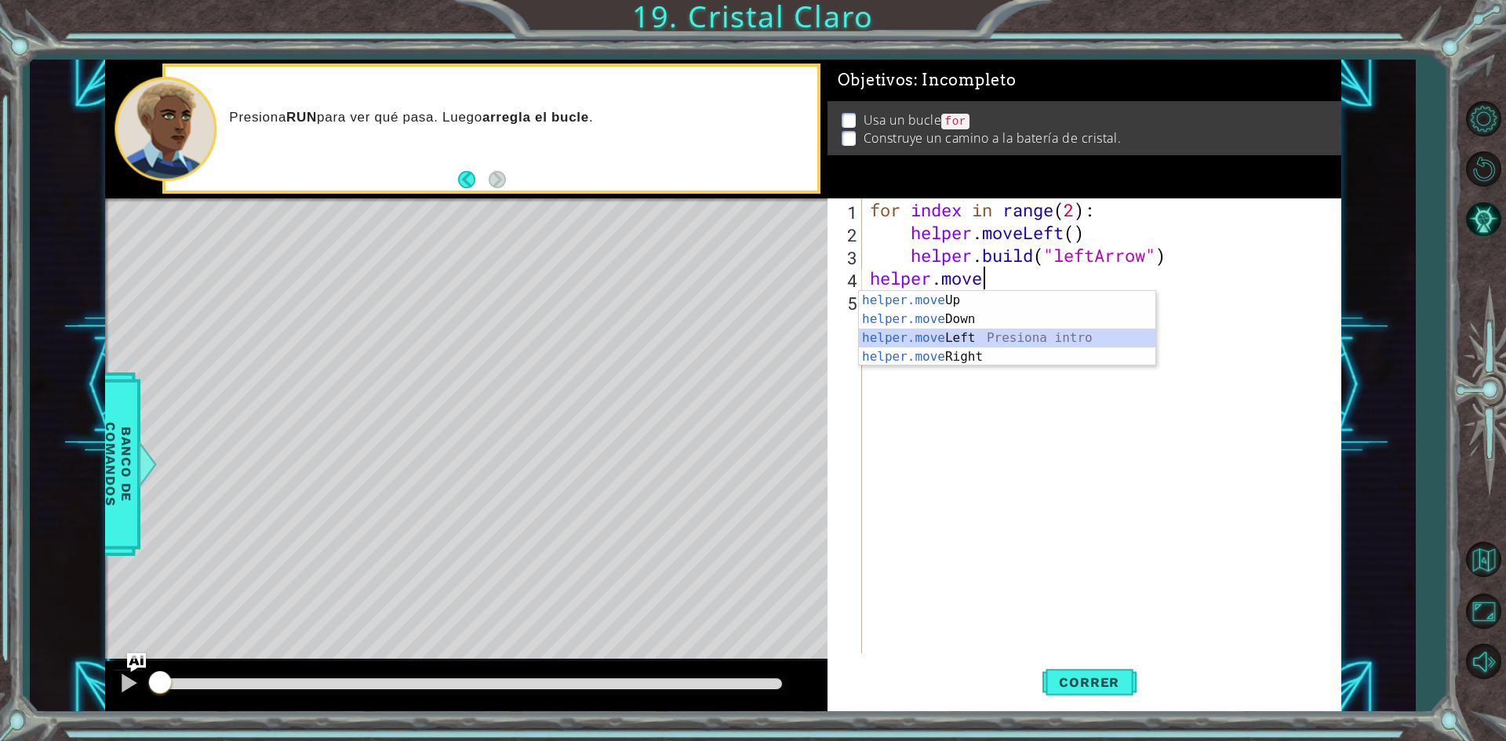
click at [964, 331] on div "helper.move Up Presiona intro helper.move Down Presiona intro helper.move Left …" at bounding box center [1007, 347] width 296 height 113
type textarea "helper.moveLeft(1)"
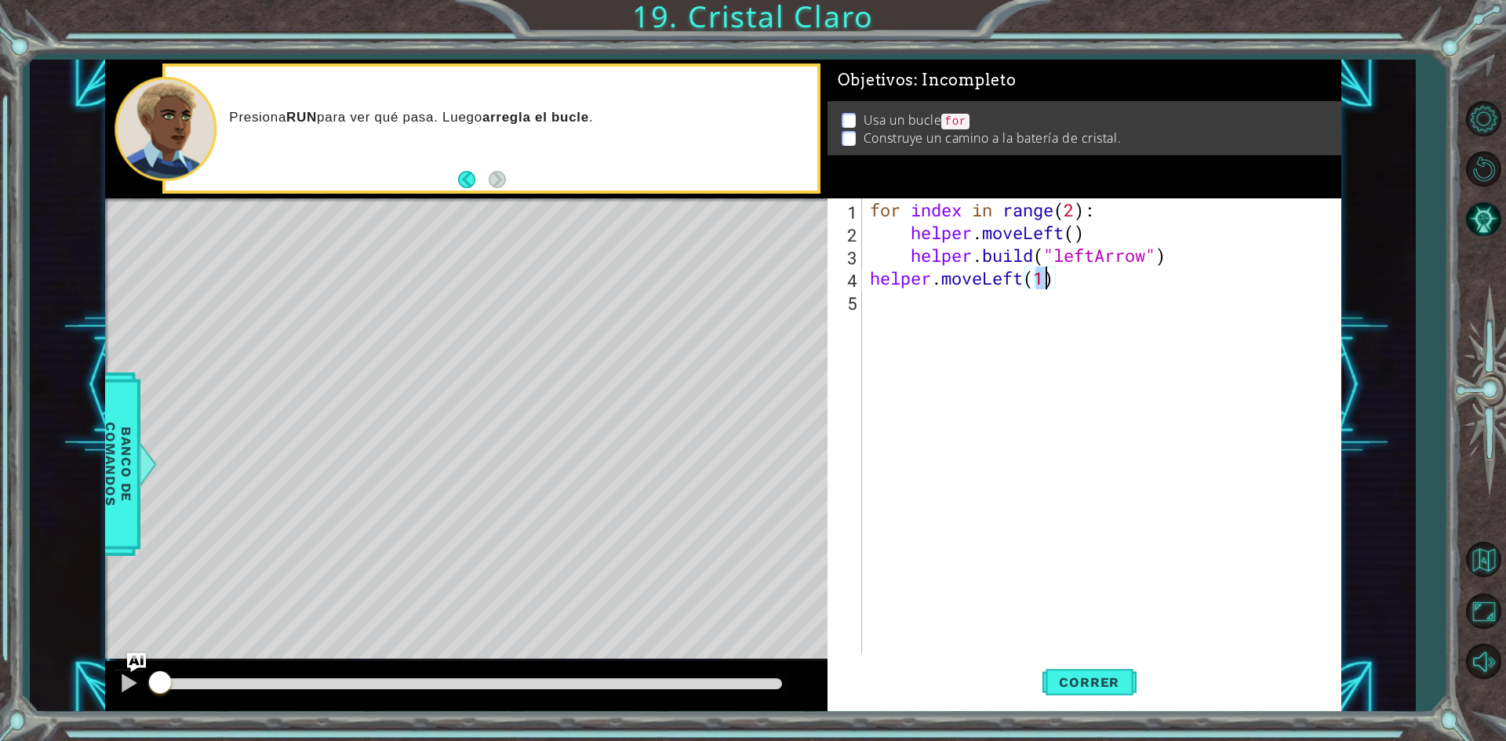
click at [976, 317] on div "for index in range ( 2 ) : helper . moveLeft ( ) helper . build ( "leftArrow" )…" at bounding box center [1105, 448] width 477 height 500
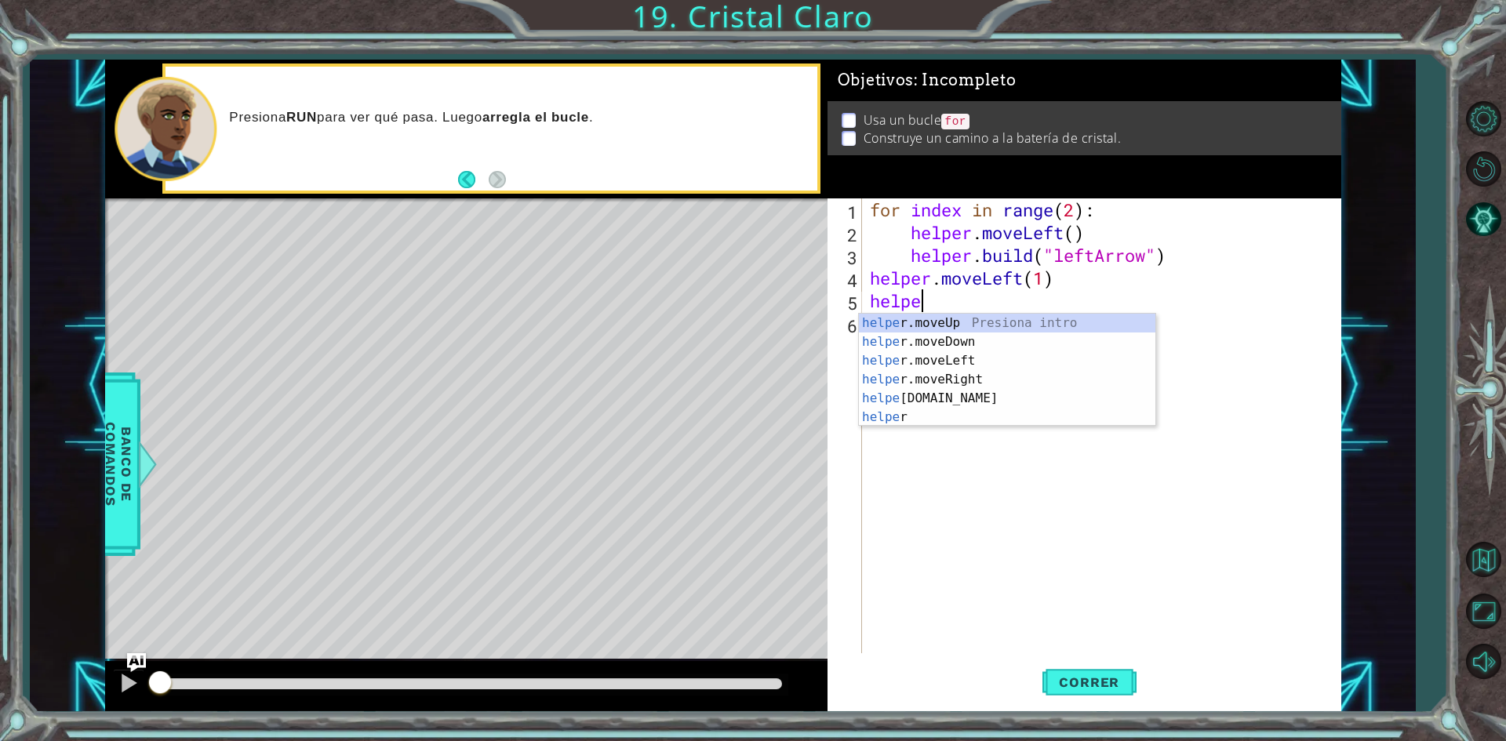
scroll to position [0, 2]
click at [971, 415] on div "helper Presiona intro helper .moveUp Presiona intro helper .moveDown Presiona i…" at bounding box center [1007, 389] width 296 height 151
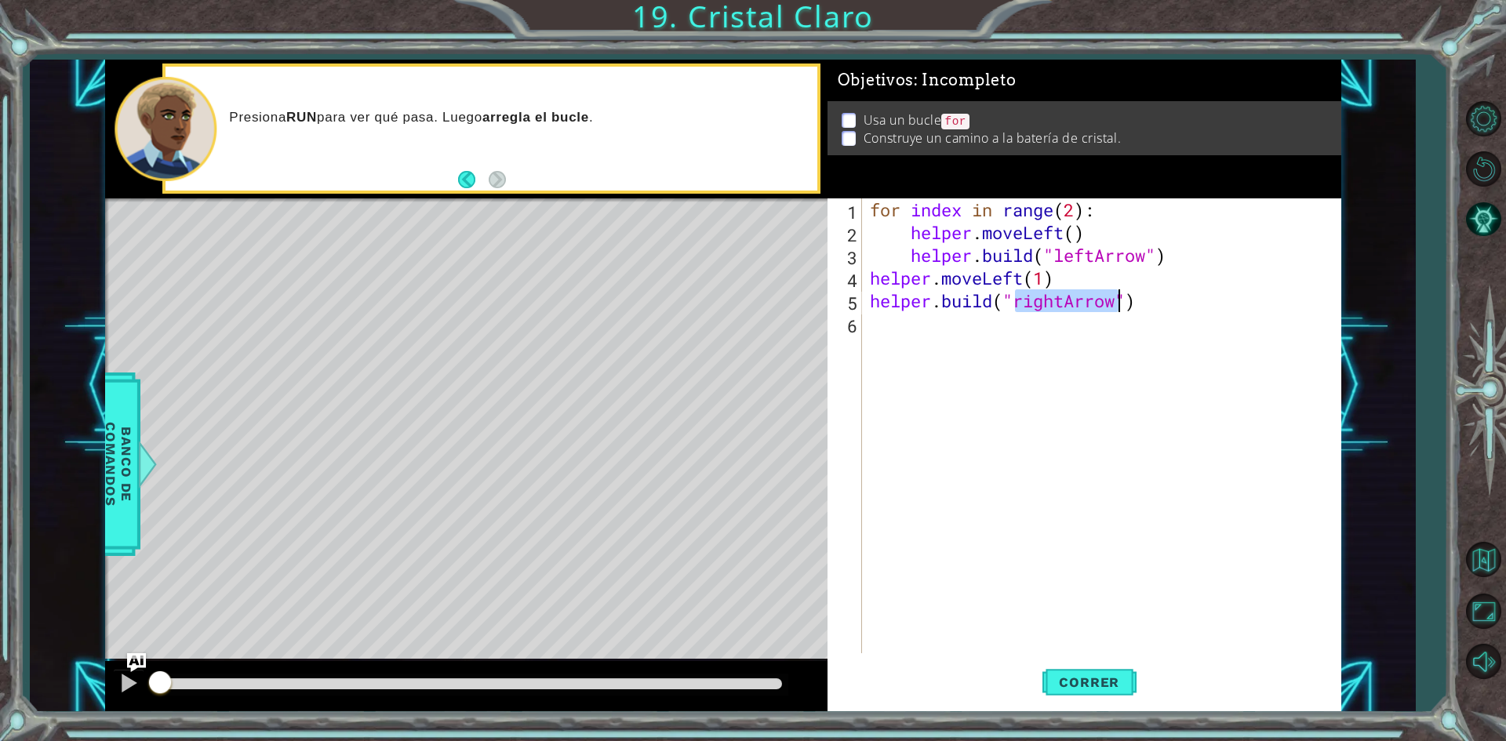
click at [1073, 298] on div "for index in range ( 2 ) : helper . moveLeft ( ) helper . build ( "leftArrow" )…" at bounding box center [1101, 425] width 469 height 455
click at [1063, 301] on div "for index in range ( 2 ) : helper . moveLeft ( ) helper . build ( "leftArrow" )…" at bounding box center [1105, 448] width 477 height 500
click at [1049, 321] on div "" leftArrow" Presiona intro" at bounding box center [1141, 342] width 296 height 56
click at [991, 331] on div "for index in range ( 2 ) : helper . moveLeft ( ) helper . build ( "leftArrow" )…" at bounding box center [1105, 448] width 477 height 500
type textarea "helper.moveLeft() [DOMAIN_NAME]("leftArrow")"
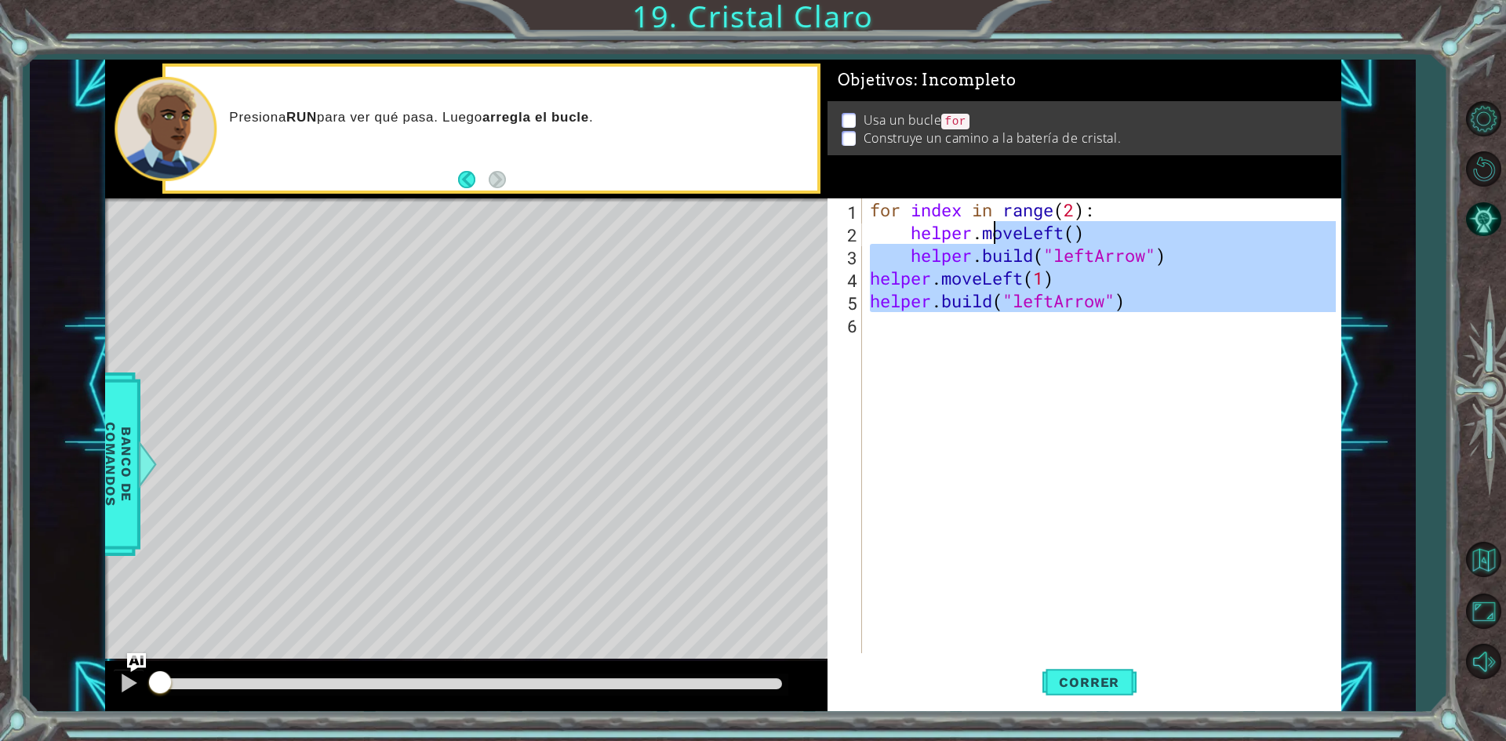
click at [978, 344] on div "for index in range ( 2 ) : helper . moveLeft ( ) helper . build ( "leftArrow" )…" at bounding box center [1101, 425] width 469 height 455
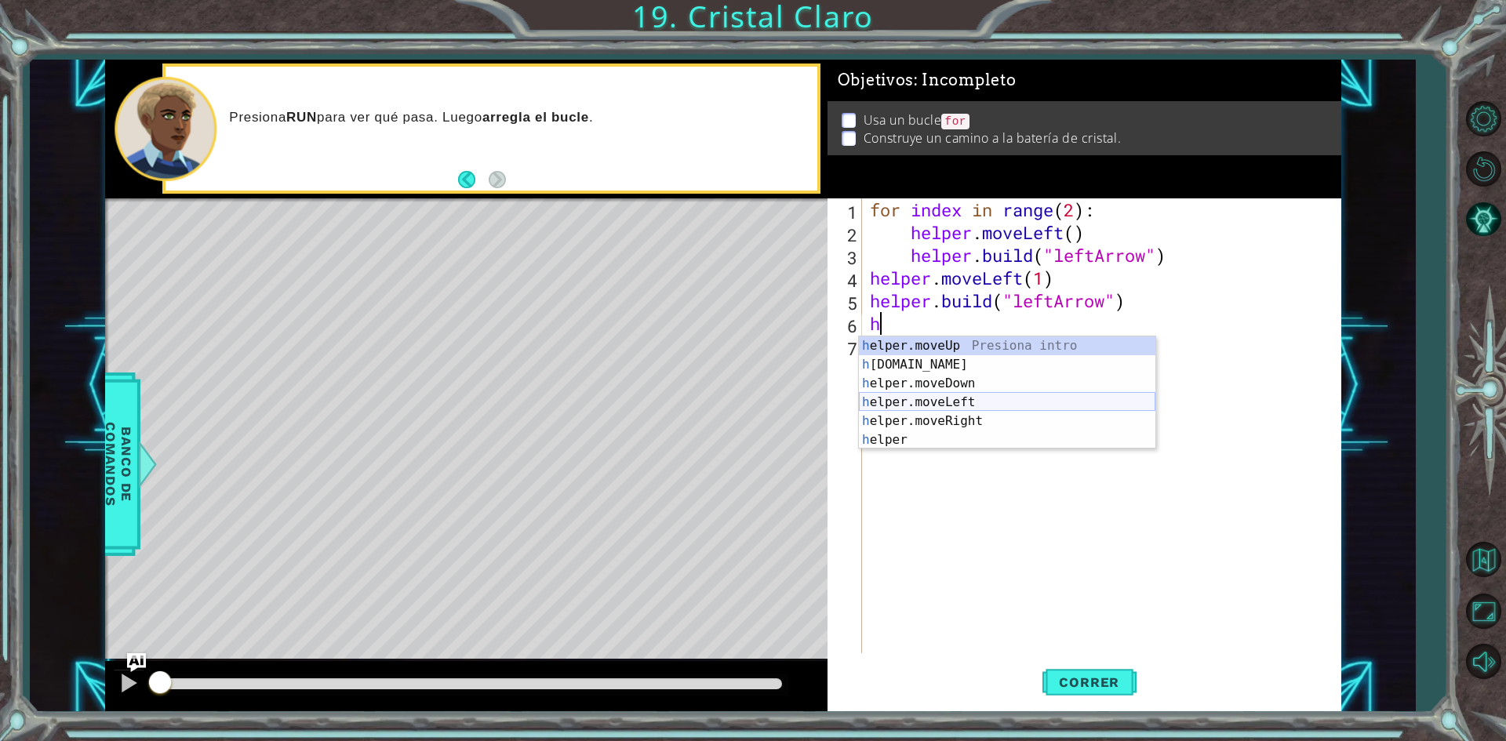
click at [983, 402] on div "h elper.moveUp Presiona intro h [DOMAIN_NAME] Presiona intro h elper.moveDown P…" at bounding box center [1007, 411] width 296 height 151
type textarea "helper.moveLeft(1)"
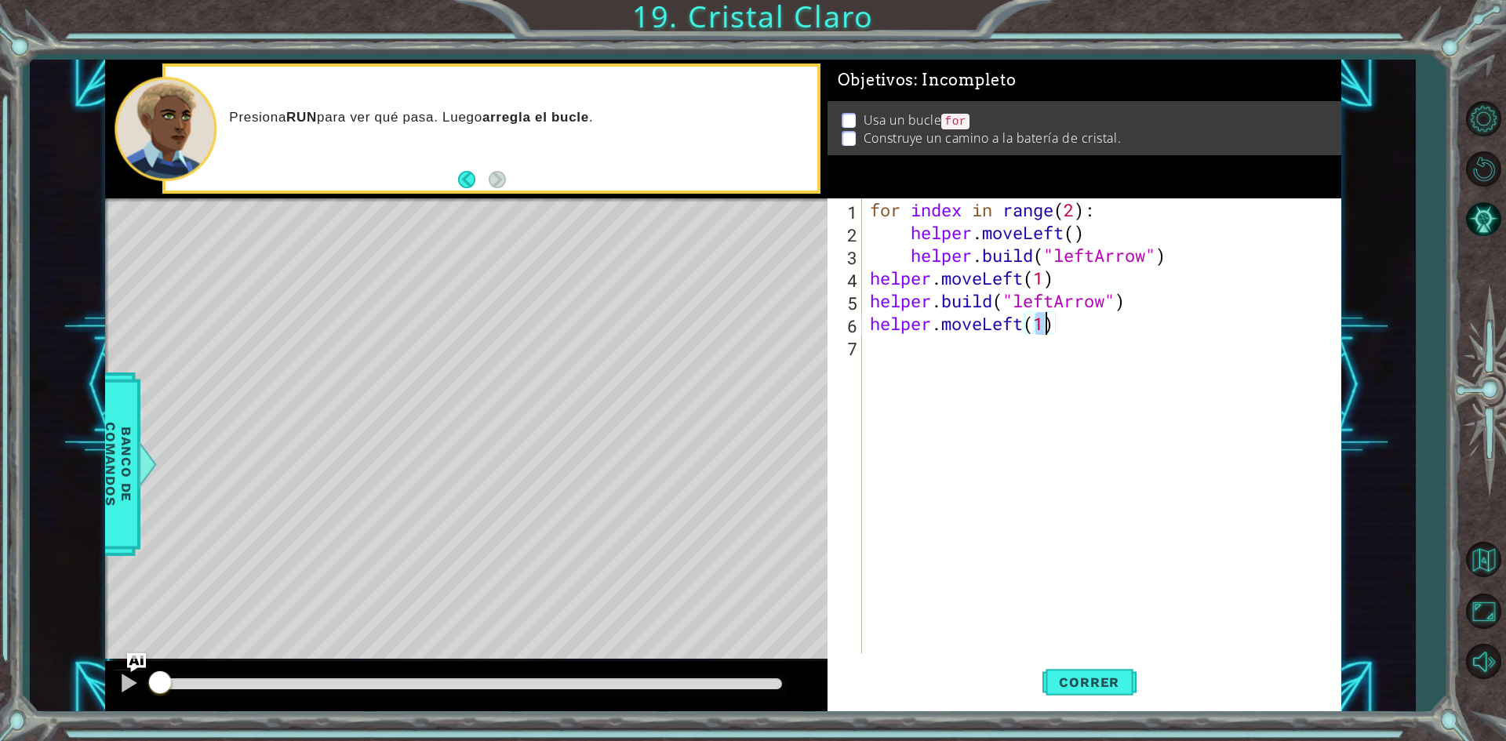
click at [1052, 363] on div "for index in range ( 2 ) : helper . moveLeft ( ) helper . build ( "leftArrow" )…" at bounding box center [1105, 448] width 477 height 500
type textarea "g"
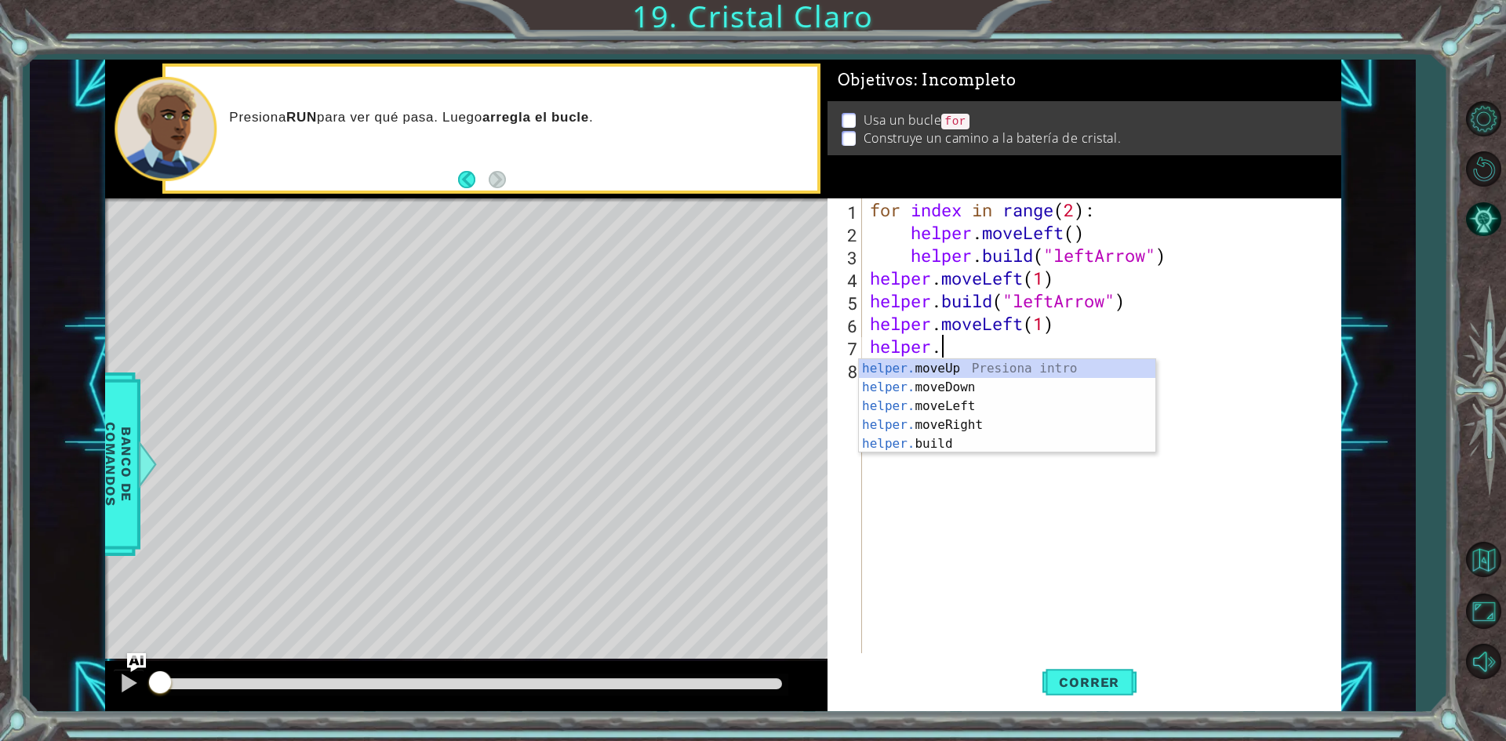
scroll to position [0, 2]
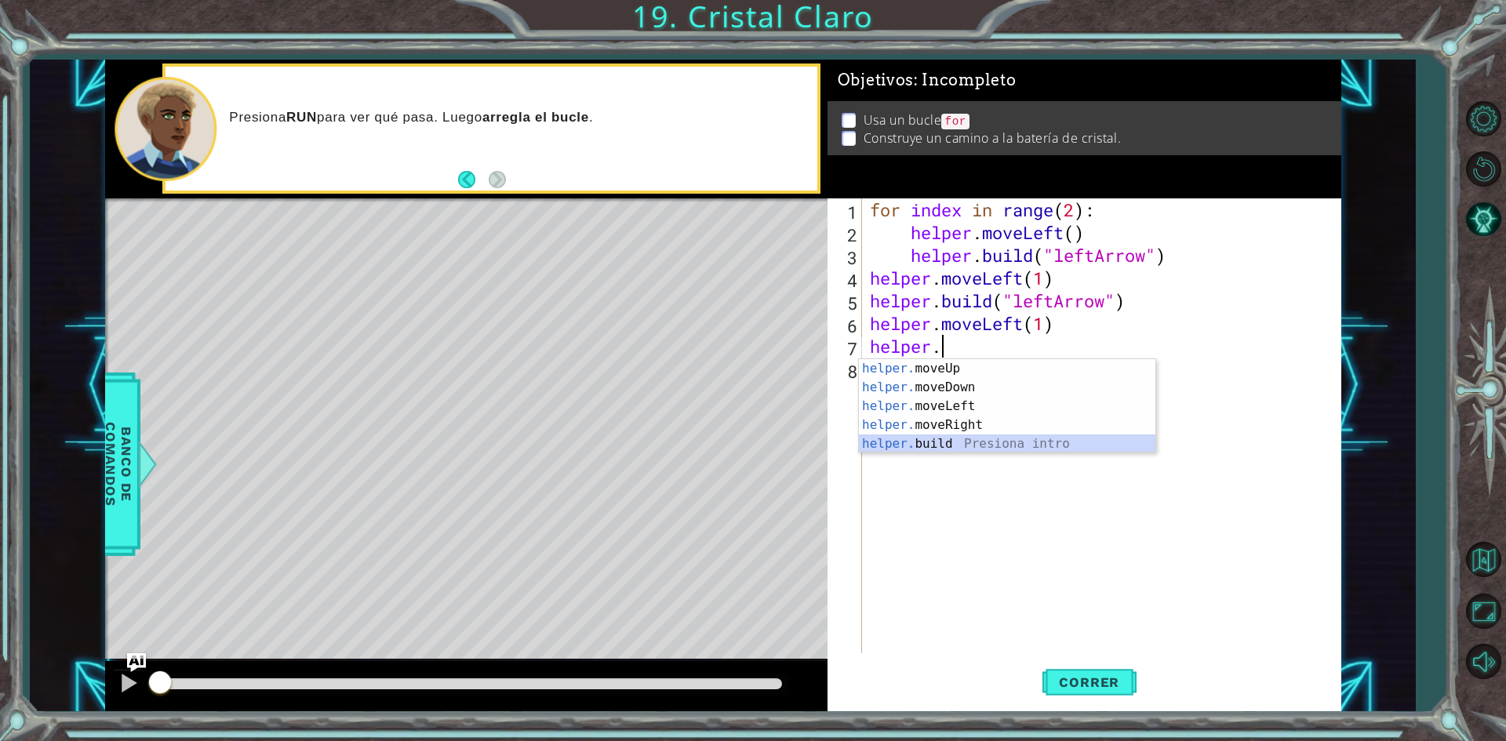
click at [907, 442] on div "helper. moveUp Presiona intro helper. moveDown Presiona intro helper. moveLeft …" at bounding box center [1007, 425] width 296 height 132
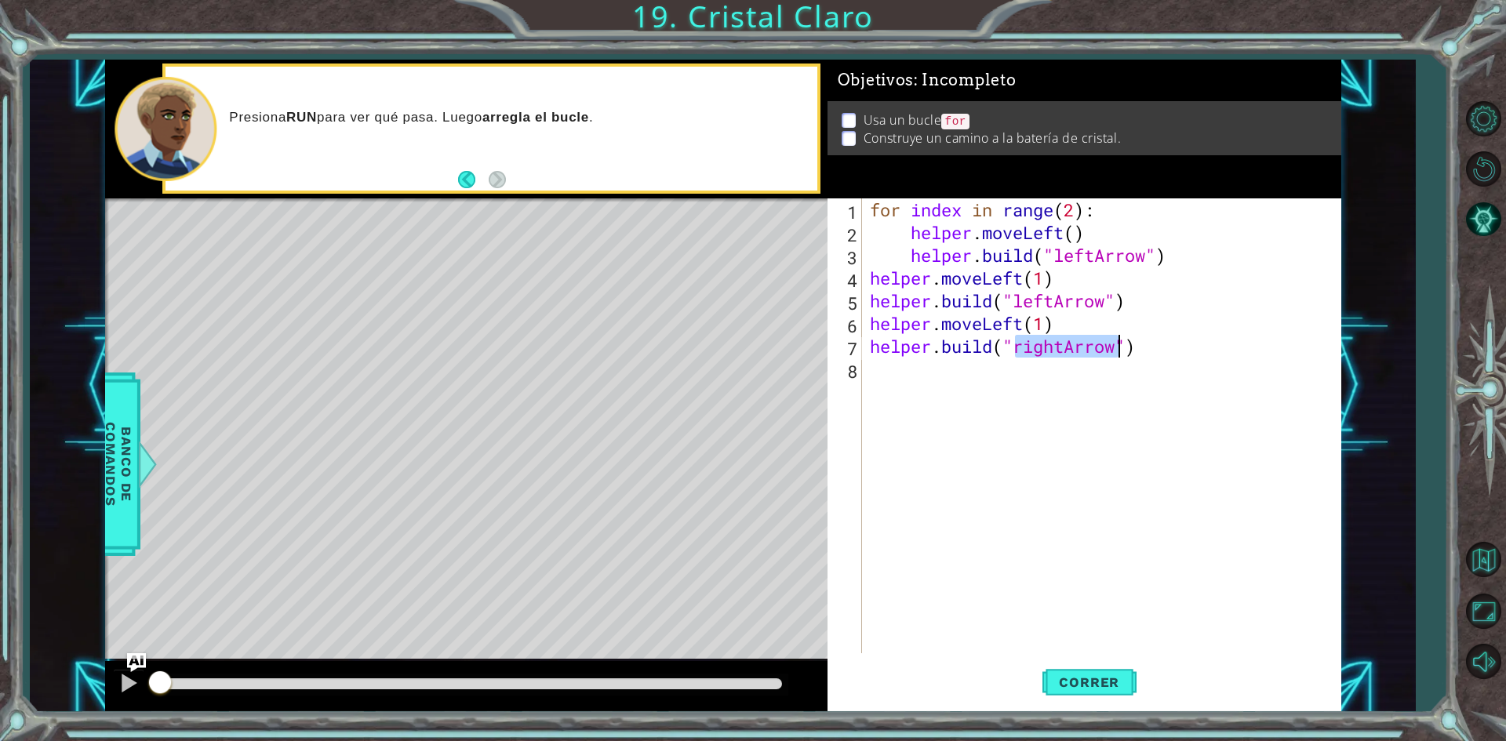
click at [1064, 346] on div "for index in range ( 2 ) : helper . moveLeft ( ) helper . build ( "leftArrow" )…" at bounding box center [1101, 425] width 469 height 455
click at [1064, 346] on div "for index in range ( 2 ) : helper . moveLeft ( ) helper . build ( "leftArrow" )…" at bounding box center [1105, 448] width 477 height 500
type textarea "[DOMAIN_NAME]("rightArrow")"
click at [1064, 346] on div "for index in range ( 2 ) : helper . moveLeft ( ) helper . build ( "leftArrow" )…" at bounding box center [1105, 448] width 477 height 500
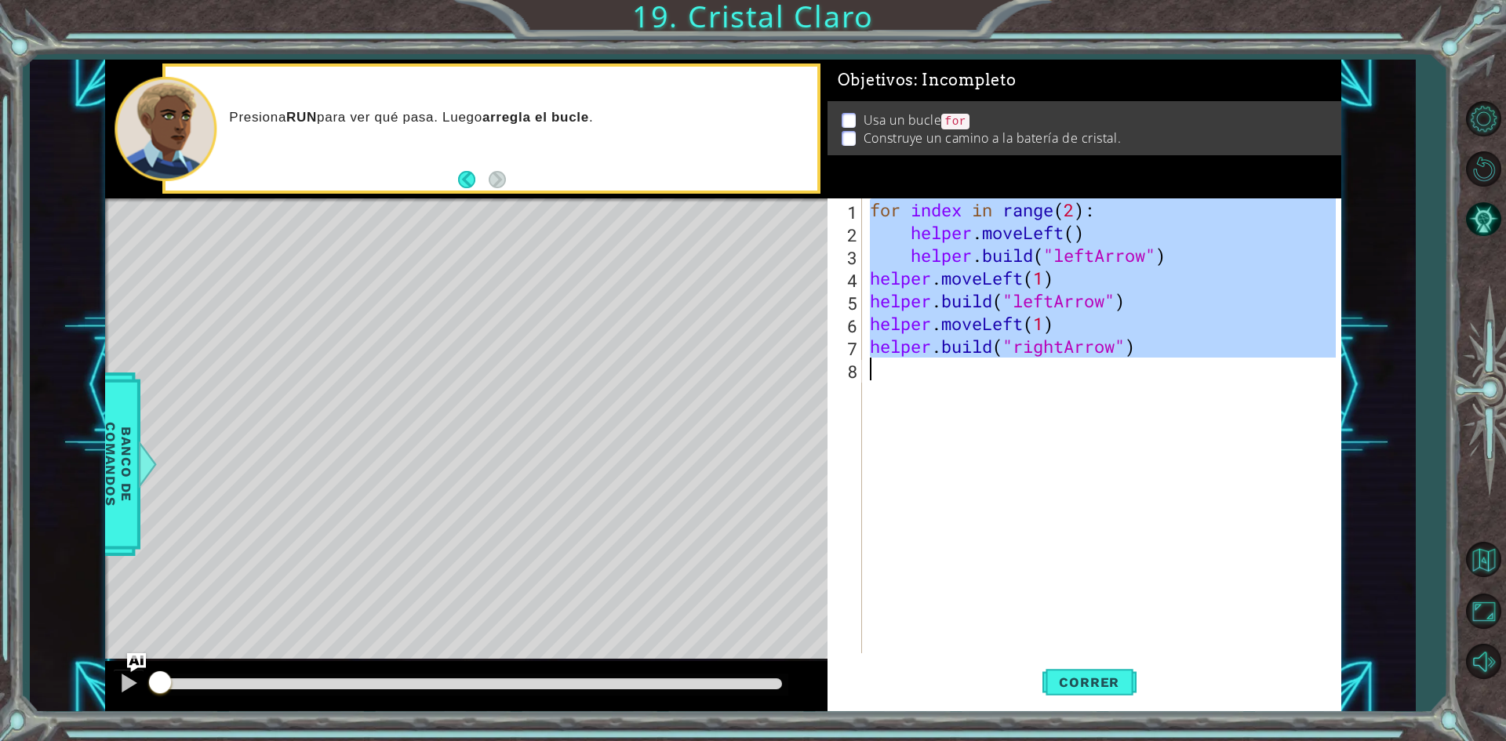
click at [1062, 438] on div "for index in range ( 2 ) : helper . moveLeft ( ) helper . build ( "leftArrow" )…" at bounding box center [1101, 425] width 469 height 455
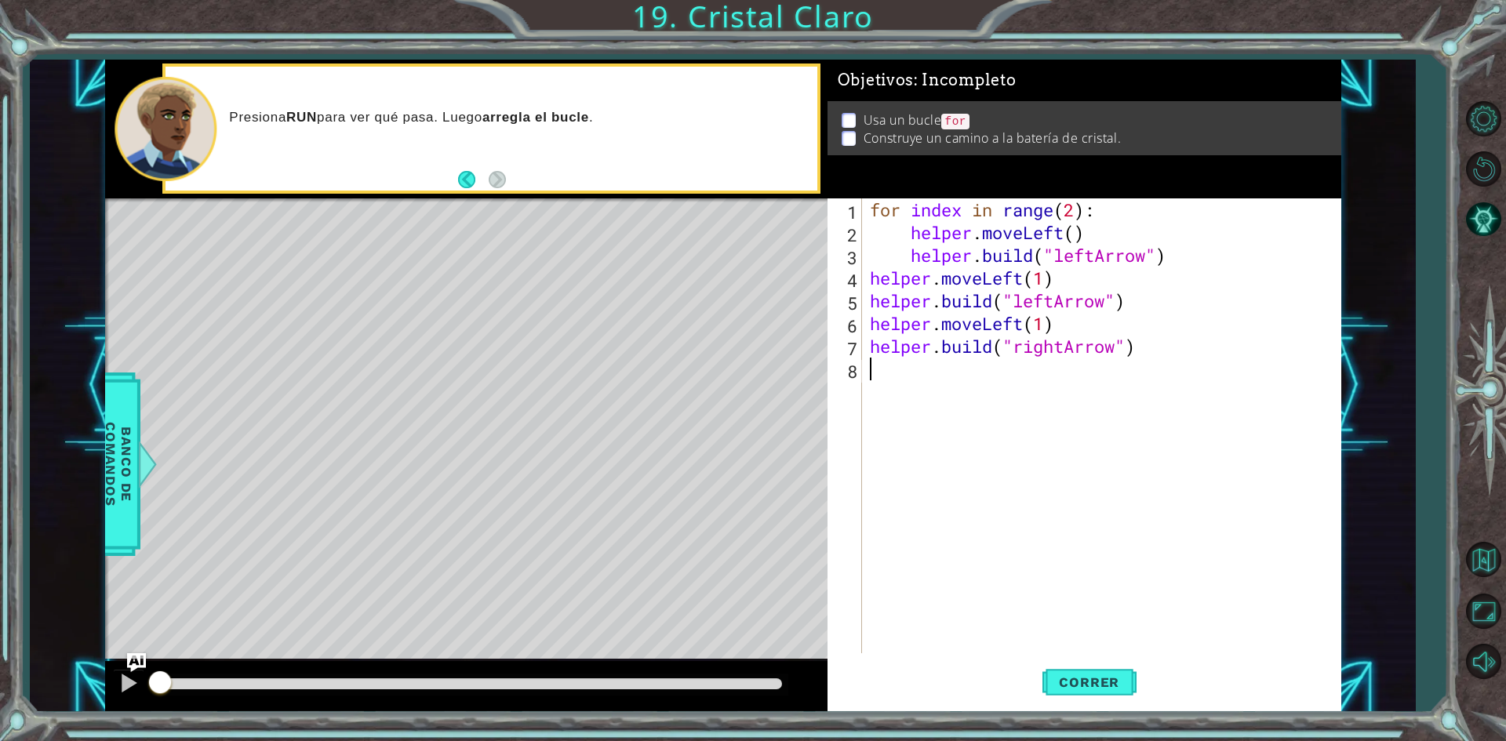
scroll to position [0, 0]
click at [1064, 351] on div "for index in range ( 2 ) : helper . moveLeft ( ) helper . build ( "leftArrow" )…" at bounding box center [1105, 448] width 477 height 500
click at [1067, 365] on div "" leftArrow" Presiona intro" at bounding box center [1141, 387] width 296 height 56
type textarea "[DOMAIN_NAME]("leftArrow")"
click at [1097, 683] on span "Correr" at bounding box center [1089, 682] width 92 height 16
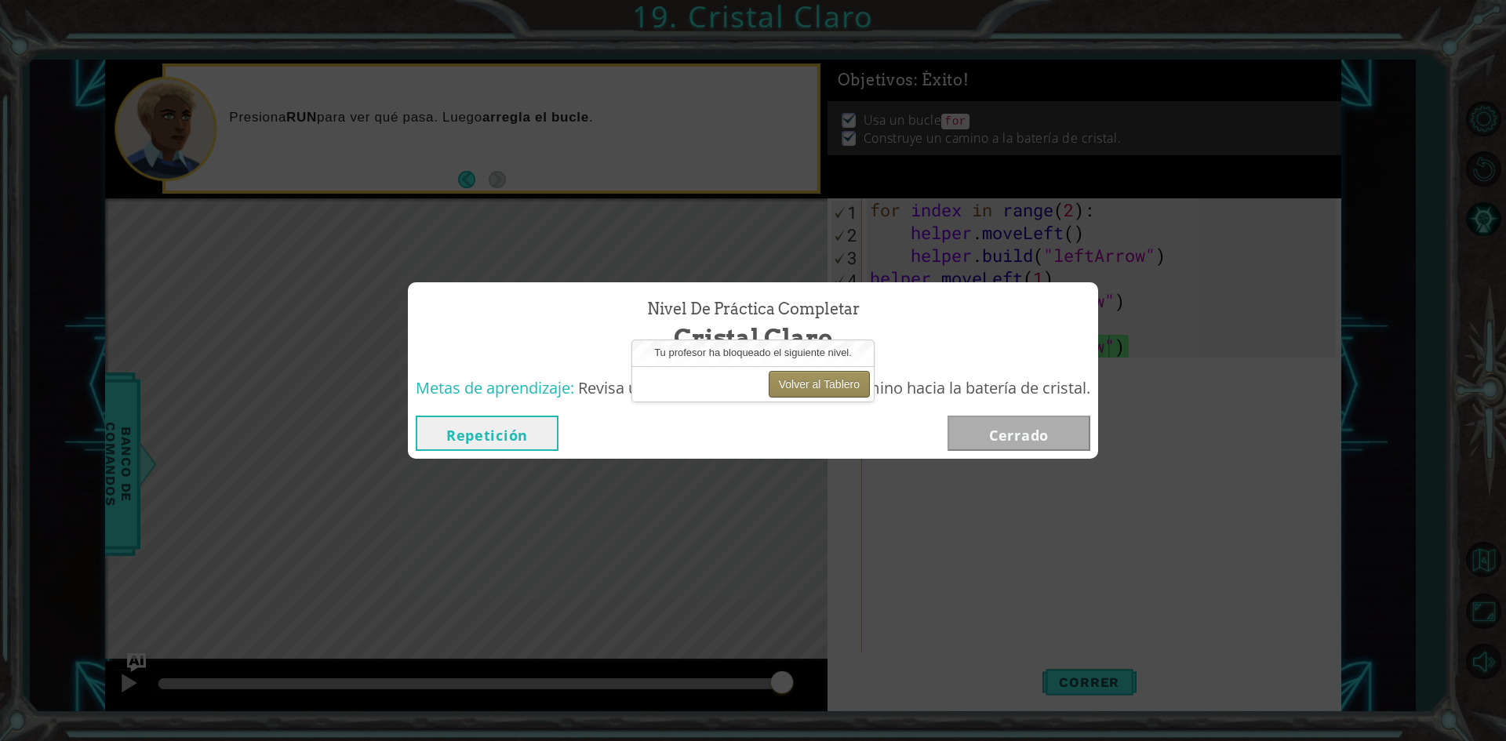
click at [815, 385] on button "Volver al Tablero" at bounding box center [819, 384] width 101 height 27
click at [1258, 304] on div "Nivel de Práctica Completar [PERSON_NAME] Metas de aprendizaje: Revisa un bucle…" at bounding box center [753, 370] width 1506 height 741
click at [859, 391] on button "Volver al Tablero" at bounding box center [819, 384] width 101 height 27
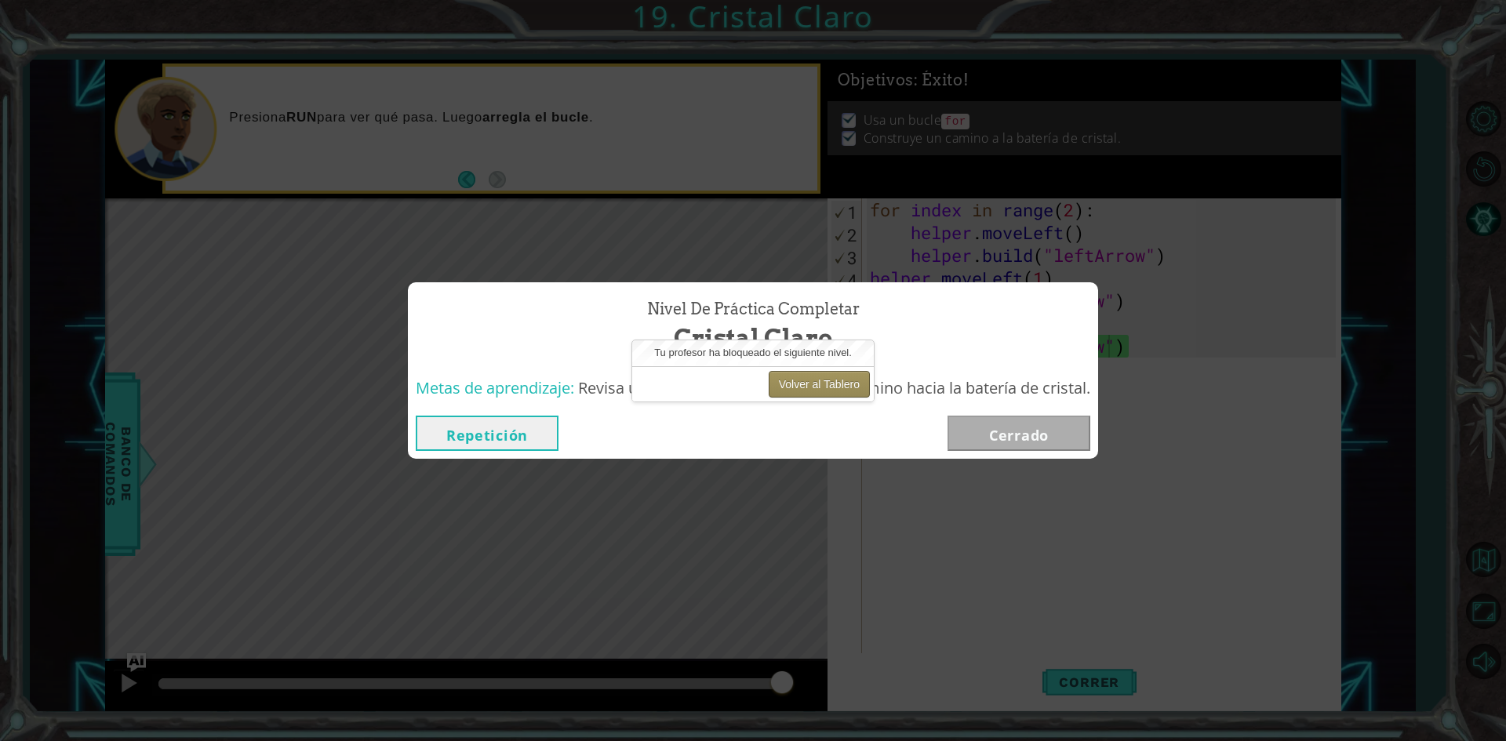
click at [859, 391] on button "Volver al Tablero" at bounding box center [819, 384] width 101 height 27
click at [1255, 380] on div "Nivel de Práctica Completar [PERSON_NAME] Metas de aprendizaje: Revisa un bucle…" at bounding box center [753, 370] width 1506 height 741
click at [1252, 383] on div "Nivel de Práctica Completar [PERSON_NAME] Metas de aprendizaje: Revisa un bucle…" at bounding box center [753, 370] width 1506 height 741
click at [1243, 387] on div "Nivel de Práctica Completar [PERSON_NAME] Metas de aprendizaje: Revisa un bucle…" at bounding box center [753, 370] width 1506 height 741
click at [1242, 388] on div "Nivel de Práctica Completar [PERSON_NAME] Metas de aprendizaje: Revisa un bucle…" at bounding box center [753, 370] width 1506 height 741
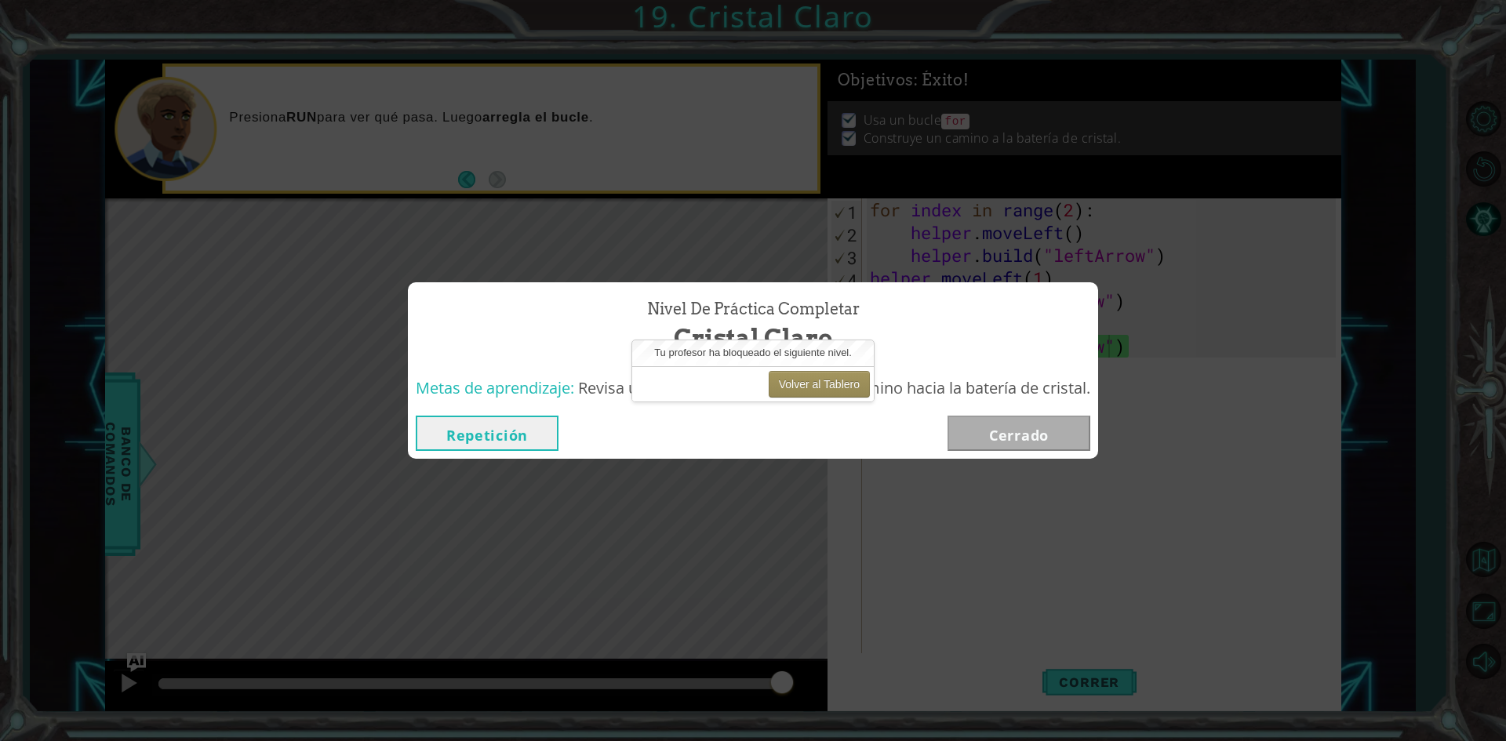
click at [523, 425] on button "Repetición" at bounding box center [487, 433] width 143 height 35
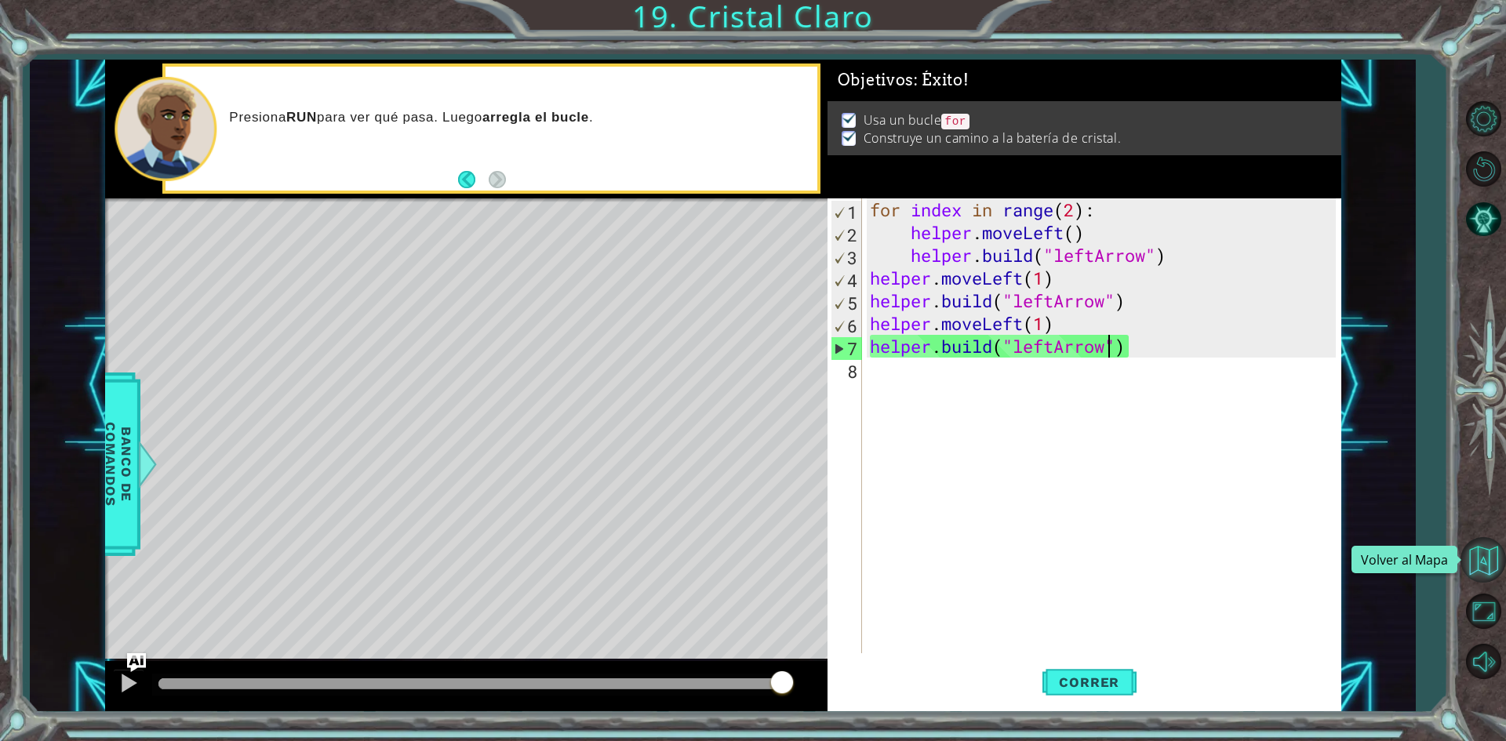
click at [1479, 573] on button "Volver al Mapa" at bounding box center [1482, 559] width 45 height 45
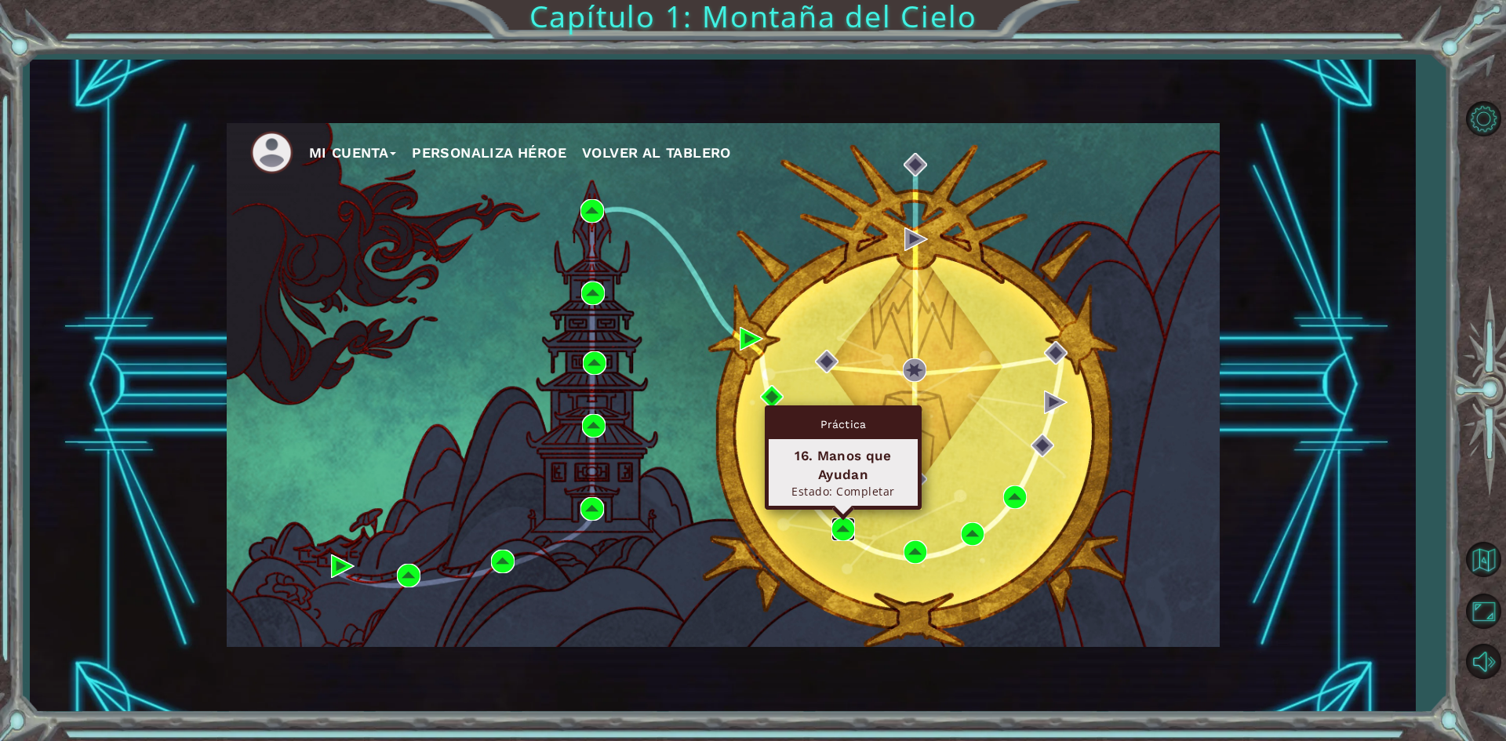
click at [836, 533] on img at bounding box center [843, 530] width 24 height 24
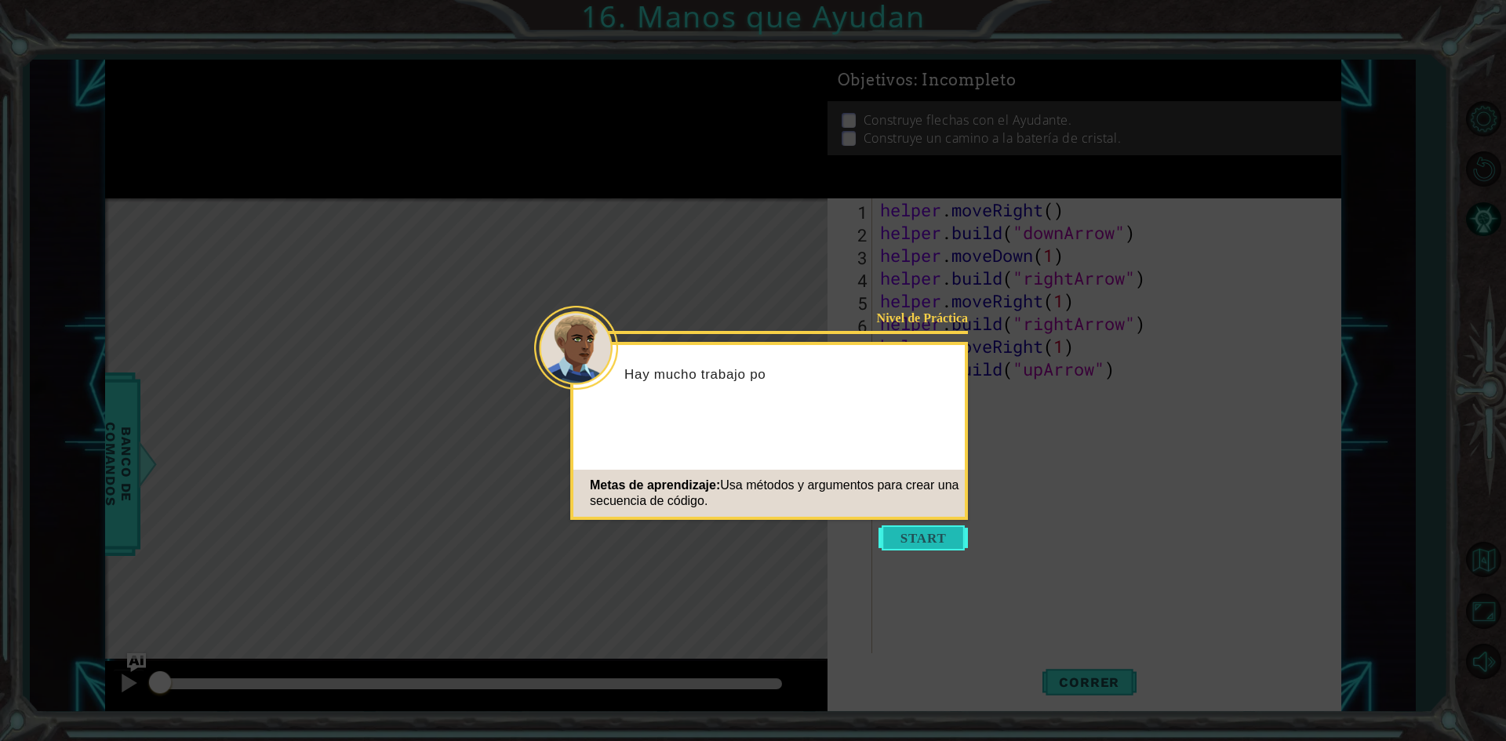
click at [911, 528] on button "Start" at bounding box center [922, 537] width 89 height 25
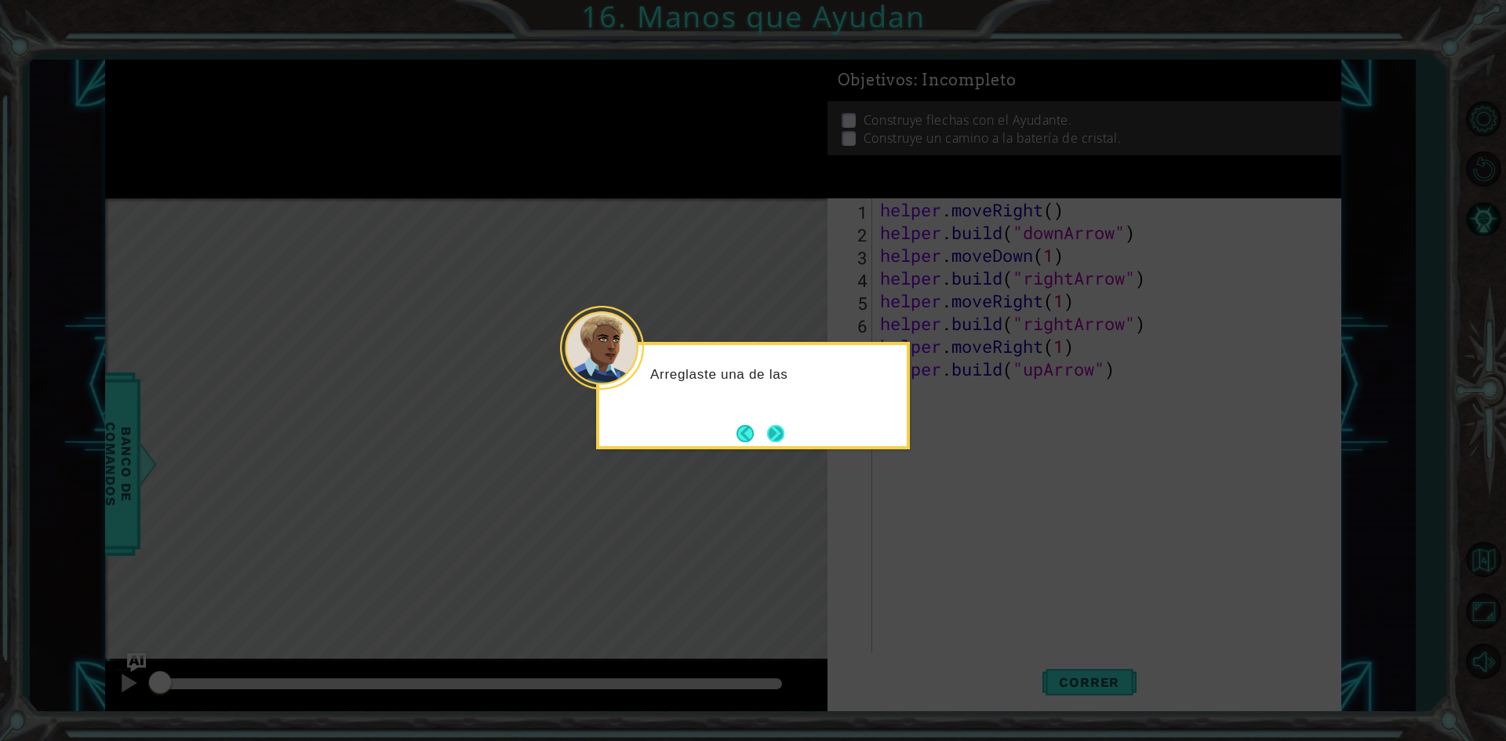
click at [784, 434] on button "Next" at bounding box center [775, 433] width 17 height 17
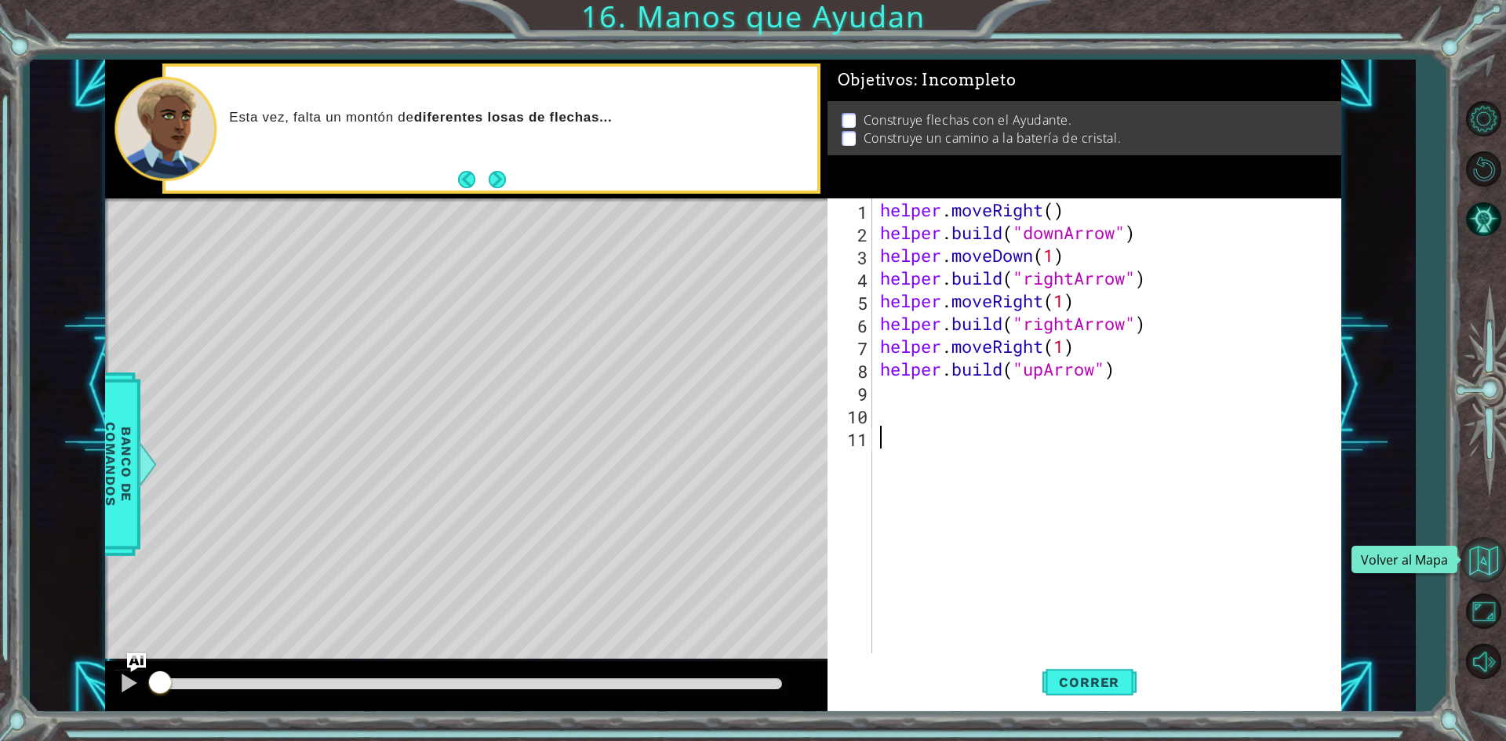
click at [1471, 569] on button "Volver al Mapa" at bounding box center [1482, 559] width 45 height 45
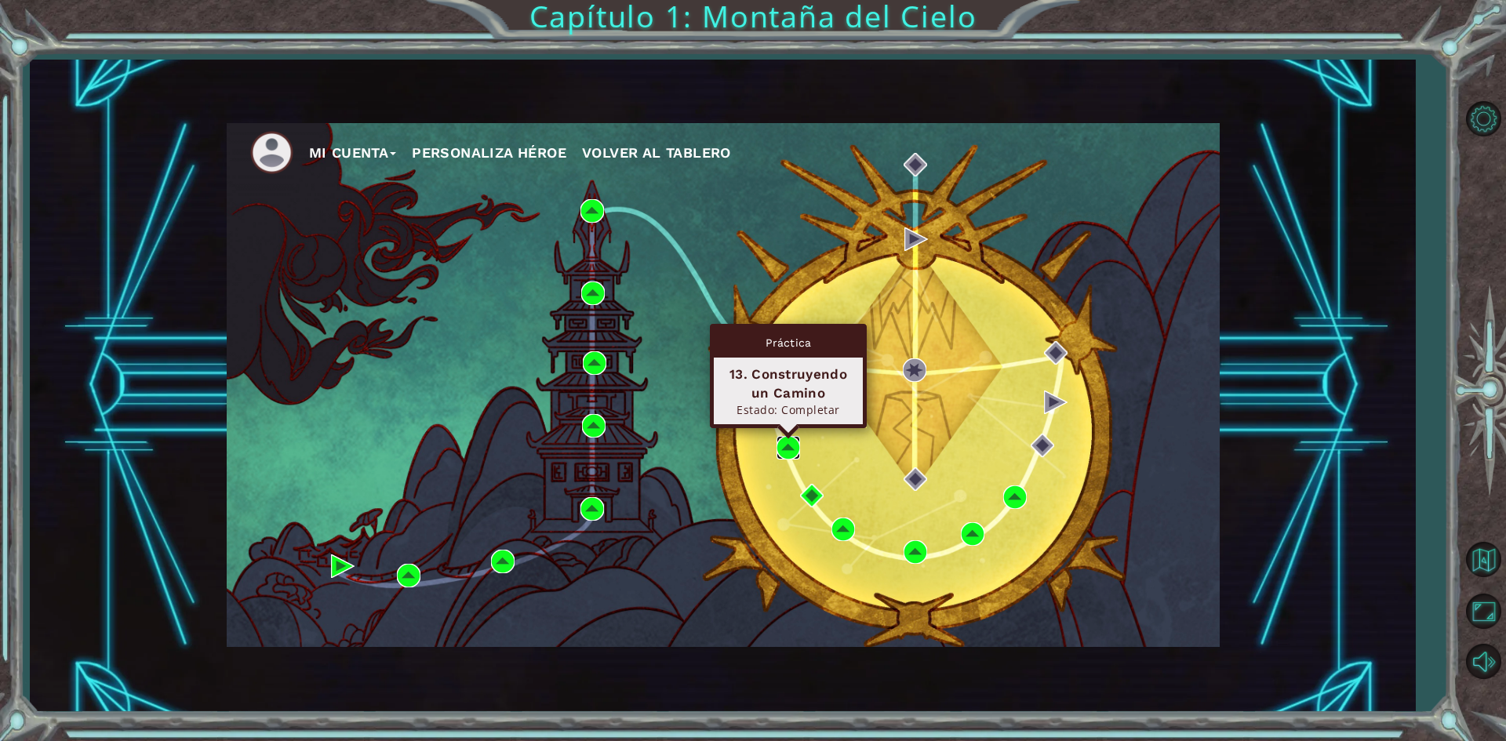
click at [783, 445] on img at bounding box center [788, 448] width 24 height 24
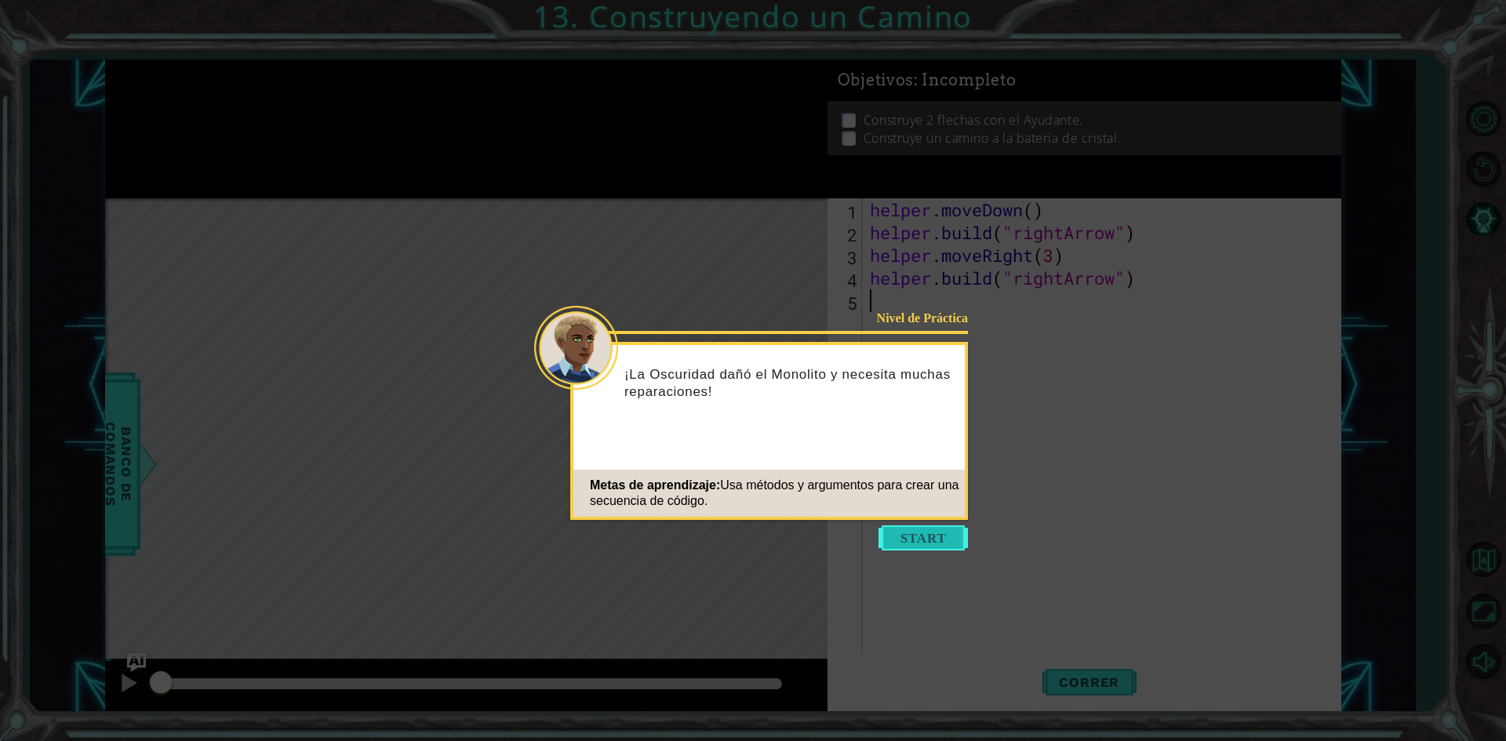
click at [928, 545] on button "Start" at bounding box center [922, 537] width 89 height 25
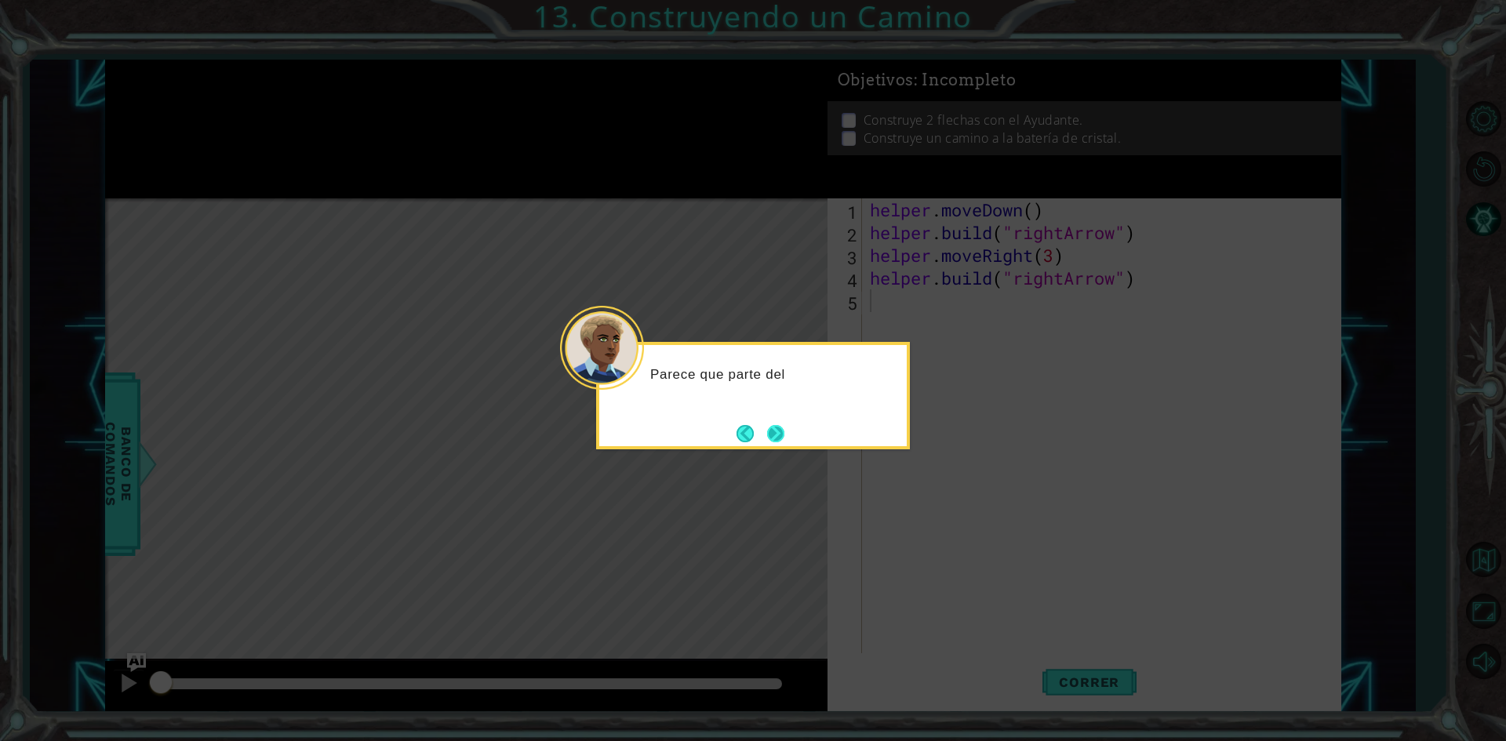
click at [774, 435] on button "Next" at bounding box center [775, 434] width 20 height 20
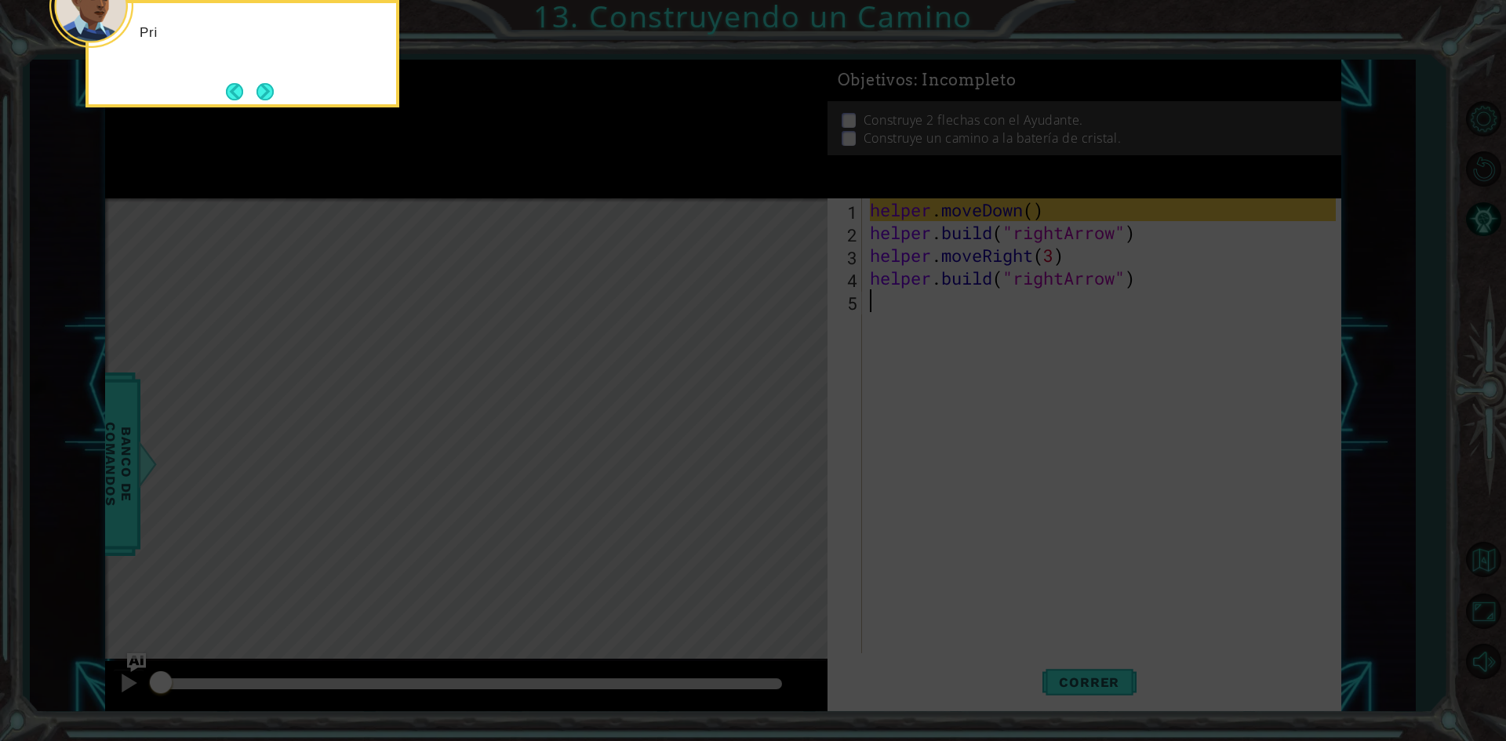
click at [965, 482] on icon at bounding box center [753, 111] width 1506 height 1260
click at [267, 99] on button "Next" at bounding box center [264, 91] width 17 height 17
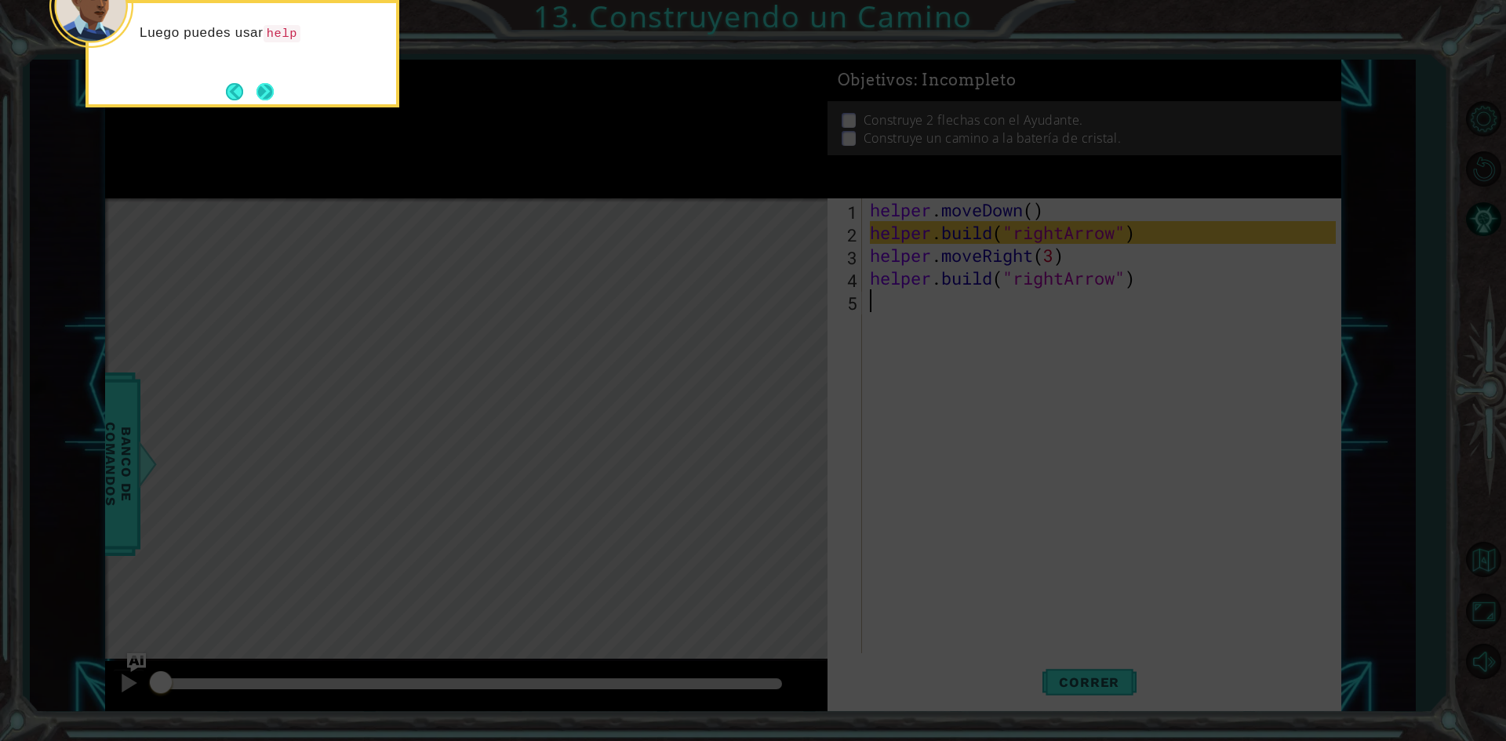
click at [267, 98] on button "Next" at bounding box center [264, 91] width 17 height 17
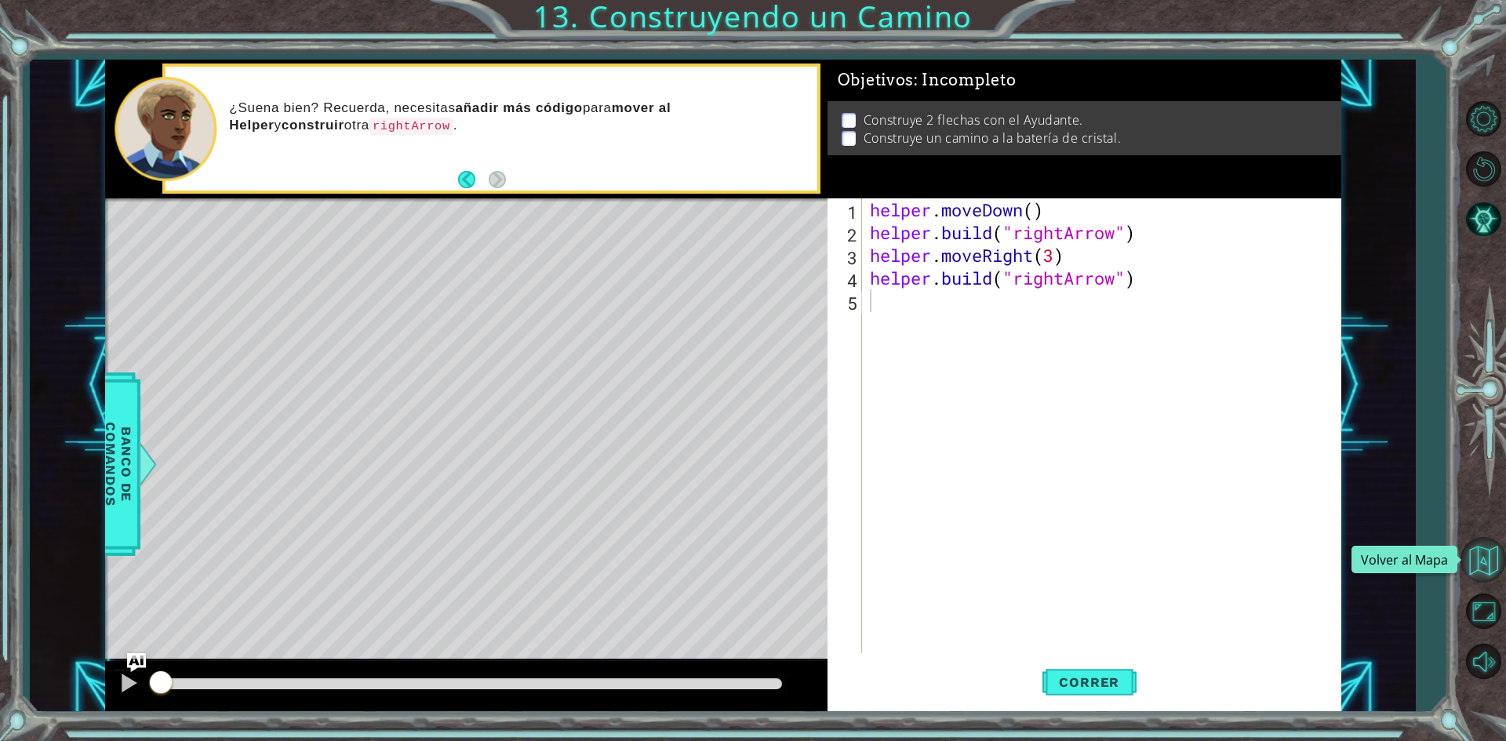
click at [1493, 545] on button "Volver al Mapa" at bounding box center [1482, 559] width 45 height 45
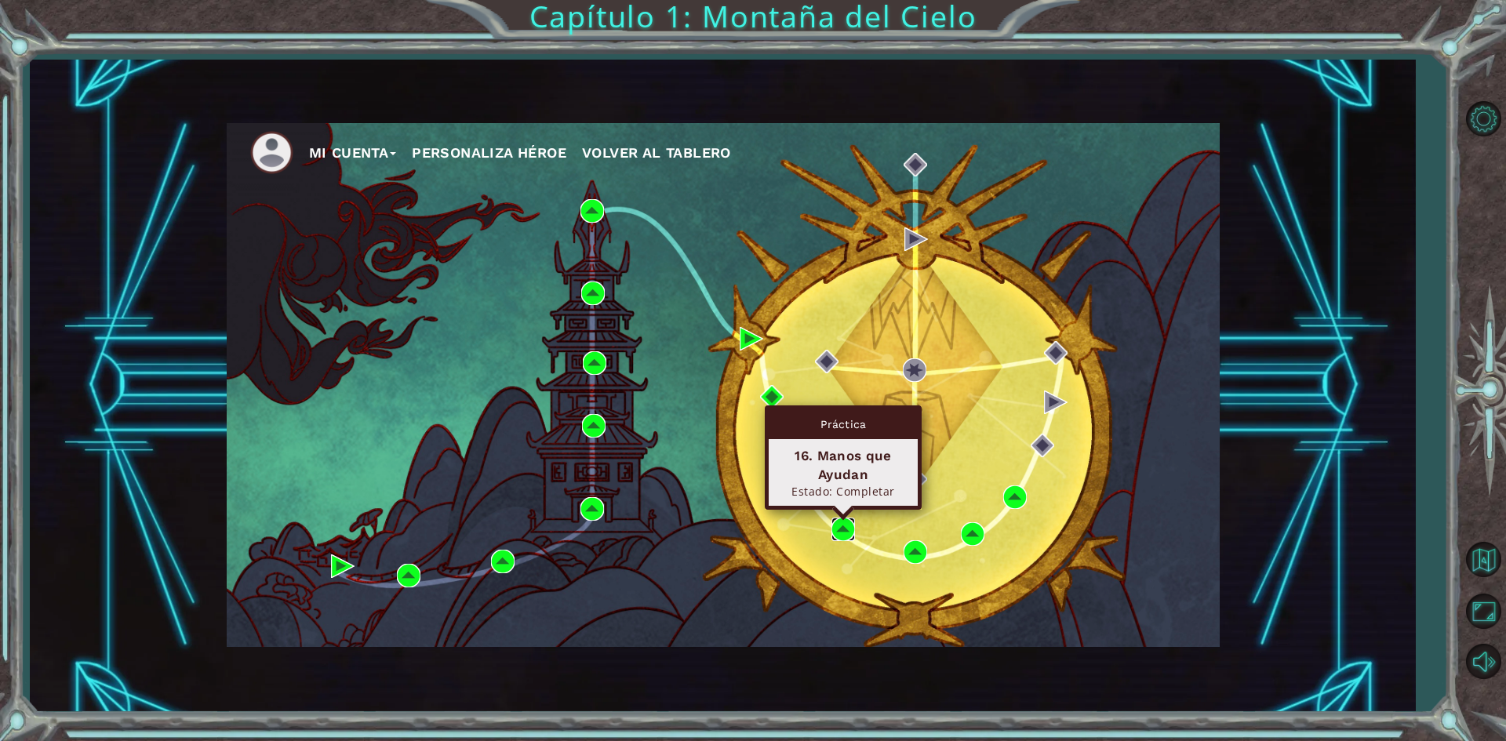
click at [852, 529] on img at bounding box center [843, 530] width 24 height 24
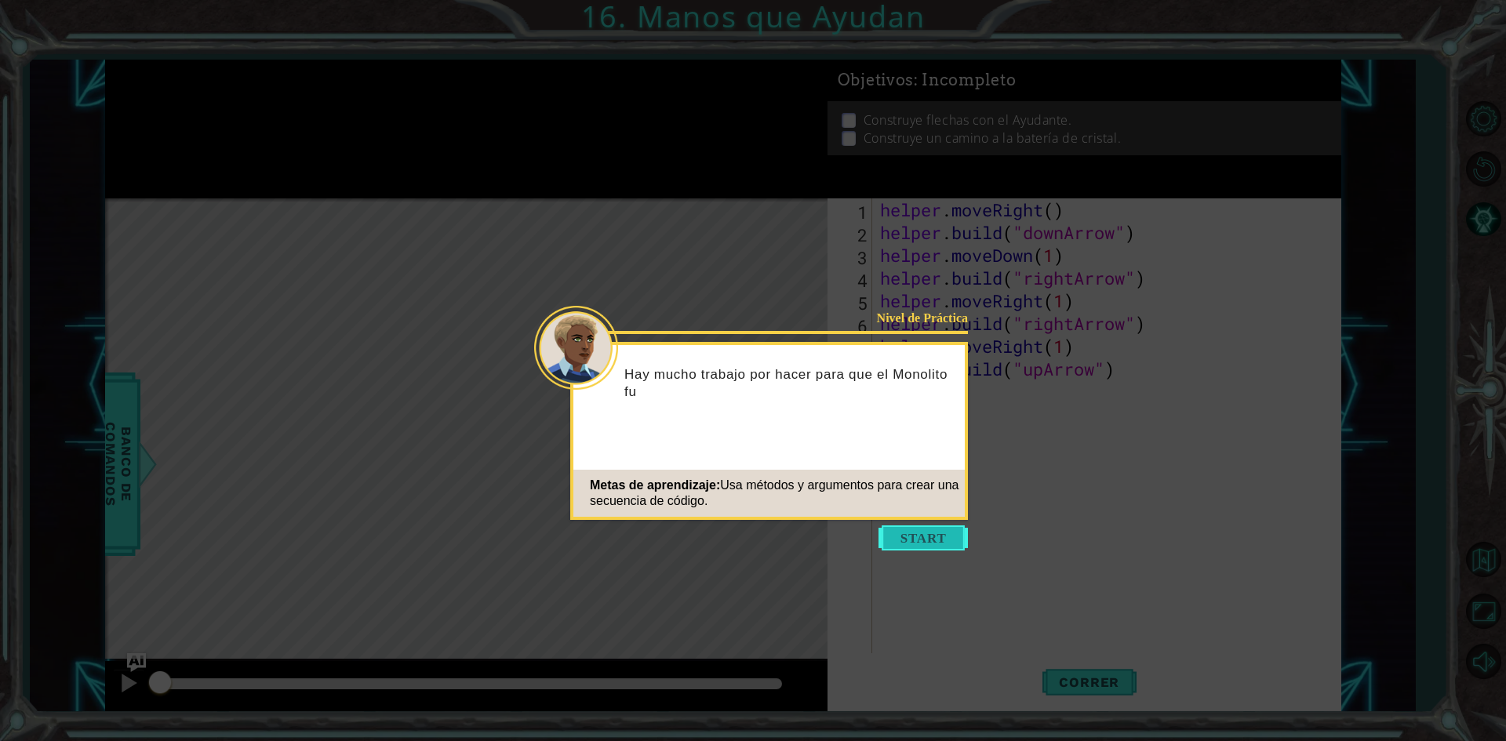
click at [930, 529] on button "Start" at bounding box center [922, 537] width 89 height 25
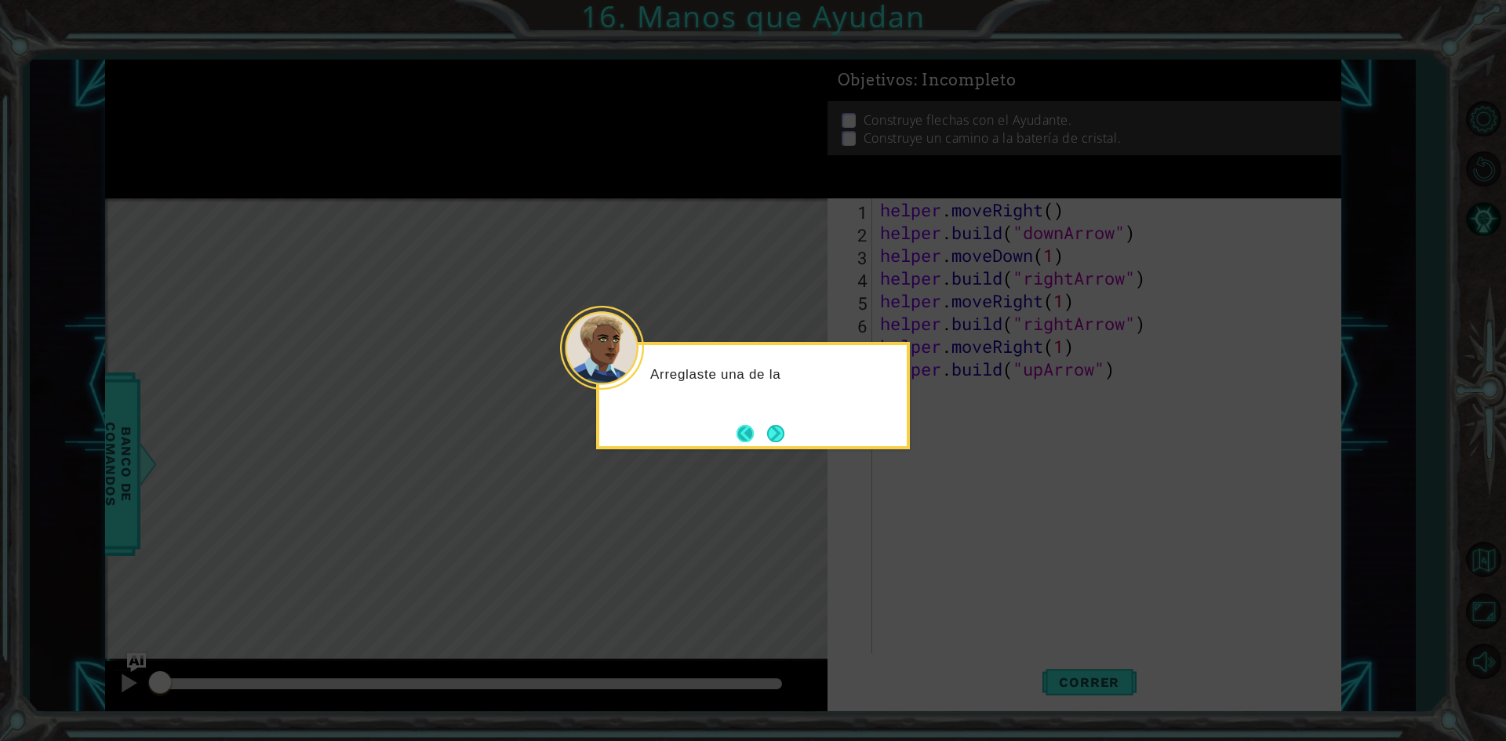
click at [759, 435] on button "Back" at bounding box center [751, 433] width 31 height 17
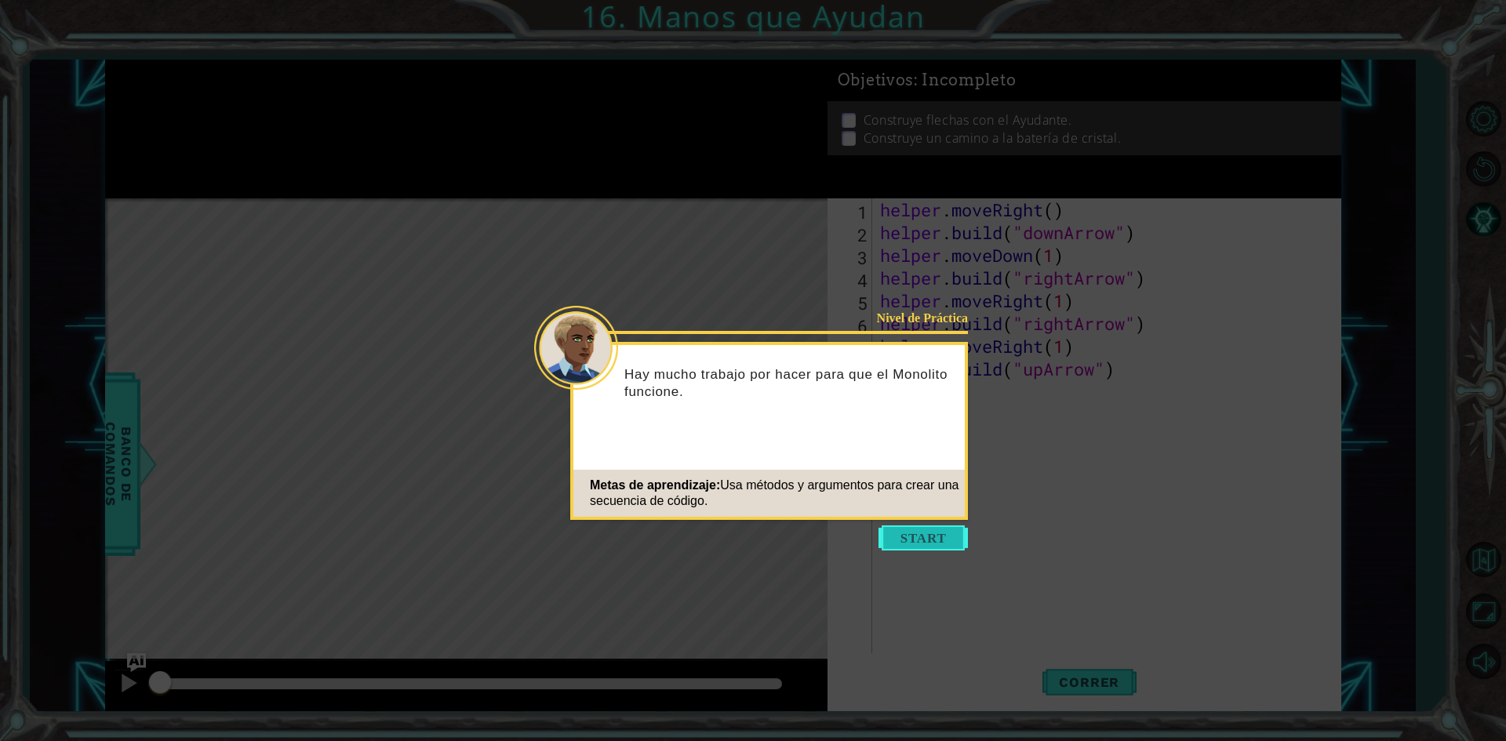
click at [924, 535] on button "Start" at bounding box center [922, 537] width 89 height 25
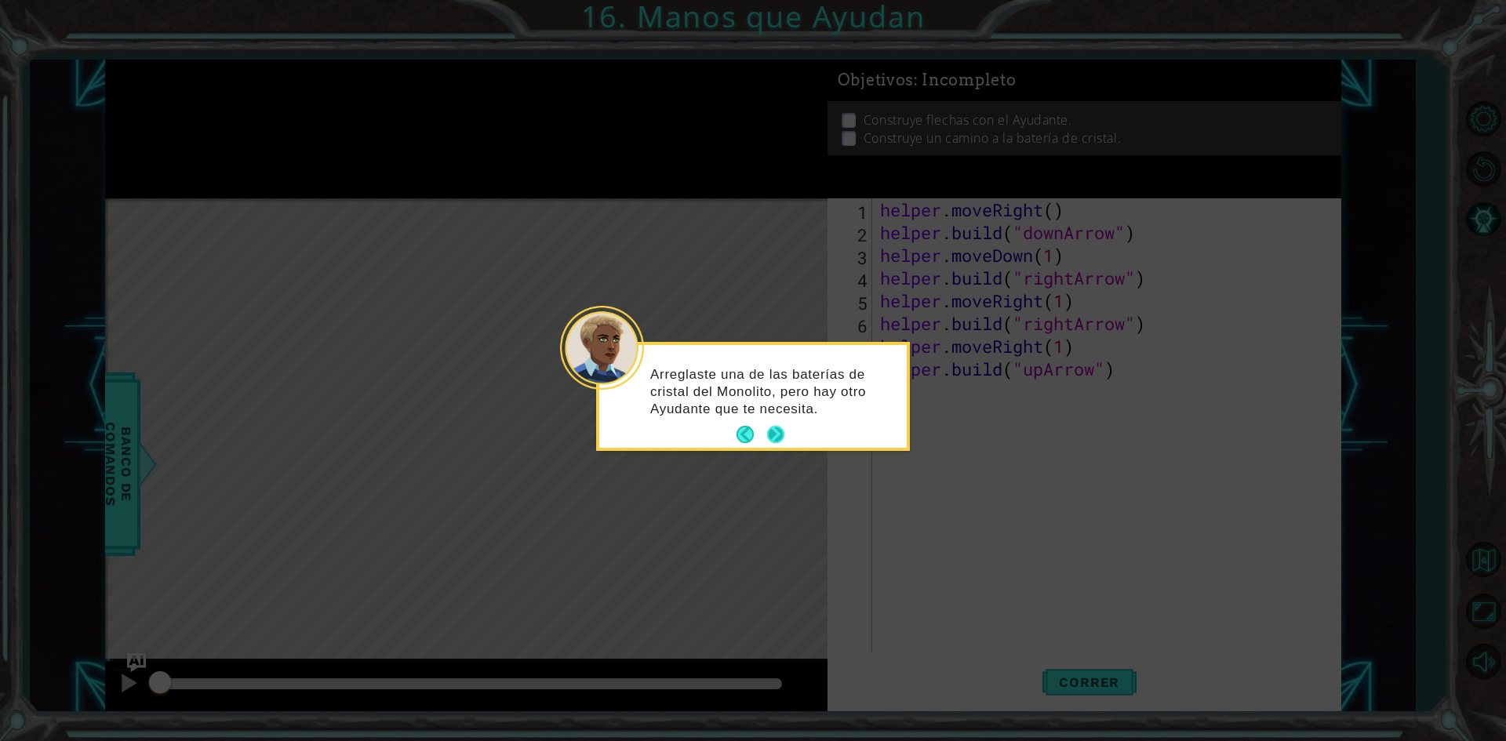
click at [778, 440] on button "Next" at bounding box center [775, 434] width 17 height 17
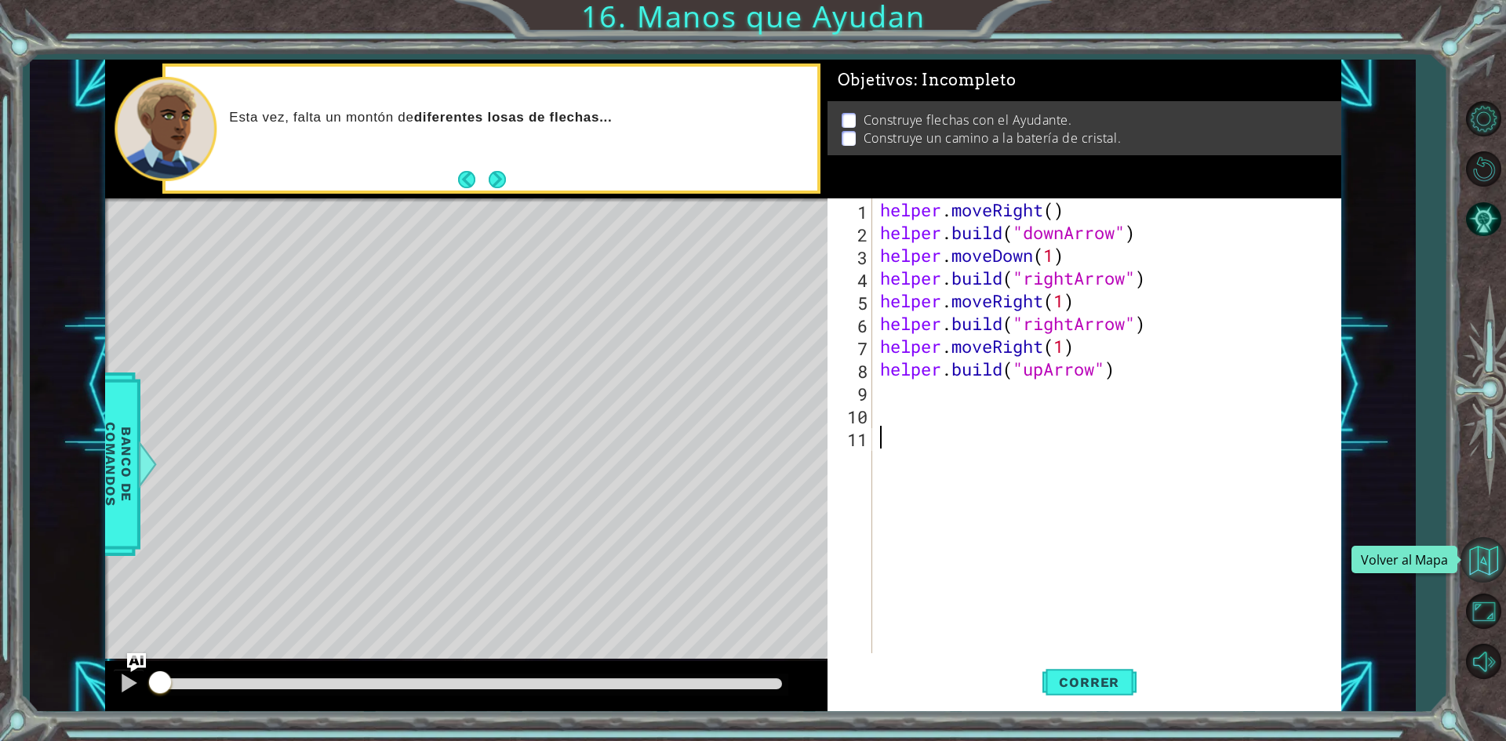
click at [1483, 565] on button "Volver al Mapa" at bounding box center [1482, 559] width 45 height 45
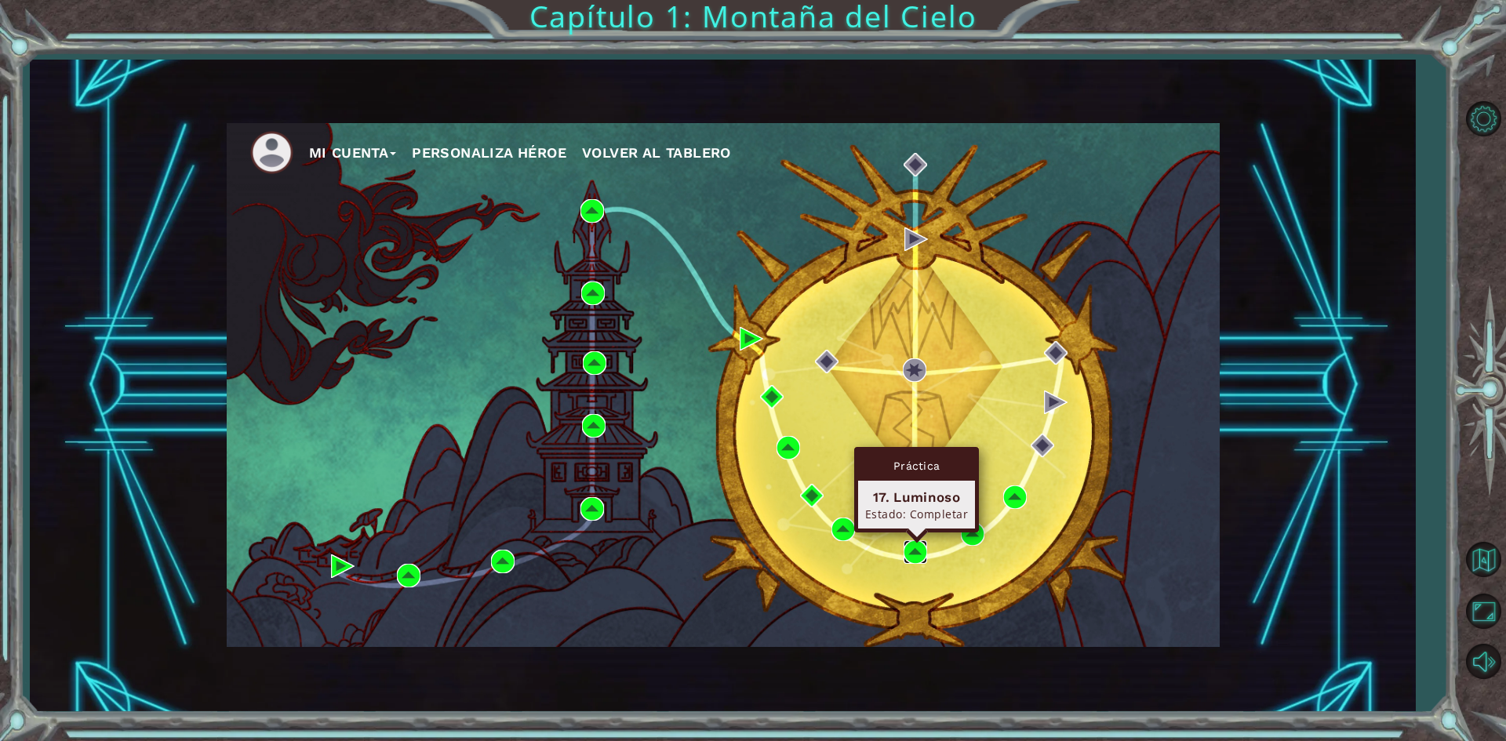
click at [919, 558] on img at bounding box center [916, 552] width 24 height 24
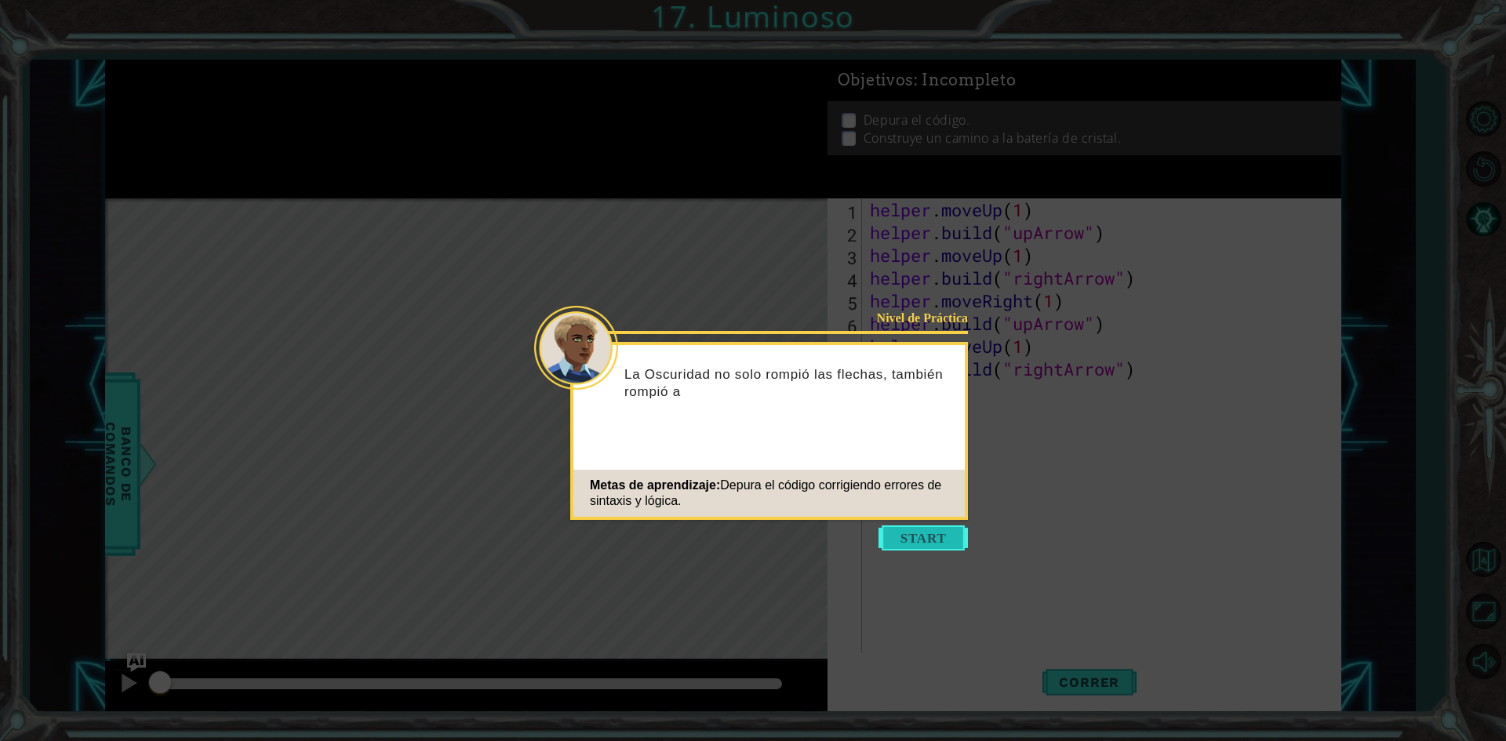
click at [944, 532] on button "Start" at bounding box center [922, 537] width 89 height 25
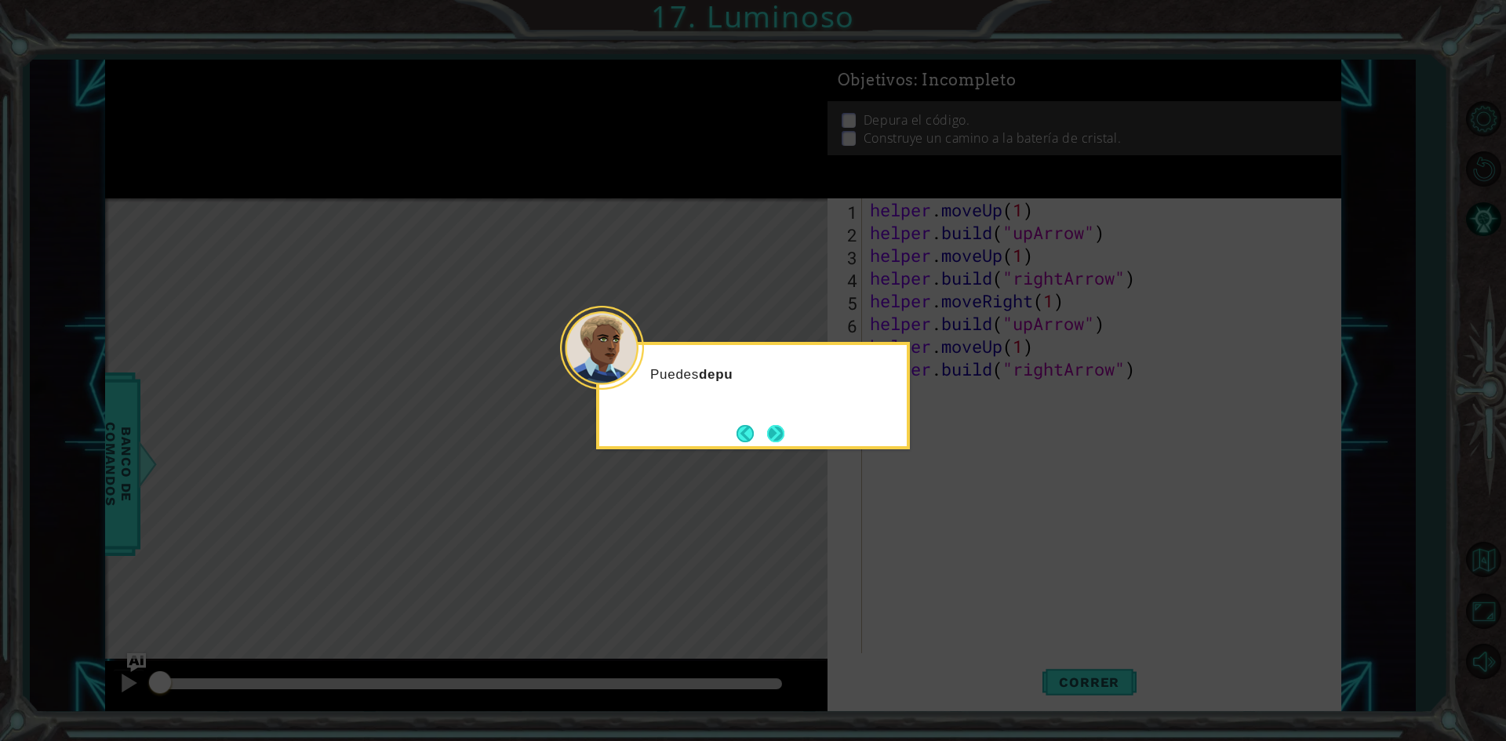
click at [789, 440] on button "Next" at bounding box center [775, 433] width 29 height 29
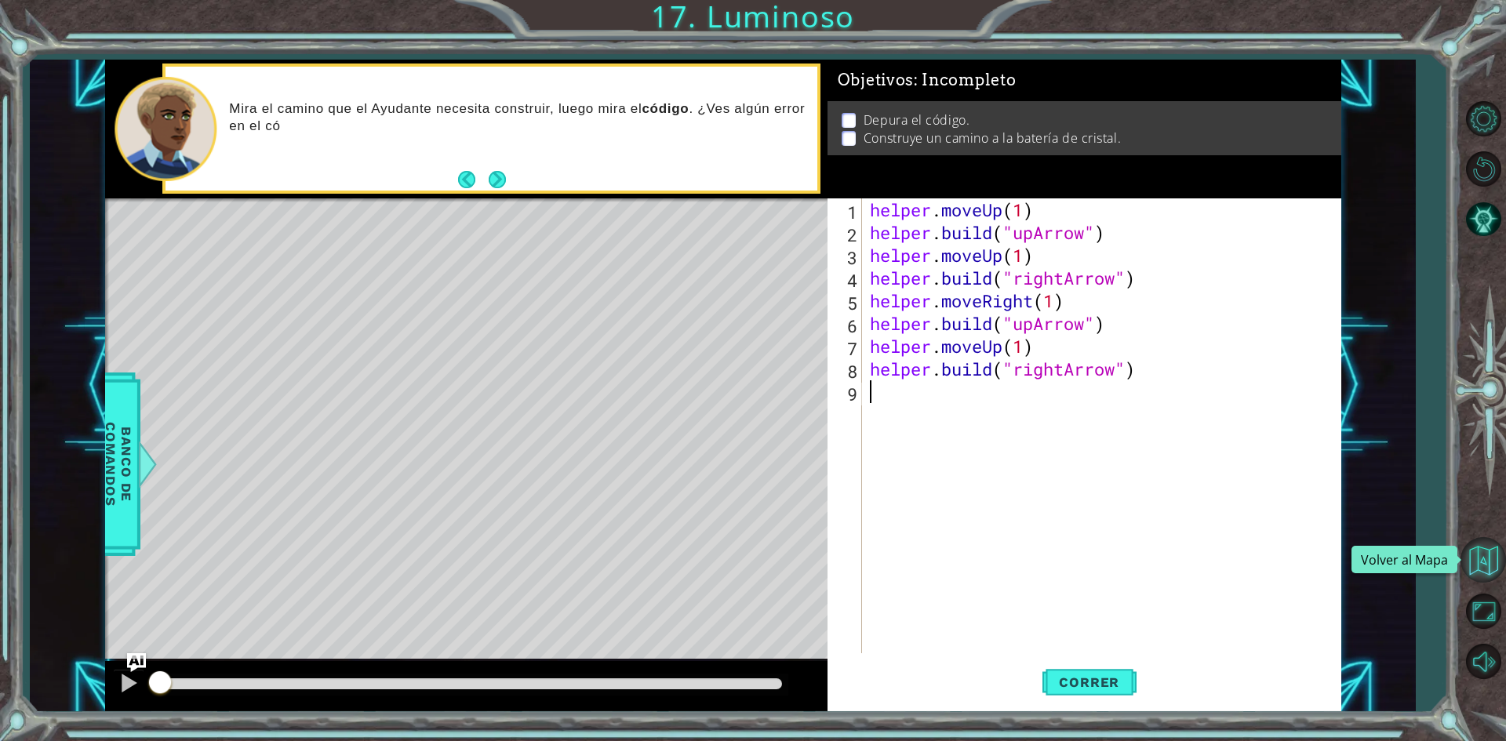
click at [1484, 561] on button "Volver al Mapa" at bounding box center [1482, 559] width 45 height 45
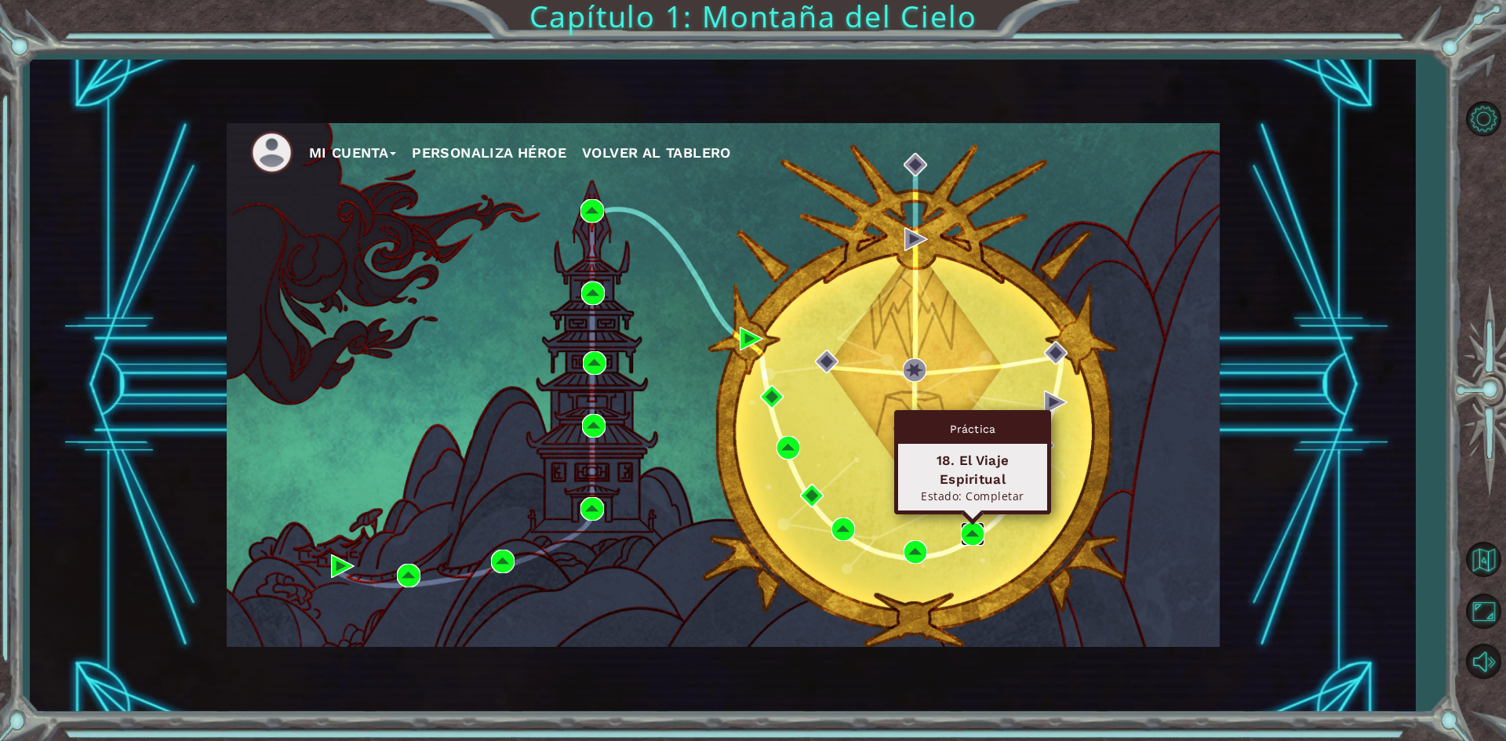
click at [969, 533] on img at bounding box center [973, 534] width 24 height 24
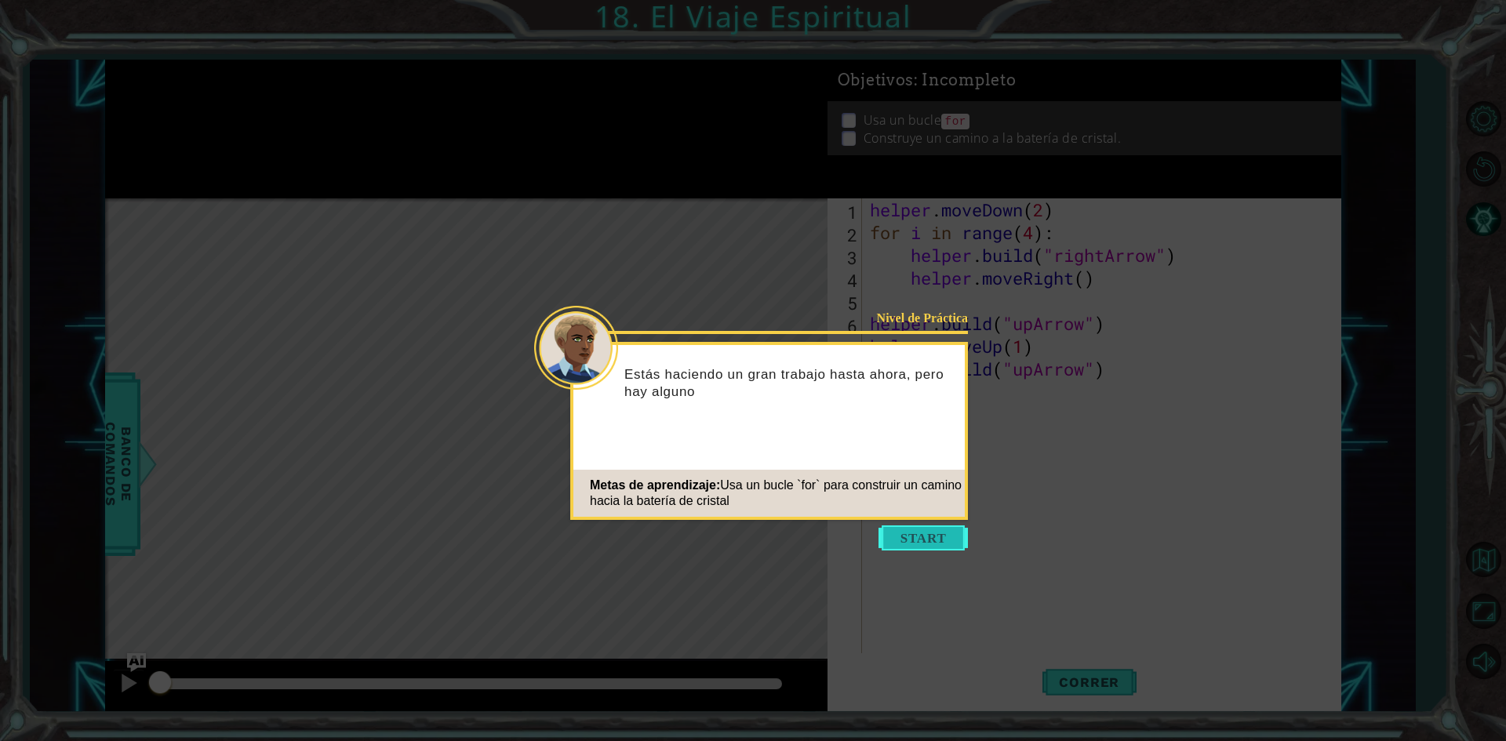
click at [921, 533] on button "Start" at bounding box center [922, 537] width 89 height 25
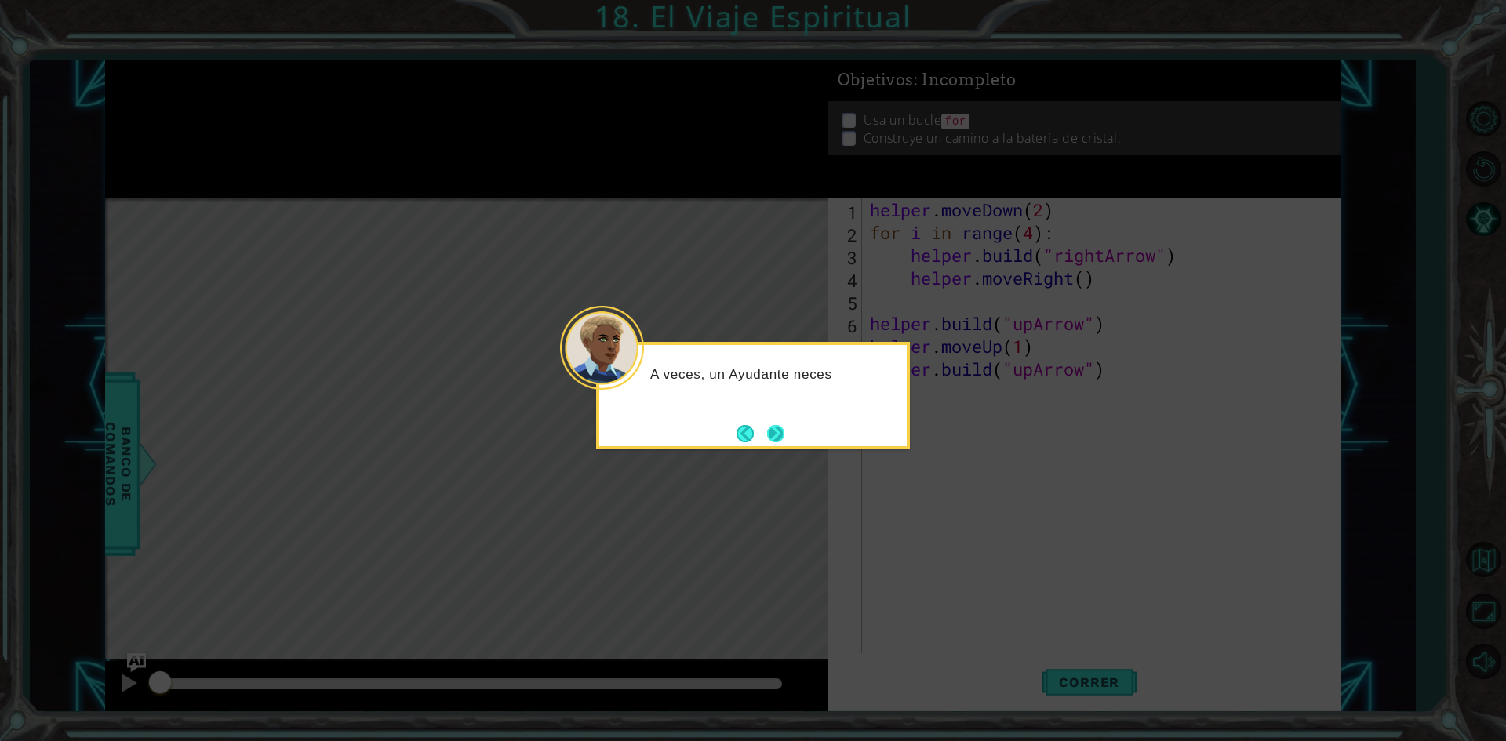
click at [784, 442] on button "Next" at bounding box center [775, 433] width 17 height 17
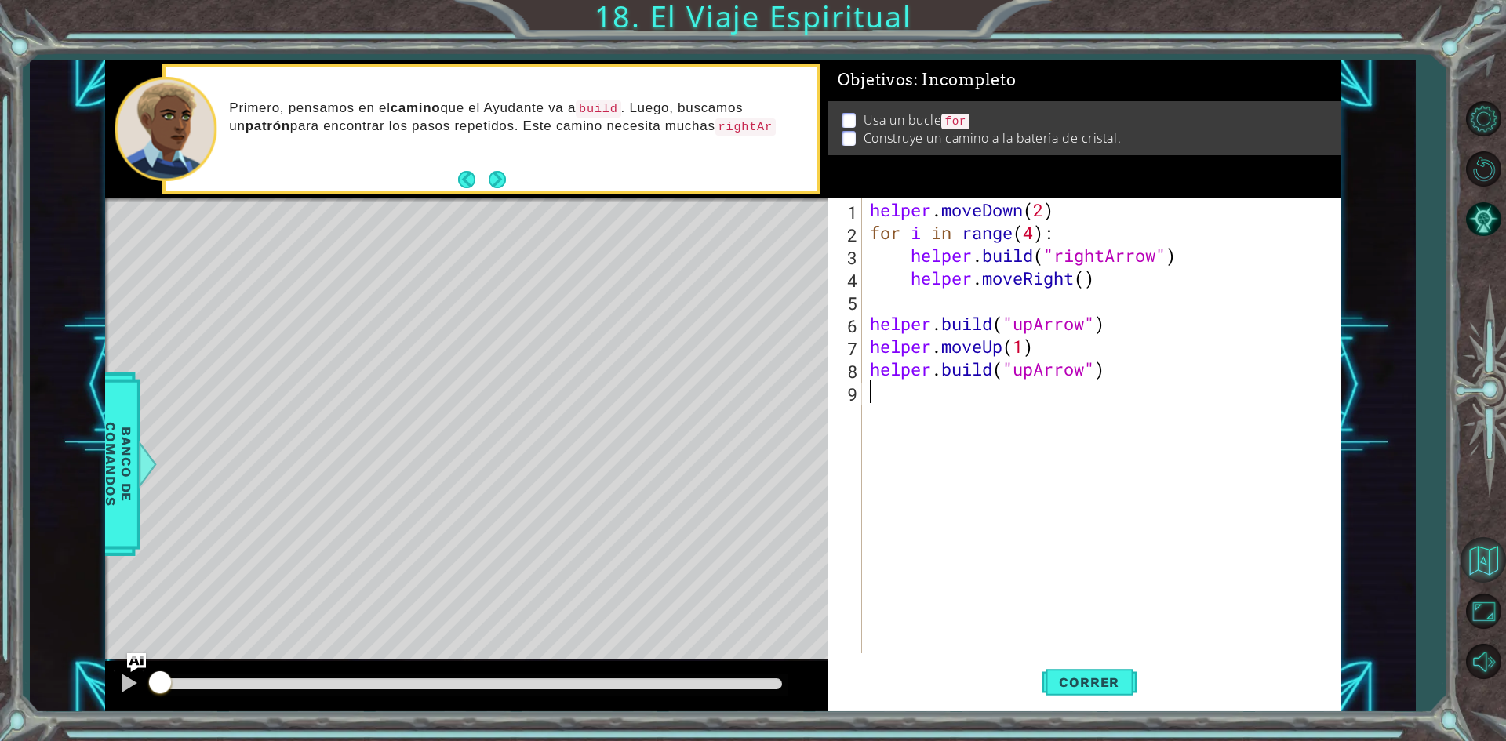
click at [1482, 562] on button "Volver al Mapa" at bounding box center [1482, 559] width 45 height 45
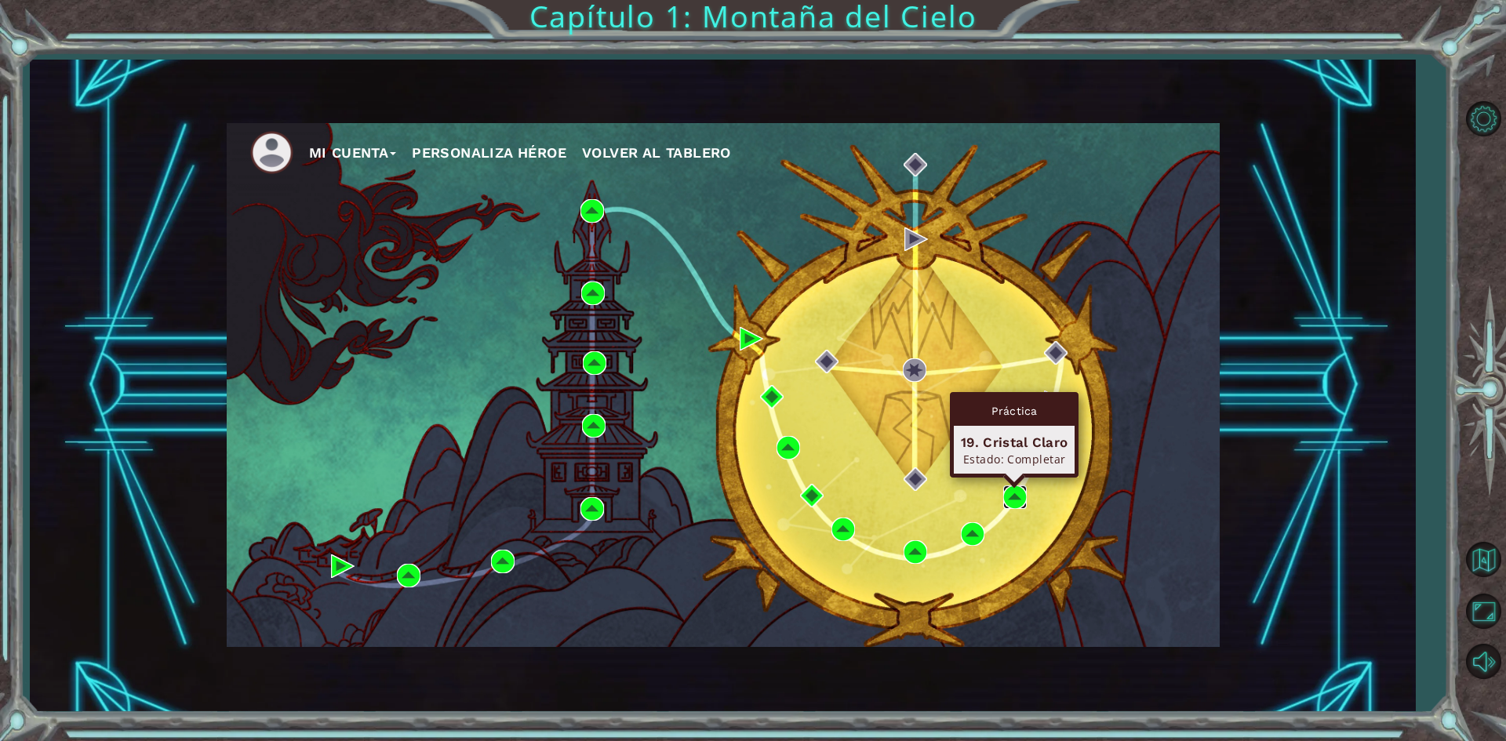
click at [1025, 499] on img at bounding box center [1015, 497] width 24 height 24
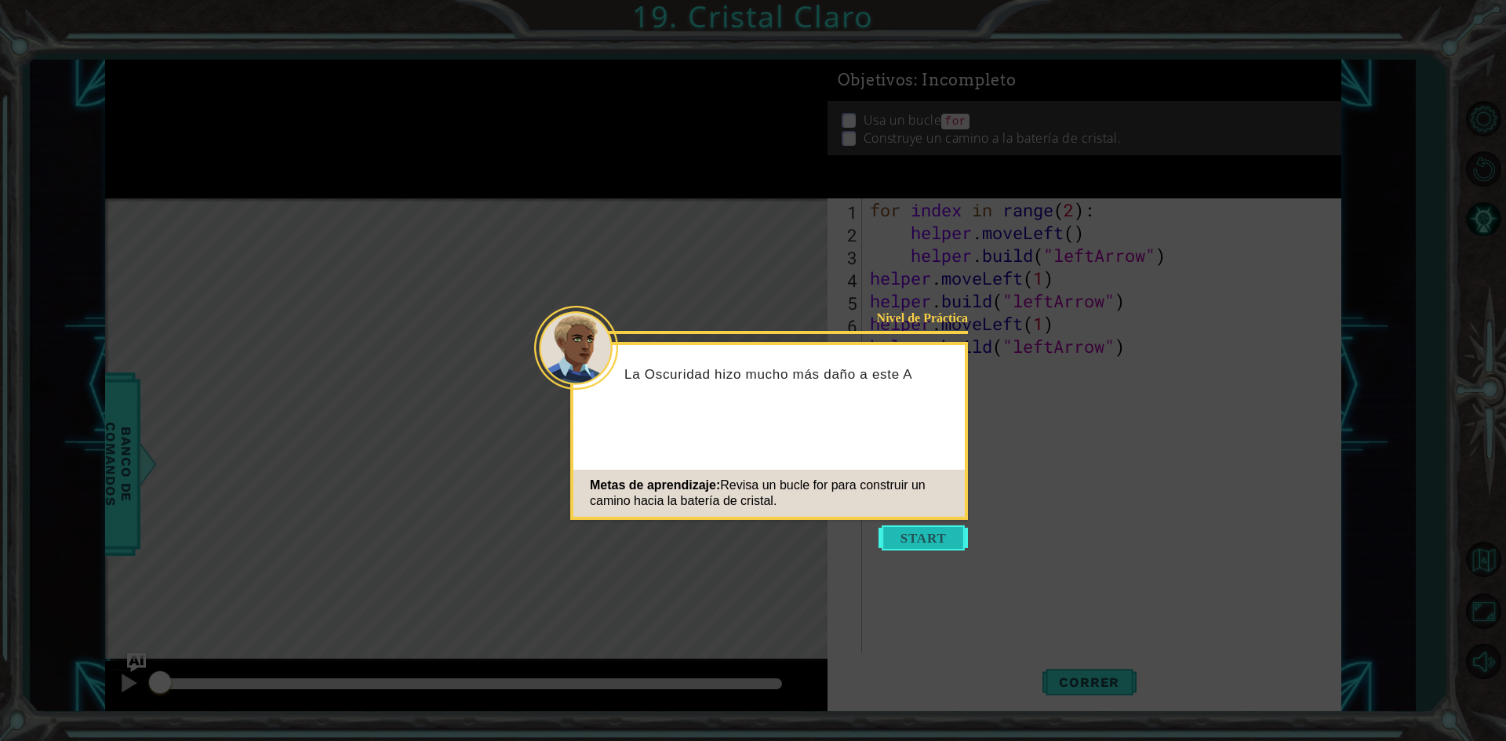
click at [912, 539] on button "Start" at bounding box center [922, 537] width 89 height 25
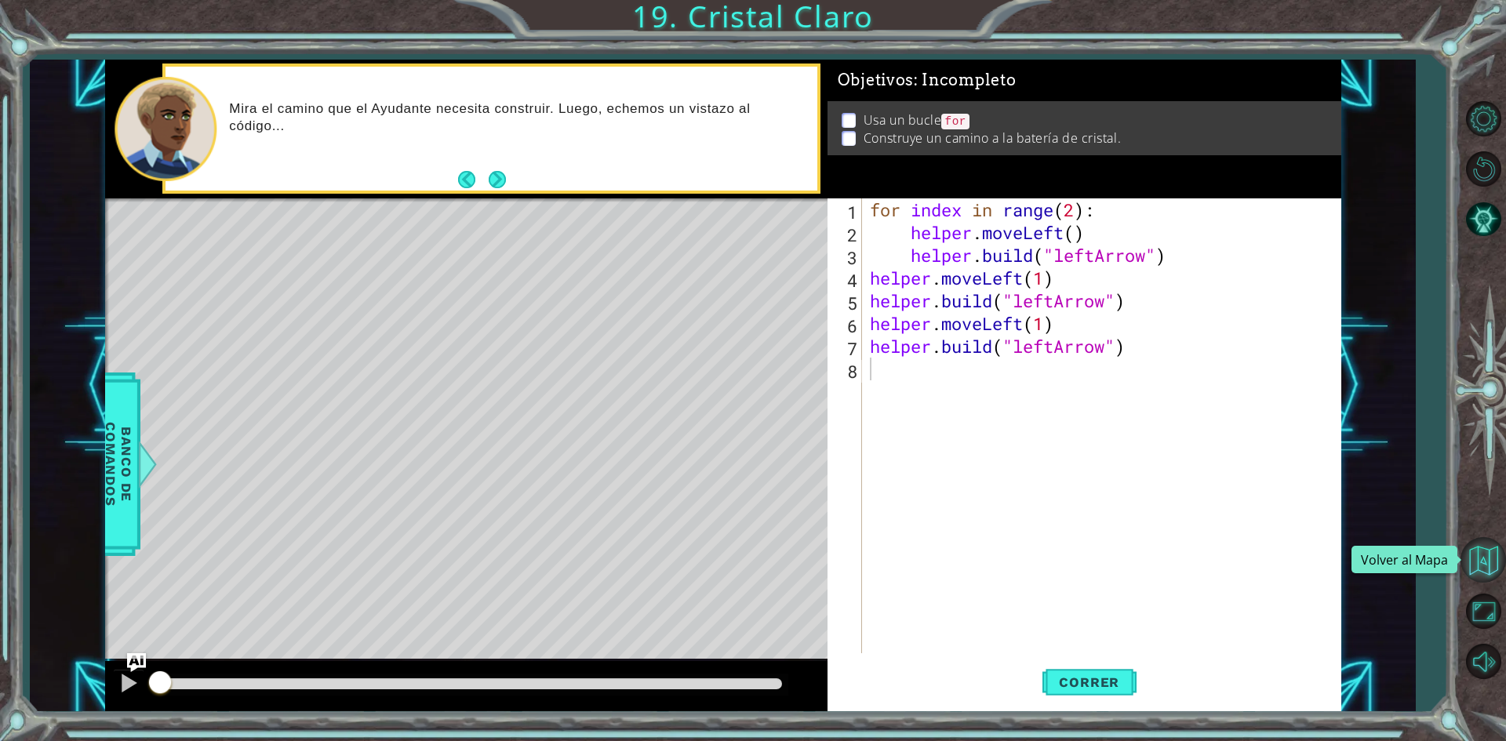
click at [1482, 562] on button "Volver al Mapa" at bounding box center [1482, 559] width 45 height 45
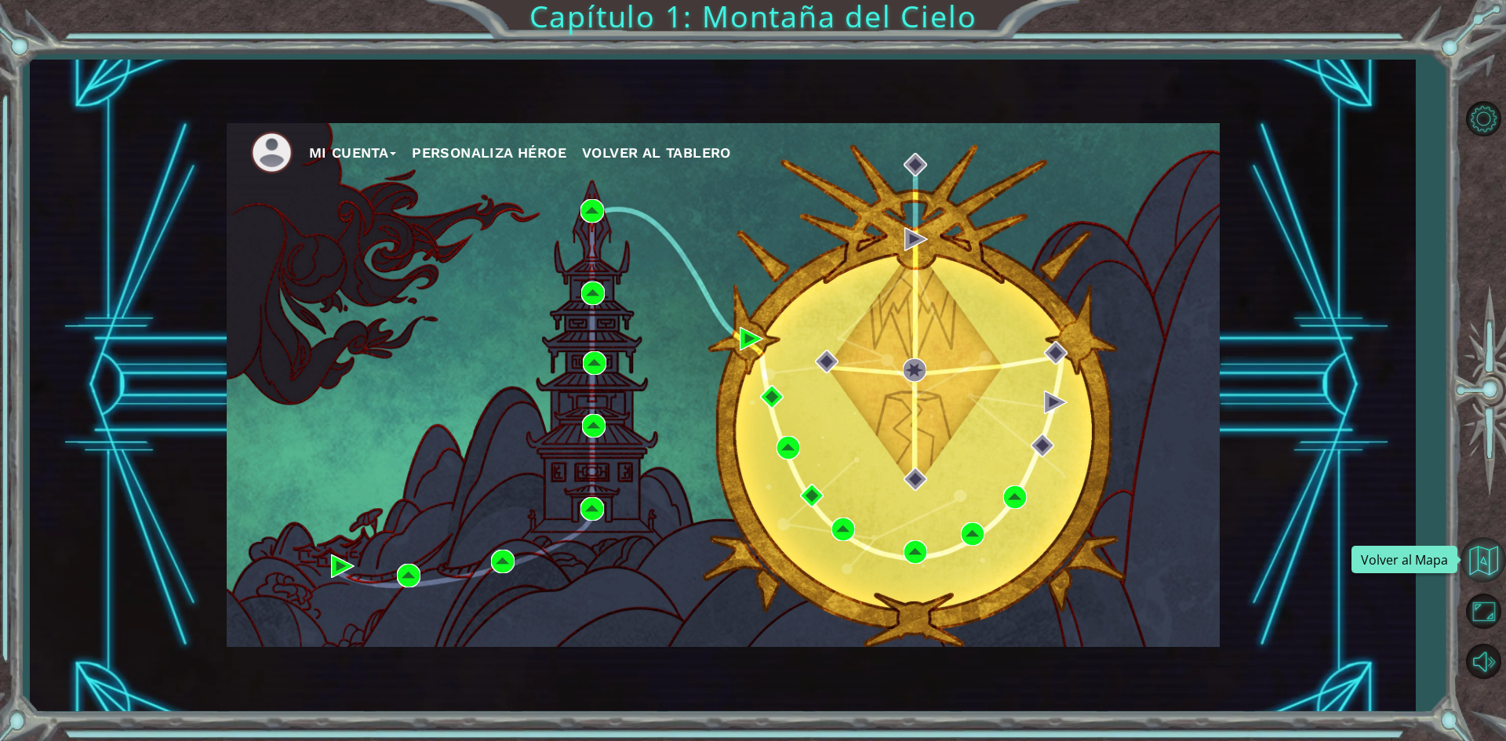
click at [1491, 549] on button "Volver al Mapa" at bounding box center [1482, 559] width 45 height 45
drag, startPoint x: 1453, startPoint y: 0, endPoint x: 918, endPoint y: 181, distance: 565.5
click at [918, 181] on div "Mi Cuenta Personaliza Héroe Volver al Tablero" at bounding box center [723, 385] width 993 height 524
click at [1478, 567] on button "Volver al Mapa" at bounding box center [1482, 559] width 45 height 45
click at [1482, 616] on button "Maximizar Navegador" at bounding box center [1482, 611] width 45 height 45
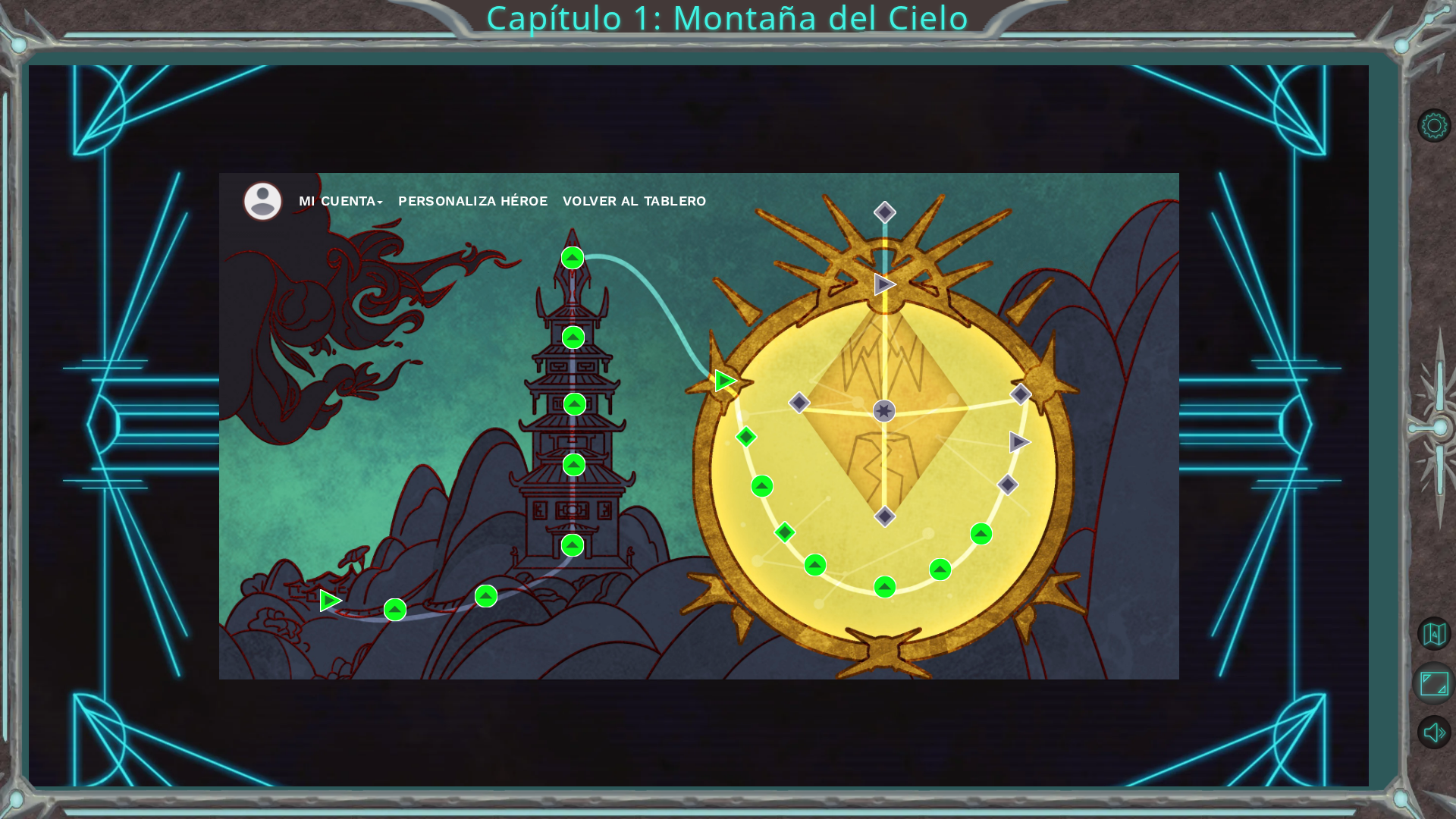
drag, startPoint x: 1433, startPoint y: 662, endPoint x: 1433, endPoint y: 596, distance: 66.0
click at [1433, 662] on button "Maximizar Navegador" at bounding box center [1433, 683] width 44 height 44
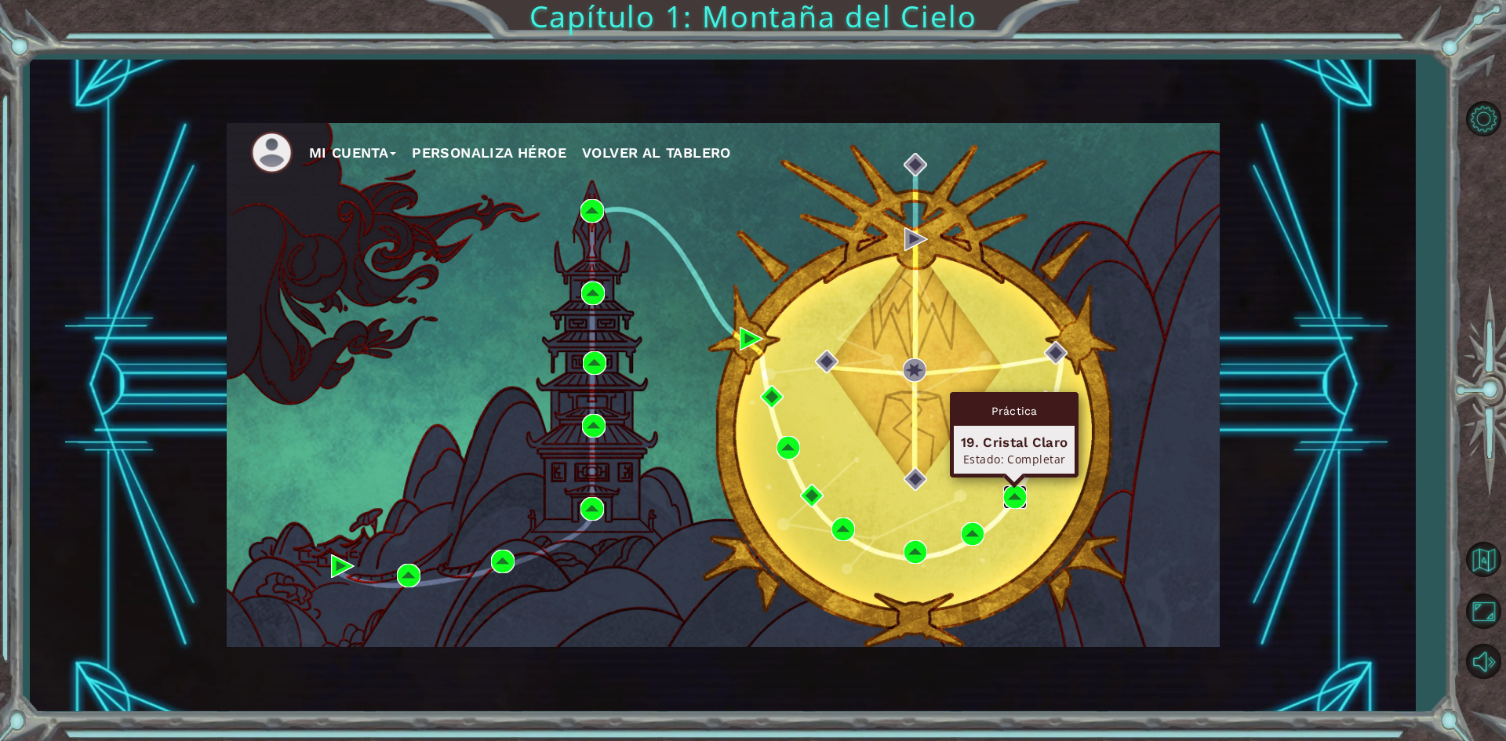
click at [1021, 492] on img at bounding box center [1015, 497] width 24 height 24
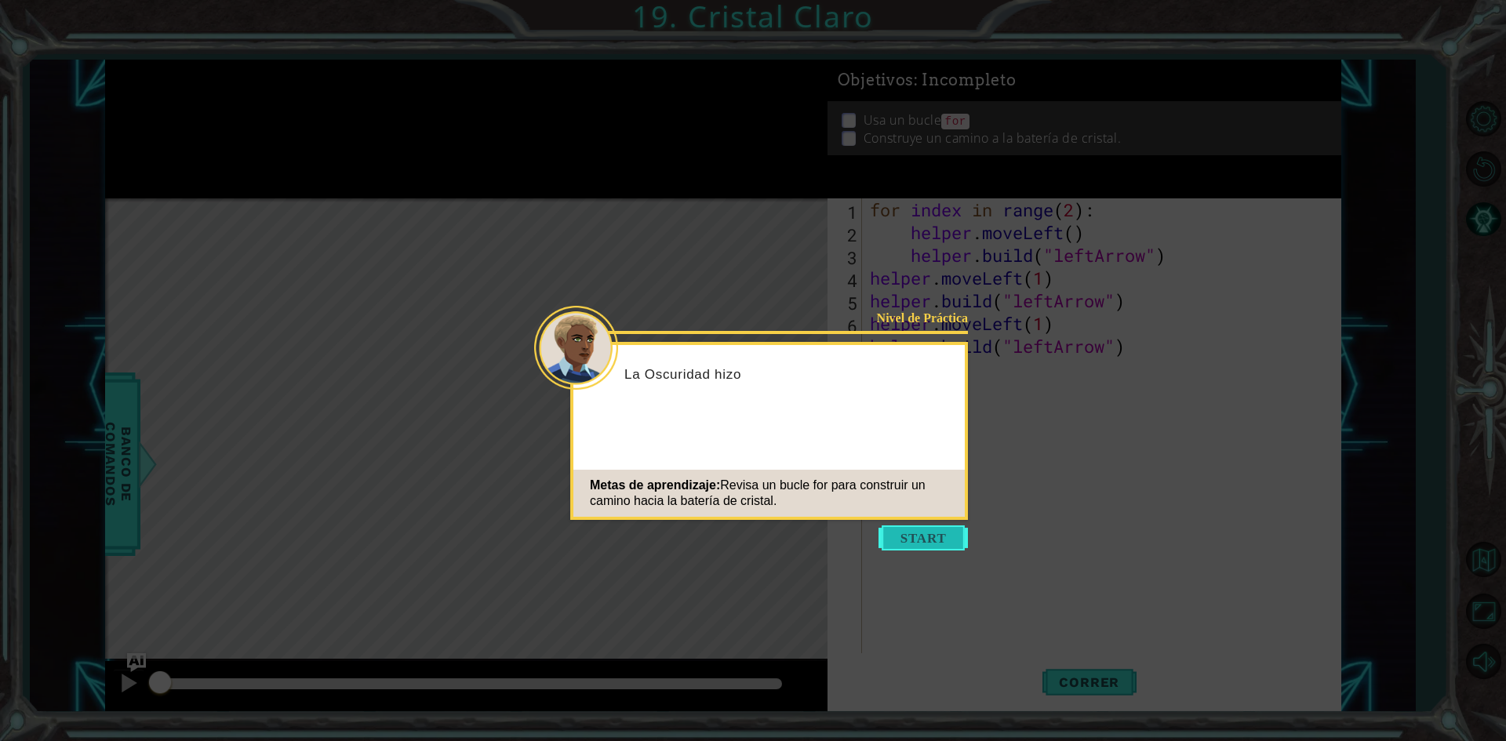
click at [929, 544] on button "Start" at bounding box center [922, 537] width 89 height 25
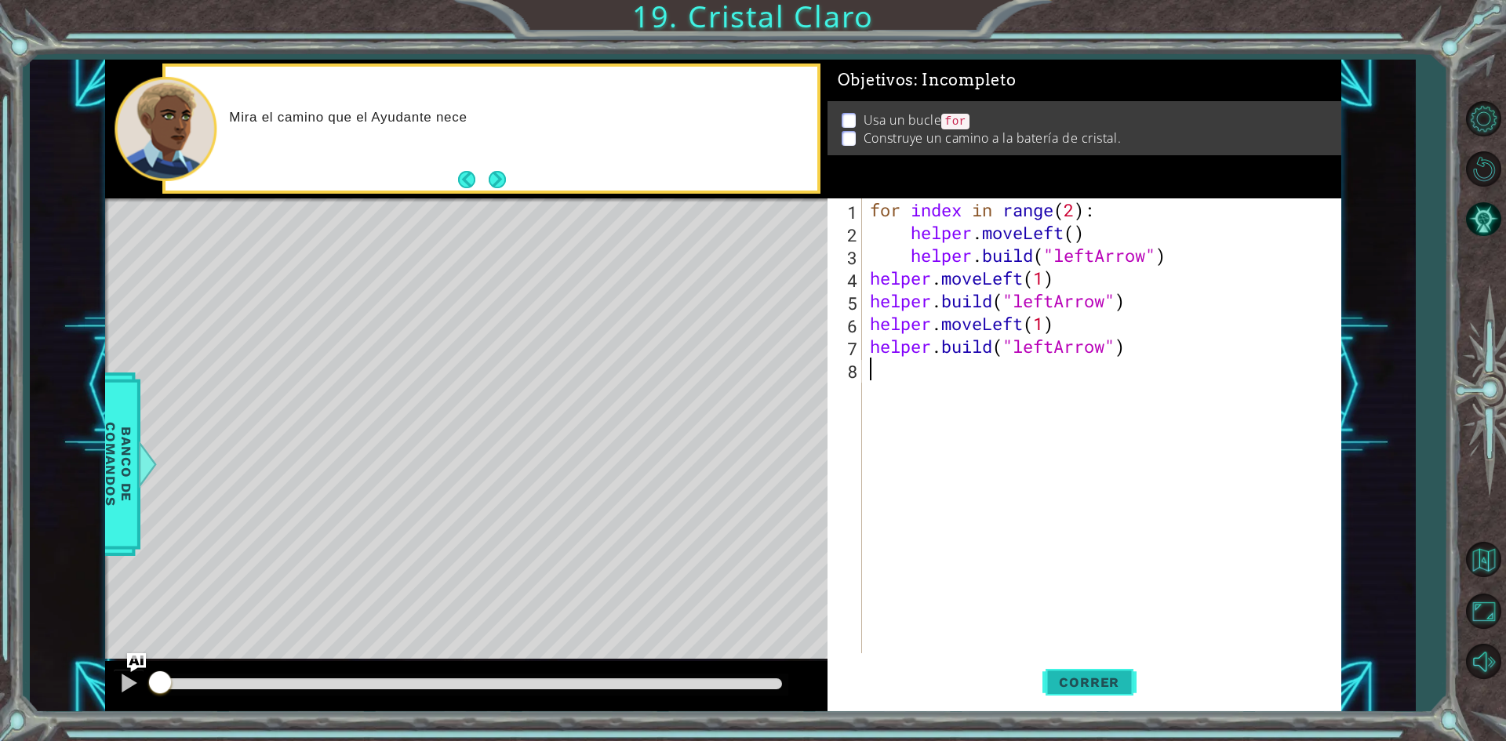
click at [1091, 664] on button "Correr" at bounding box center [1089, 682] width 94 height 51
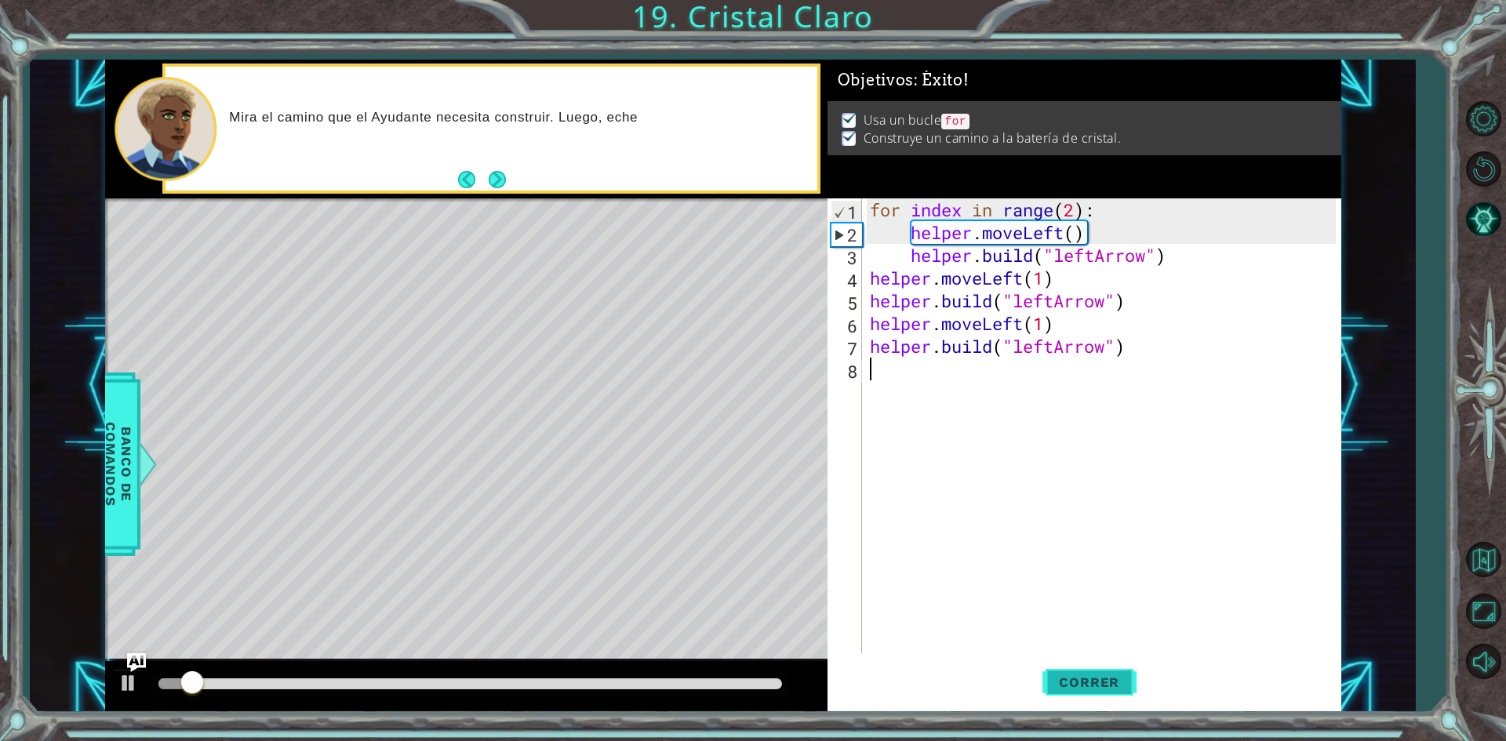
click at [1089, 694] on button "Correr" at bounding box center [1089, 682] width 94 height 51
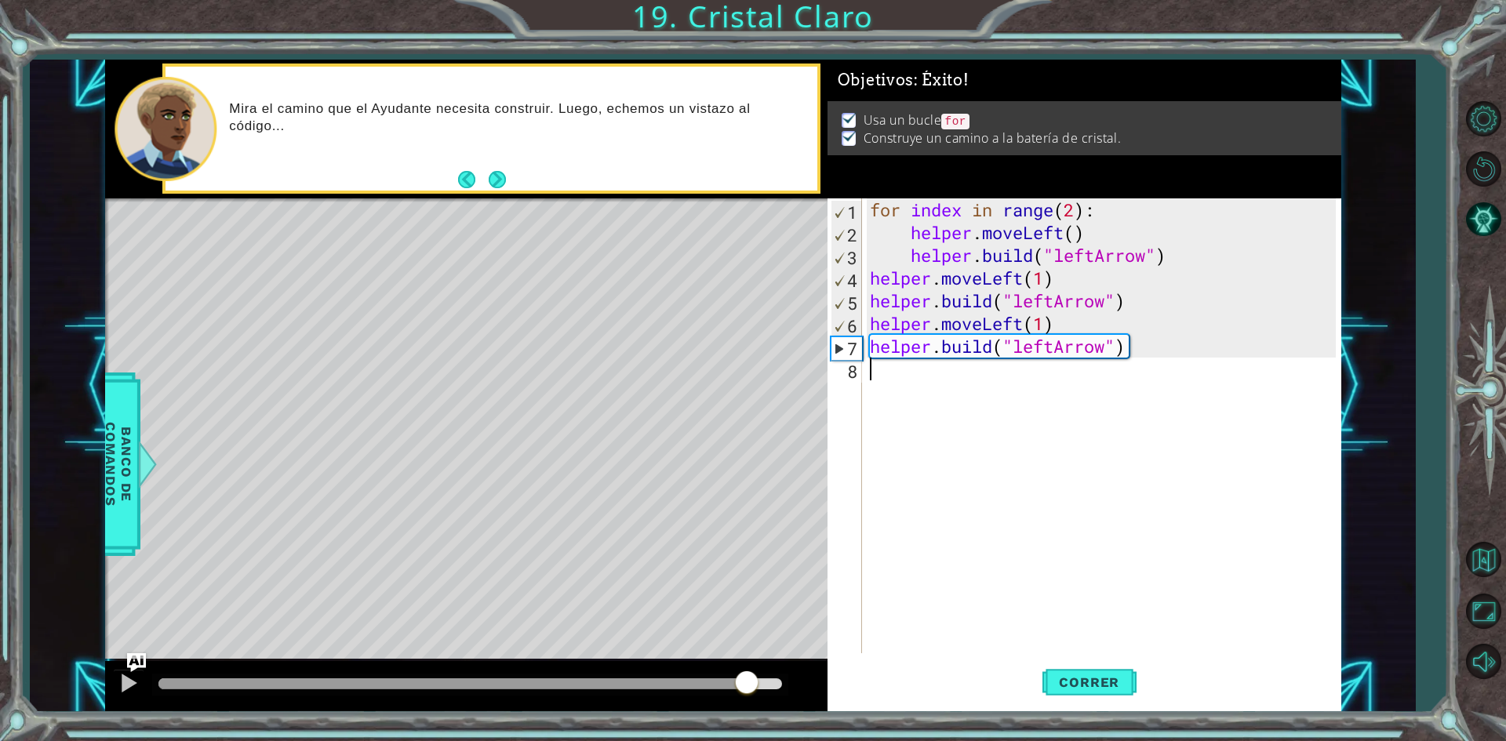
drag, startPoint x: 212, startPoint y: 693, endPoint x: 769, endPoint y: 714, distance: 558.0
click at [769, 714] on div "1 ההההההההההההההההההההההההההההההההההההההההההההההההההההההההההההההההההההההההההההה…" at bounding box center [753, 370] width 1506 height 741
drag, startPoint x: 260, startPoint y: 683, endPoint x: 756, endPoint y: 634, distance: 498.1
click at [756, 634] on div "methods helper moveUp() moveDown() moveLeft() moveRight() build(item) tools for…" at bounding box center [723, 386] width 1236 height 653
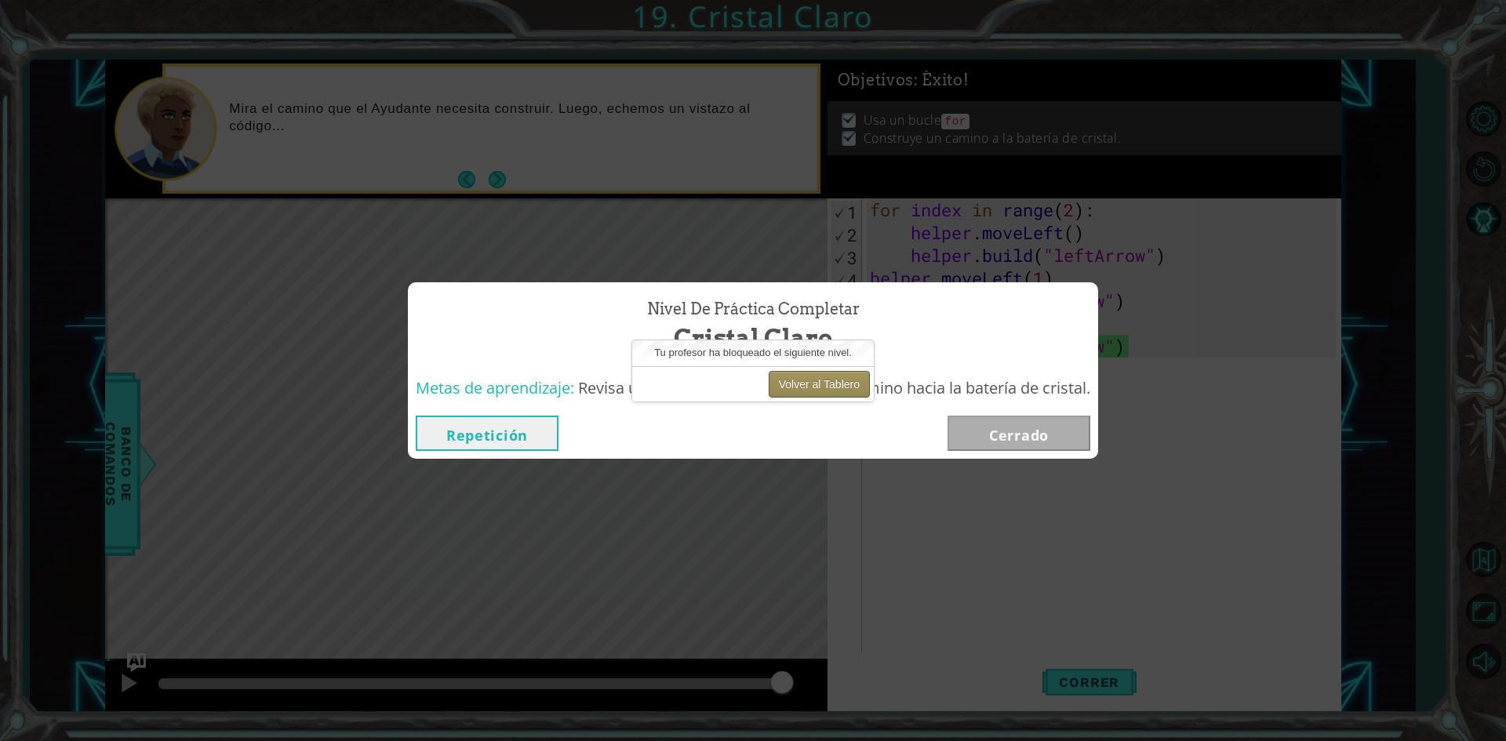
click at [853, 382] on button "Volver al Tablero" at bounding box center [819, 384] width 101 height 27
click at [809, 396] on button "Volver al Tablero" at bounding box center [819, 384] width 101 height 27
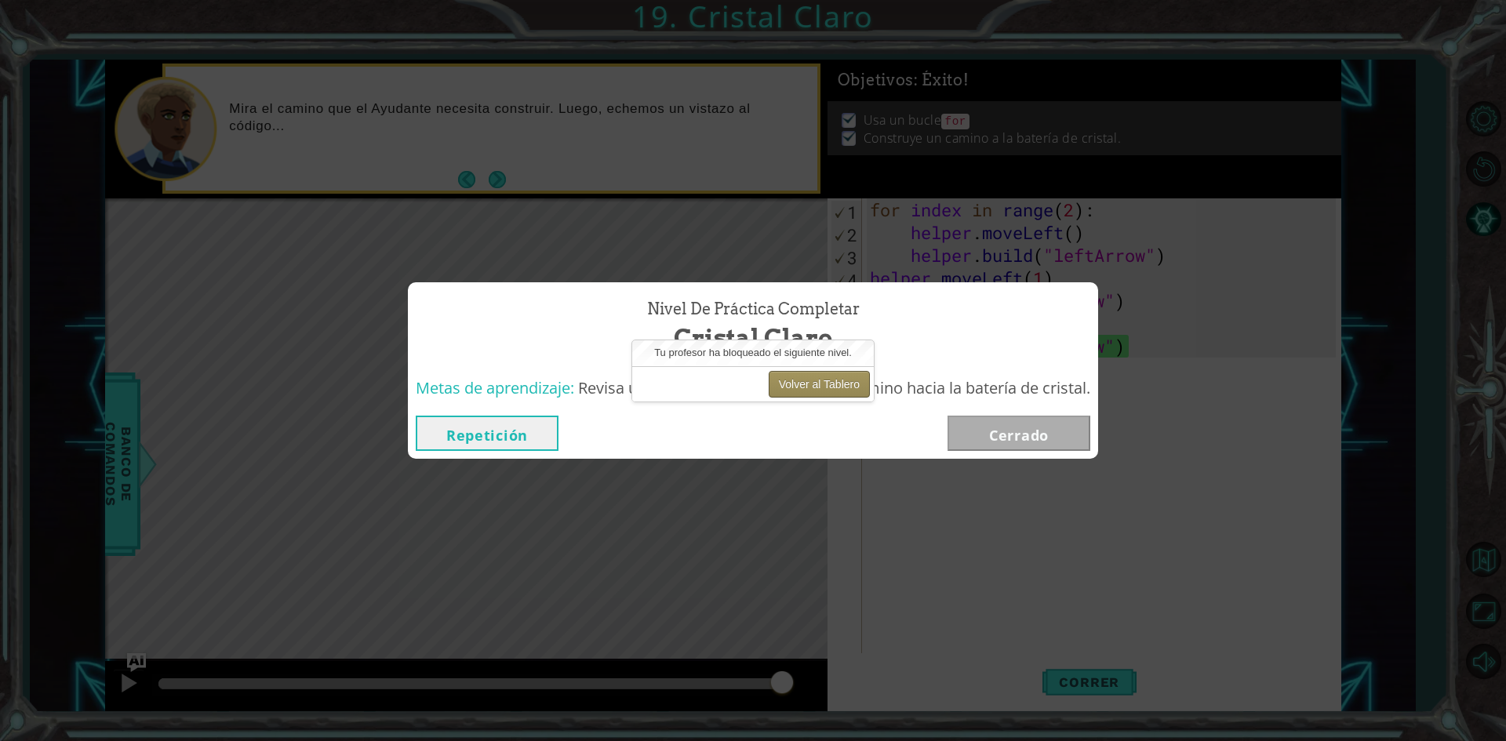
click at [809, 396] on button "Volver al Tablero" at bounding box center [819, 384] width 101 height 27
